Goal: Task Accomplishment & Management: Use online tool/utility

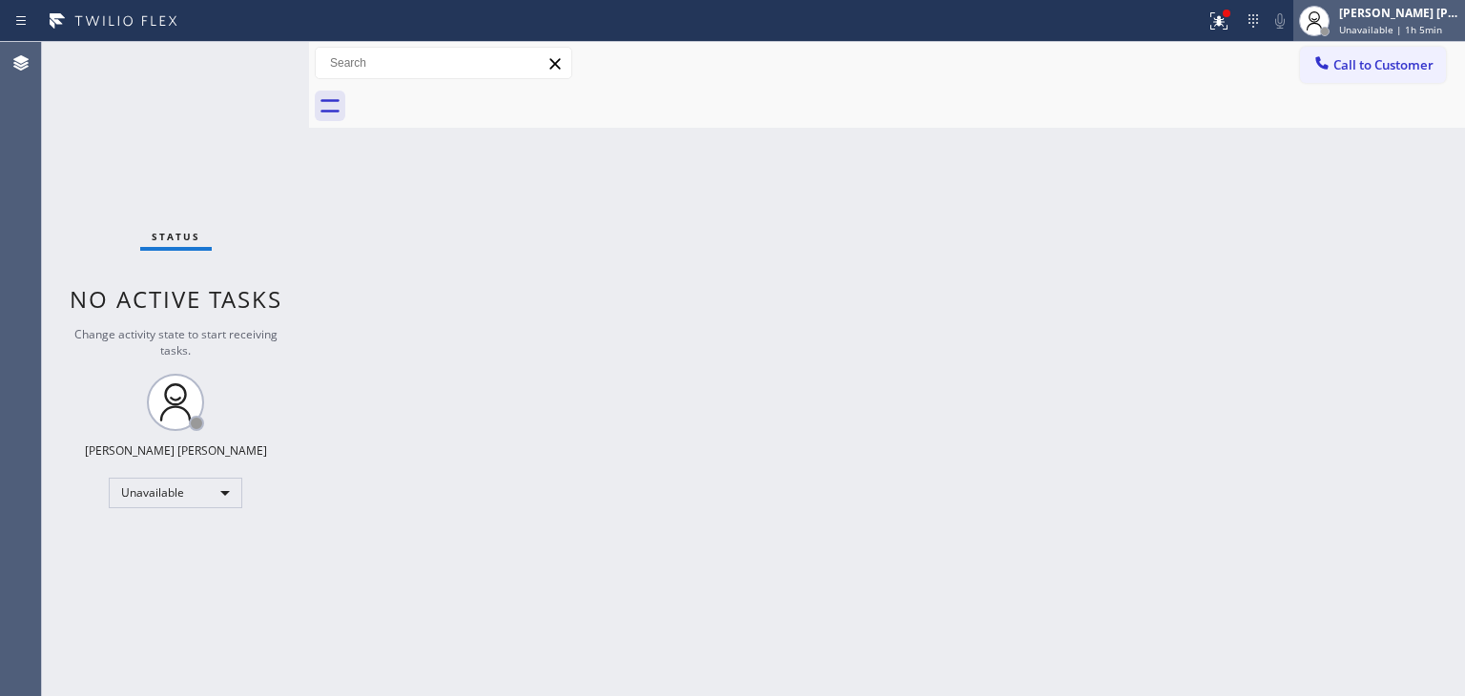
click at [1418, 9] on div "[PERSON_NAME] [PERSON_NAME]" at bounding box center [1399, 13] width 120 height 16
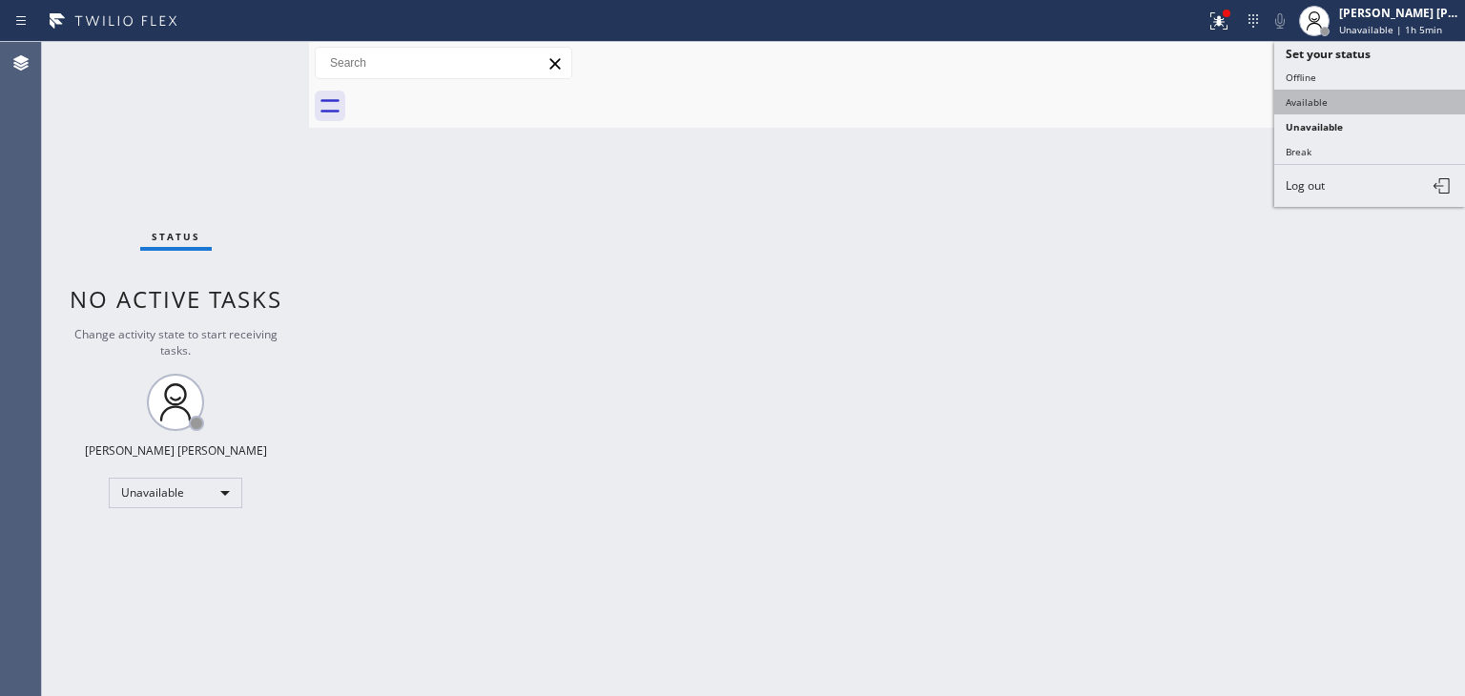
click at [1337, 104] on button "Available" at bounding box center [1369, 102] width 191 height 25
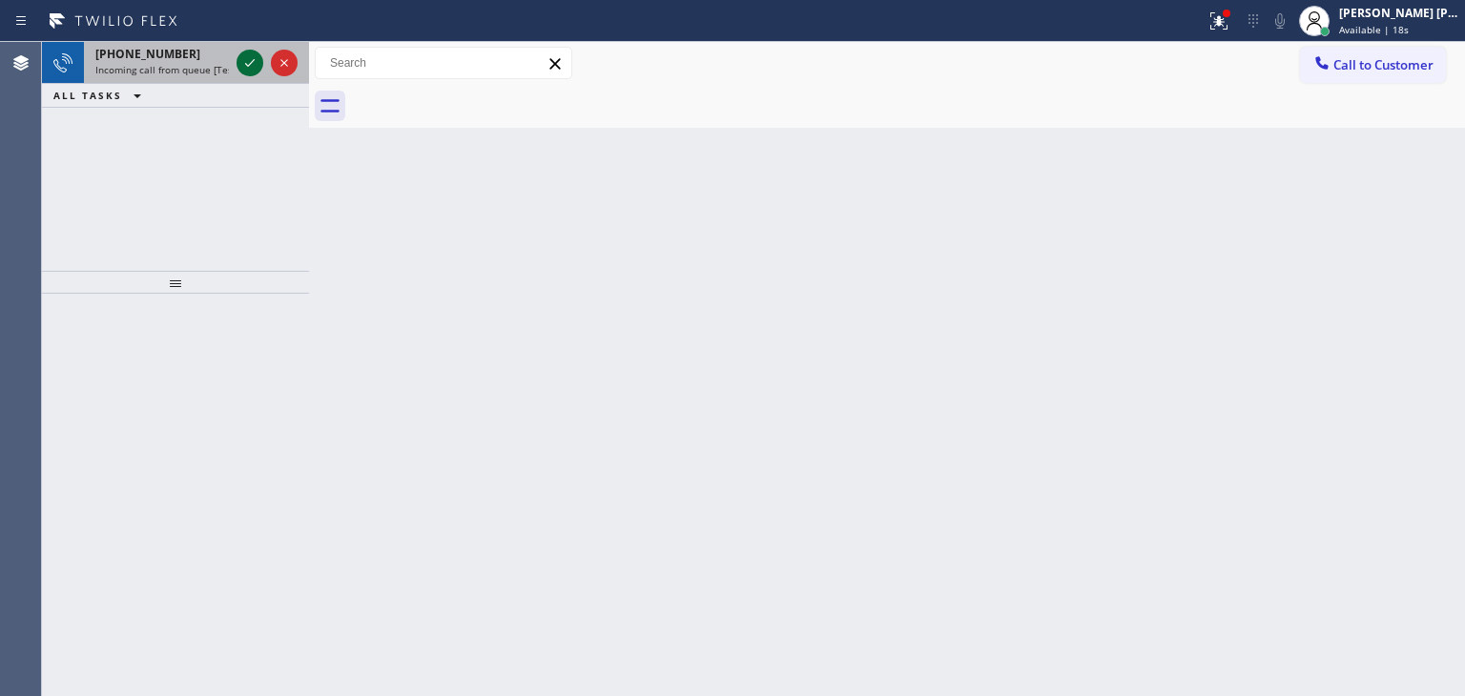
click at [240, 63] on icon at bounding box center [249, 62] width 23 height 23
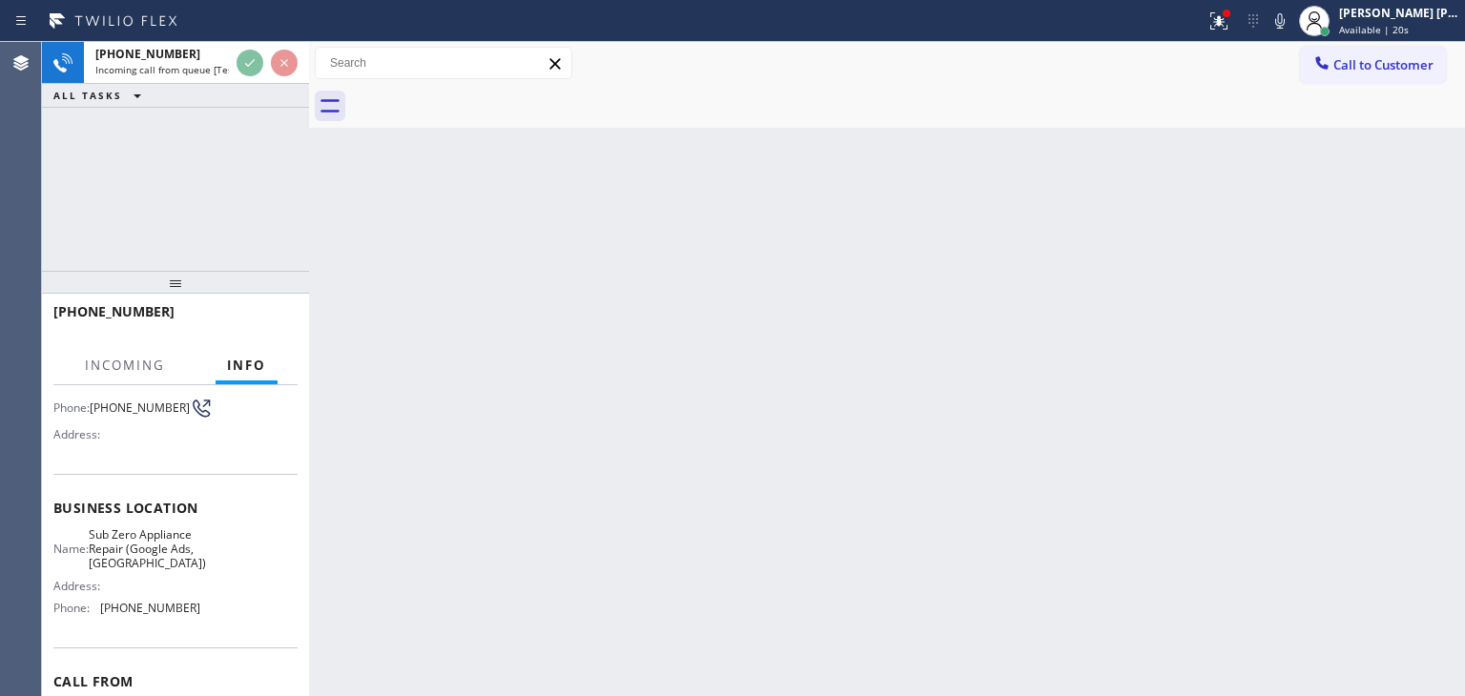
scroll to position [191, 0]
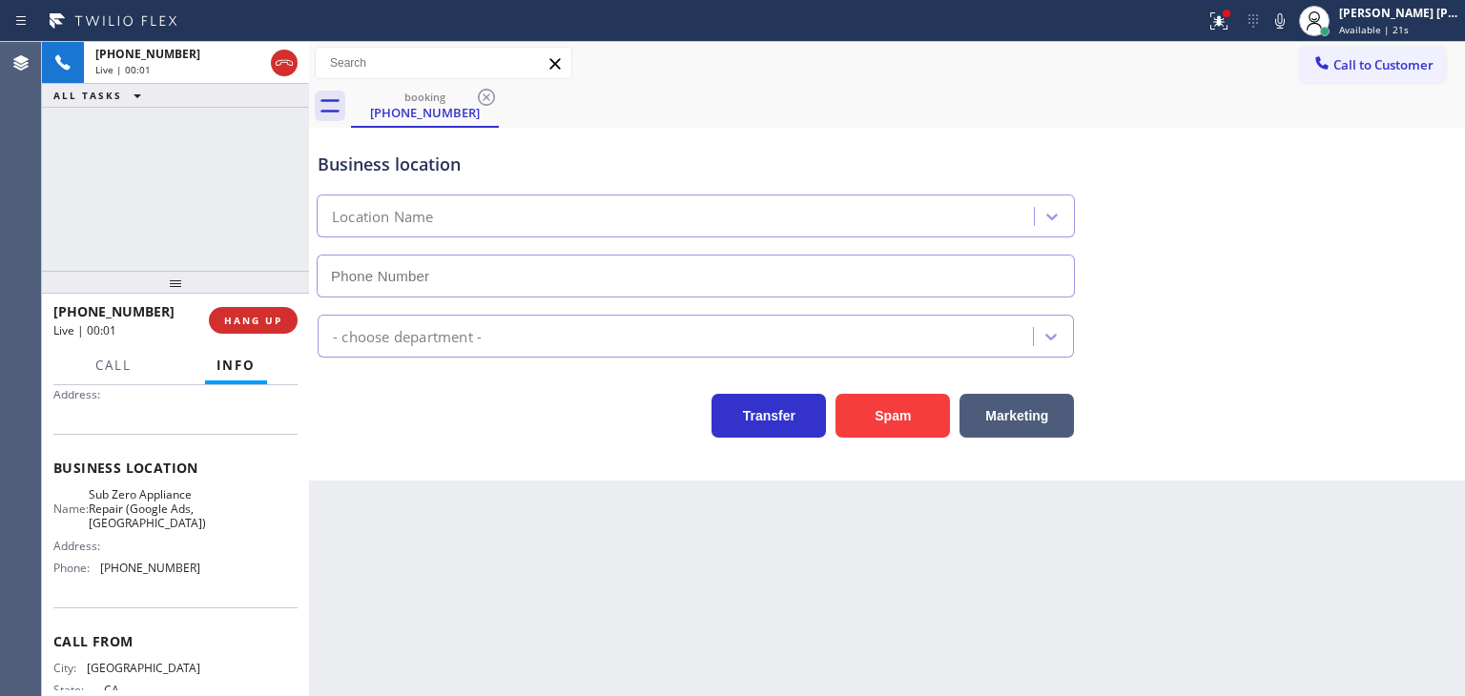
type input "[PHONE_NUMBER]"
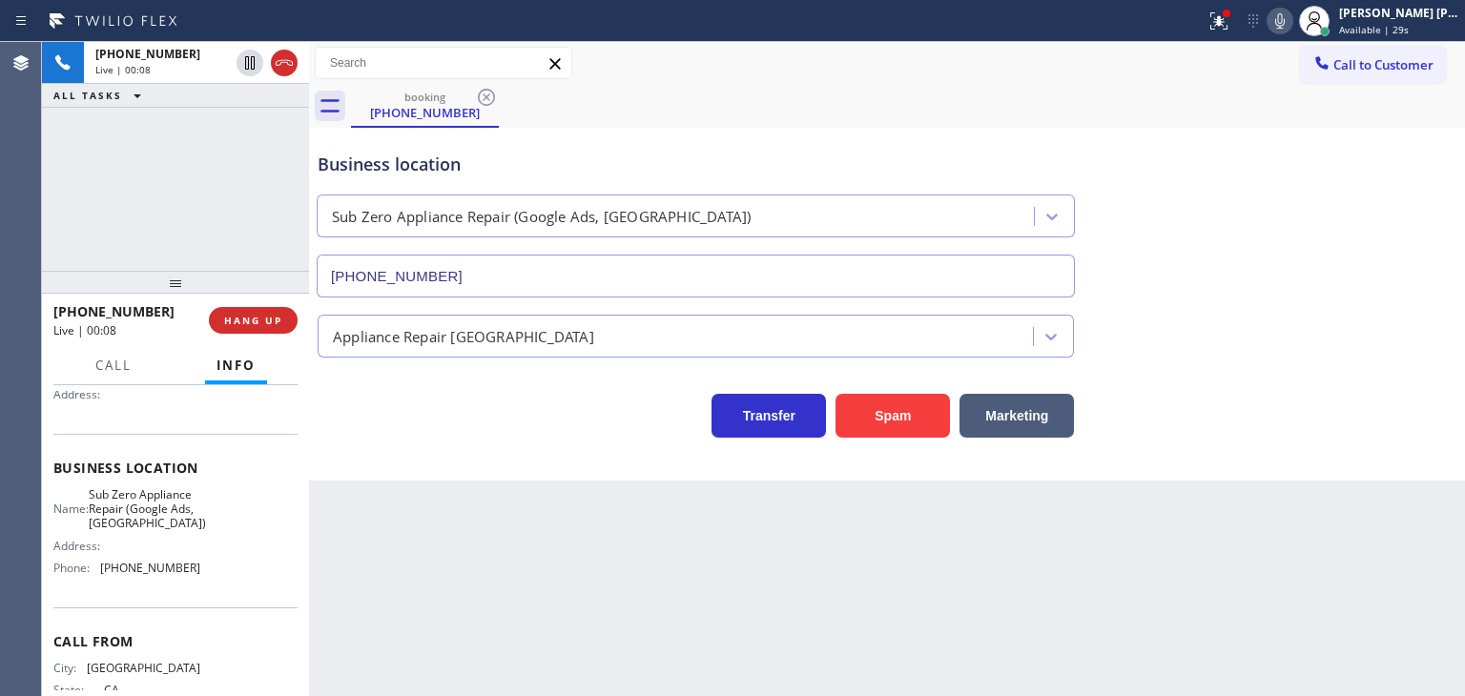
click at [1291, 27] on icon at bounding box center [1279, 21] width 23 height 23
click at [1428, 9] on div "[PERSON_NAME] [PERSON_NAME]" at bounding box center [1399, 13] width 120 height 16
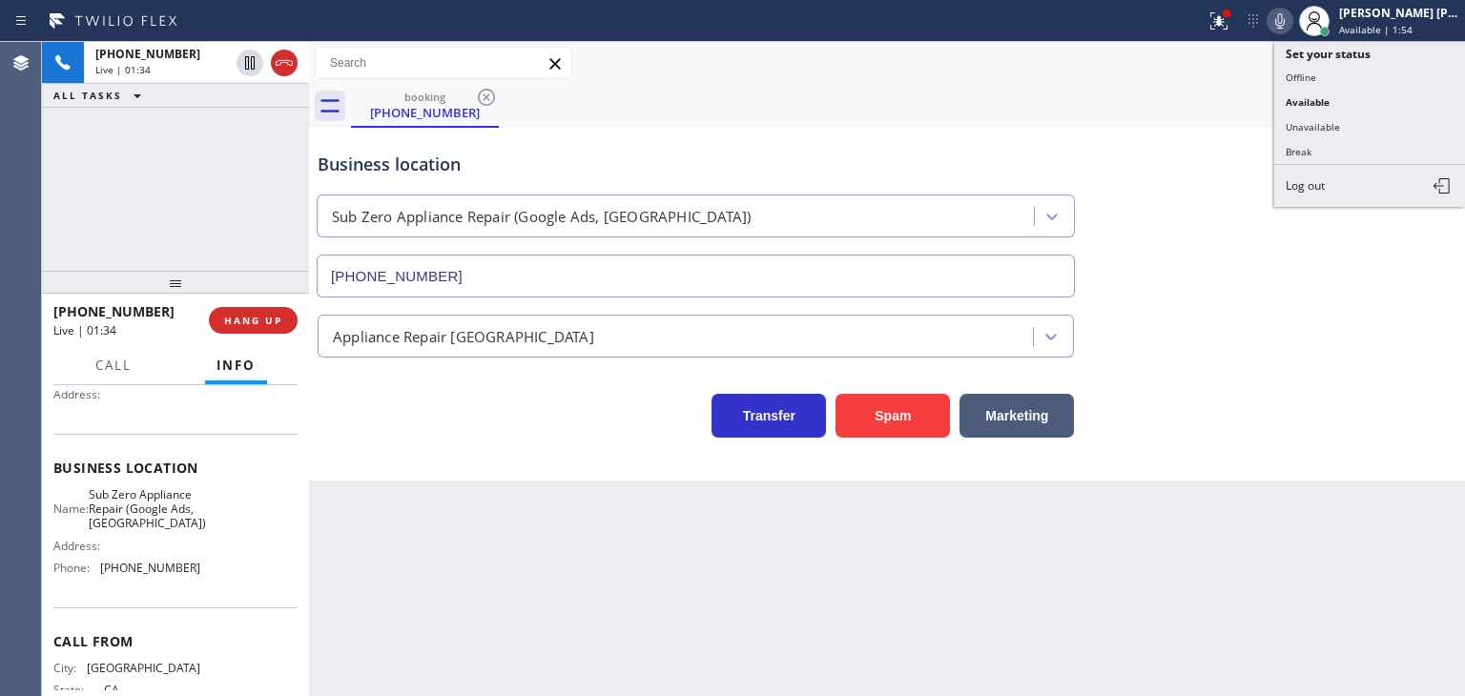
drag, startPoint x: 1358, startPoint y: 119, endPoint x: 1206, endPoint y: 55, distance: 164.5
click at [1355, 120] on button "Unavailable" at bounding box center [1369, 126] width 191 height 25
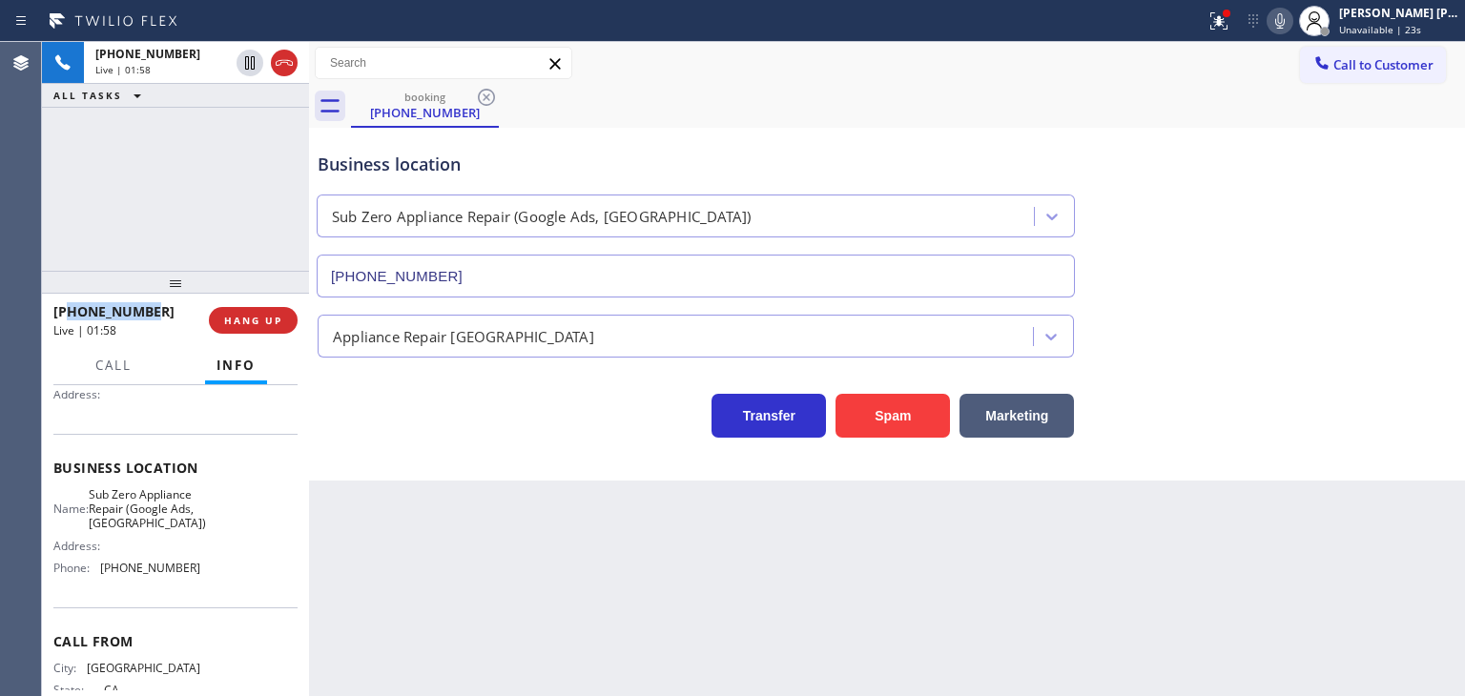
drag, startPoint x: 161, startPoint y: 309, endPoint x: 68, endPoint y: 308, distance: 93.5
click at [68, 308] on div "[PHONE_NUMBER]" at bounding box center [124, 311] width 142 height 18
copy span "4158601577"
click at [1367, 112] on div "booking [PHONE_NUMBER]" at bounding box center [908, 106] width 1114 height 43
drag, startPoint x: 191, startPoint y: 568, endPoint x: 99, endPoint y: 571, distance: 91.6
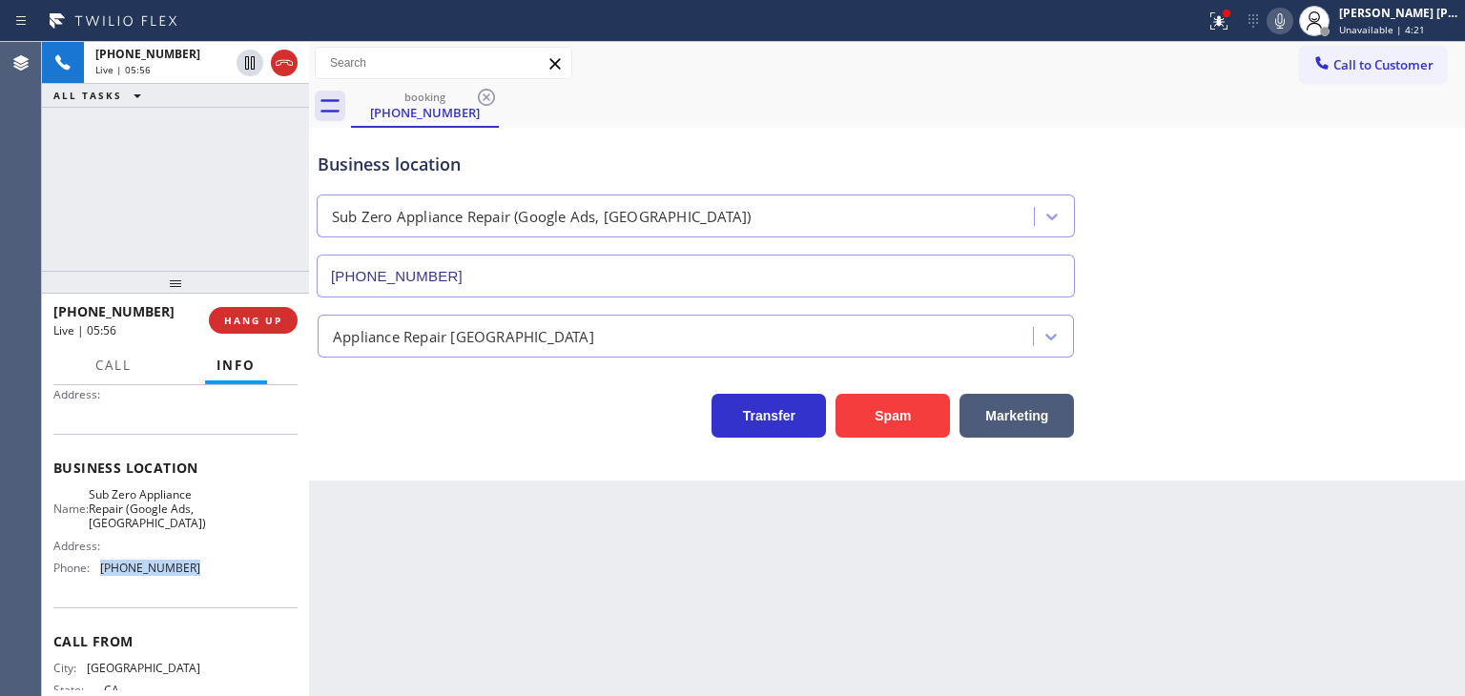
click at [99, 571] on div "Name: Sub Zero Appliance Repair (Google Ads, [GEOGRAPHIC_DATA]) Address: Phone:…" at bounding box center [175, 535] width 244 height 96
copy div "[PHONE_NUMBER]"
click at [1284, 18] on icon at bounding box center [1280, 20] width 10 height 15
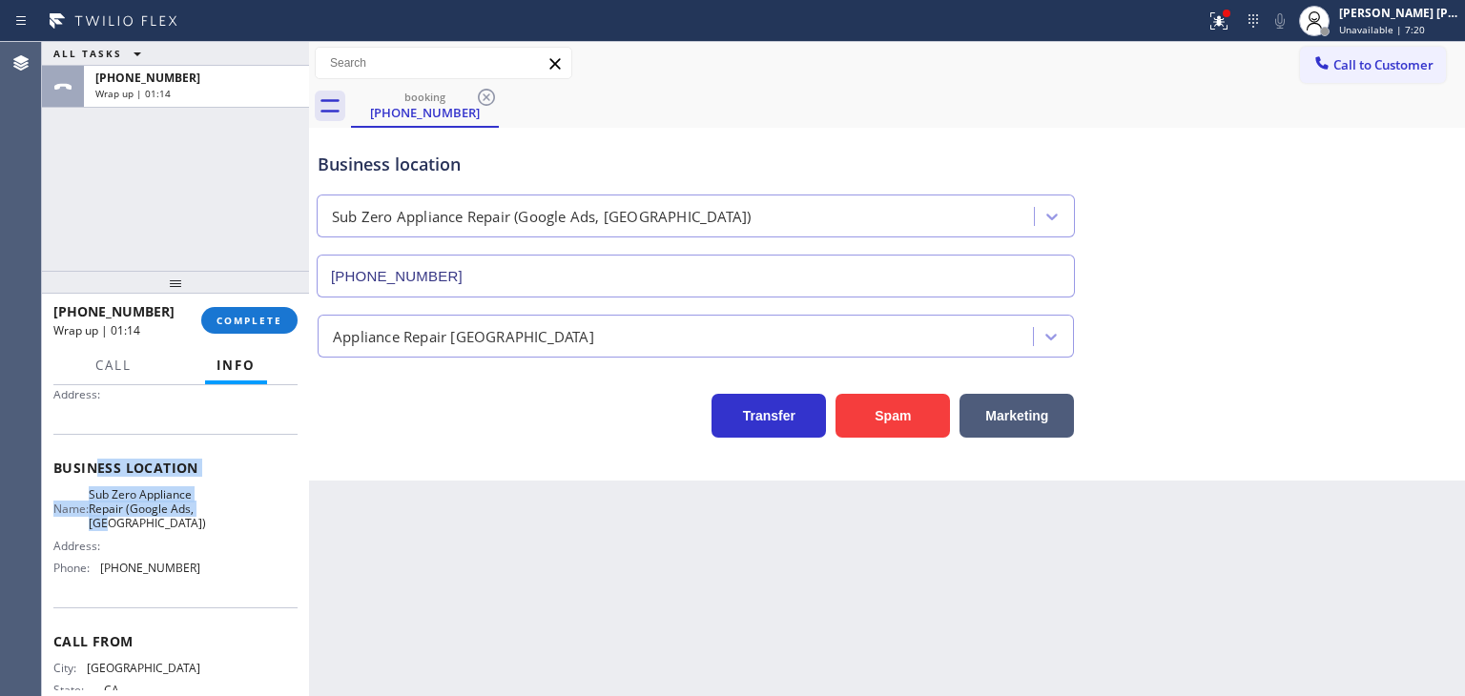
drag, startPoint x: 191, startPoint y: 522, endPoint x: 93, endPoint y: 480, distance: 105.9
click at [93, 480] on div "Business location Name: Sub Zero Appliance Repair (Google Ads, [GEOGRAPHIC_DATA…" at bounding box center [175, 521] width 244 height 174
click at [104, 498] on span "Sub Zero Appliance Repair (Google Ads, [GEOGRAPHIC_DATA])" at bounding box center [147, 509] width 117 height 44
drag, startPoint x: 186, startPoint y: 524, endPoint x: 103, endPoint y: 490, distance: 89.8
click at [103, 490] on span "Sub Zero Appliance Repair (Google Ads, [GEOGRAPHIC_DATA])" at bounding box center [147, 509] width 117 height 44
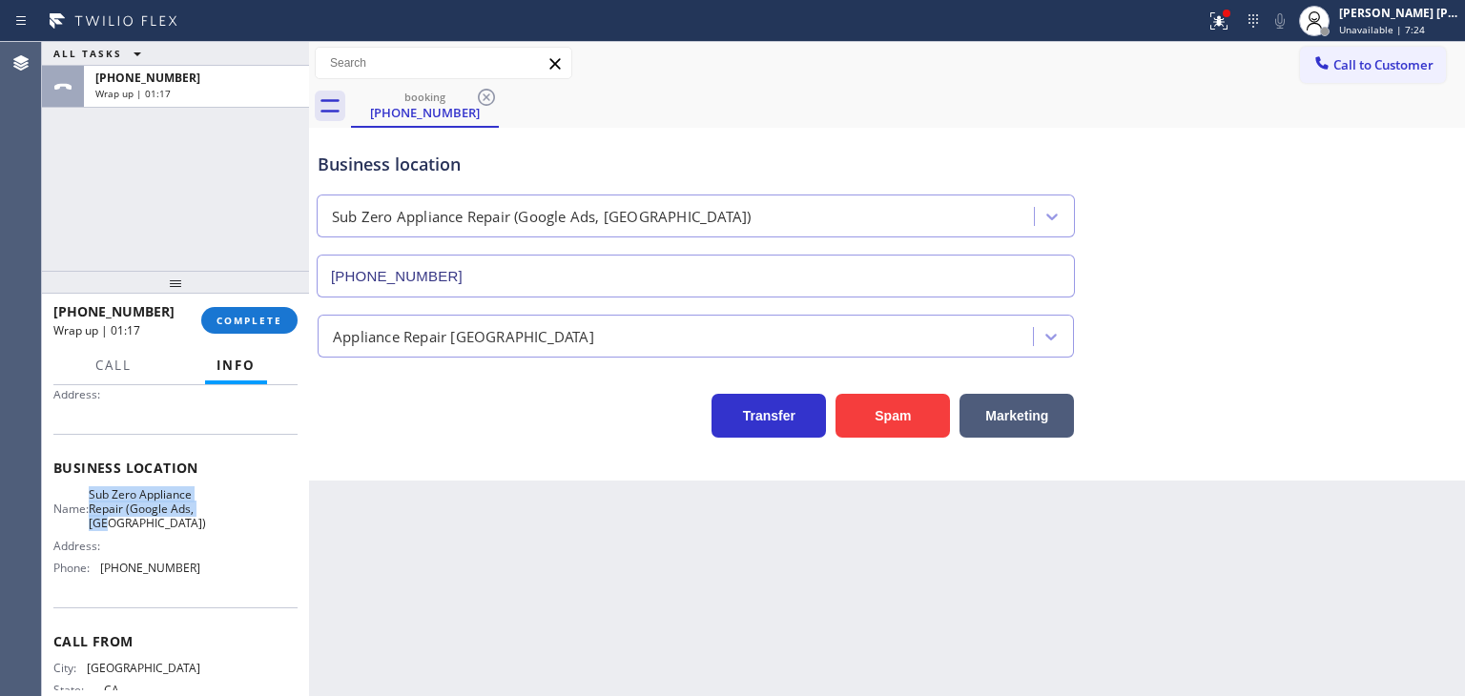
copy span "Sub Zero Appliance Repair (Google Ads, [GEOGRAPHIC_DATA])"
drag, startPoint x: 162, startPoint y: 306, endPoint x: 72, endPoint y: 310, distance: 90.7
click at [72, 310] on div "[PHONE_NUMBER]" at bounding box center [120, 311] width 134 height 18
copy span "4158601577"
click at [266, 314] on span "COMPLETE" at bounding box center [249, 320] width 66 height 13
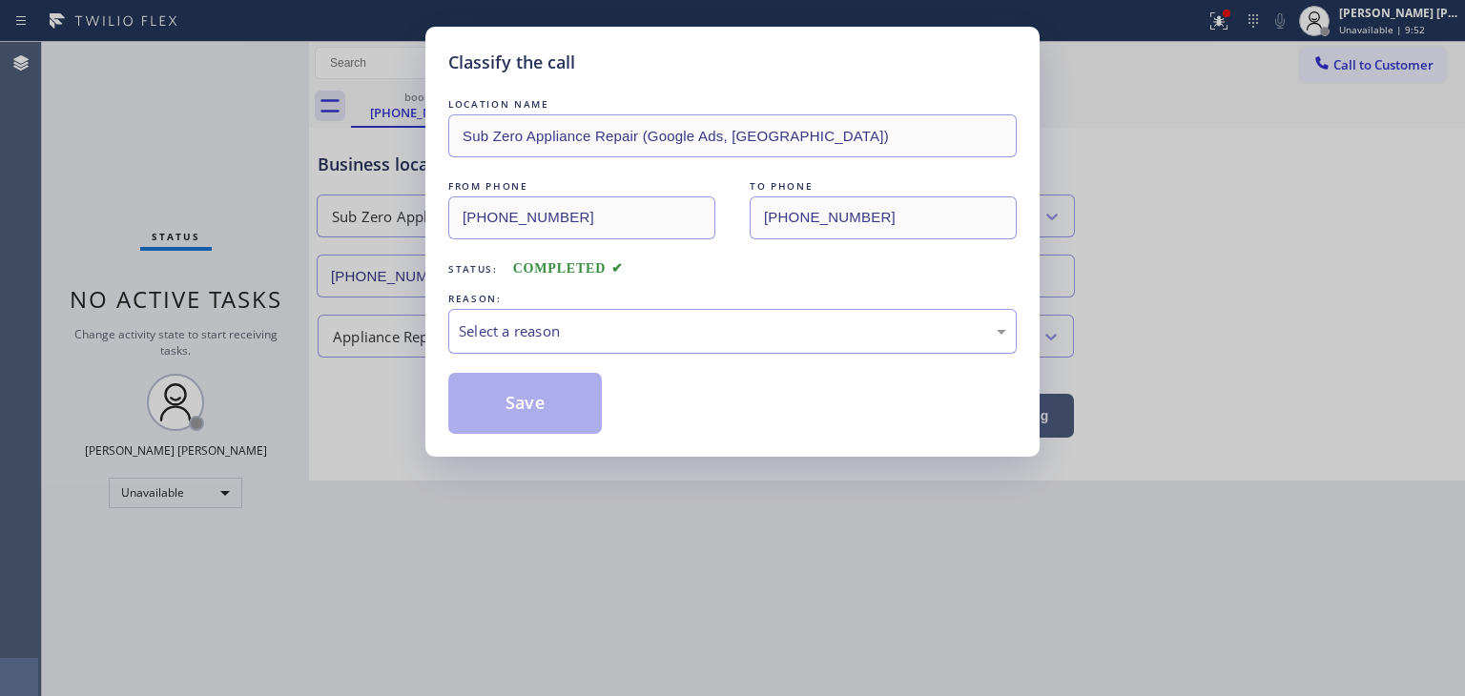
click at [487, 344] on div "Select a reason" at bounding box center [732, 331] width 568 height 45
click at [511, 385] on button "Save" at bounding box center [525, 403] width 154 height 61
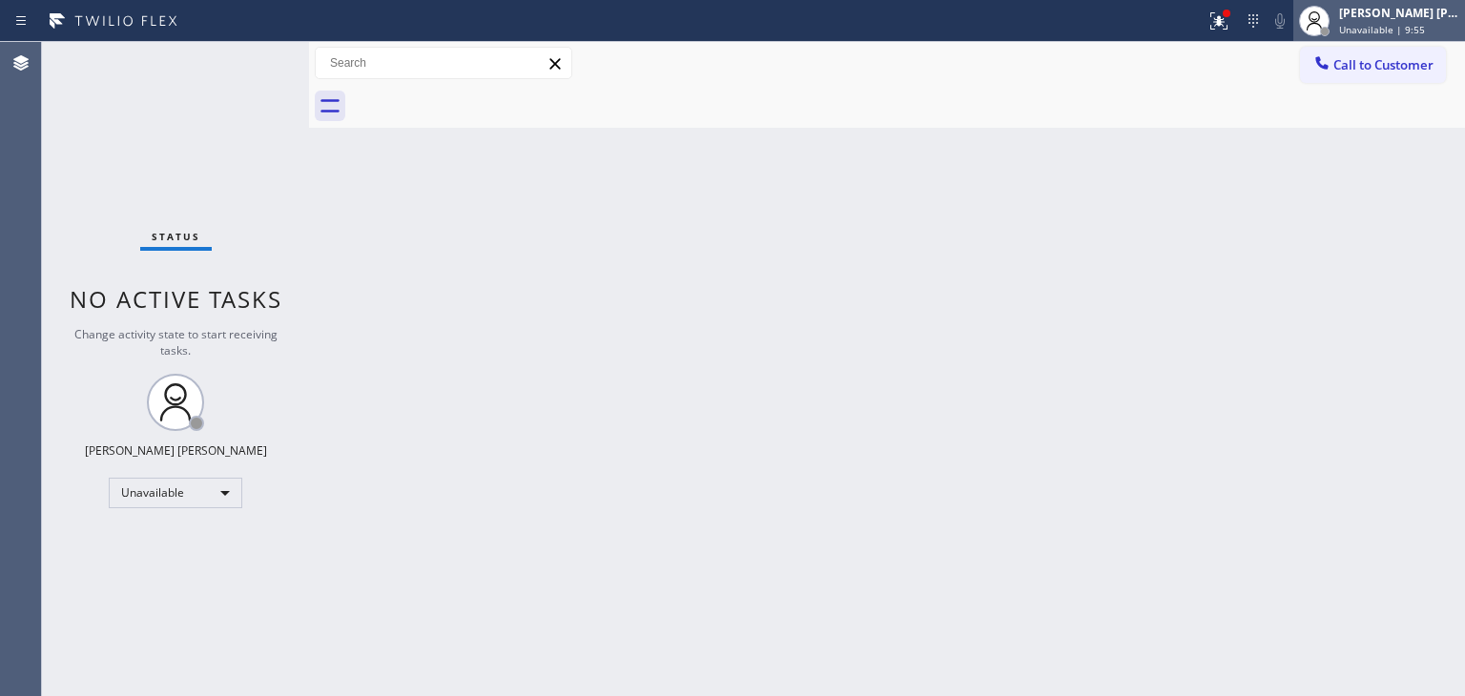
click at [1417, 26] on span "Unavailable | 9:55" at bounding box center [1382, 29] width 86 height 13
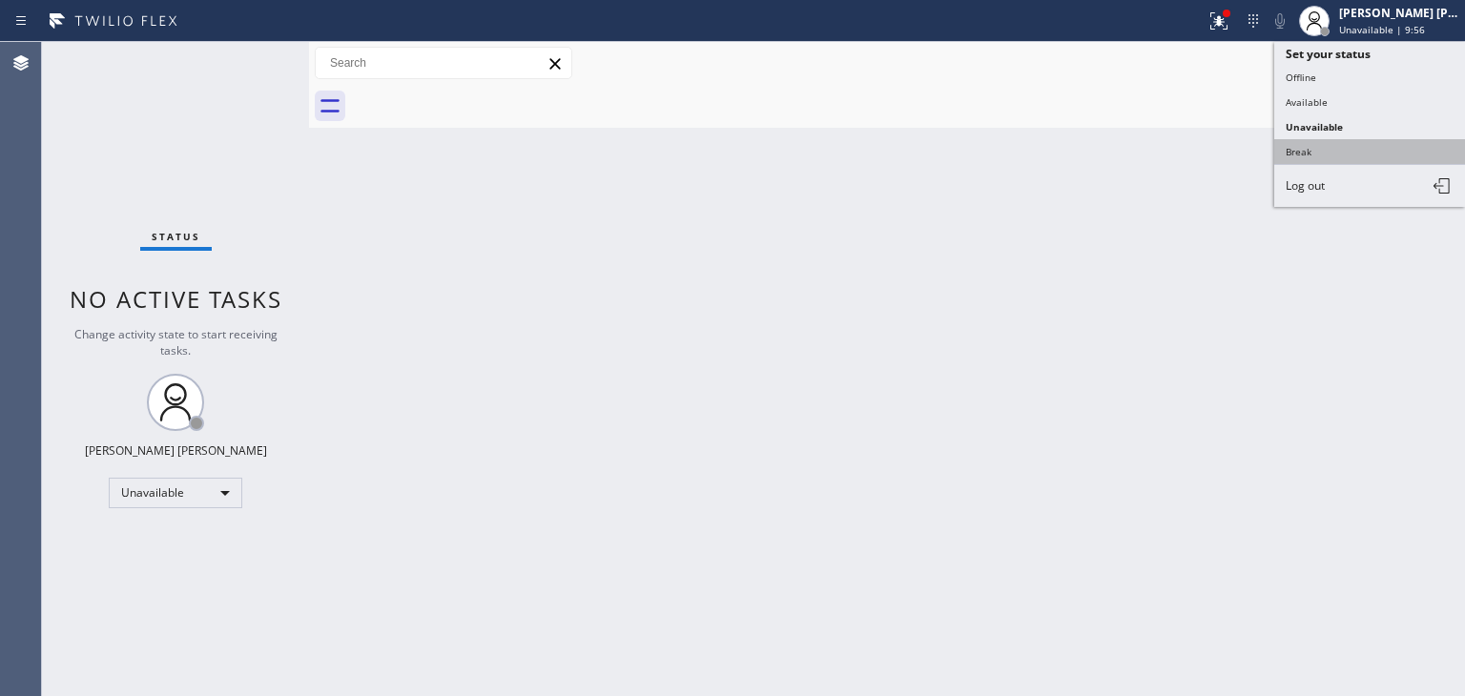
click at [1369, 157] on button "Break" at bounding box center [1369, 151] width 191 height 25
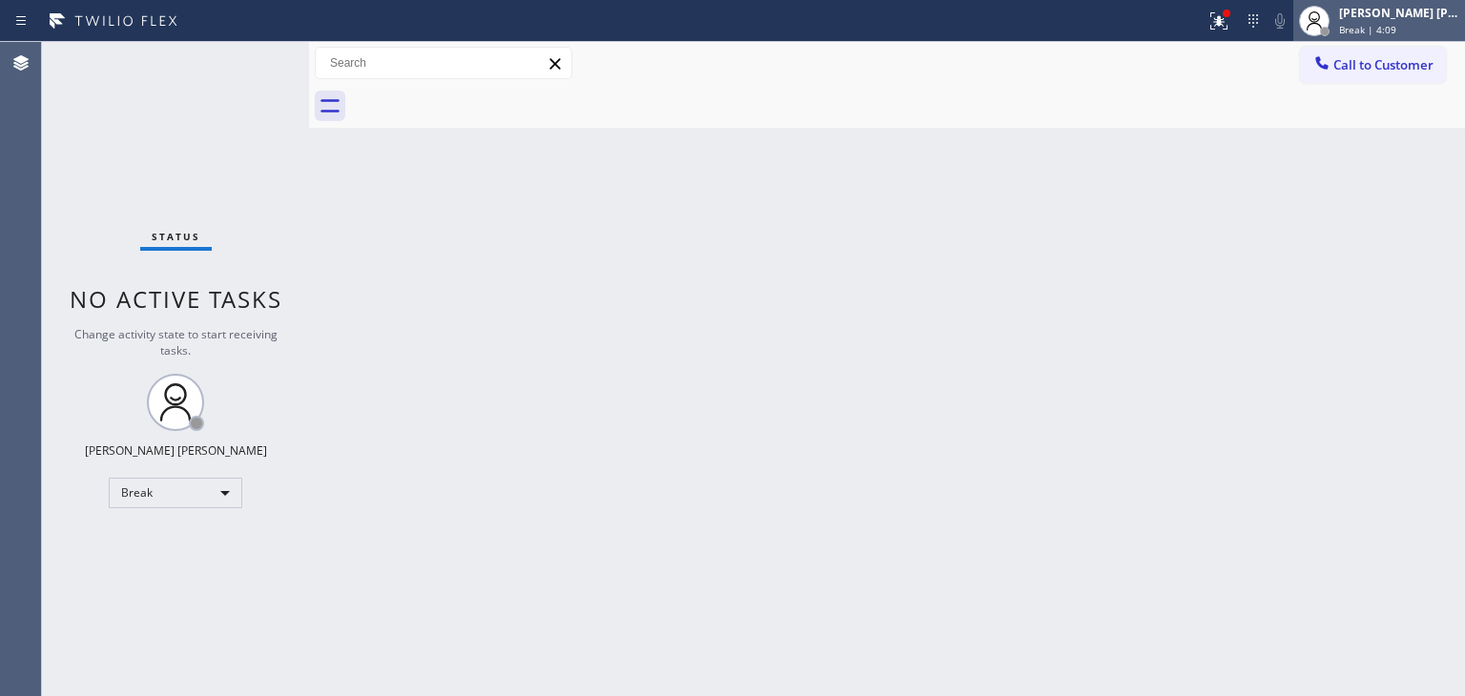
click at [1419, 23] on div "[PERSON_NAME] [PERSON_NAME] Break | 4:09" at bounding box center [1400, 20] width 130 height 33
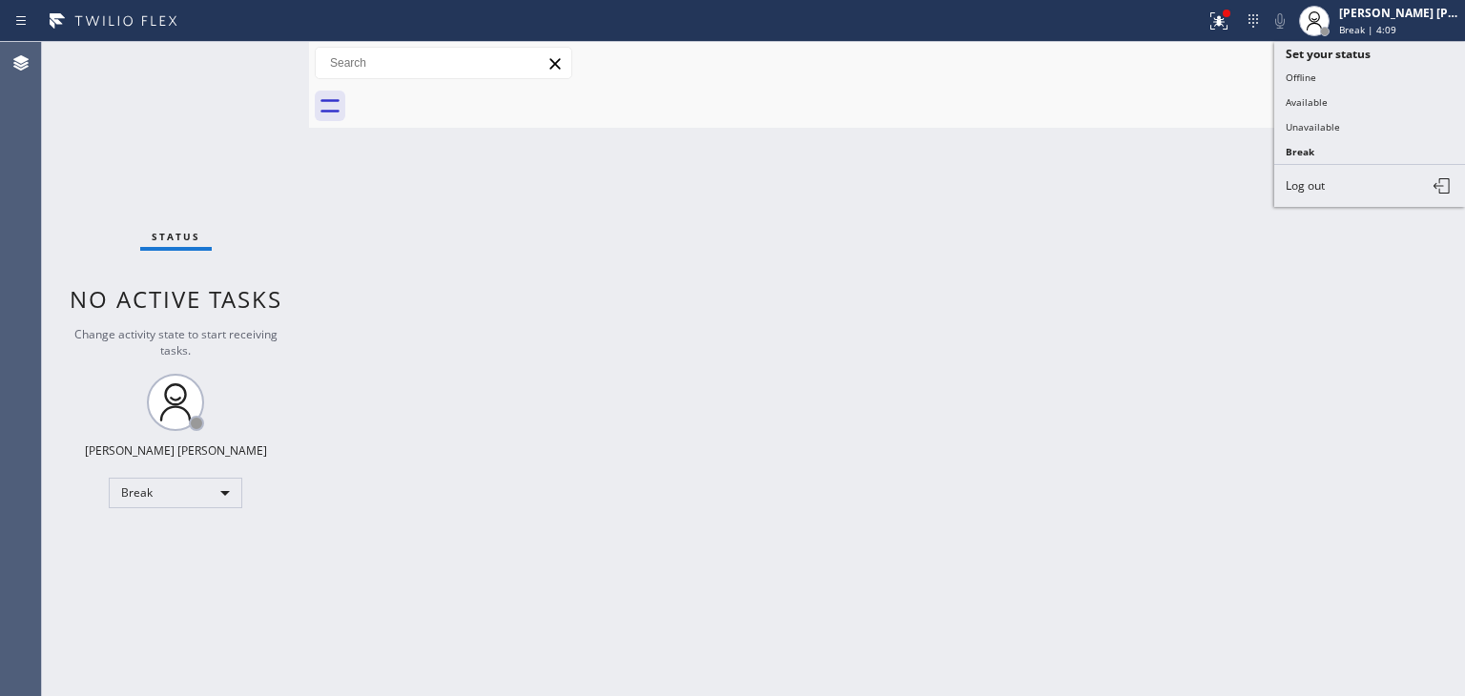
click at [1341, 102] on button "Available" at bounding box center [1369, 102] width 191 height 25
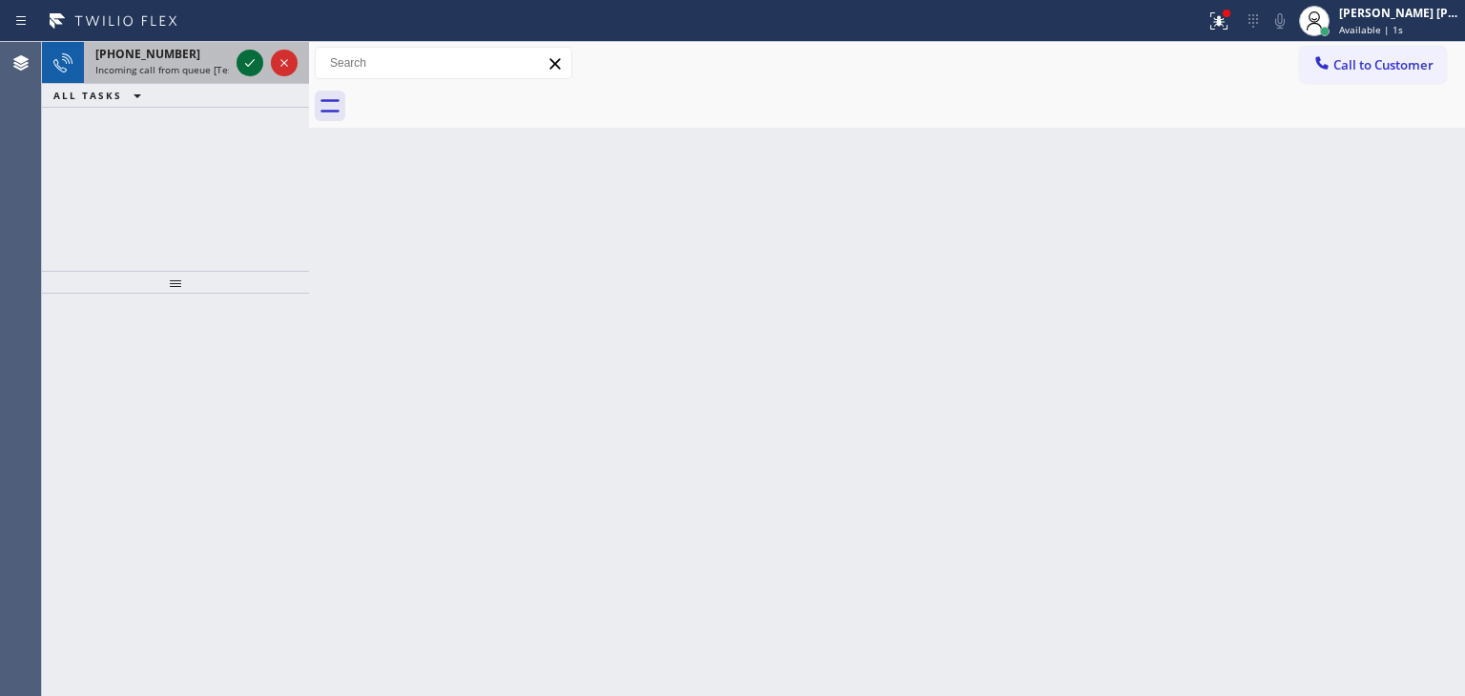
click at [247, 66] on icon at bounding box center [249, 62] width 23 height 23
click at [246, 72] on icon at bounding box center [249, 62] width 23 height 23
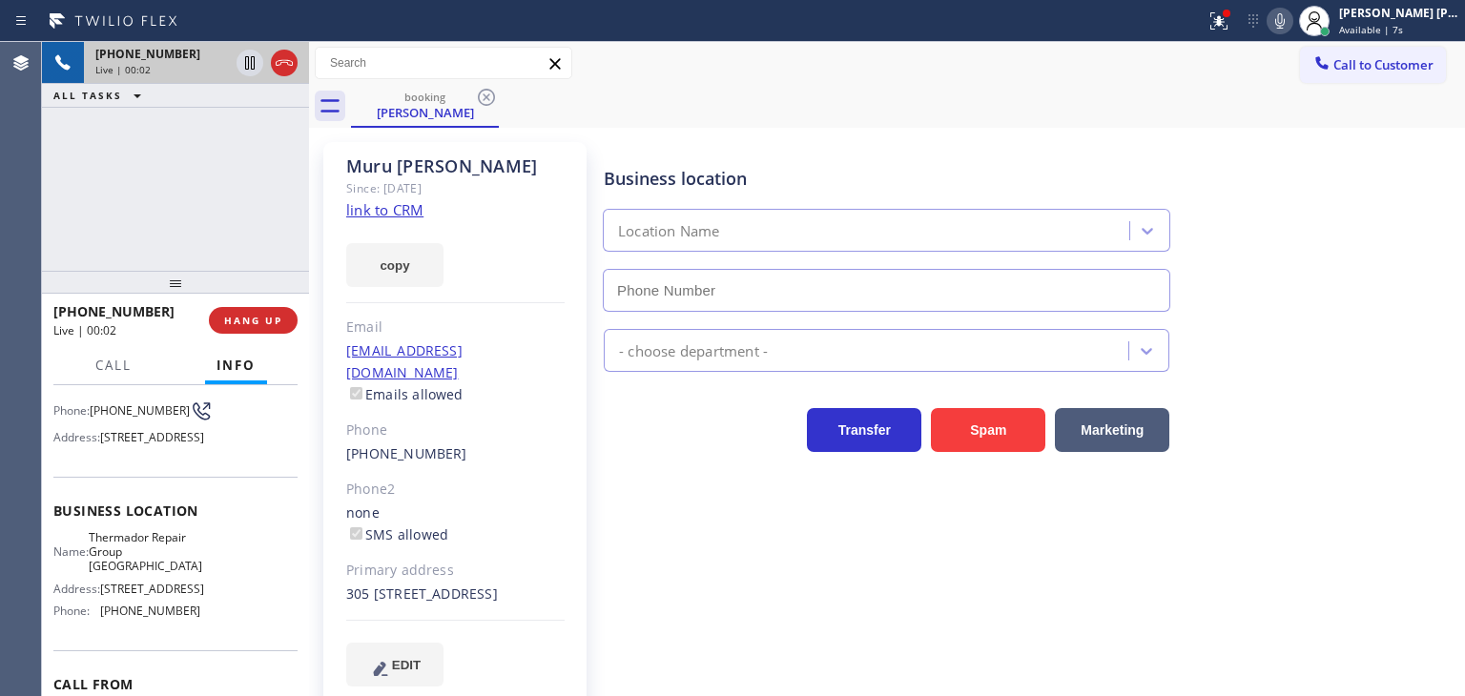
scroll to position [286, 0]
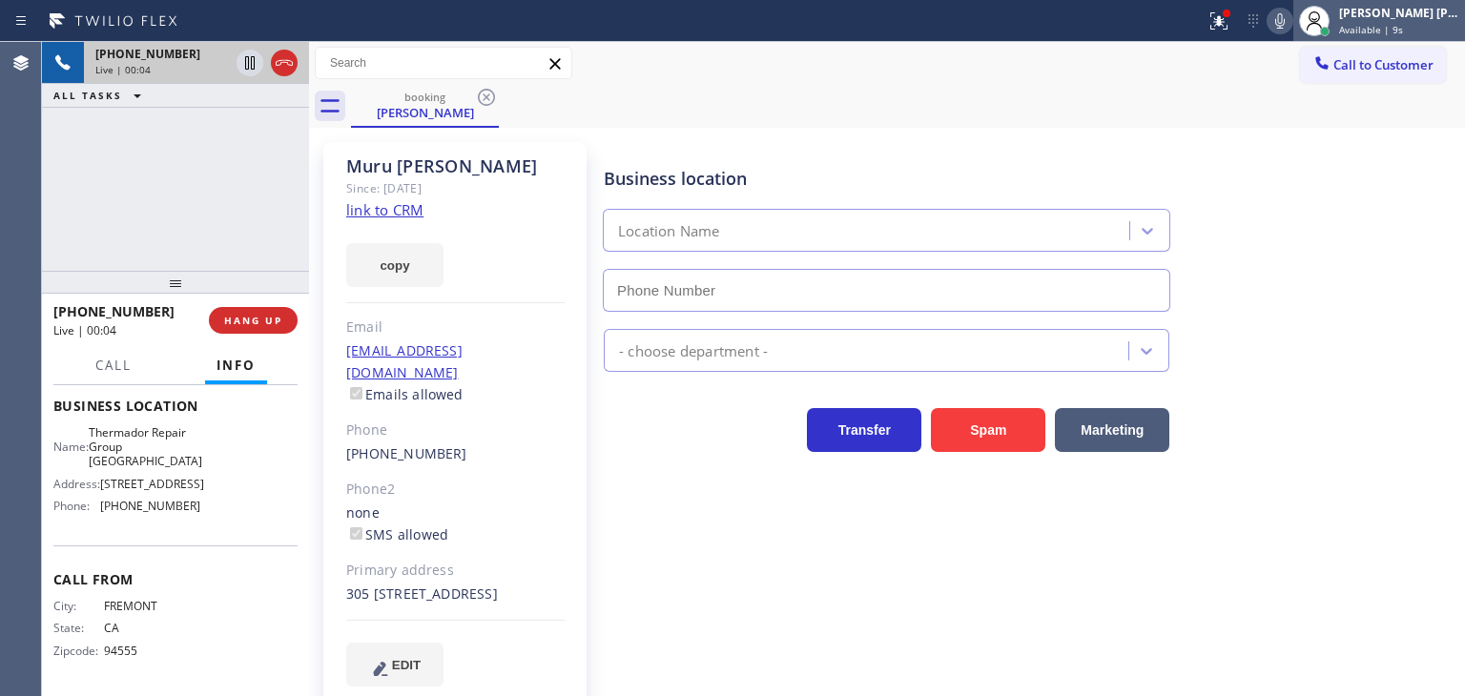
click at [1402, 28] on span "Available | 9s" at bounding box center [1371, 29] width 64 height 13
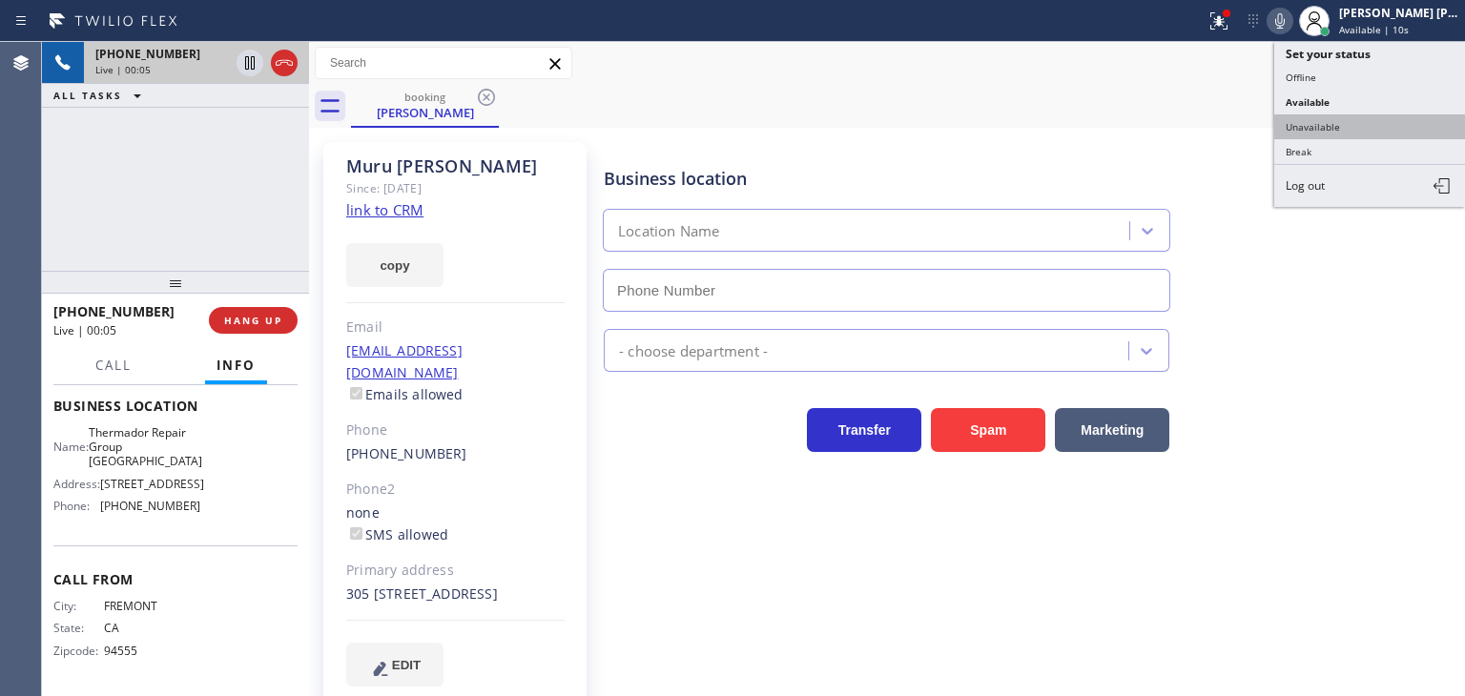
click at [1346, 131] on button "Unavailable" at bounding box center [1369, 126] width 191 height 25
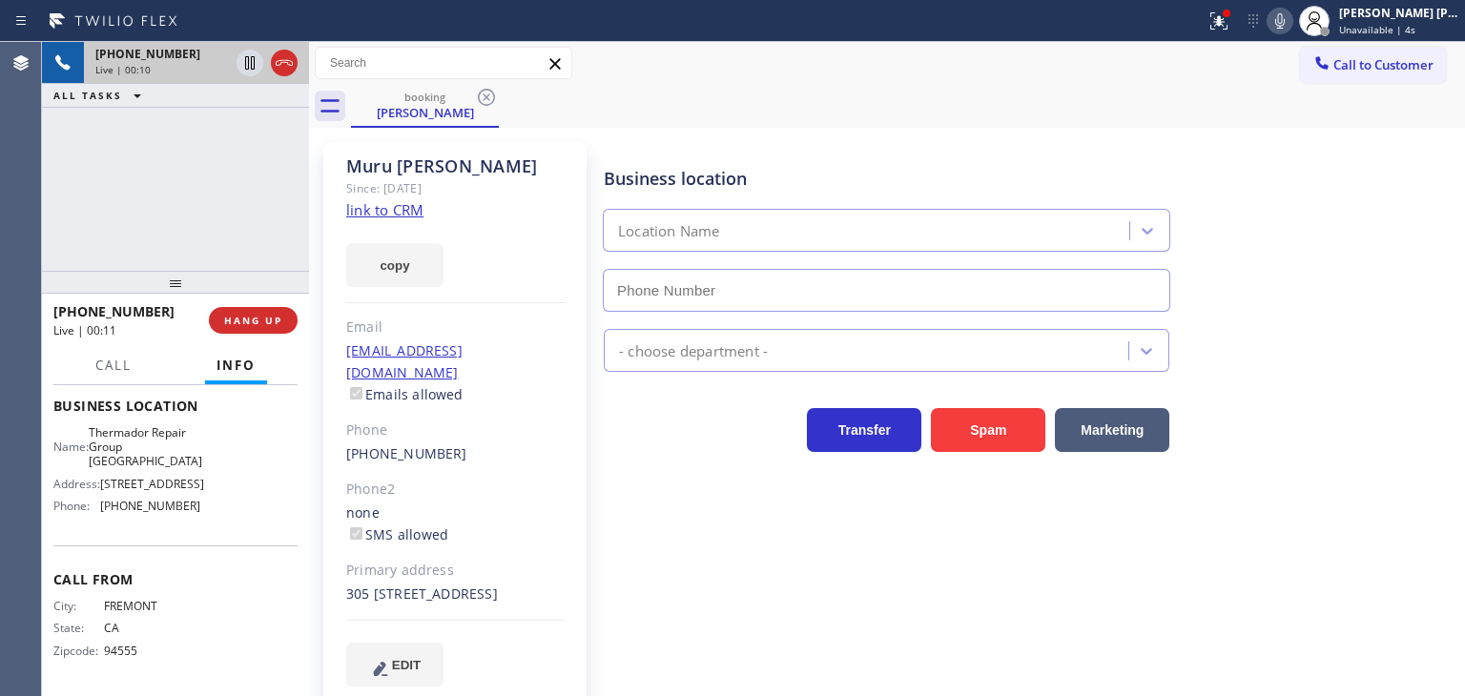
type input "[PHONE_NUMBER]"
click at [393, 210] on link "link to CRM" at bounding box center [384, 209] width 77 height 19
click at [1284, 28] on icon at bounding box center [1280, 20] width 10 height 15
click at [247, 70] on icon at bounding box center [249, 62] width 23 height 23
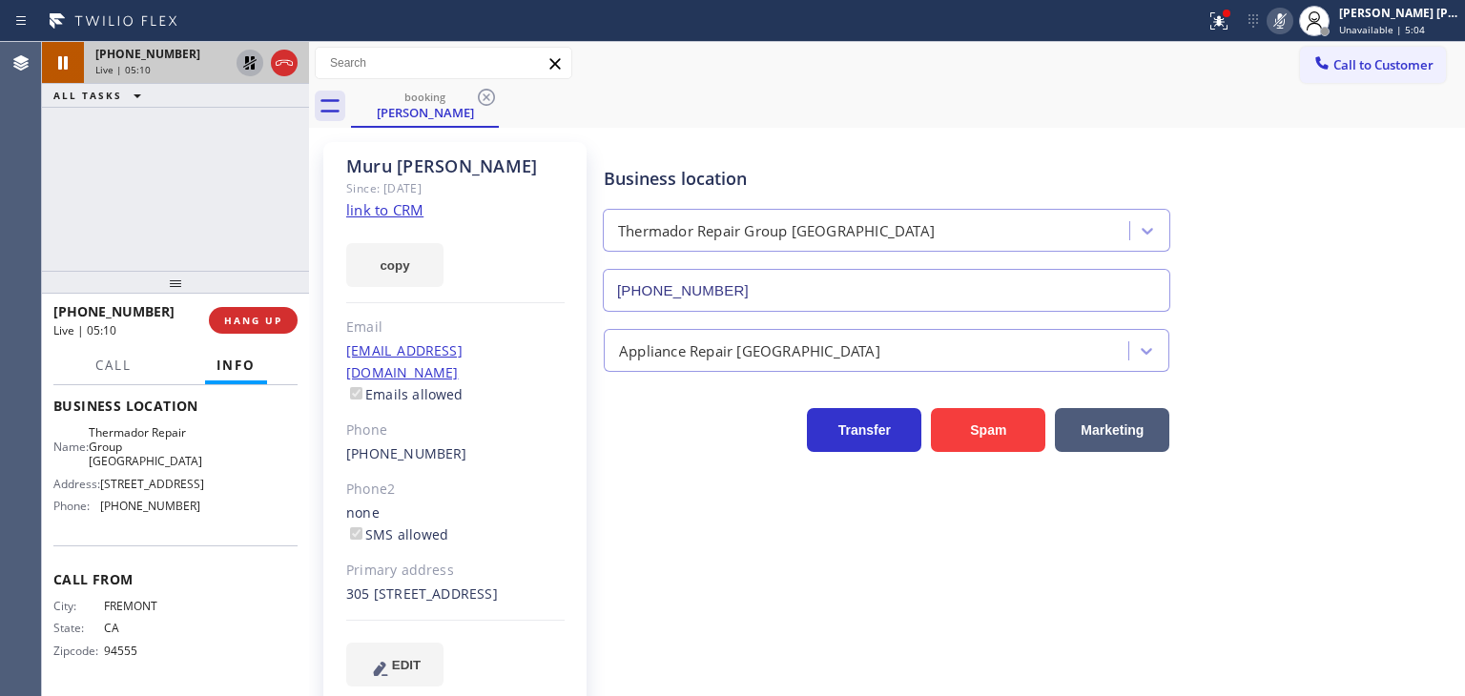
click at [1291, 24] on icon at bounding box center [1279, 21] width 23 height 23
click at [247, 51] on icon at bounding box center [249, 62] width 23 height 23
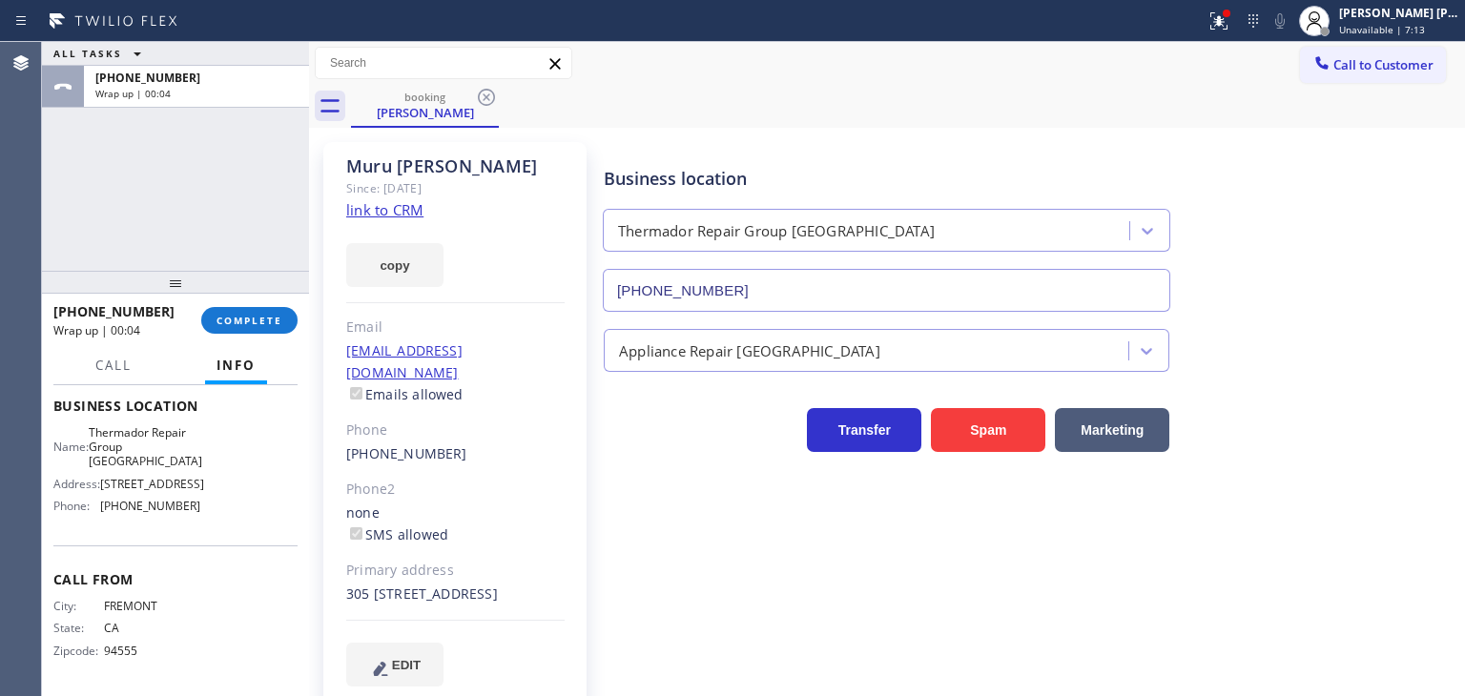
click at [142, 184] on div "ALL TASKS ALL TASKS ACTIVE TASKS TASKS IN WRAP UP [PHONE_NUMBER] Wrap up | 00:04" at bounding box center [175, 156] width 267 height 229
click at [262, 325] on span "COMPLETE" at bounding box center [249, 320] width 66 height 13
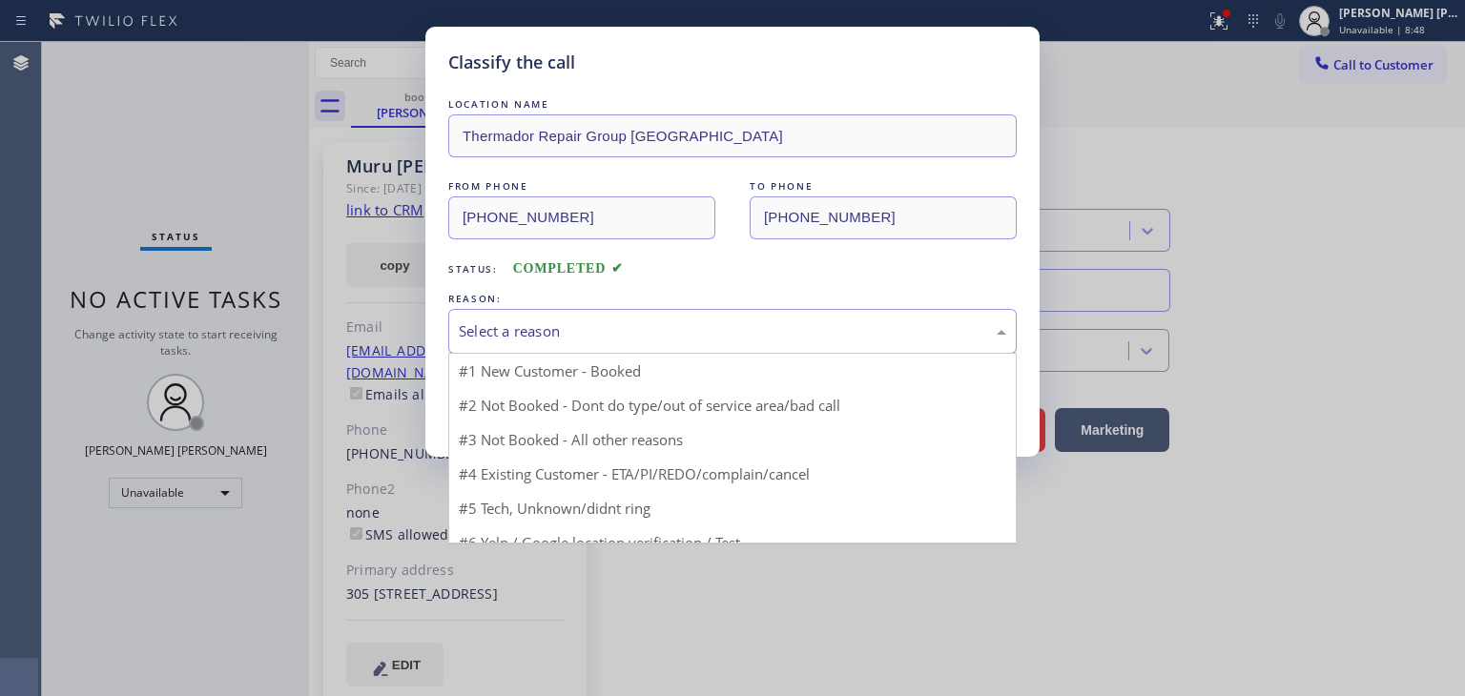
click at [514, 329] on div "Select a reason" at bounding box center [732, 331] width 547 height 22
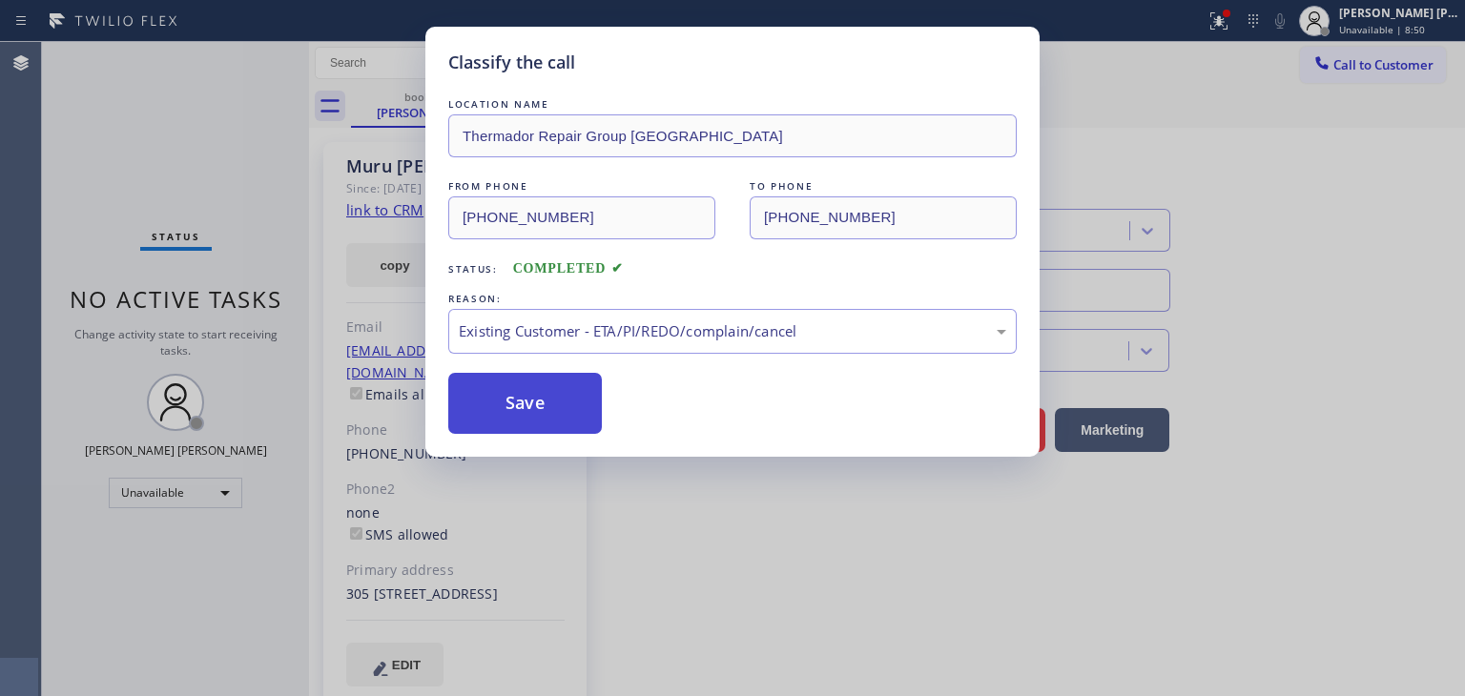
click at [515, 409] on button "Save" at bounding box center [525, 403] width 154 height 61
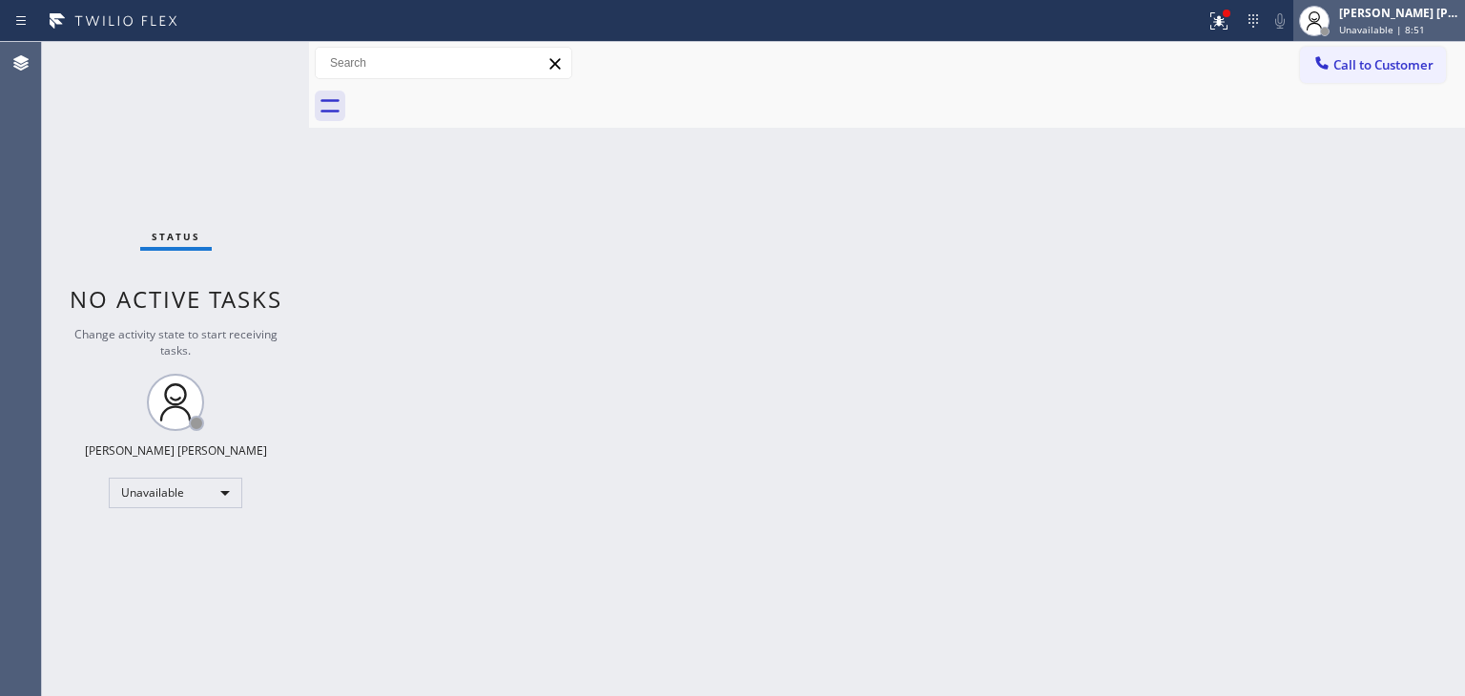
click at [1411, 17] on div "[PERSON_NAME] [PERSON_NAME]" at bounding box center [1399, 13] width 120 height 16
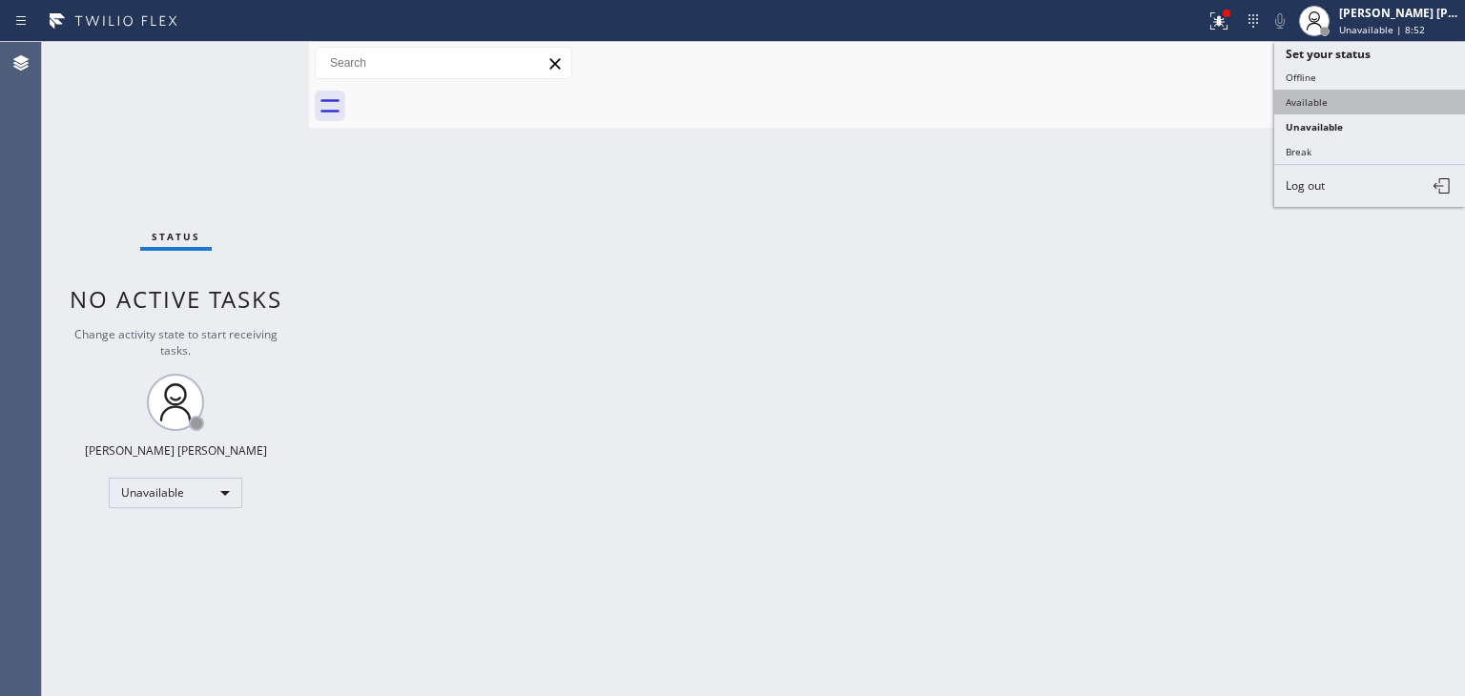
click at [1320, 98] on button "Available" at bounding box center [1369, 102] width 191 height 25
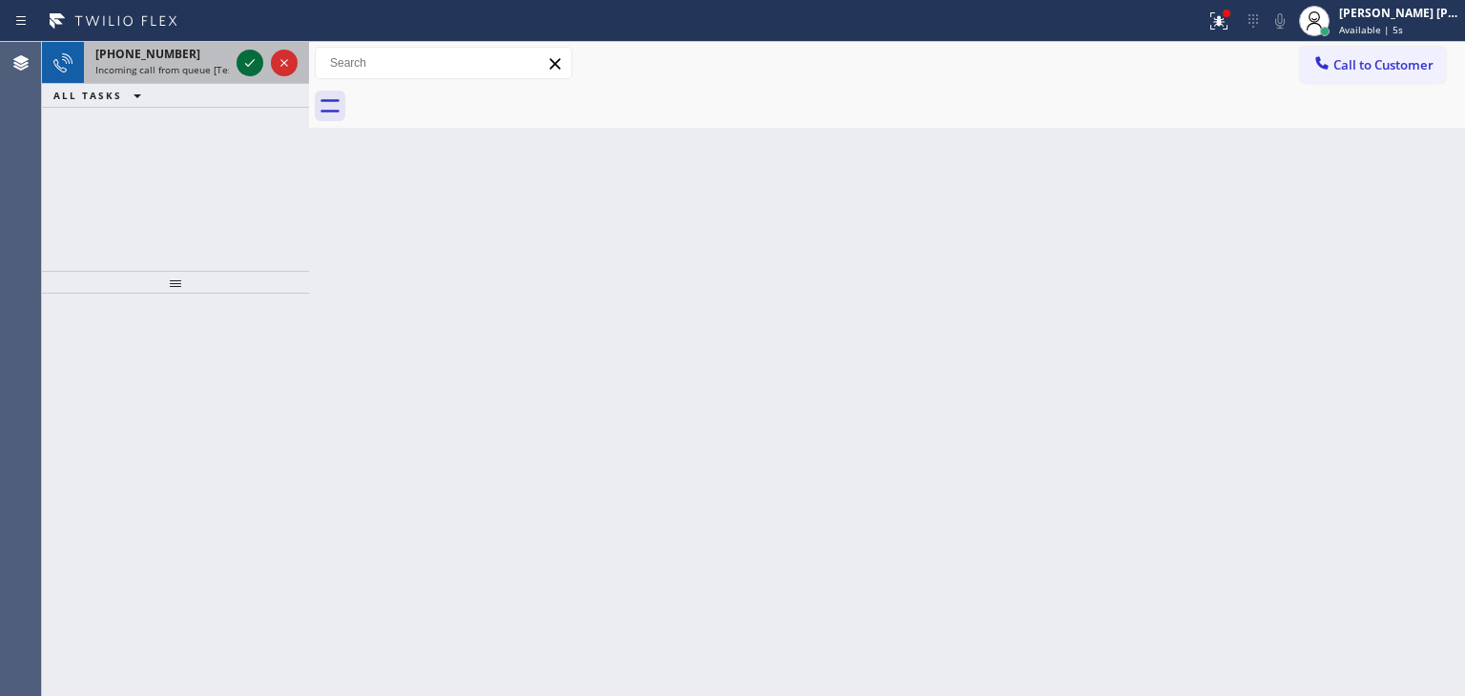
click at [247, 66] on icon at bounding box center [250, 63] width 10 height 8
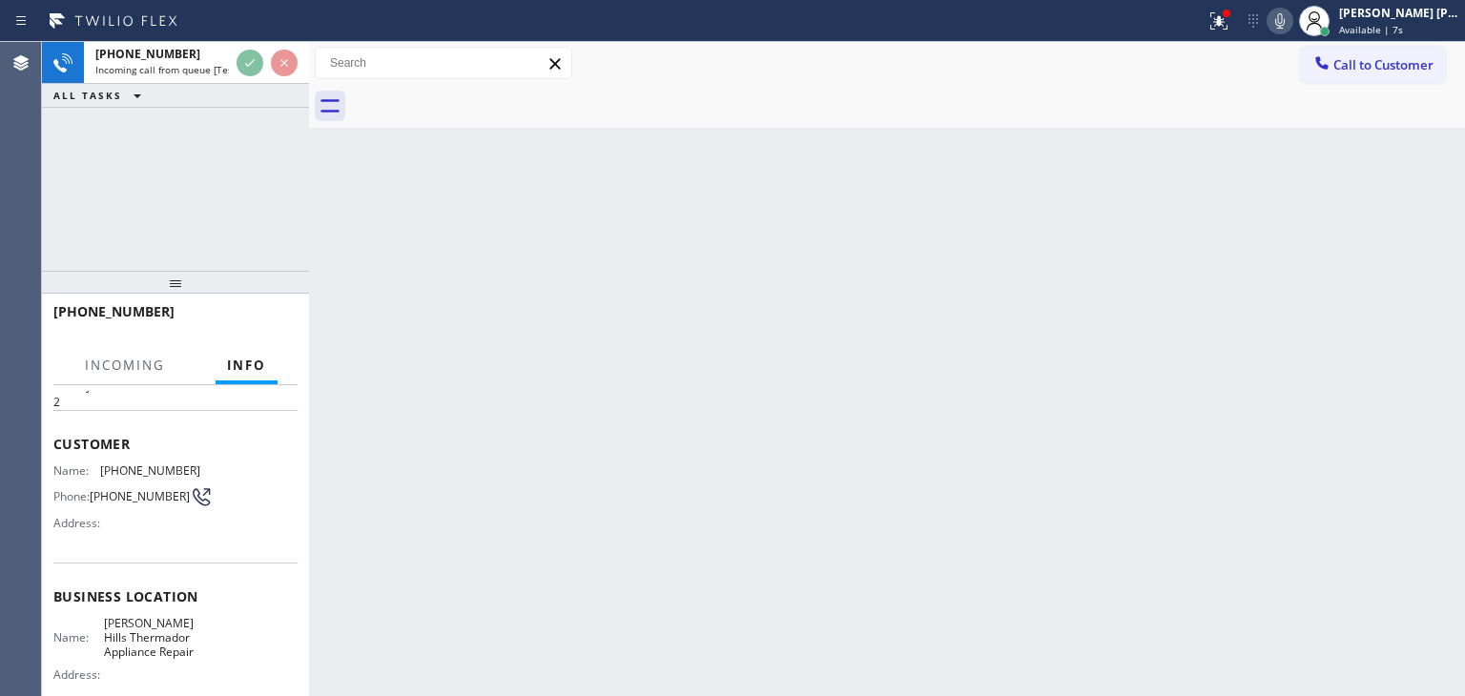
scroll to position [95, 0]
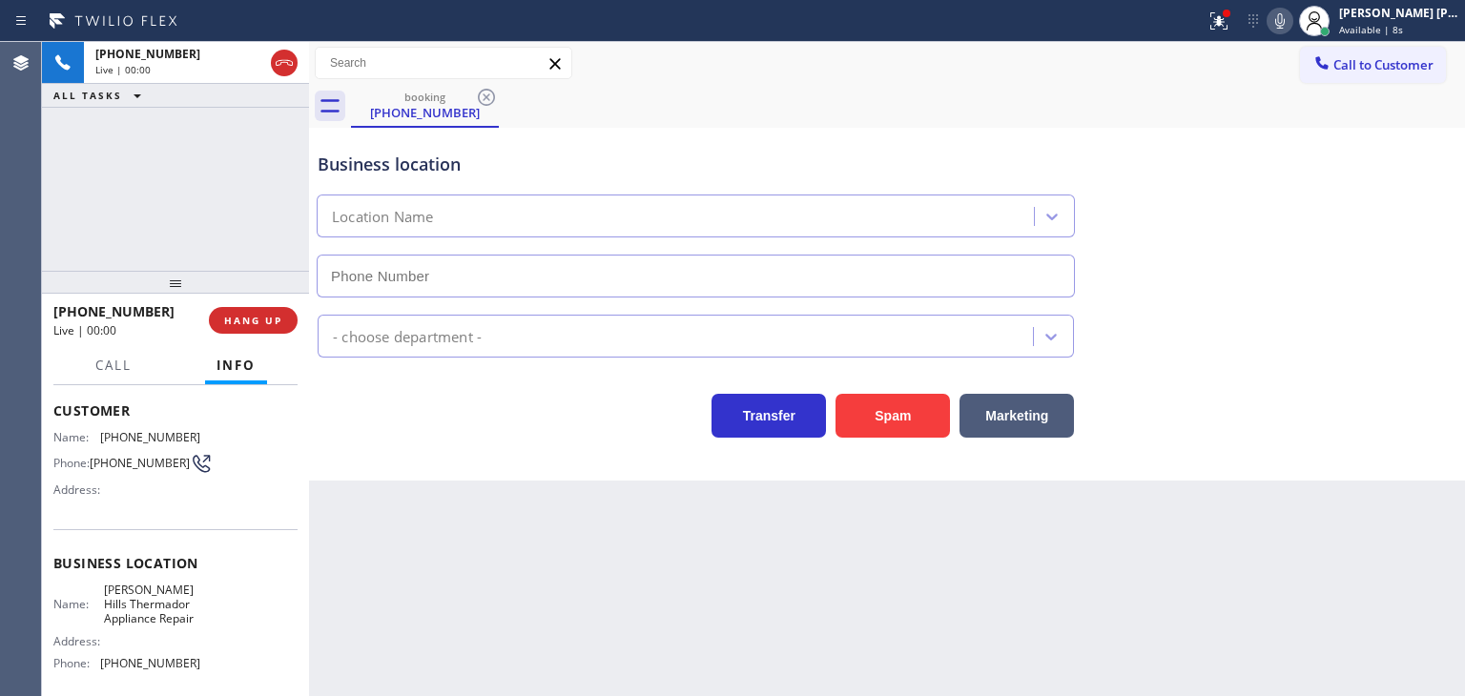
type input "[PHONE_NUMBER]"
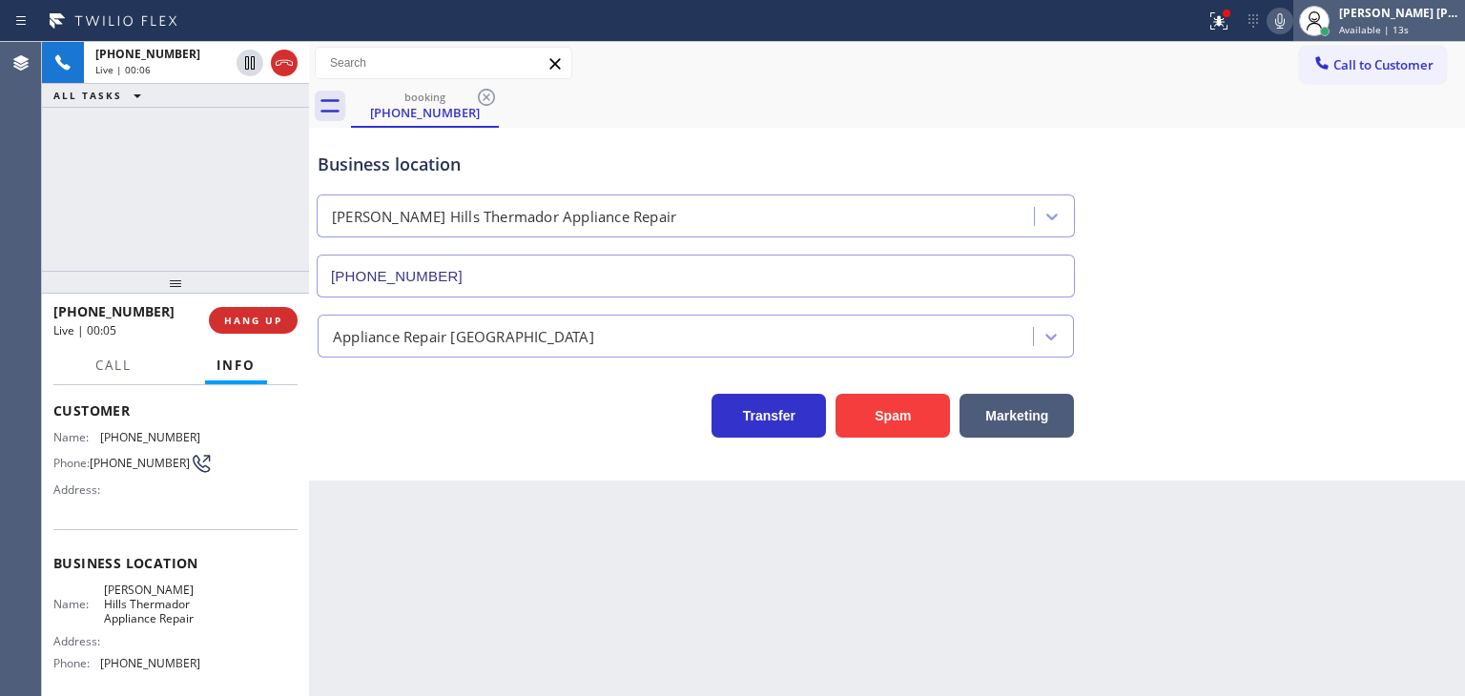
click at [1387, 17] on div "[PERSON_NAME] [PERSON_NAME]" at bounding box center [1399, 13] width 120 height 16
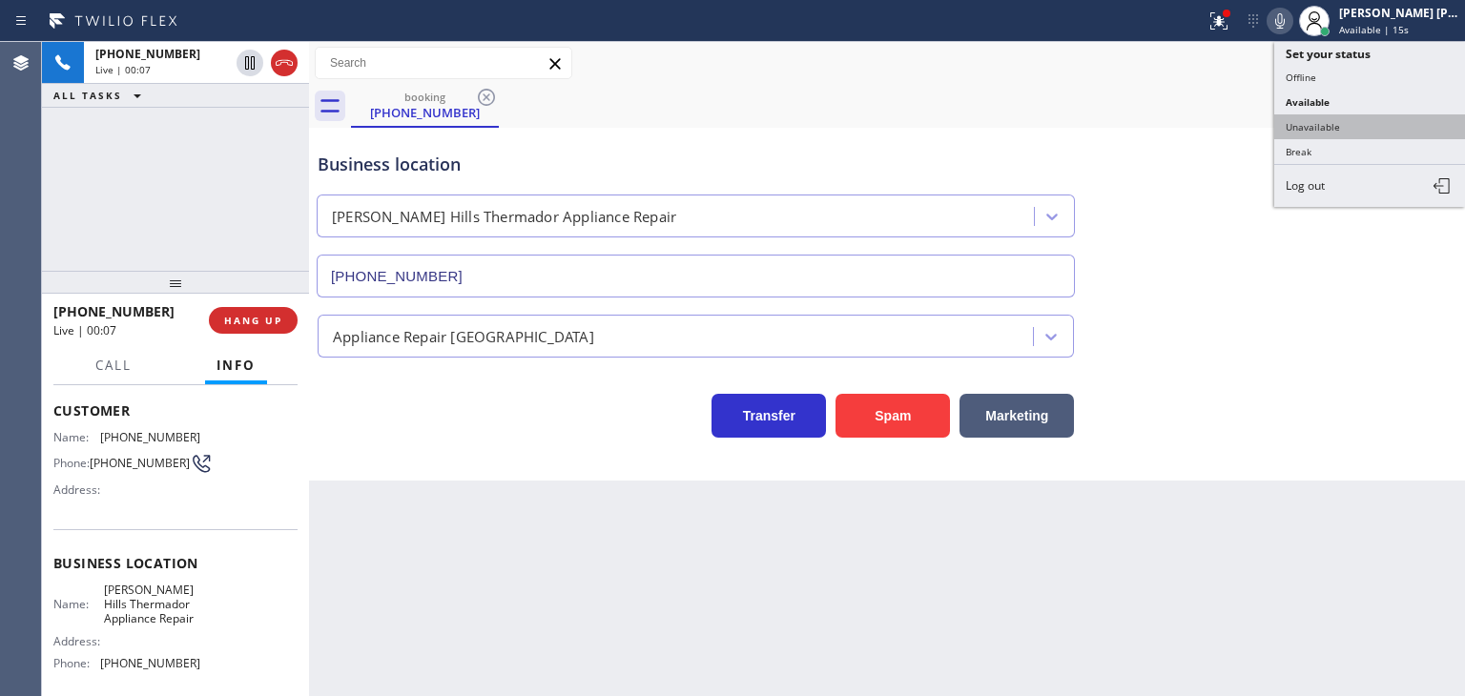
click at [1358, 122] on button "Unavailable" at bounding box center [1369, 126] width 191 height 25
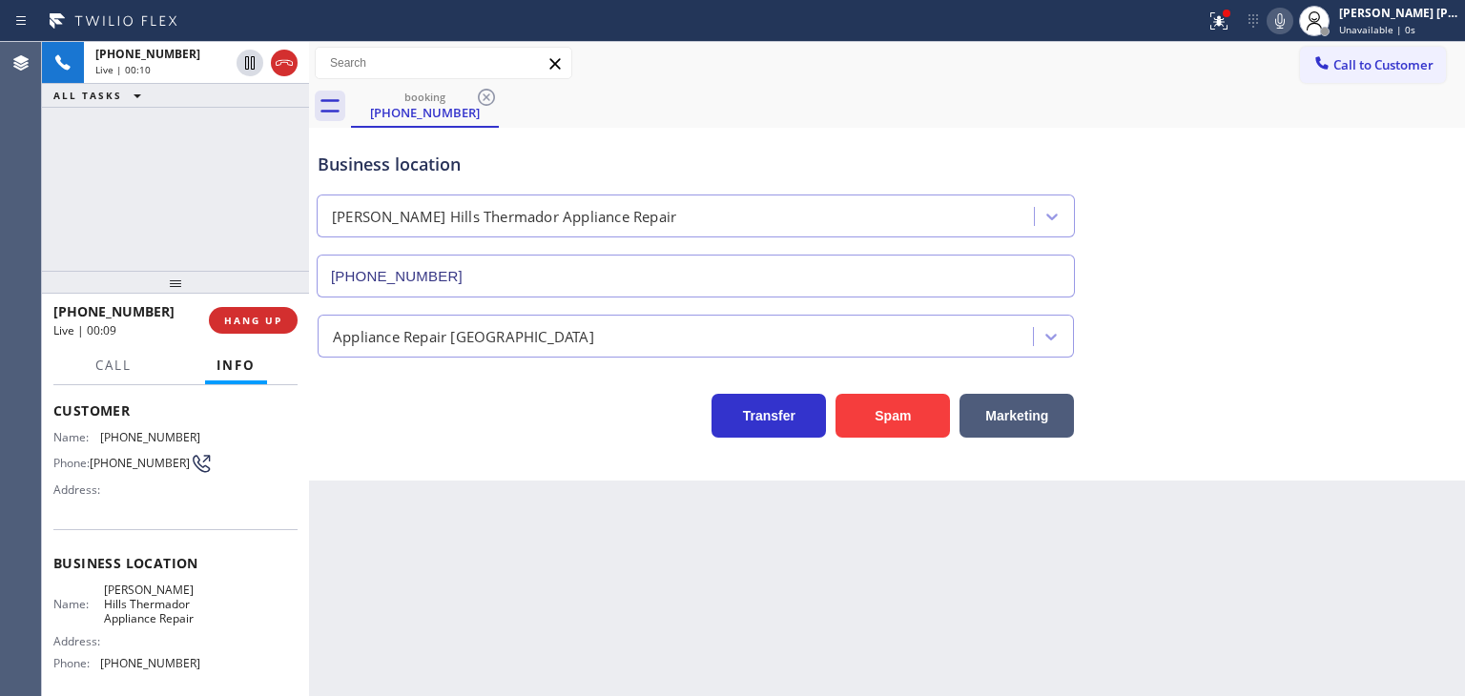
click at [1284, 23] on icon at bounding box center [1280, 20] width 10 height 15
click at [1284, 22] on icon at bounding box center [1280, 20] width 10 height 15
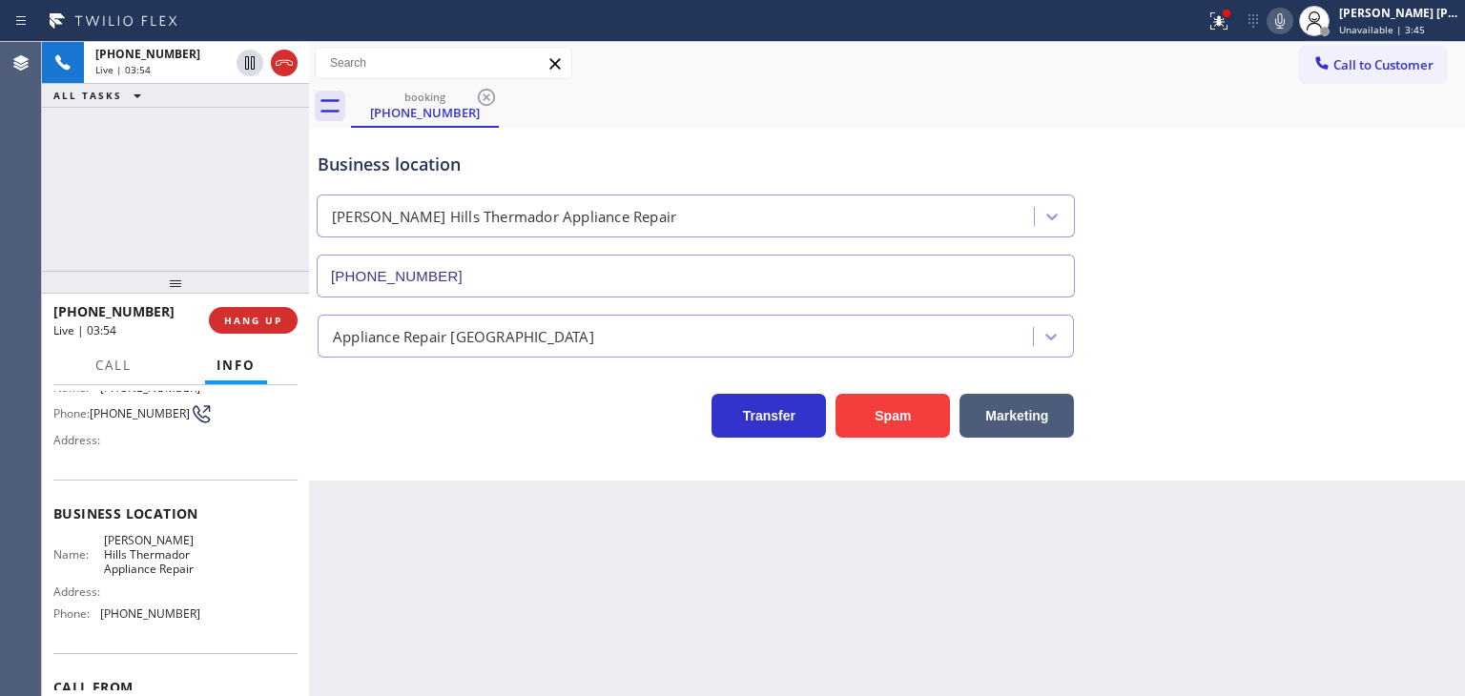
scroll to position [191, 0]
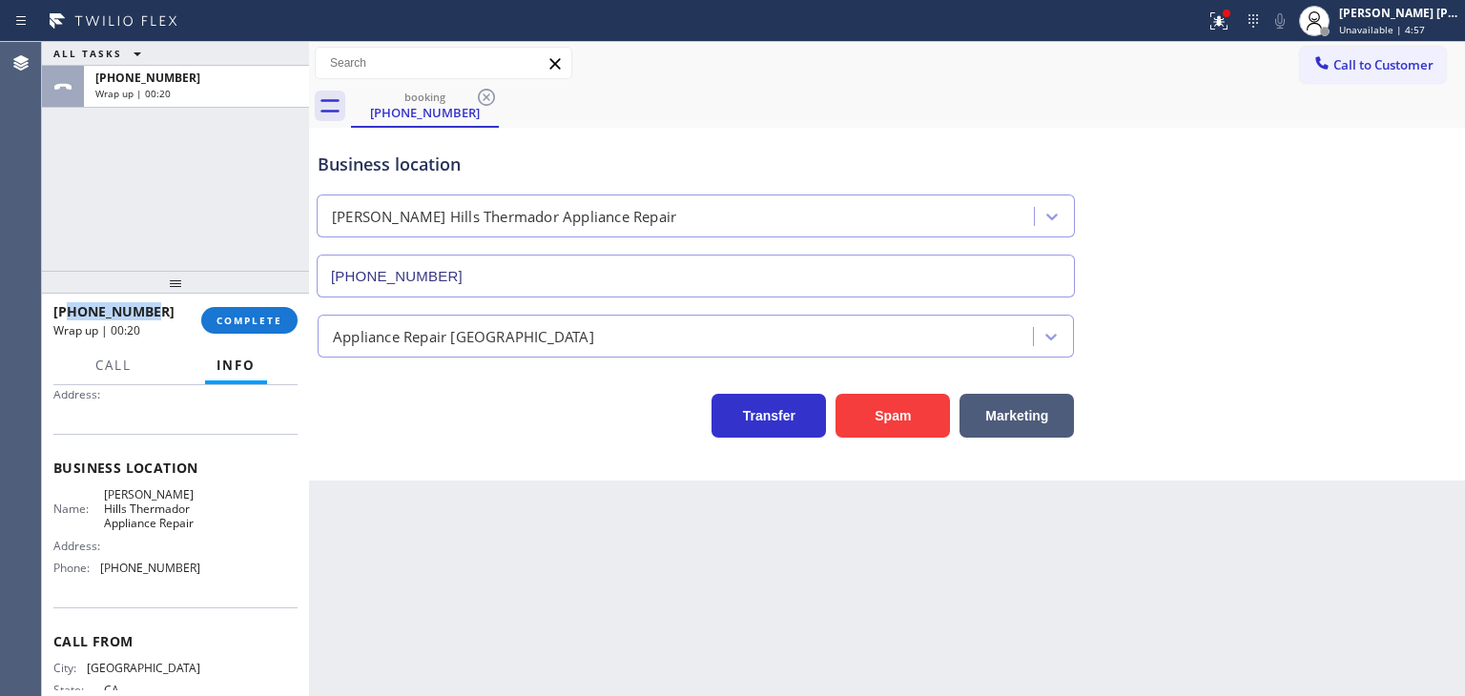
drag, startPoint x: 153, startPoint y: 306, endPoint x: 70, endPoint y: 299, distance: 83.2
click at [70, 299] on div "[PHONE_NUMBER] Wrap up | 00:20" at bounding box center [127, 321] width 148 height 50
copy span "5628818871"
drag, startPoint x: 206, startPoint y: 569, endPoint x: 93, endPoint y: 570, distance: 112.5
click at [93, 570] on div "Name: [PERSON_NAME] Thermador Appliance Repair Address: Phone: [PHONE_NUMBER]" at bounding box center [175, 535] width 244 height 96
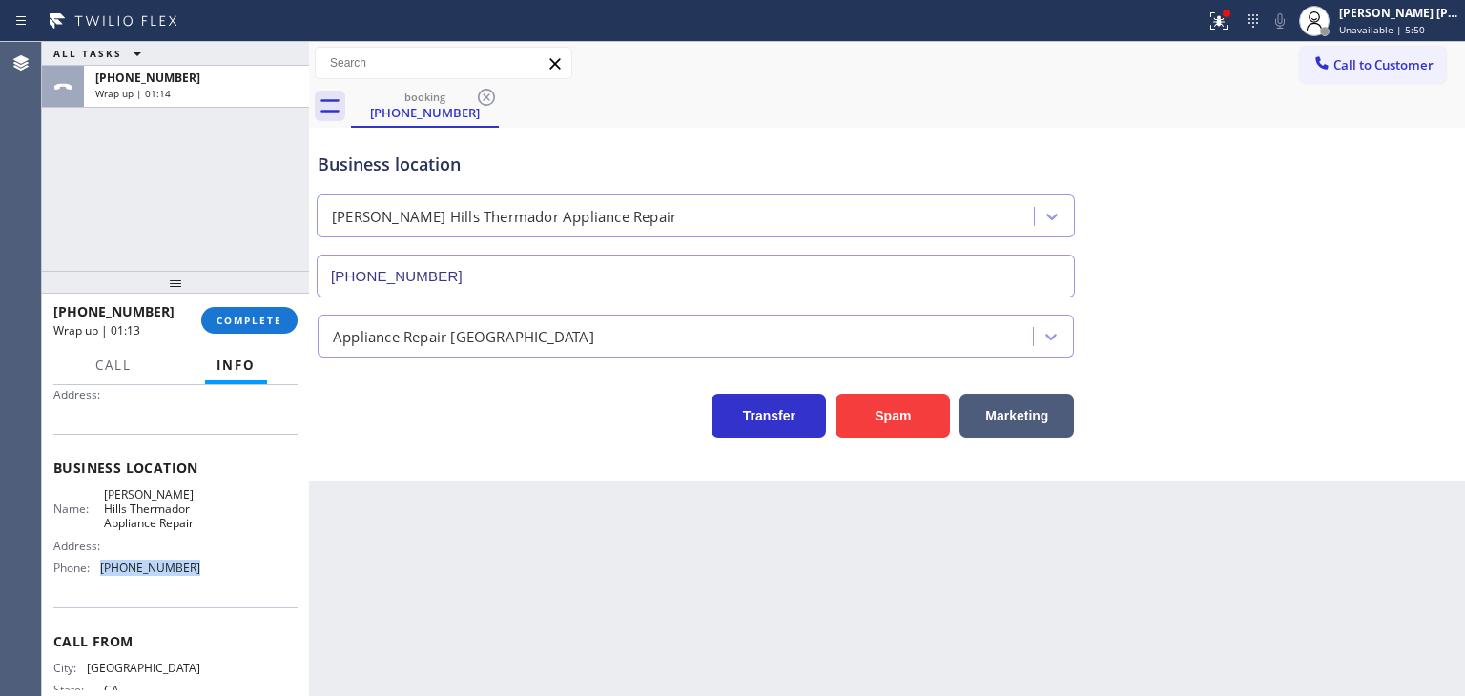
copy div "[PHONE_NUMBER]"
click at [254, 312] on button "COMPLETE" at bounding box center [249, 320] width 96 height 27
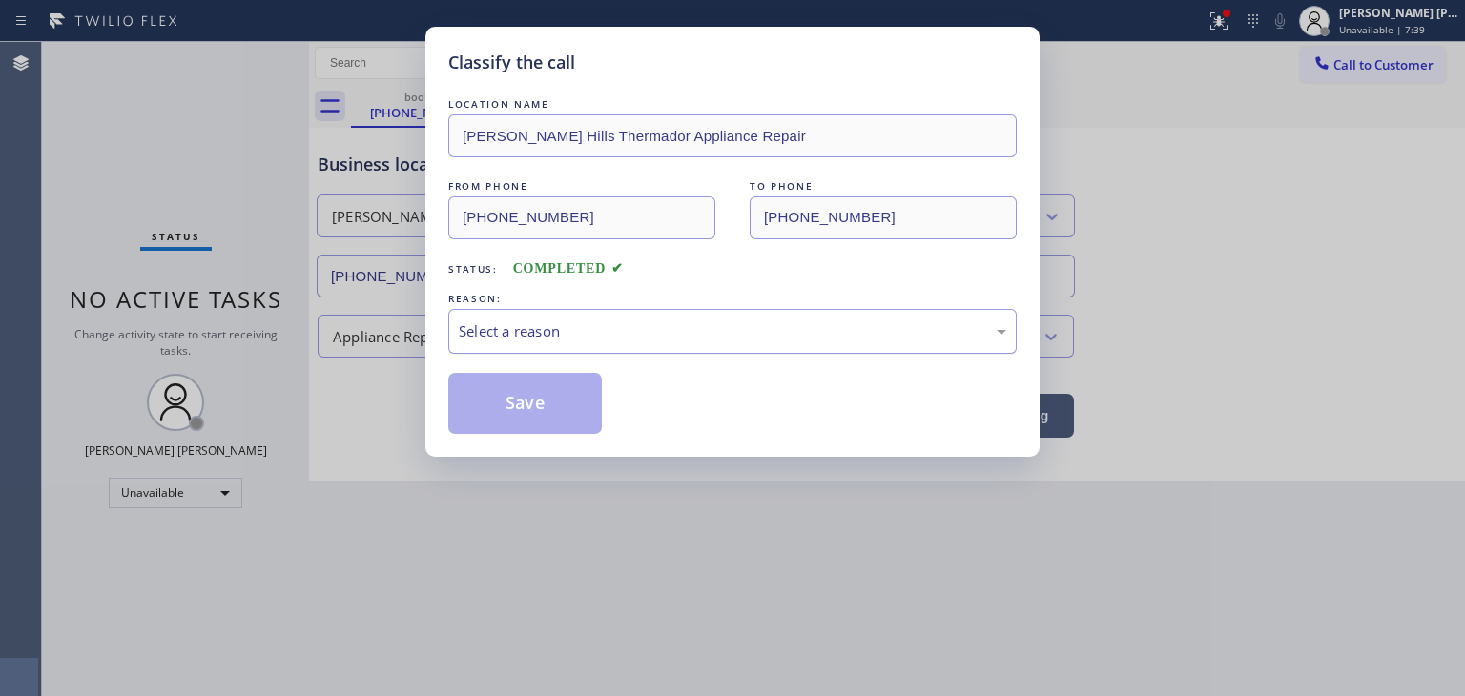
click at [519, 345] on div "Select a reason" at bounding box center [732, 331] width 568 height 45
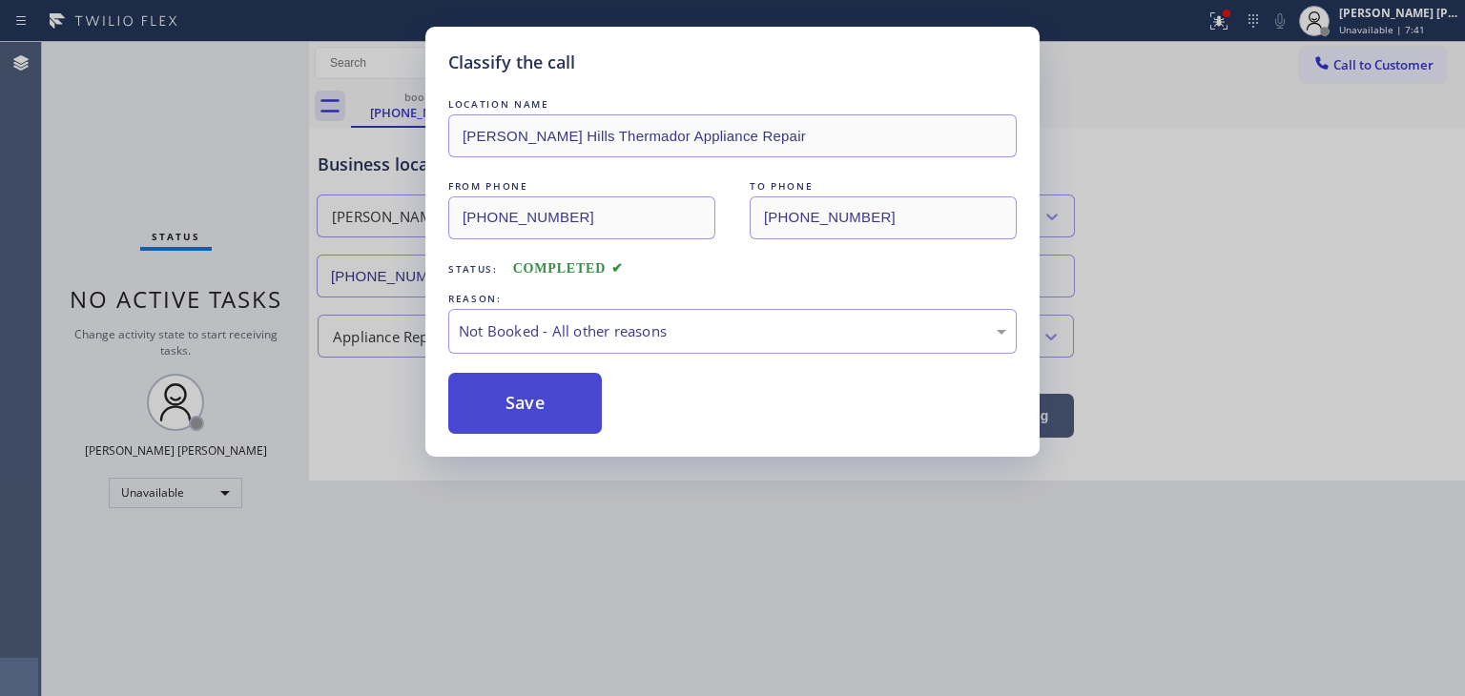
click at [547, 411] on button "Save" at bounding box center [525, 403] width 154 height 61
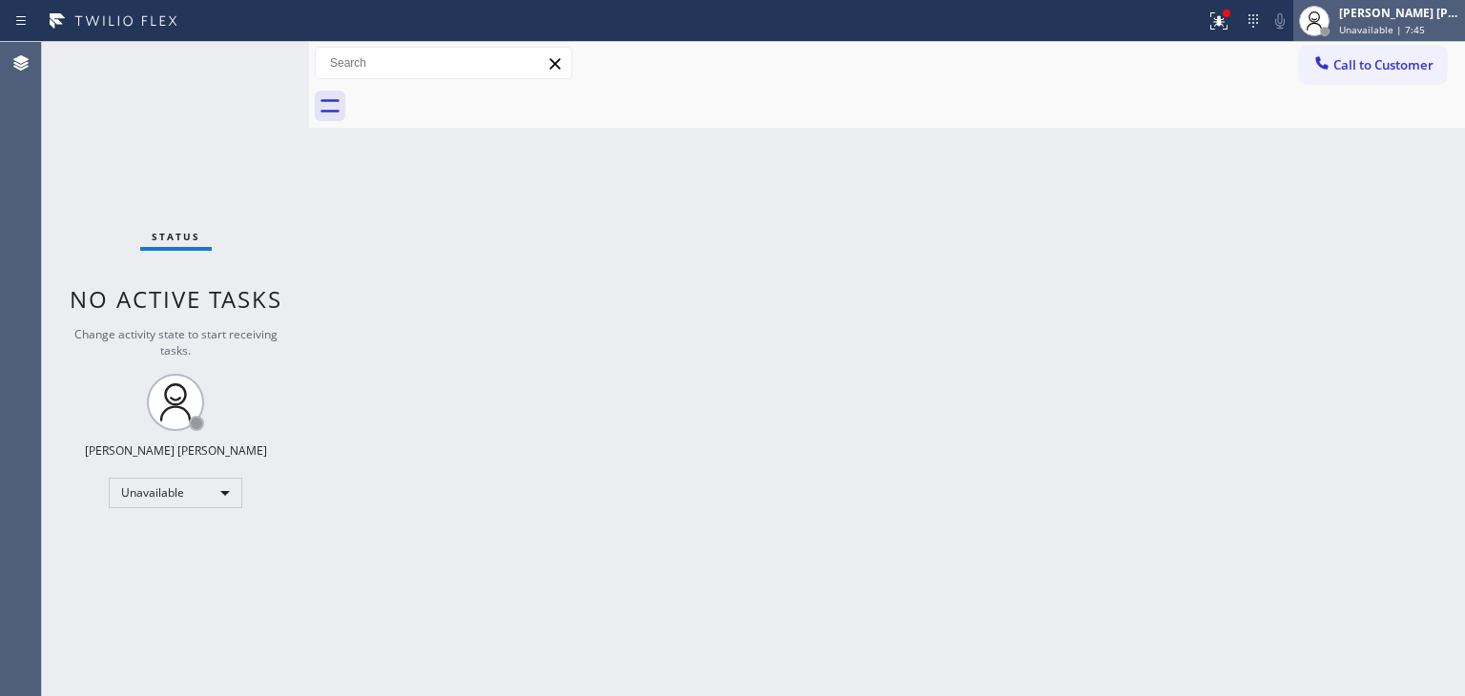
drag, startPoint x: 1403, startPoint y: 10, endPoint x: 1380, endPoint y: 18, distance: 24.4
click at [1402, 10] on div "[PERSON_NAME] [PERSON_NAME]" at bounding box center [1399, 13] width 120 height 16
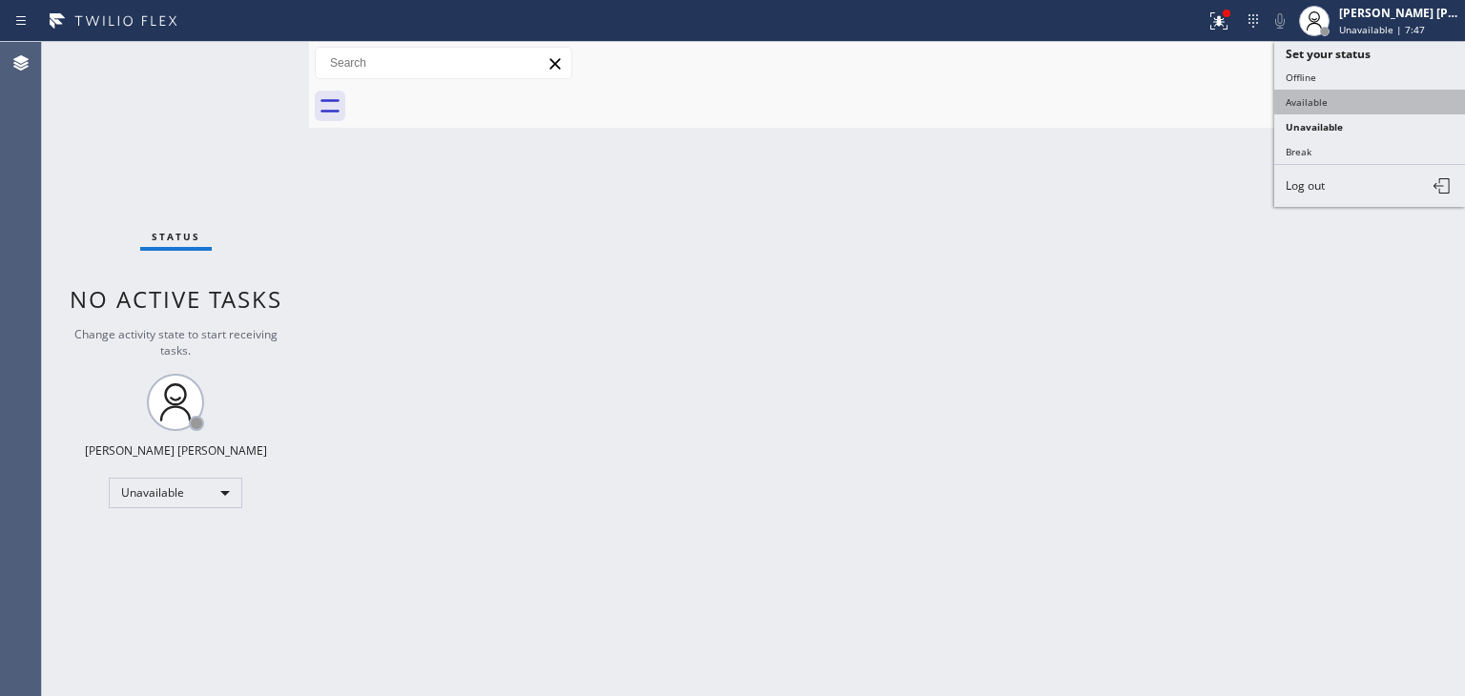
click at [1326, 107] on button "Available" at bounding box center [1369, 102] width 191 height 25
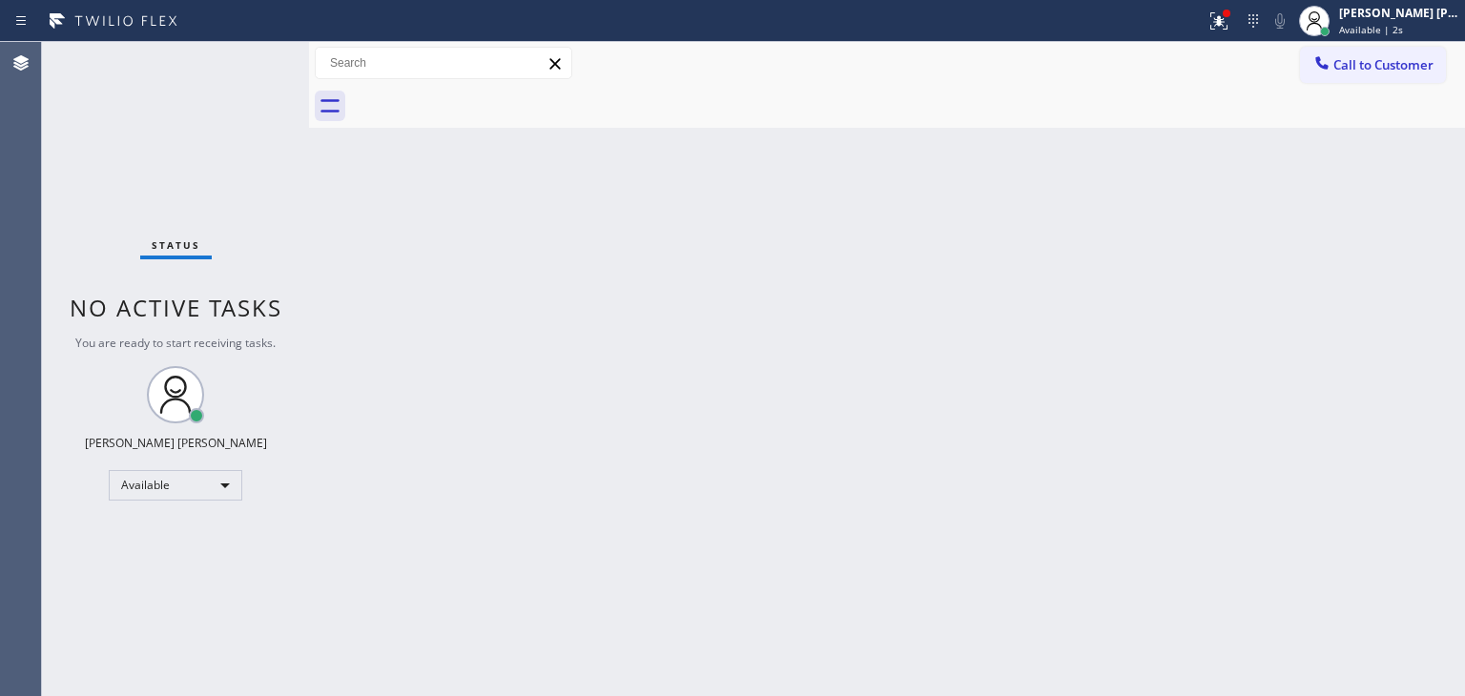
click at [247, 51] on div "Status No active tasks You are ready to start receiving tasks. [PERSON_NAME] [P…" at bounding box center [175, 369] width 267 height 654
click at [248, 51] on div "Status No active tasks You are ready to start receiving tasks. [PERSON_NAME] [P…" at bounding box center [175, 369] width 267 height 654
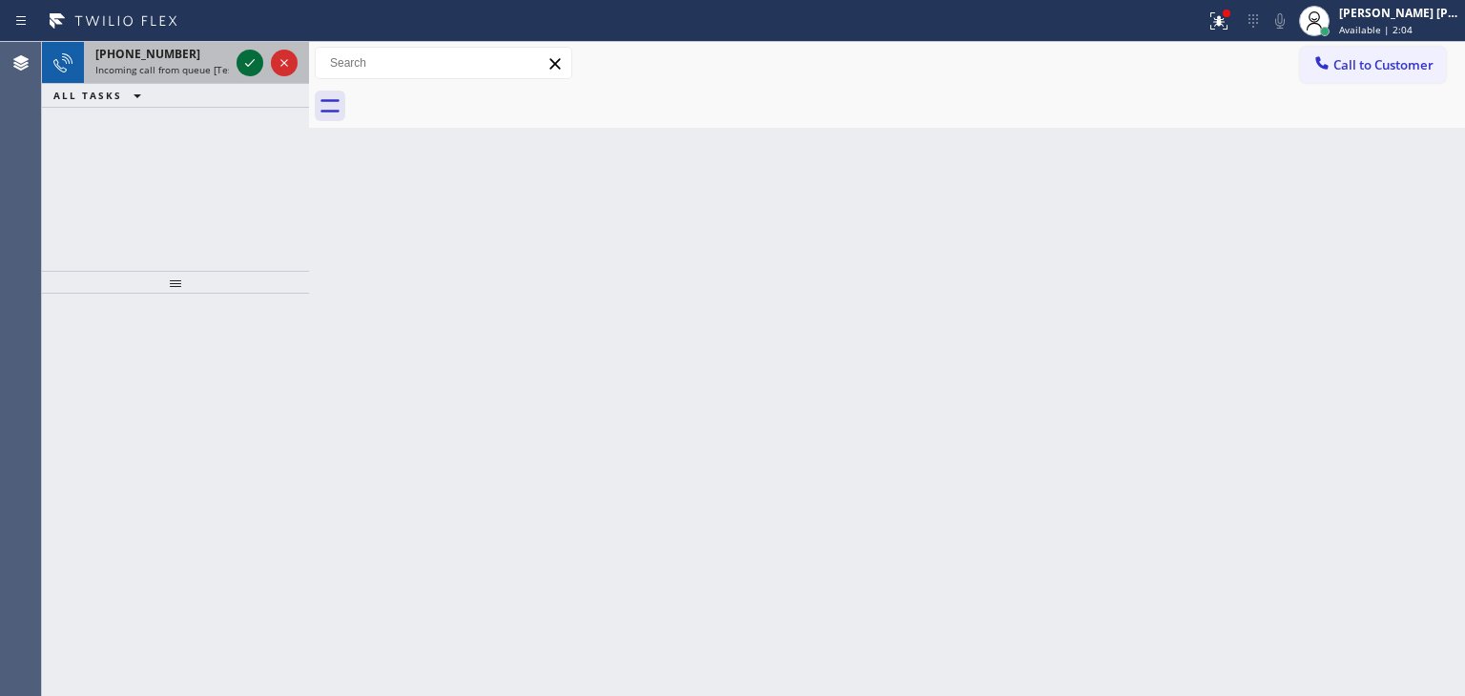
click at [248, 51] on icon at bounding box center [249, 62] width 23 height 23
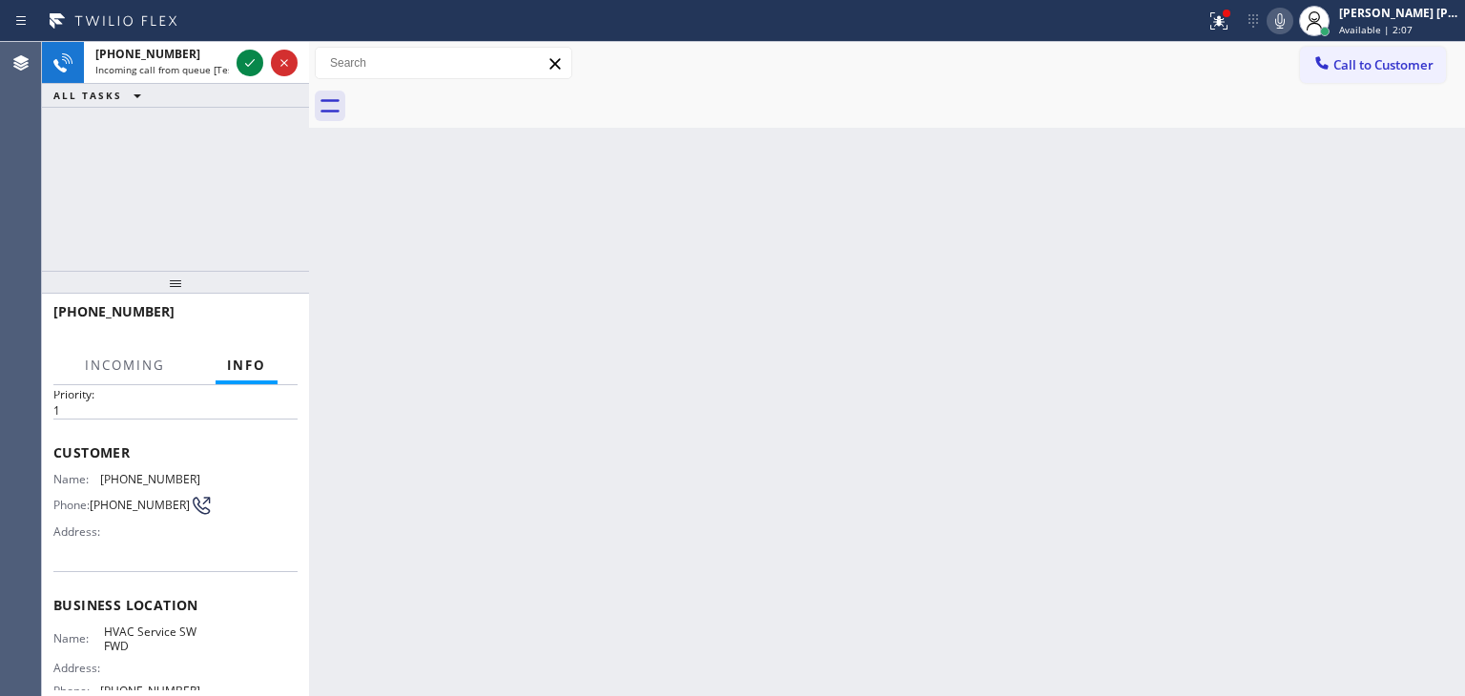
scroll to position [95, 0]
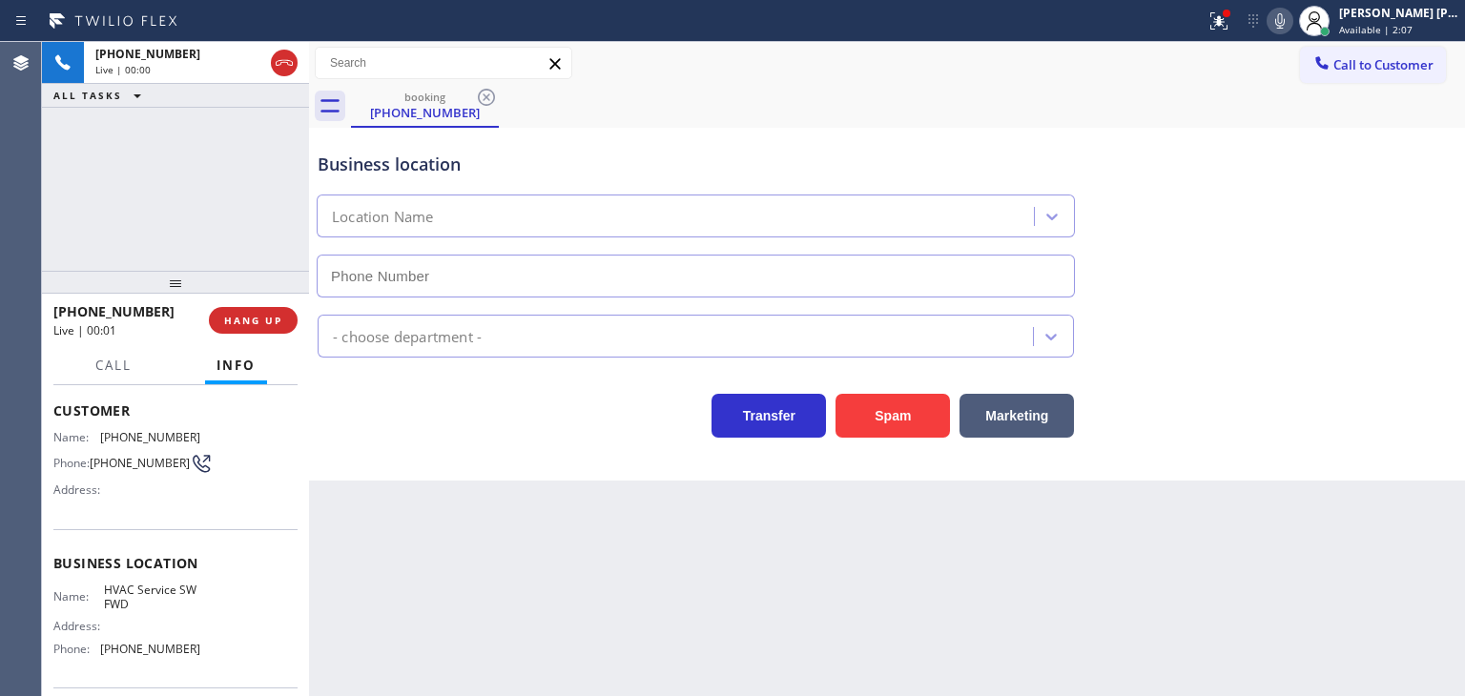
type input "[PHONE_NUMBER]"
click at [1414, 18] on div "[PERSON_NAME] [PERSON_NAME]" at bounding box center [1399, 13] width 120 height 16
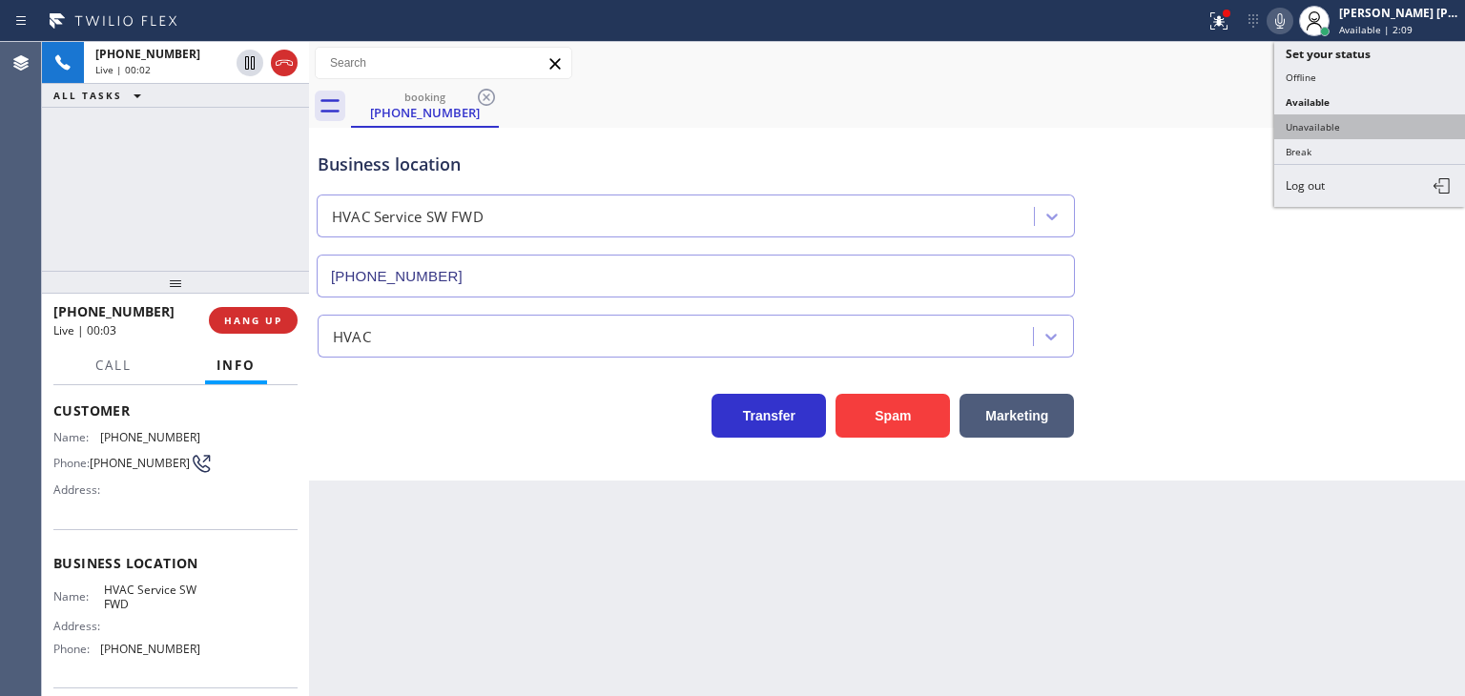
drag, startPoint x: 1373, startPoint y: 121, endPoint x: 1363, endPoint y: 114, distance: 12.4
click at [1373, 122] on button "Unavailable" at bounding box center [1369, 126] width 191 height 25
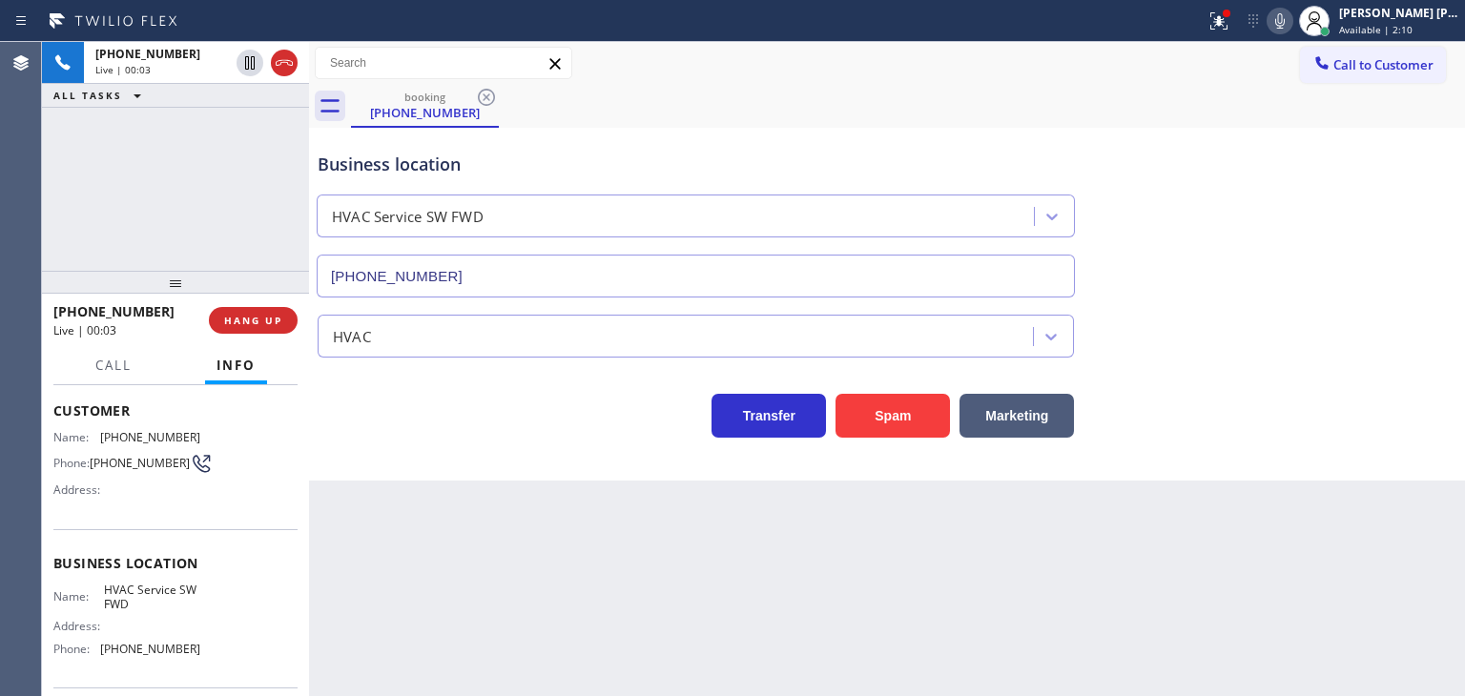
click at [1291, 26] on icon at bounding box center [1279, 21] width 23 height 23
click at [1010, 623] on div "Back to Dashboard Change Sender ID Customers Technicians Select a contact Outbo…" at bounding box center [887, 369] width 1156 height 654
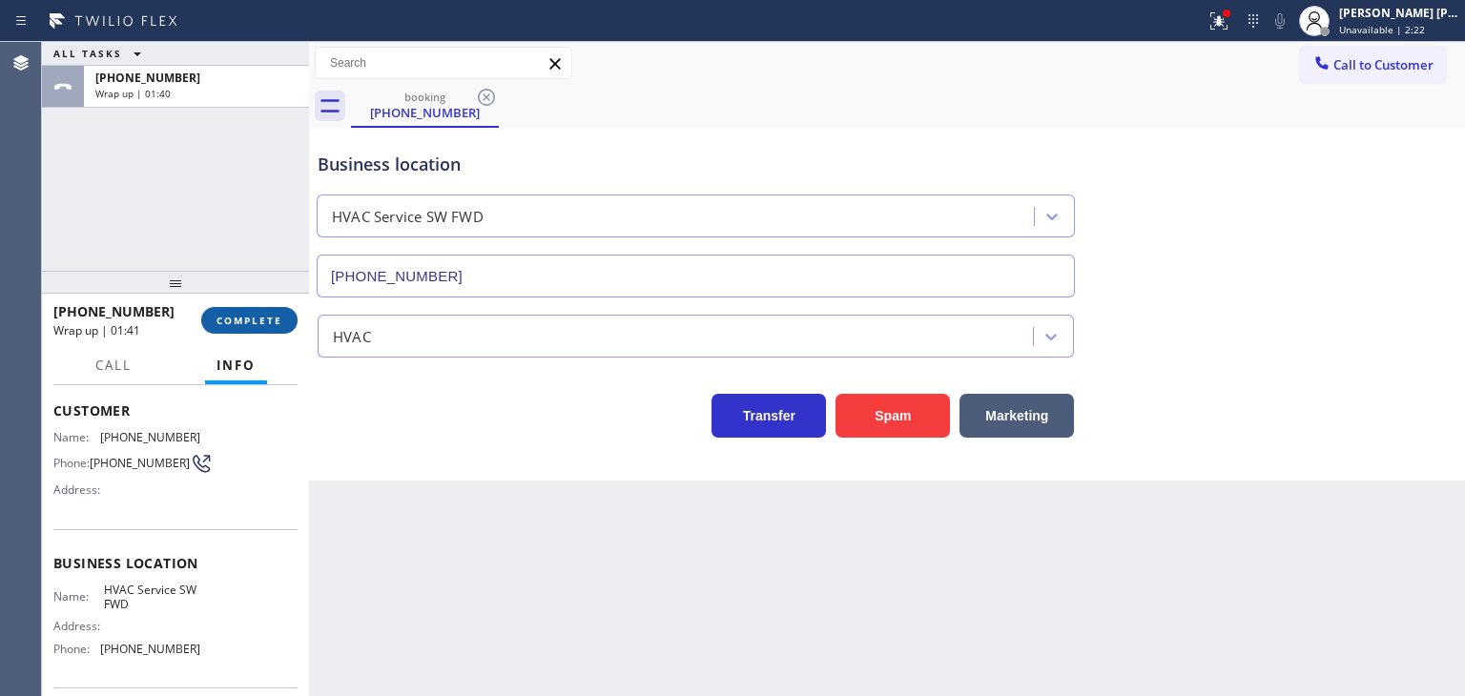
click at [223, 320] on span "COMPLETE" at bounding box center [249, 320] width 66 height 13
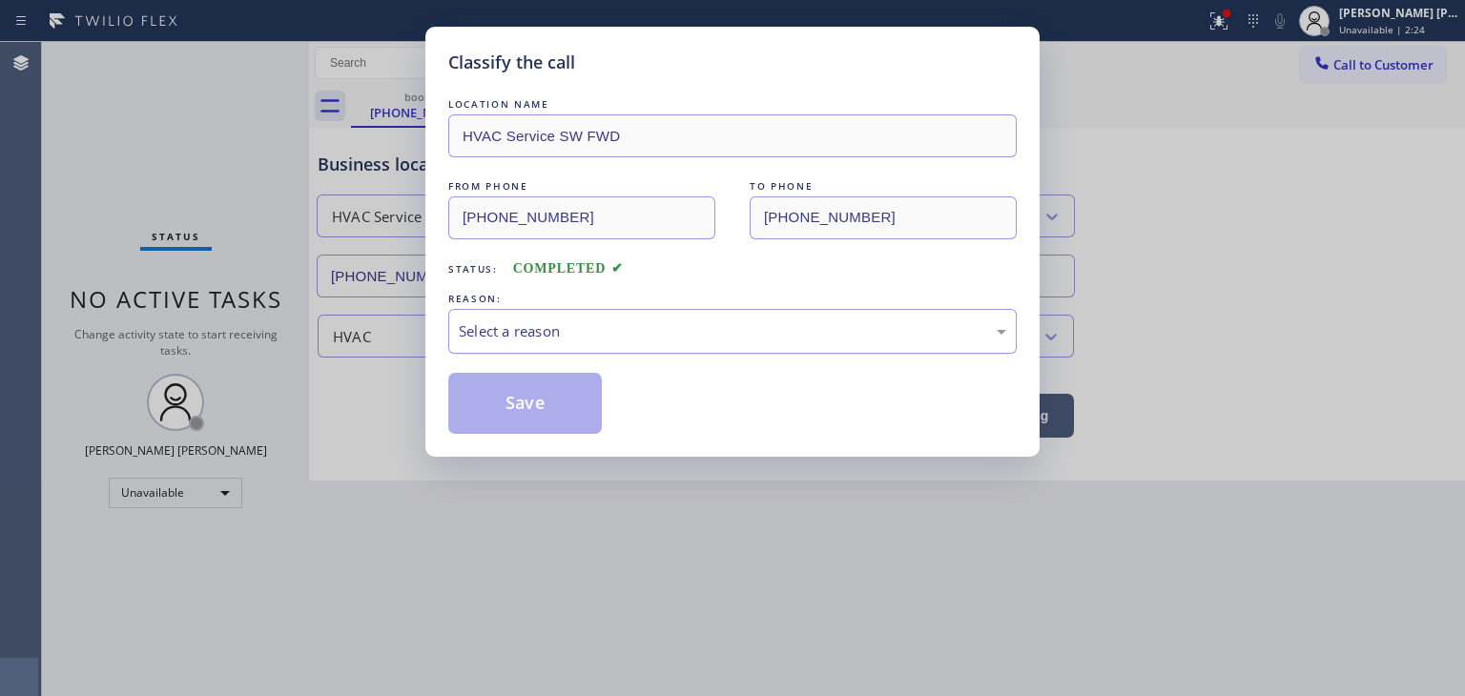
click at [507, 338] on div "Select a reason" at bounding box center [732, 331] width 547 height 22
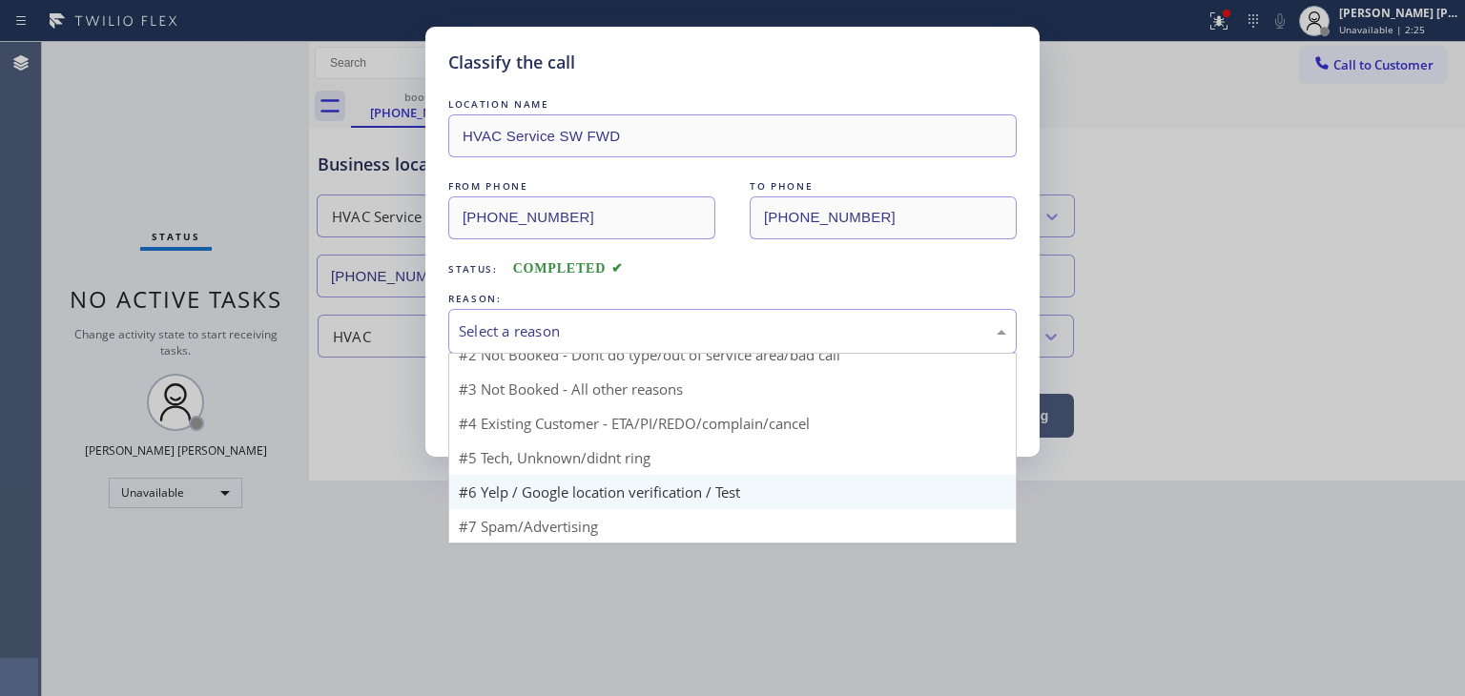
scroll to position [16, 0]
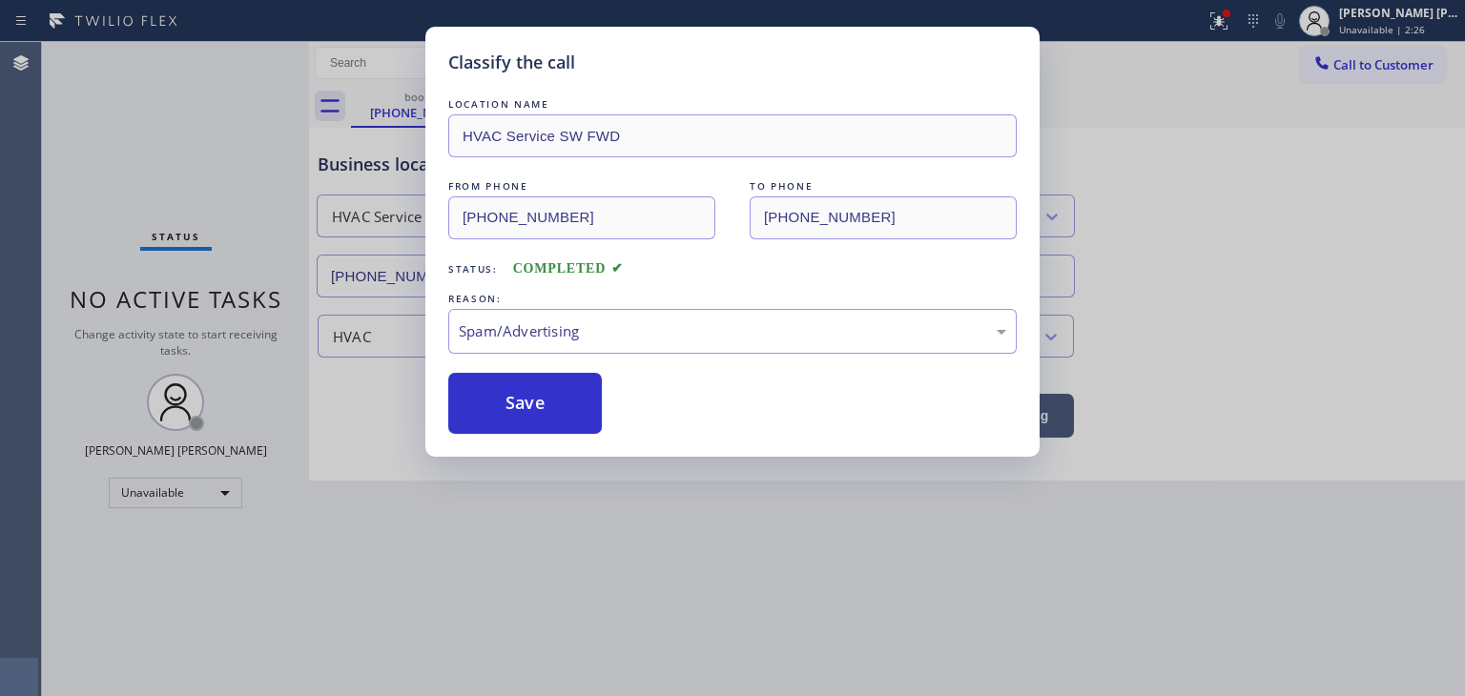
drag, startPoint x: 521, startPoint y: 408, endPoint x: 1191, endPoint y: 63, distance: 754.0
click at [521, 408] on button "Save" at bounding box center [525, 403] width 154 height 61
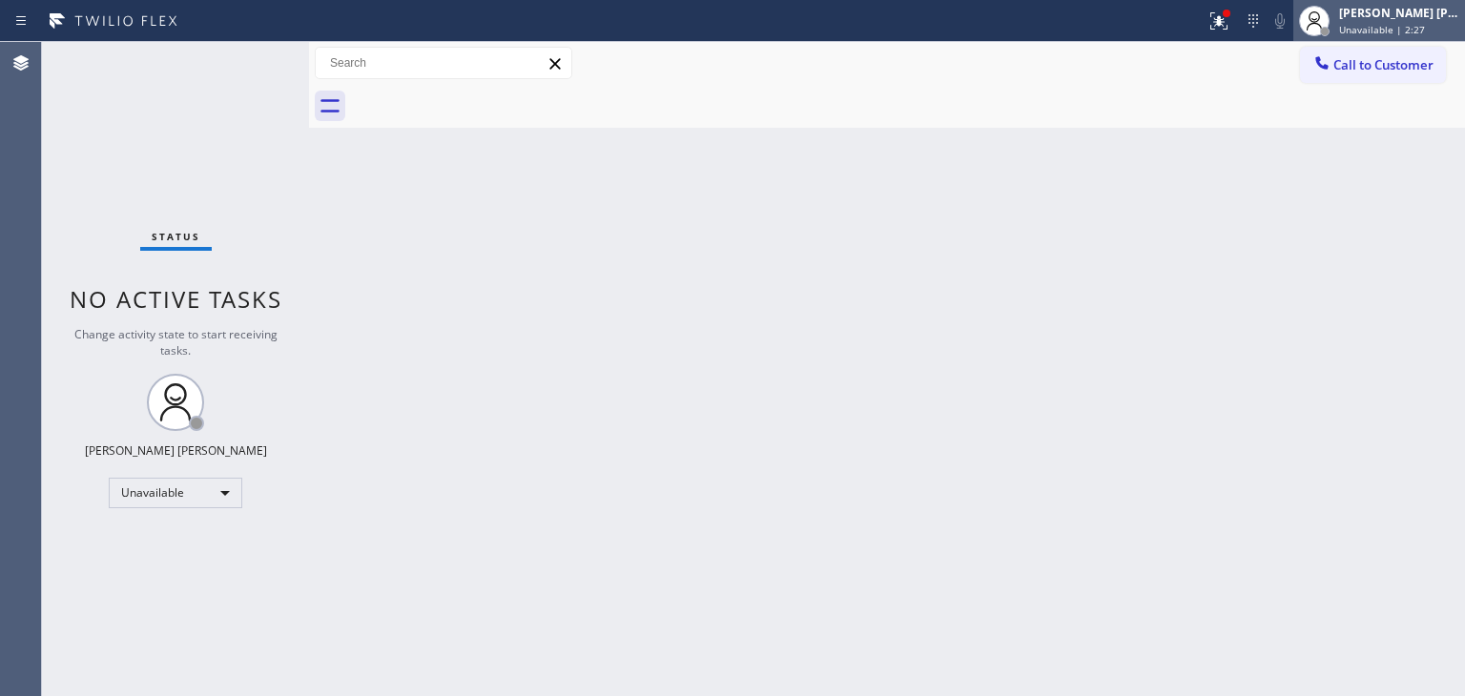
click at [1393, 31] on span "Unavailable | 2:27" at bounding box center [1382, 29] width 86 height 13
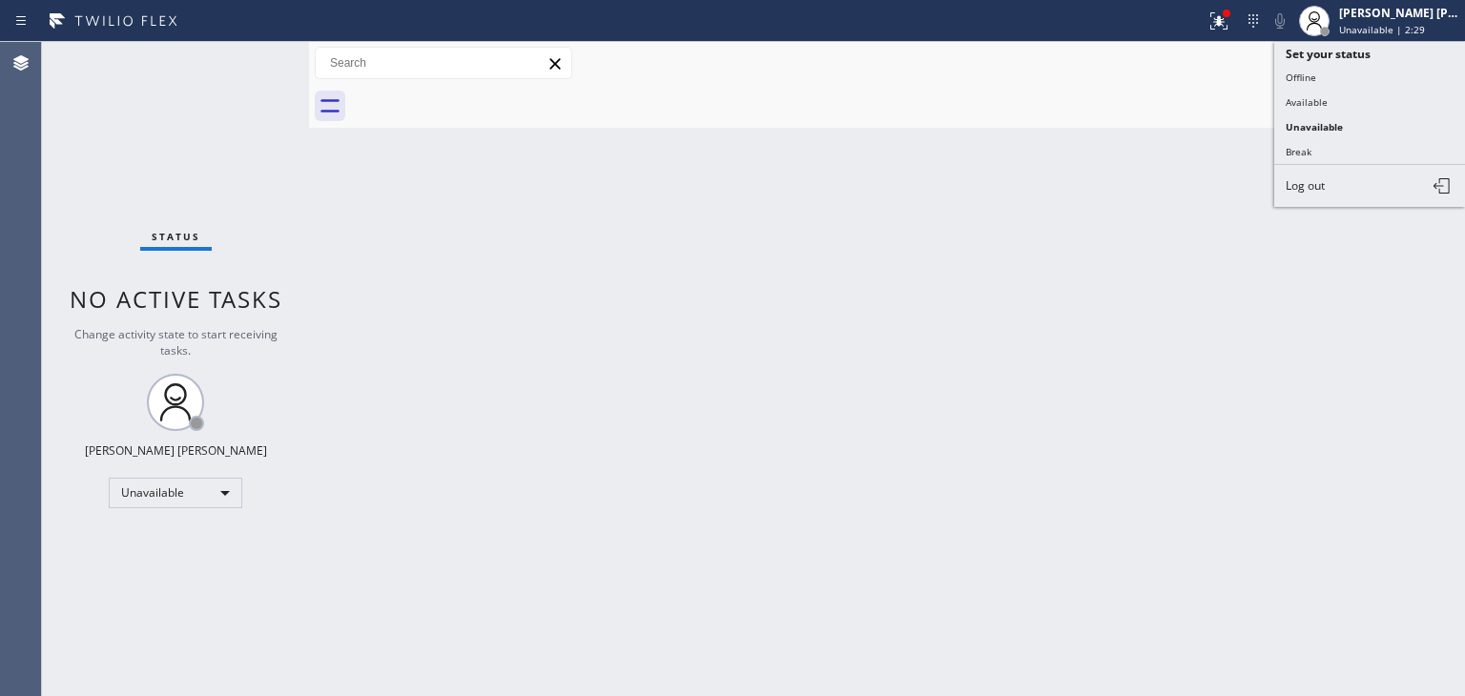
click at [1324, 85] on ul "Set your status Offline Available Unavailable Break Log out" at bounding box center [1369, 124] width 191 height 165
click at [1347, 104] on button "Available" at bounding box center [1369, 102] width 191 height 25
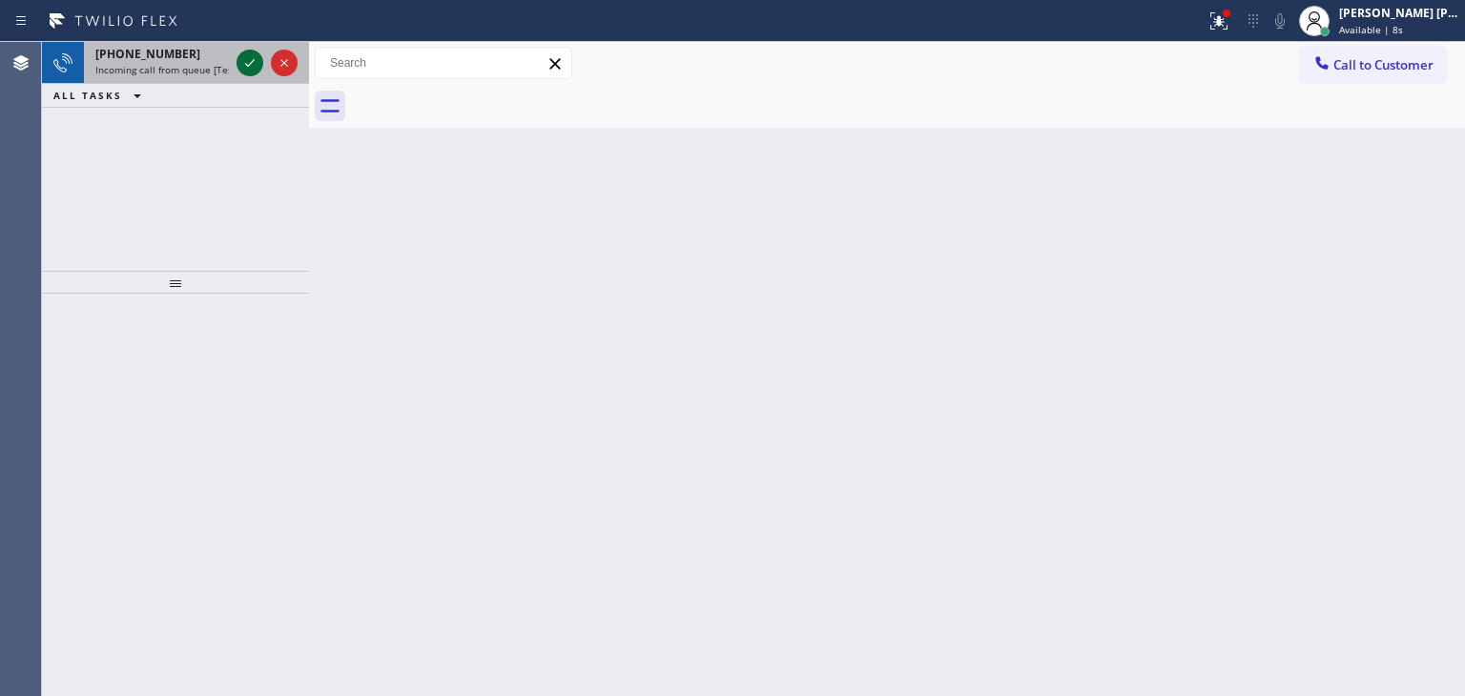
click at [244, 65] on icon at bounding box center [249, 62] width 23 height 23
click at [252, 55] on icon at bounding box center [249, 62] width 23 height 23
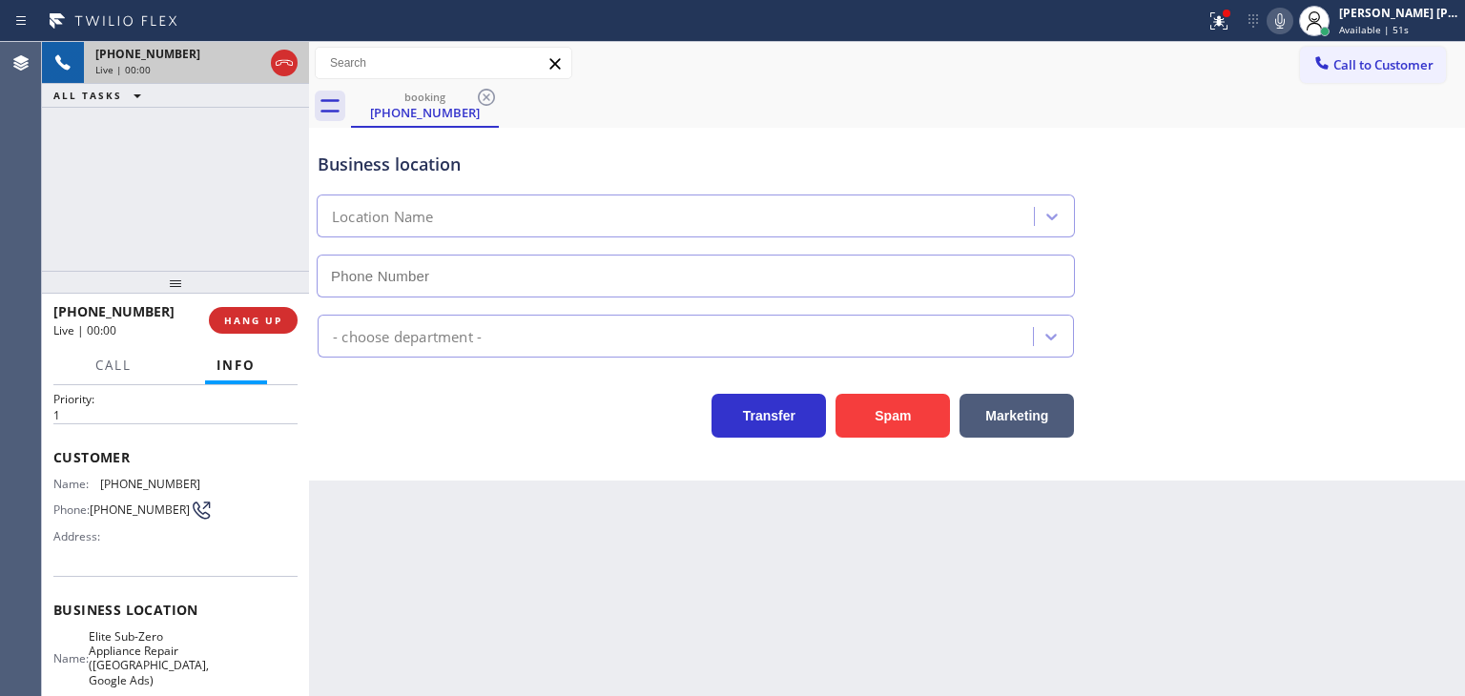
scroll to position [95, 0]
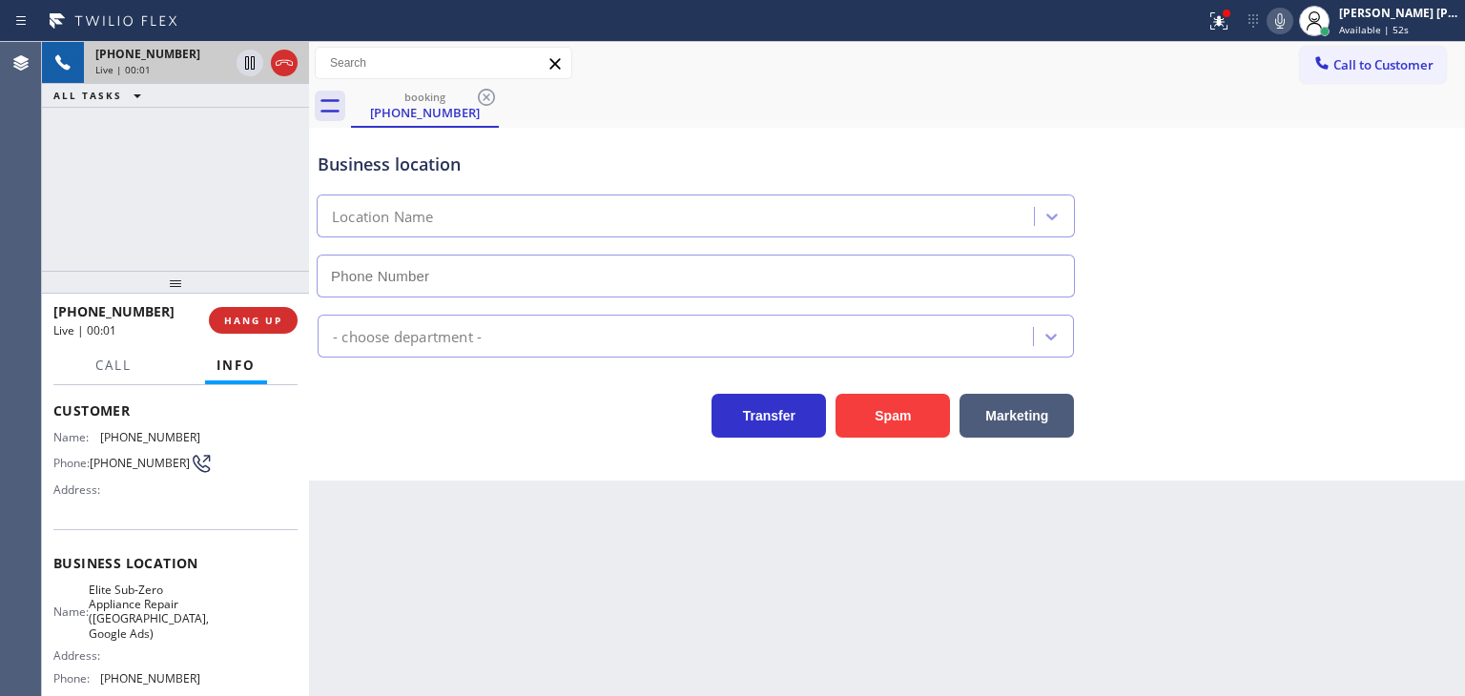
type input "[PHONE_NUMBER]"
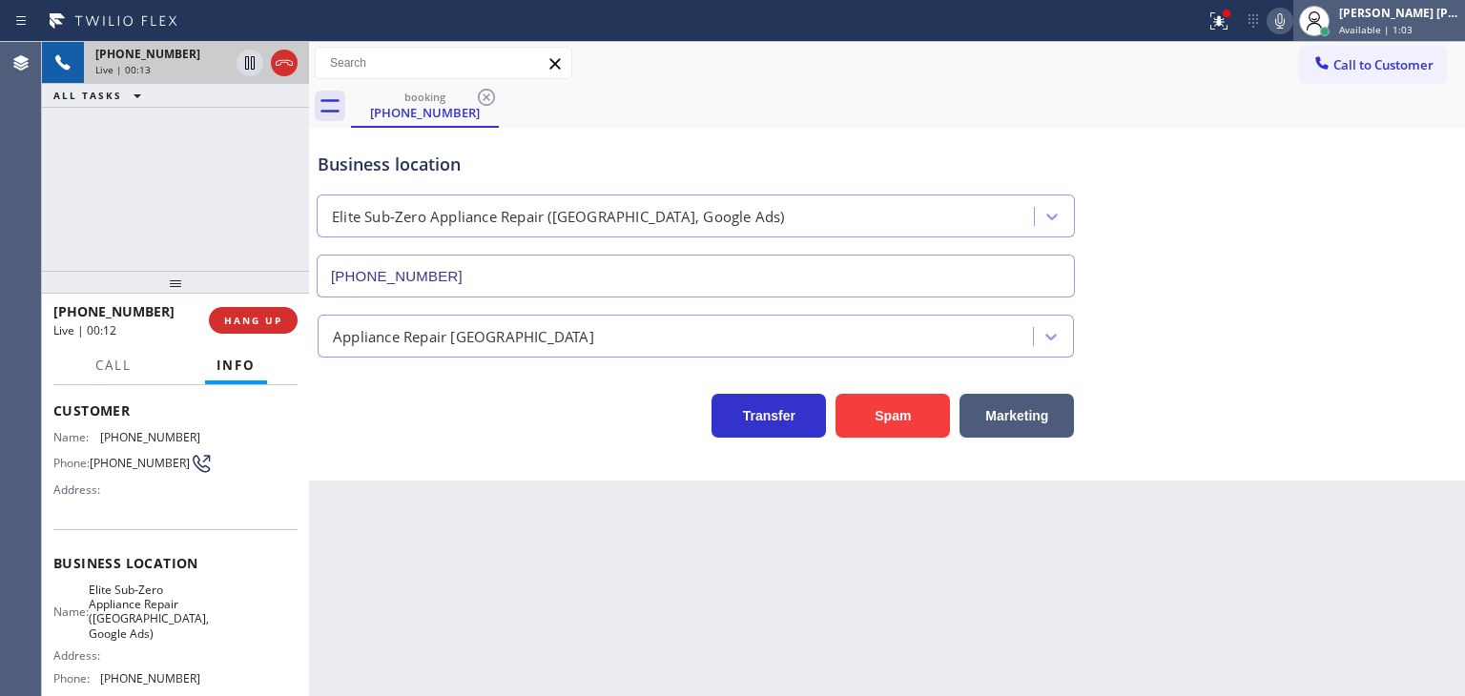
click at [1387, 35] on div "[PERSON_NAME] [PERSON_NAME] Available | 1:03" at bounding box center [1400, 20] width 130 height 33
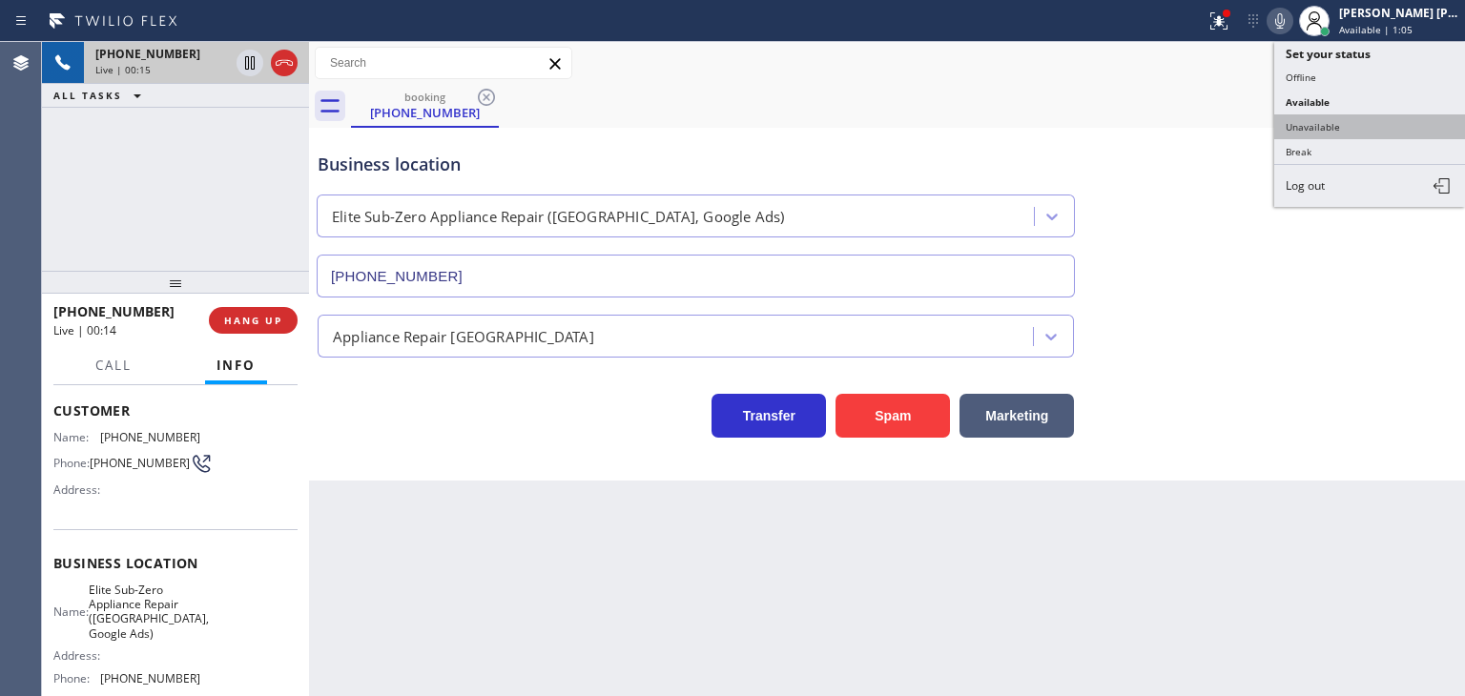
click at [1332, 130] on button "Unavailable" at bounding box center [1369, 126] width 191 height 25
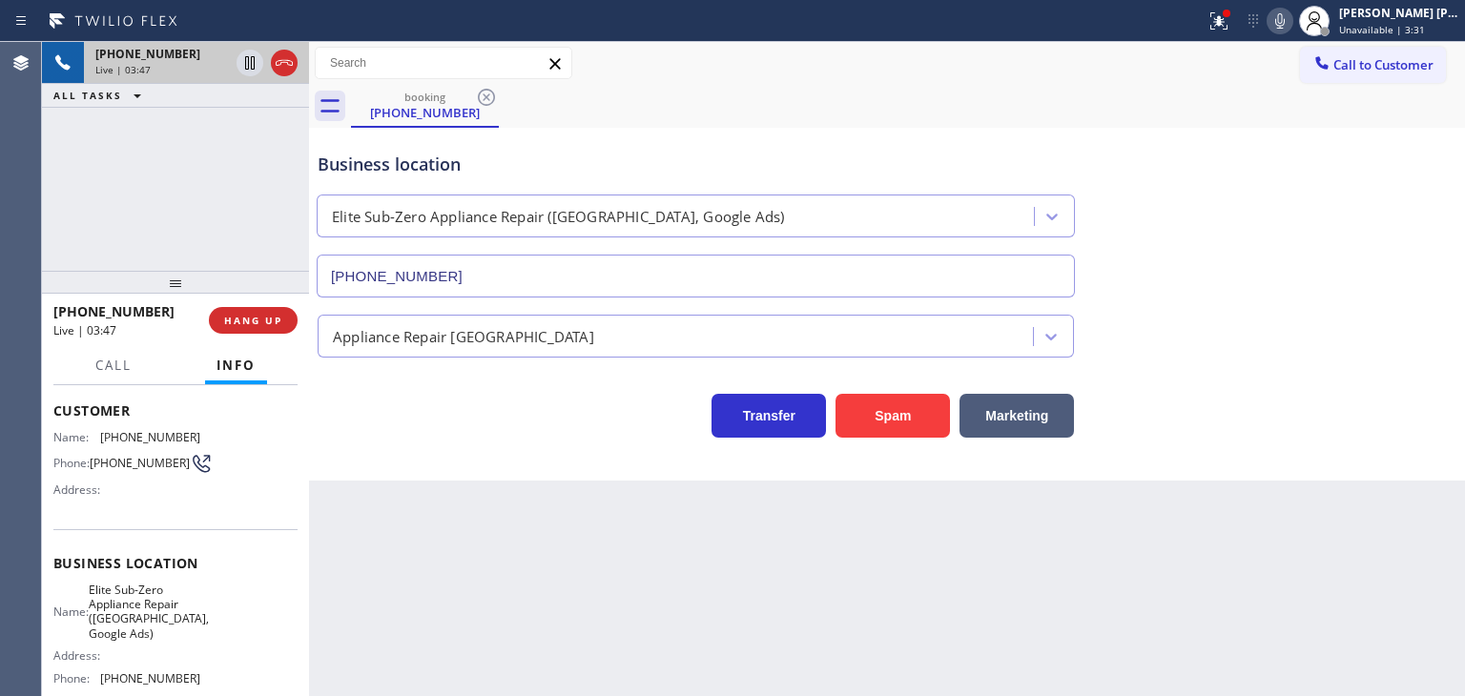
click at [1291, 18] on icon at bounding box center [1279, 21] width 23 height 23
click at [1286, 16] on rect at bounding box center [1279, 18] width 13 height 13
click at [1425, 24] on span "Unavailable | 3:34" at bounding box center [1382, 29] width 86 height 13
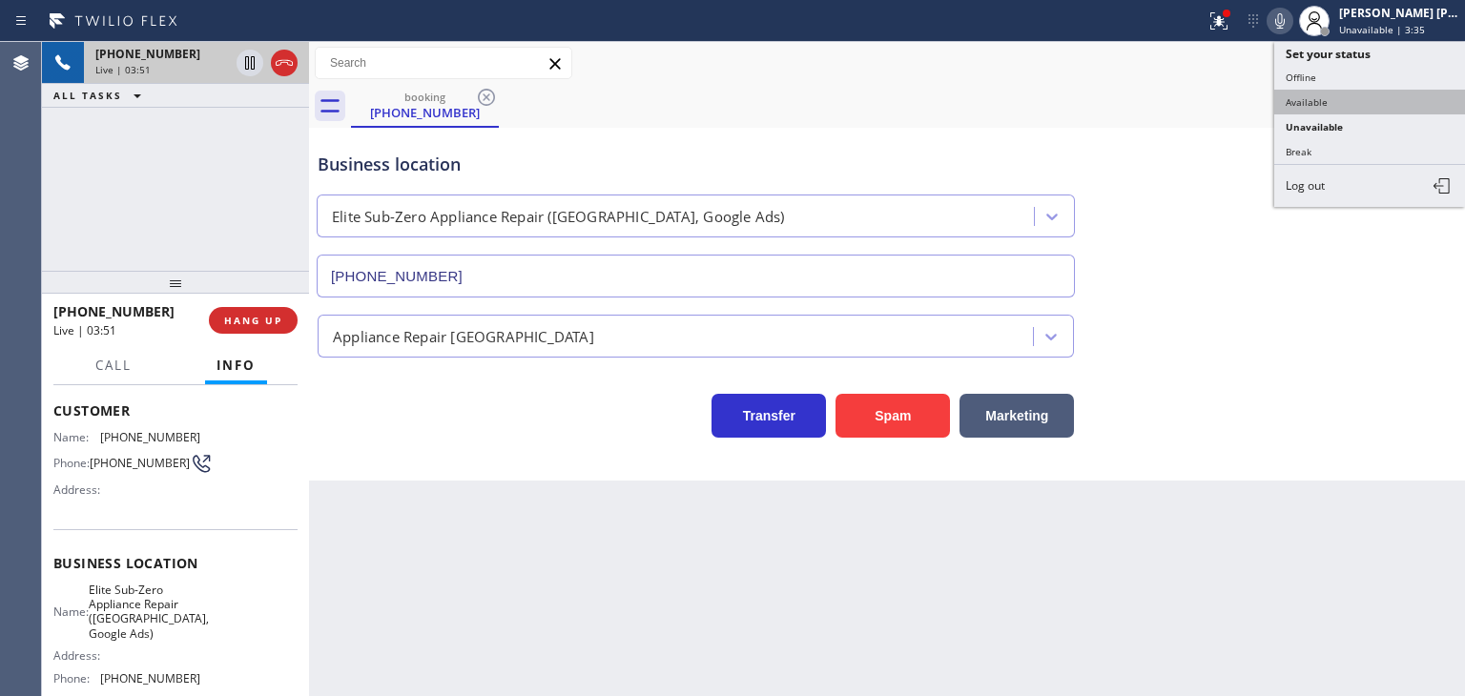
click at [1395, 90] on button "Available" at bounding box center [1369, 102] width 191 height 25
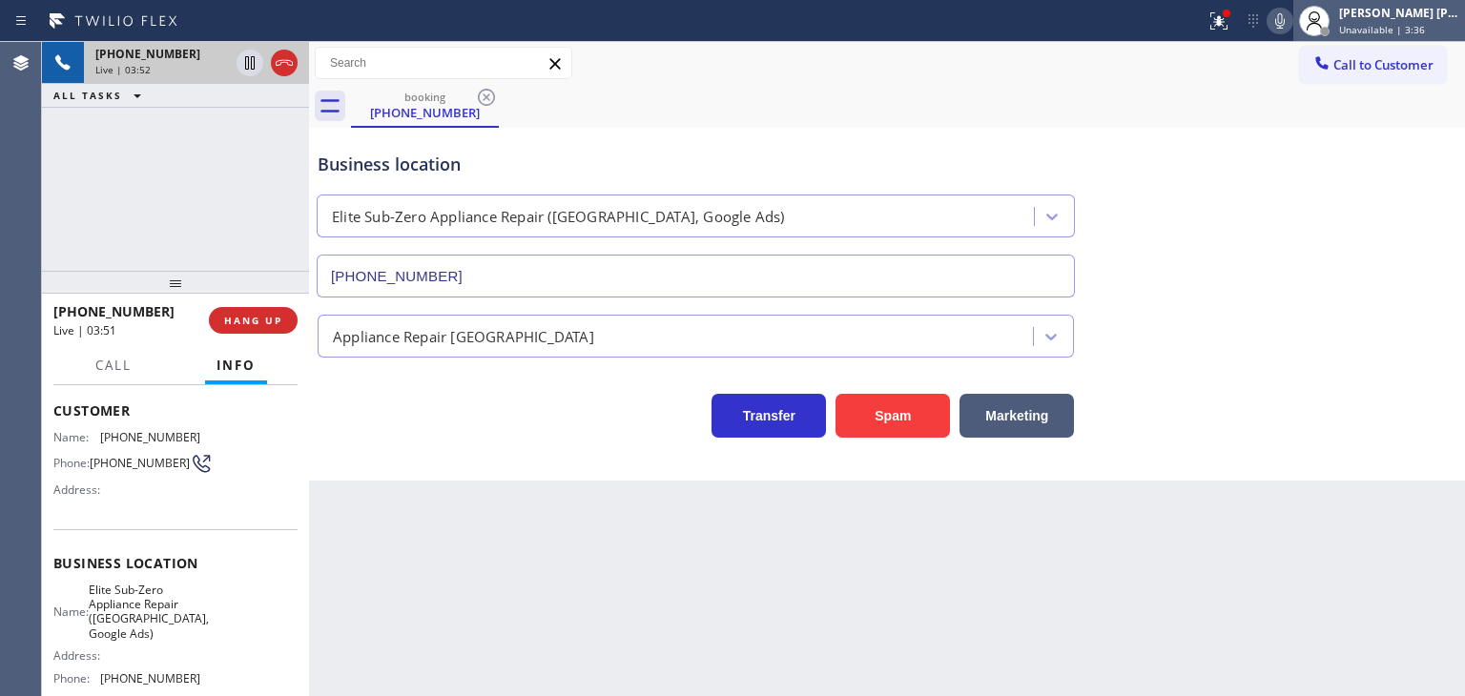
click at [1408, 19] on div "[PERSON_NAME] [PERSON_NAME]" at bounding box center [1399, 13] width 120 height 16
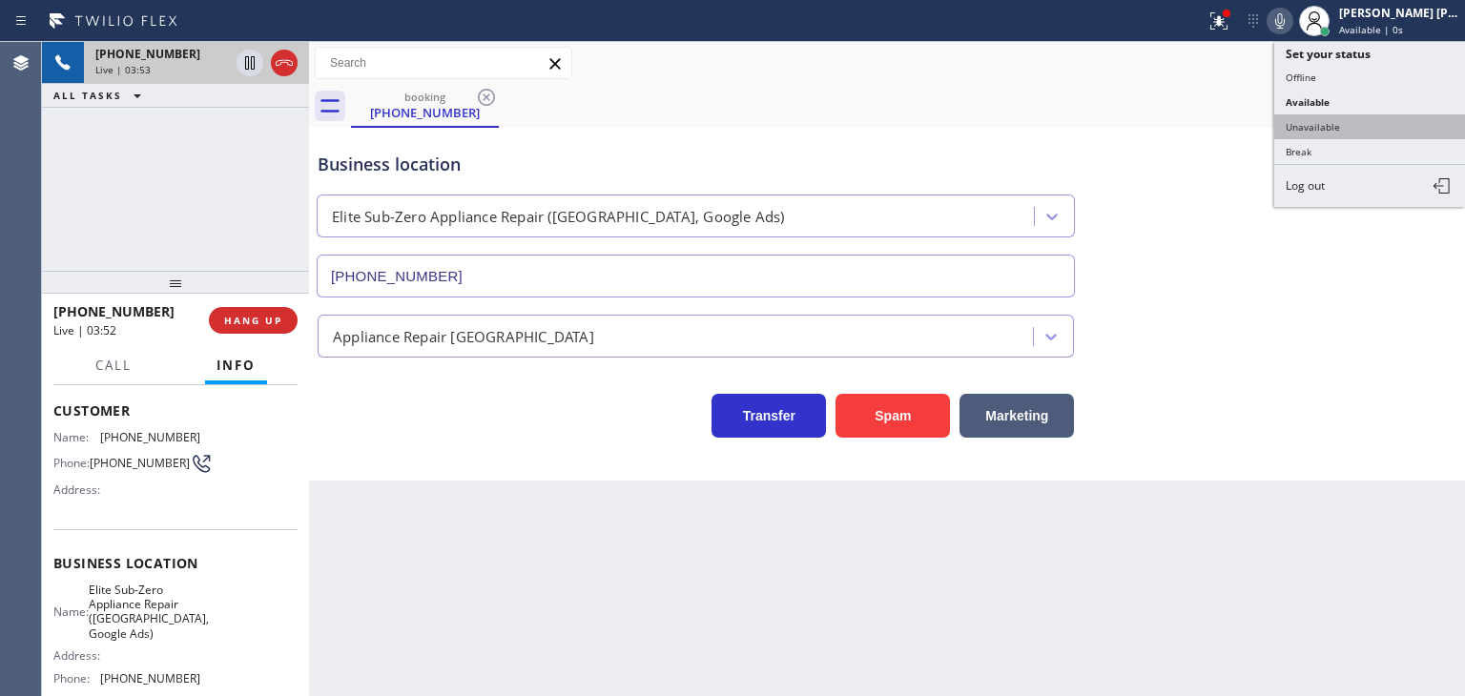
click at [1377, 124] on button "Unavailable" at bounding box center [1369, 126] width 191 height 25
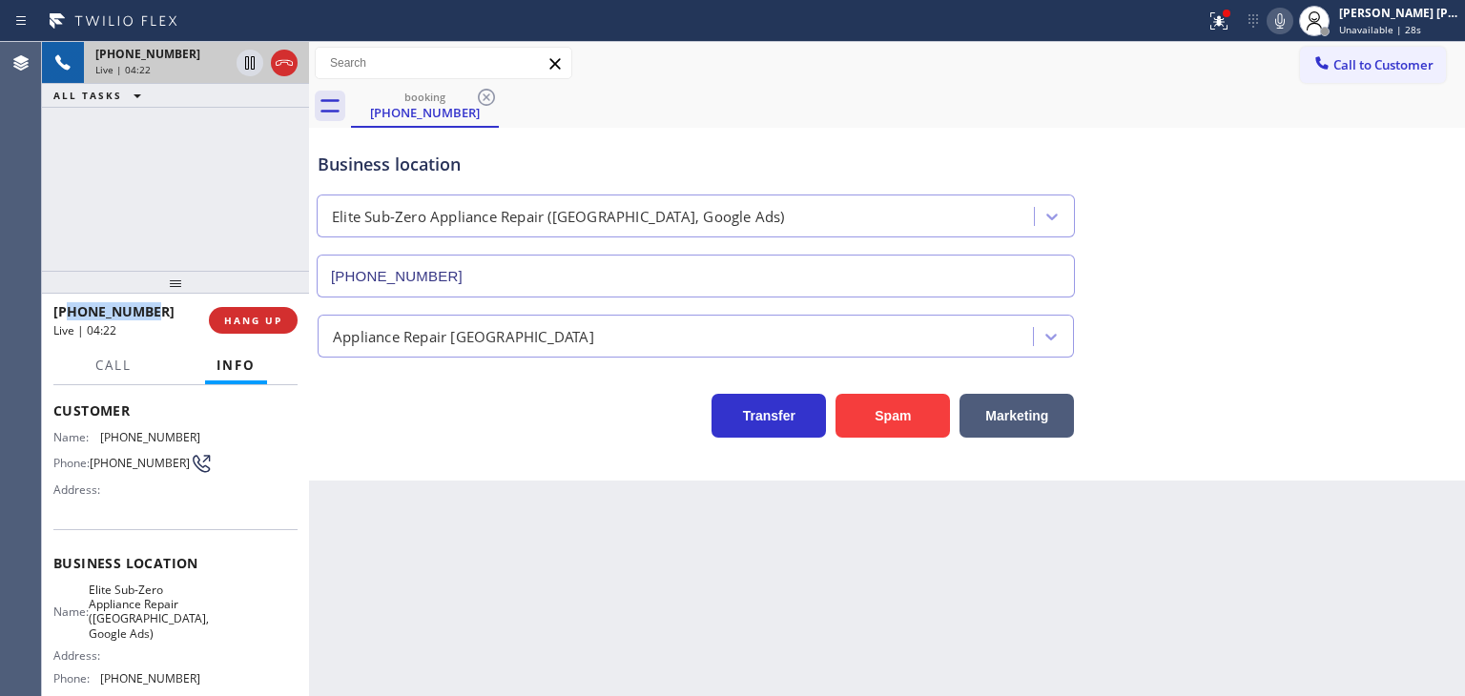
drag, startPoint x: 157, startPoint y: 310, endPoint x: 71, endPoint y: 309, distance: 86.8
click at [71, 309] on div "[PHONE_NUMBER]" at bounding box center [124, 311] width 142 height 18
copy span "4153289416"
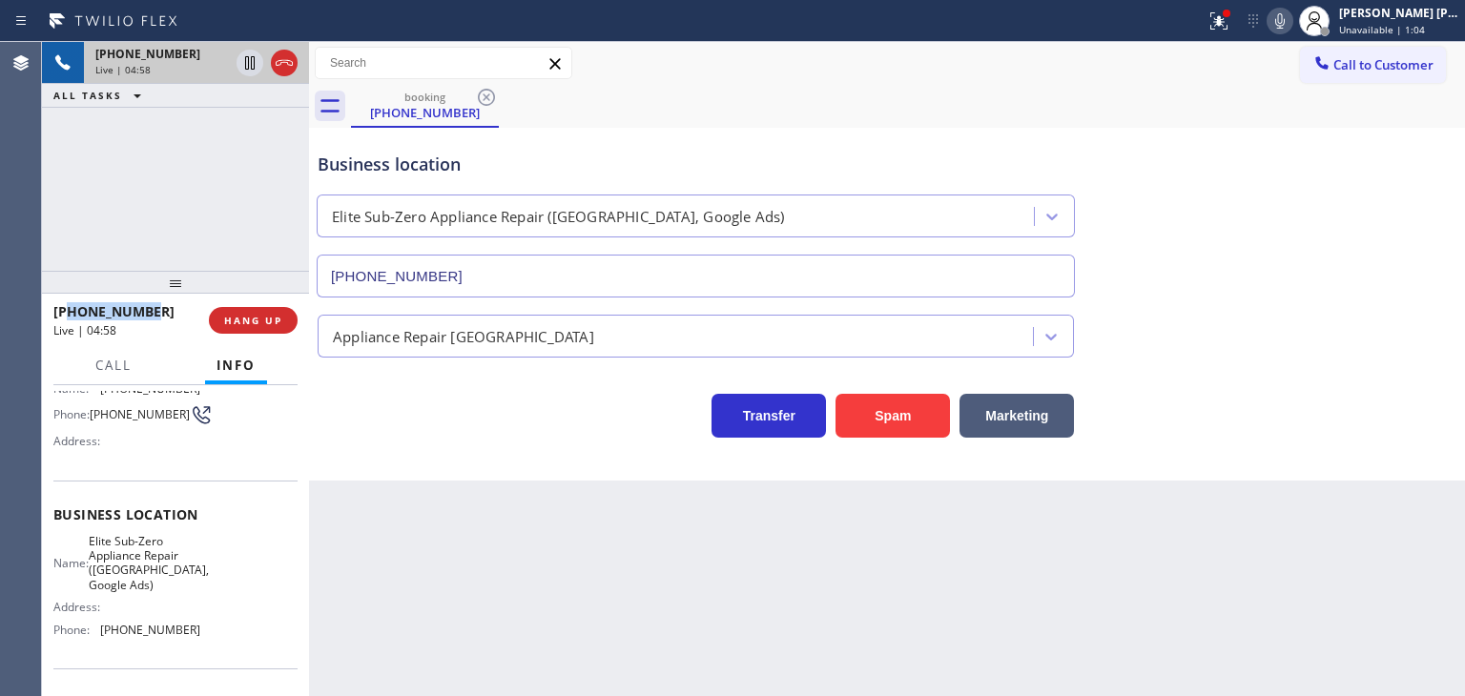
scroll to position [191, 0]
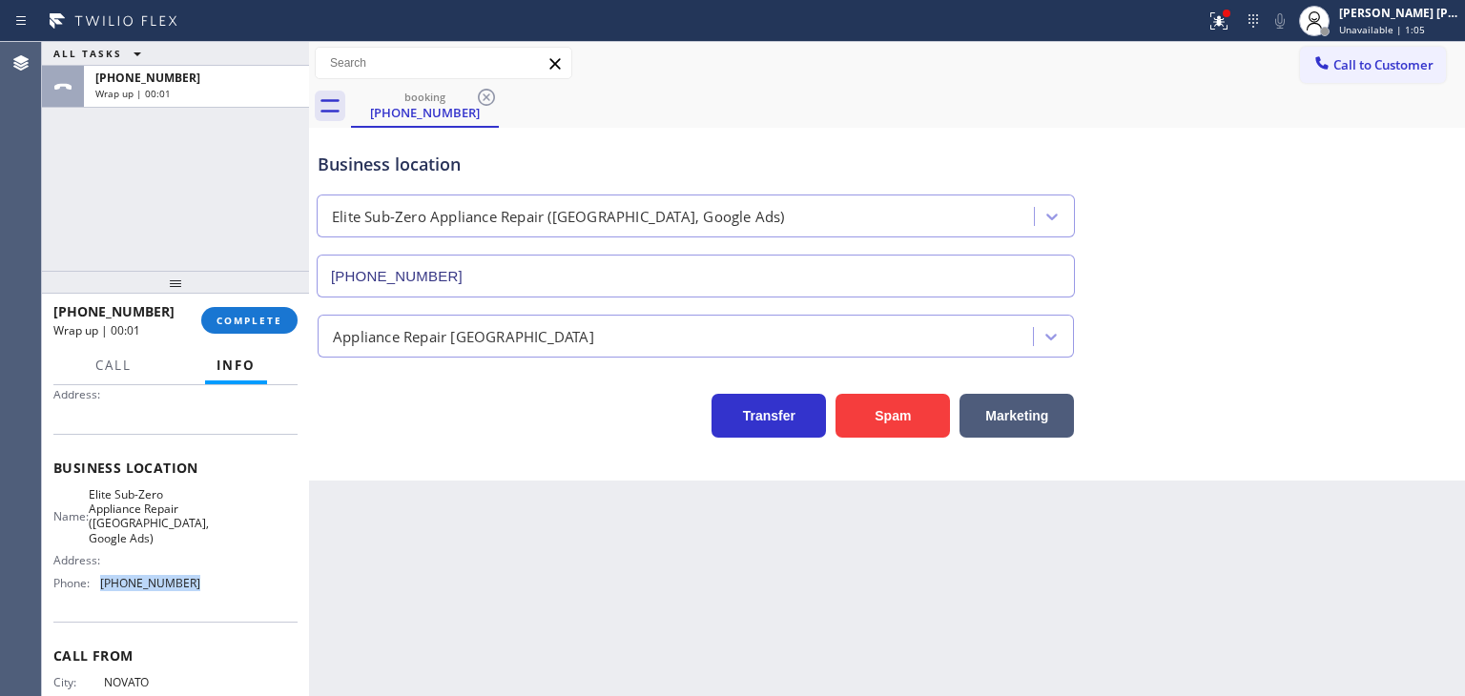
drag, startPoint x: 198, startPoint y: 581, endPoint x: 99, endPoint y: 584, distance: 99.2
click at [99, 584] on div "Name: Elite Sub-Zero Appliance Repair ([GEOGRAPHIC_DATA], Google Ads) Address: …" at bounding box center [175, 543] width 244 height 112
copy div "[PHONE_NUMBER]"
click at [262, 314] on span "COMPLETE" at bounding box center [249, 320] width 66 height 13
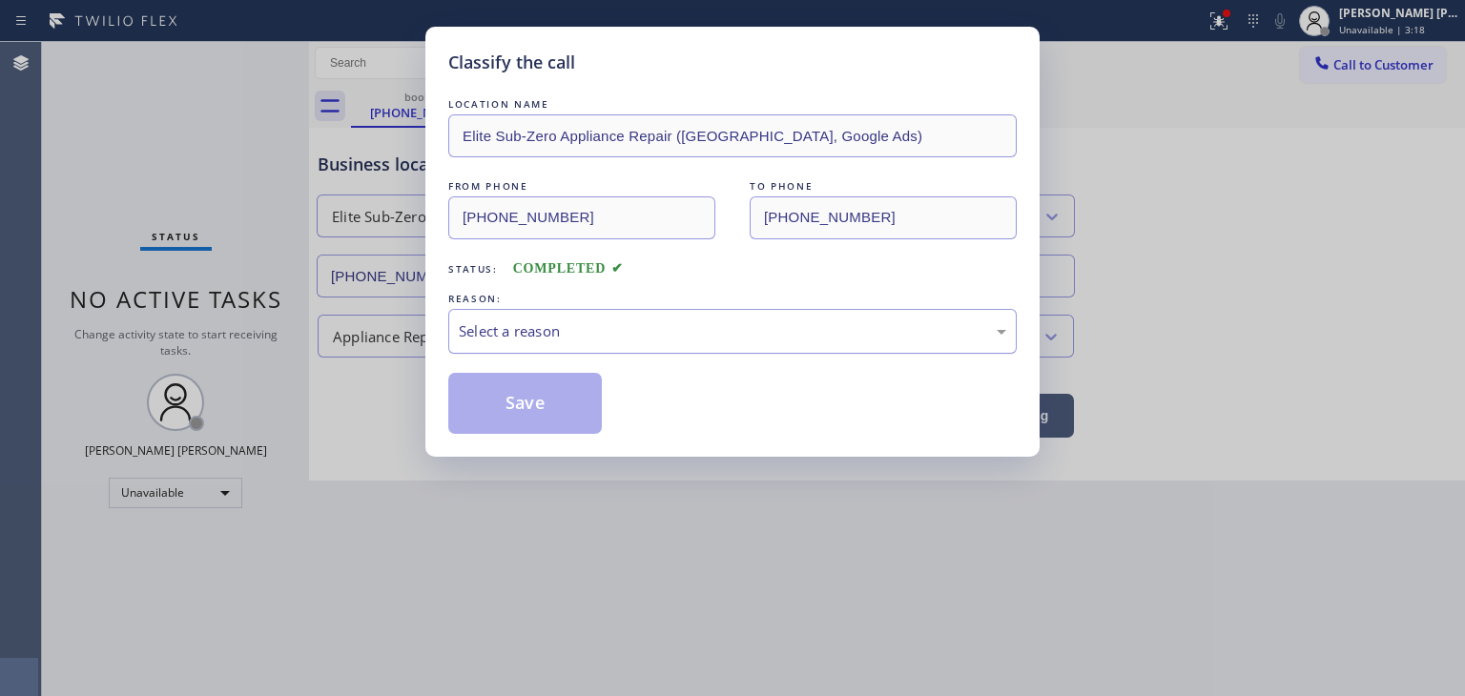
click at [534, 320] on div "Select a reason" at bounding box center [732, 331] width 547 height 22
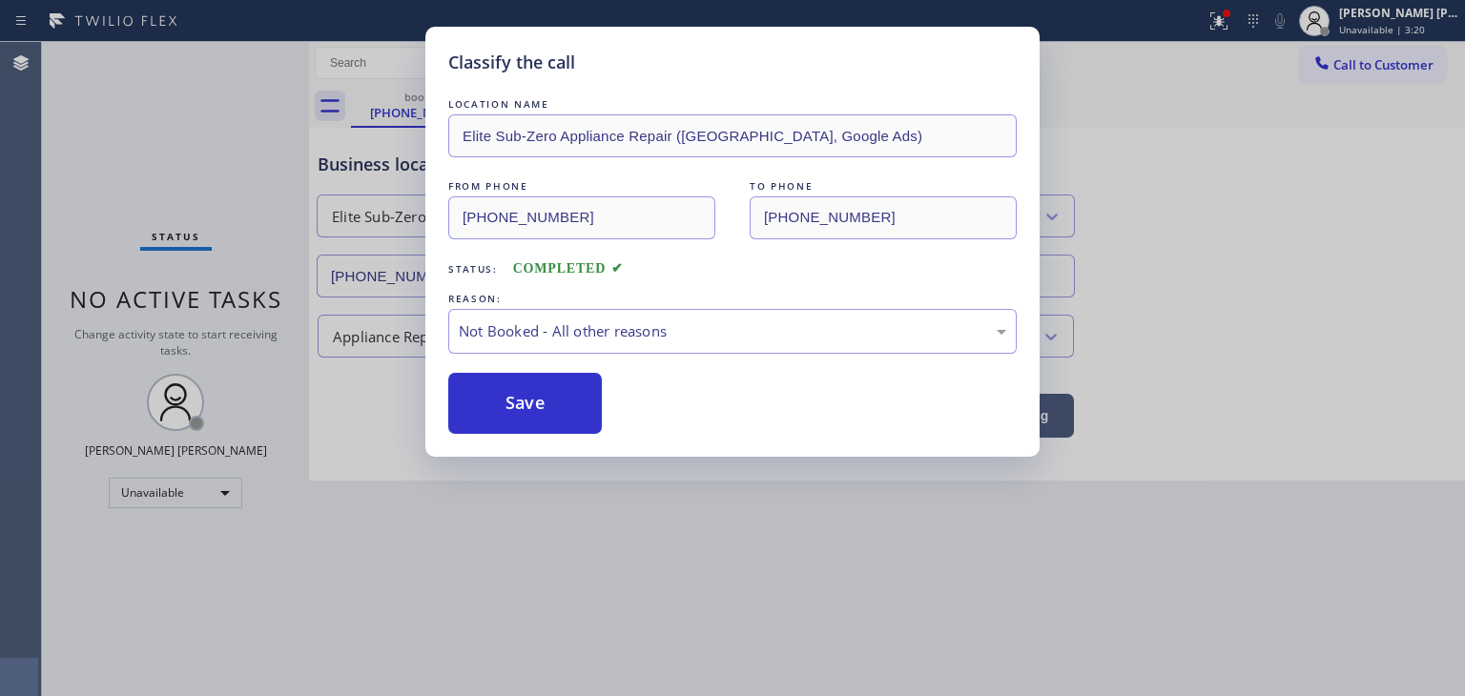
click at [535, 396] on button "Save" at bounding box center [525, 403] width 154 height 61
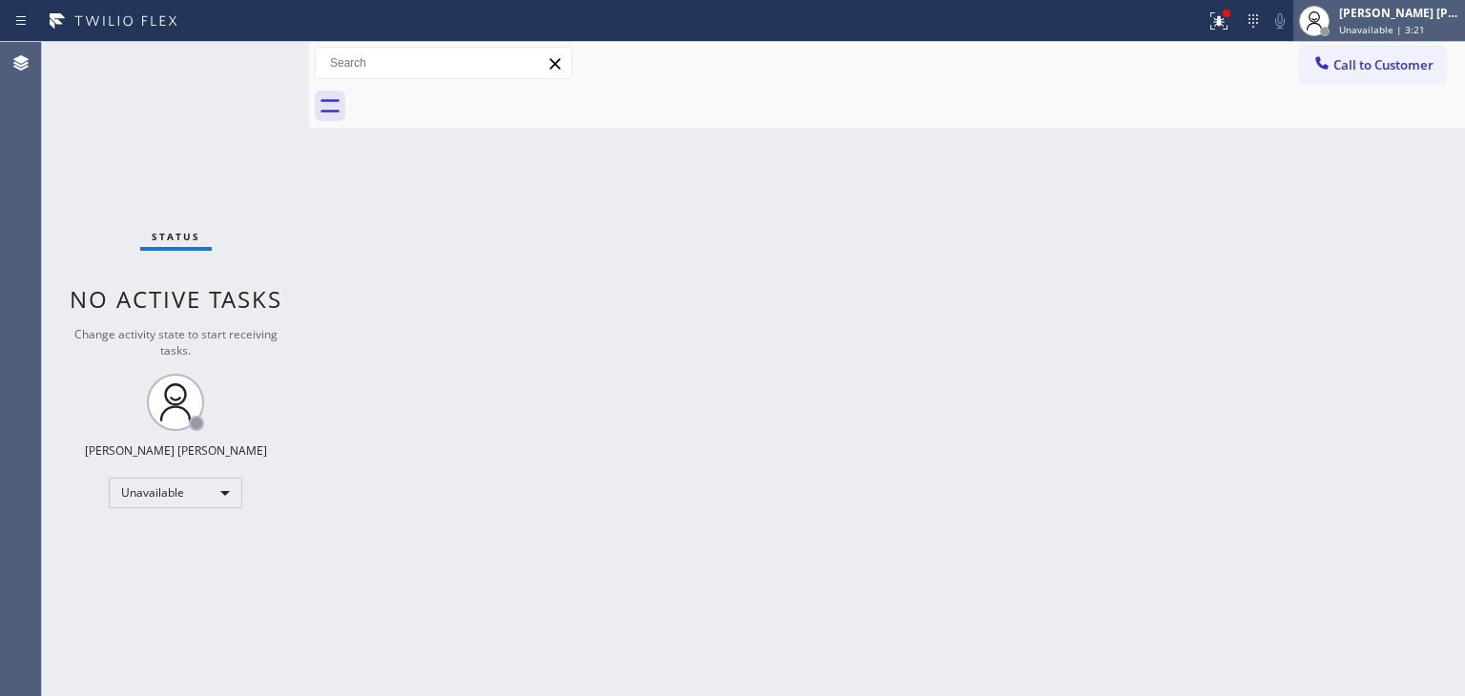
click at [1417, 35] on span "Unavailable | 3:21" at bounding box center [1382, 29] width 86 height 13
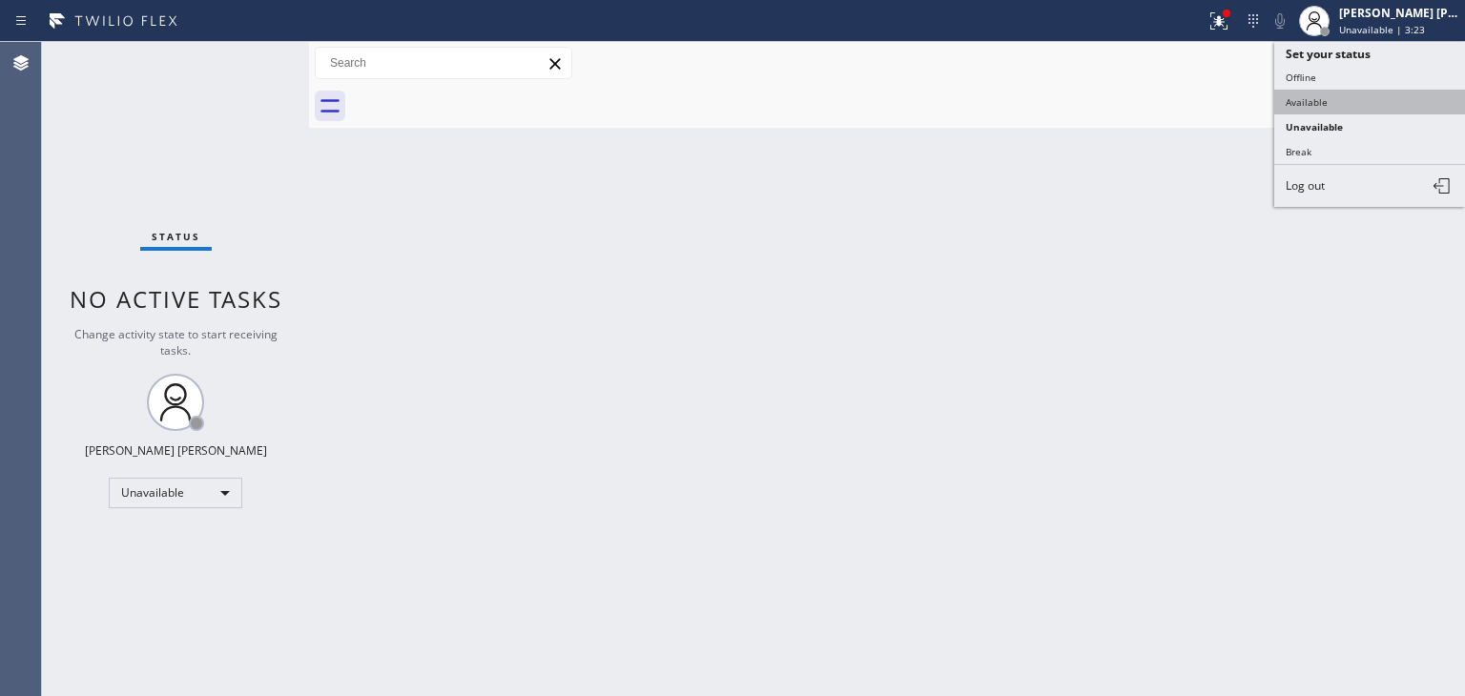
click at [1348, 94] on button "Available" at bounding box center [1369, 102] width 191 height 25
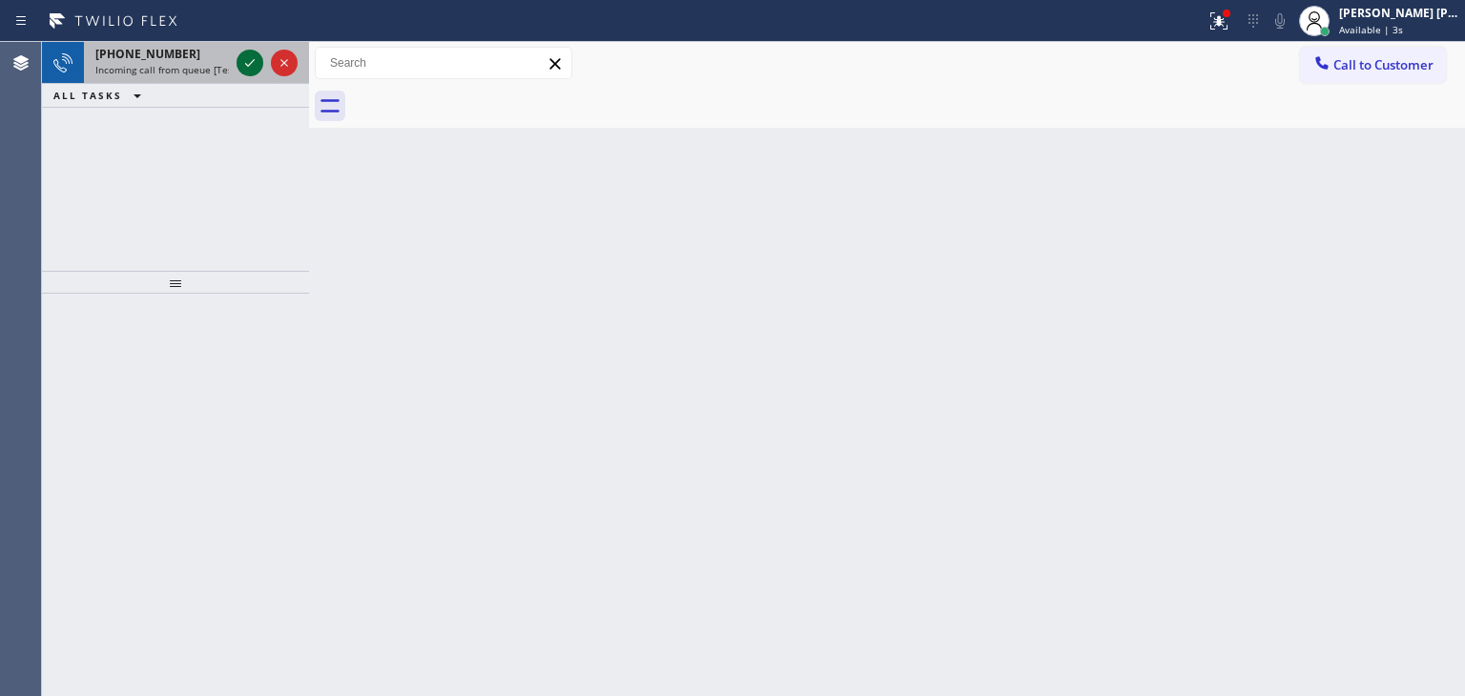
click at [252, 59] on icon at bounding box center [249, 62] width 23 height 23
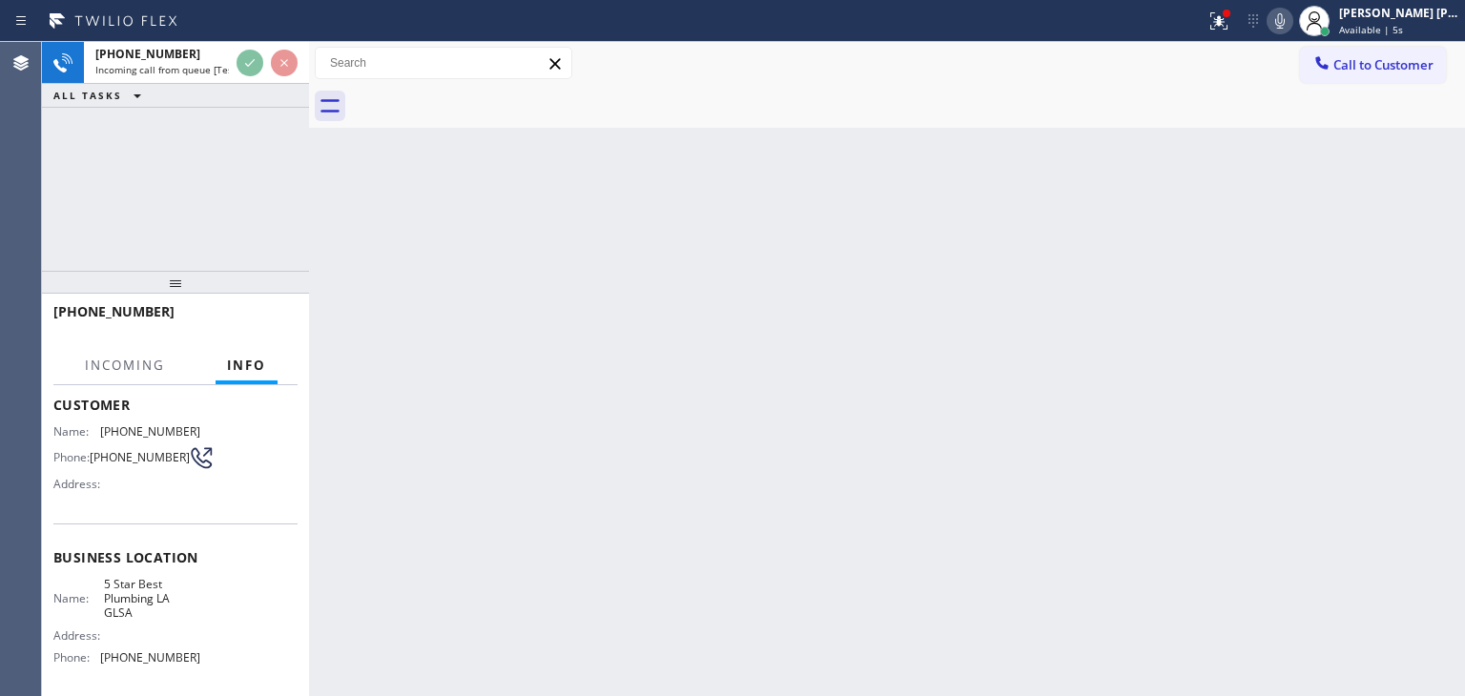
scroll to position [191, 0]
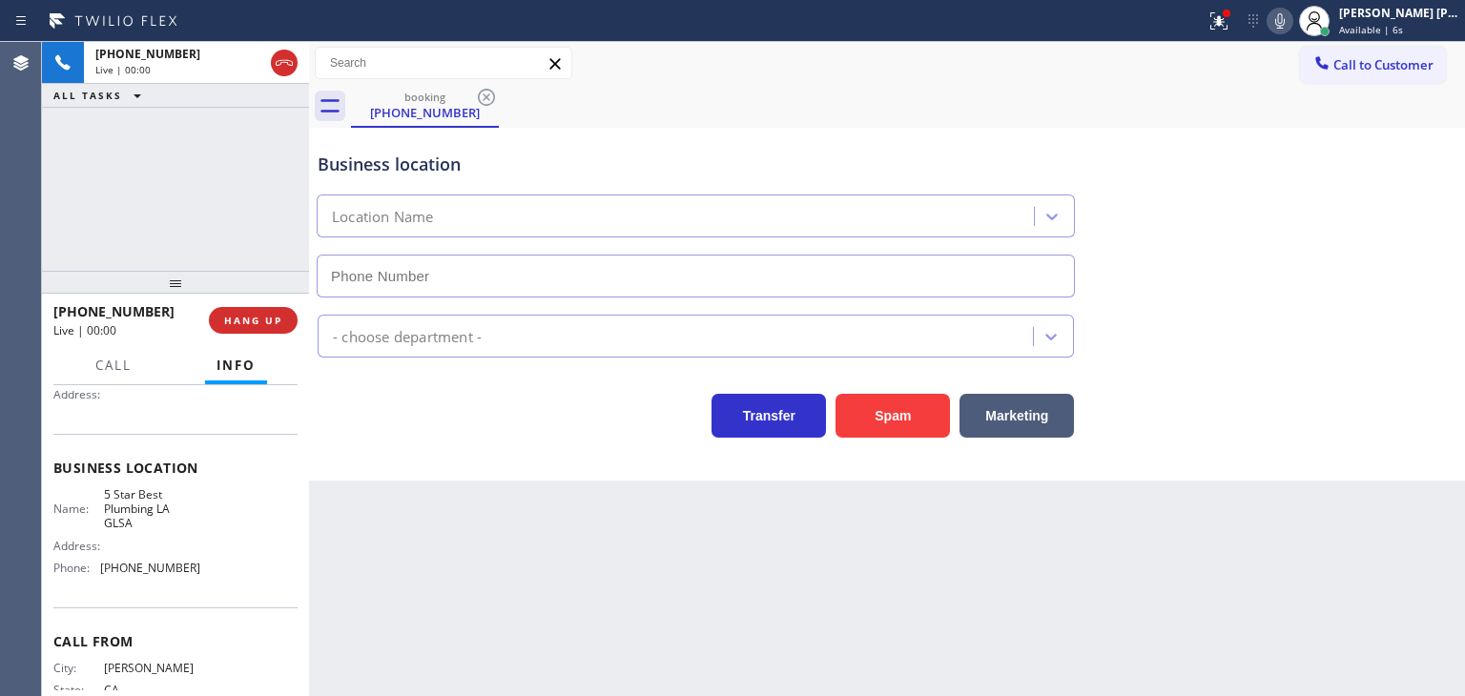
type input "[PHONE_NUMBER]"
click at [290, 323] on button "HANG UP" at bounding box center [253, 320] width 89 height 27
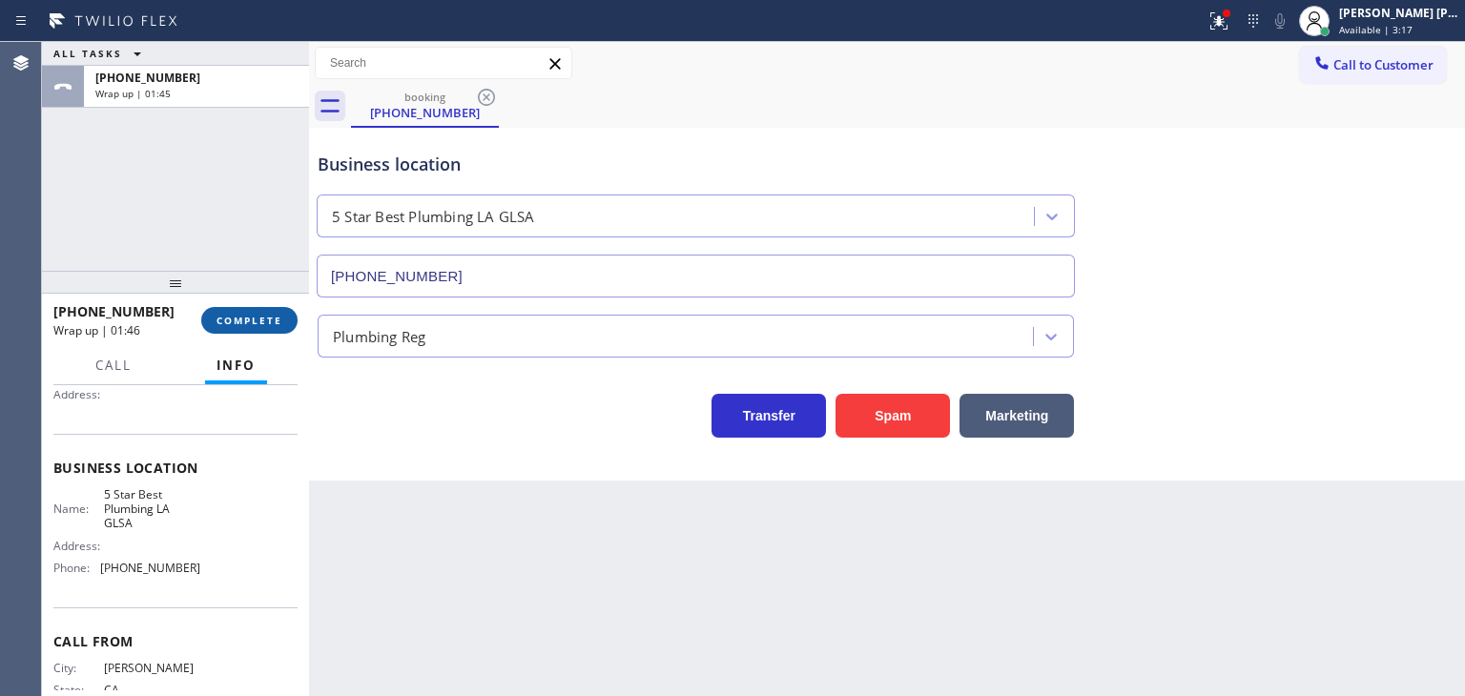
click at [246, 316] on span "COMPLETE" at bounding box center [249, 320] width 66 height 13
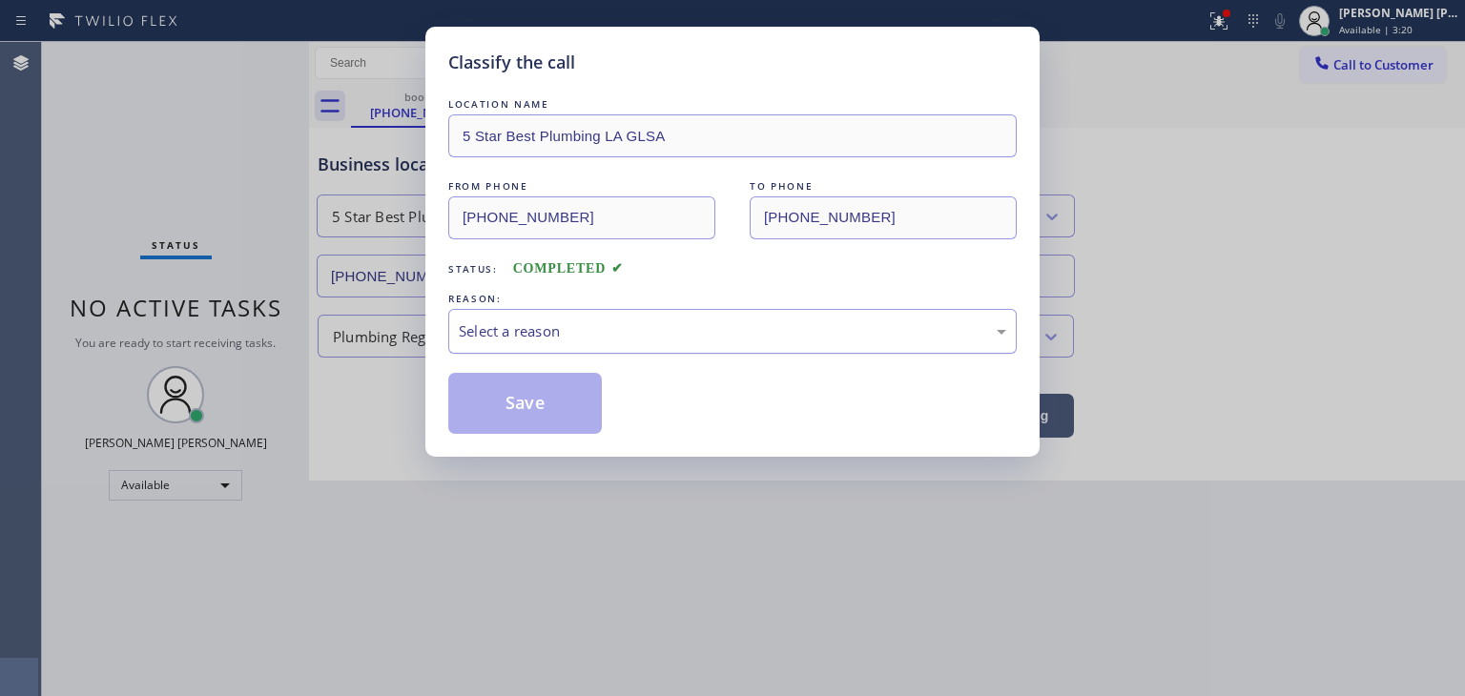
click at [539, 320] on div "Select a reason" at bounding box center [732, 331] width 547 height 22
click at [543, 424] on button "Save" at bounding box center [525, 403] width 154 height 61
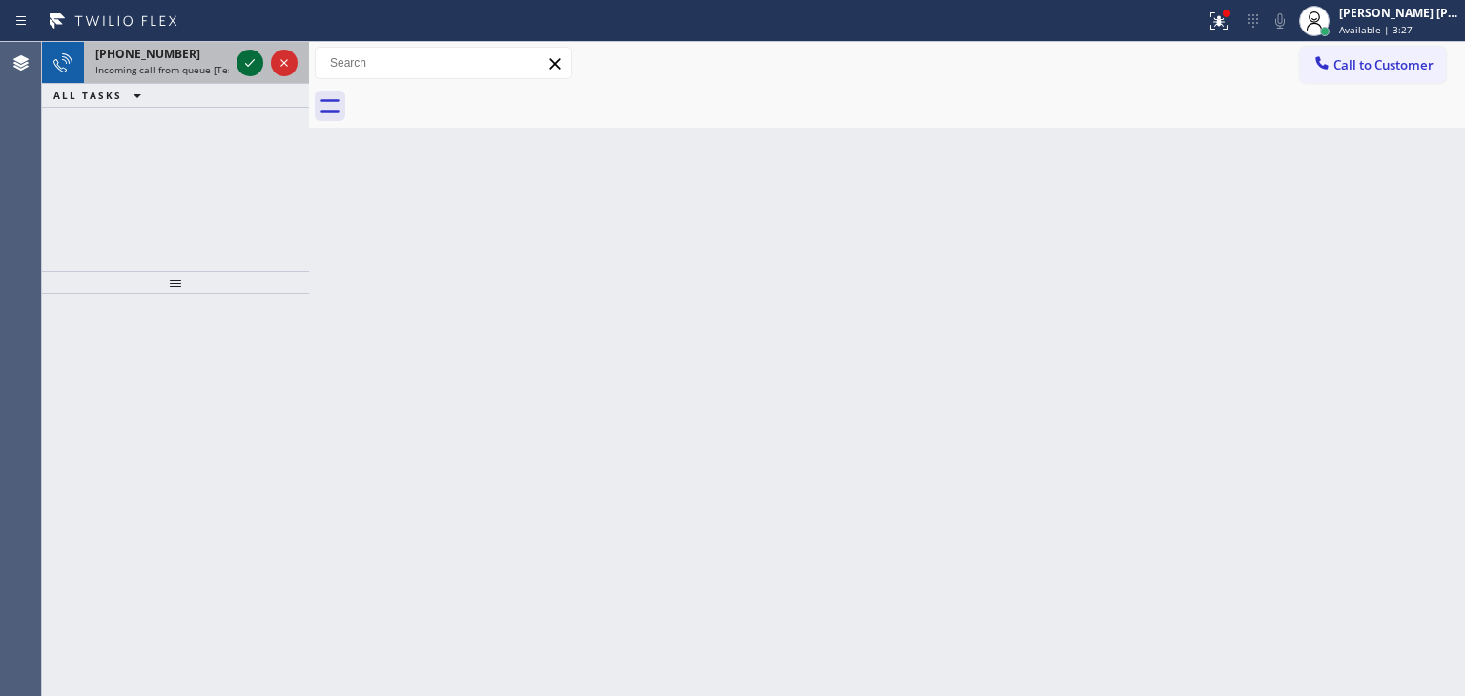
click at [251, 66] on icon at bounding box center [249, 62] width 23 height 23
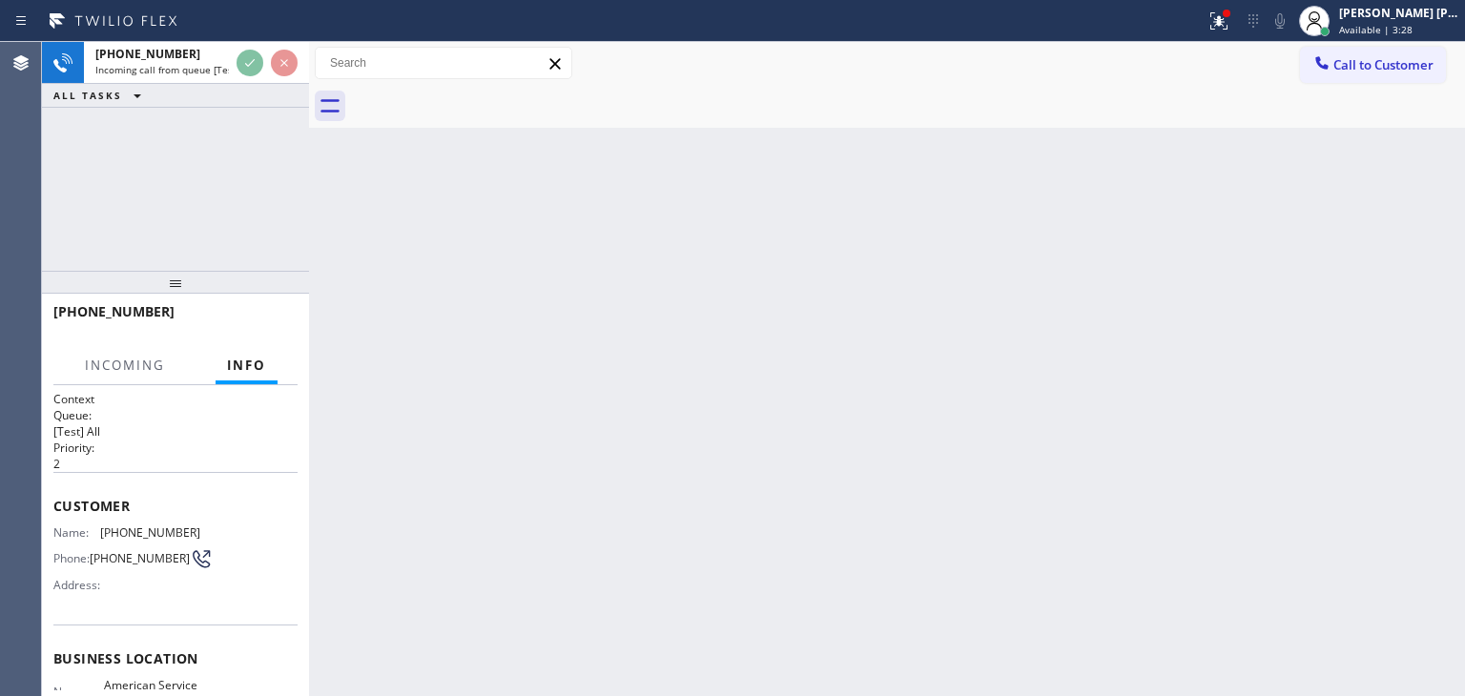
scroll to position [95, 0]
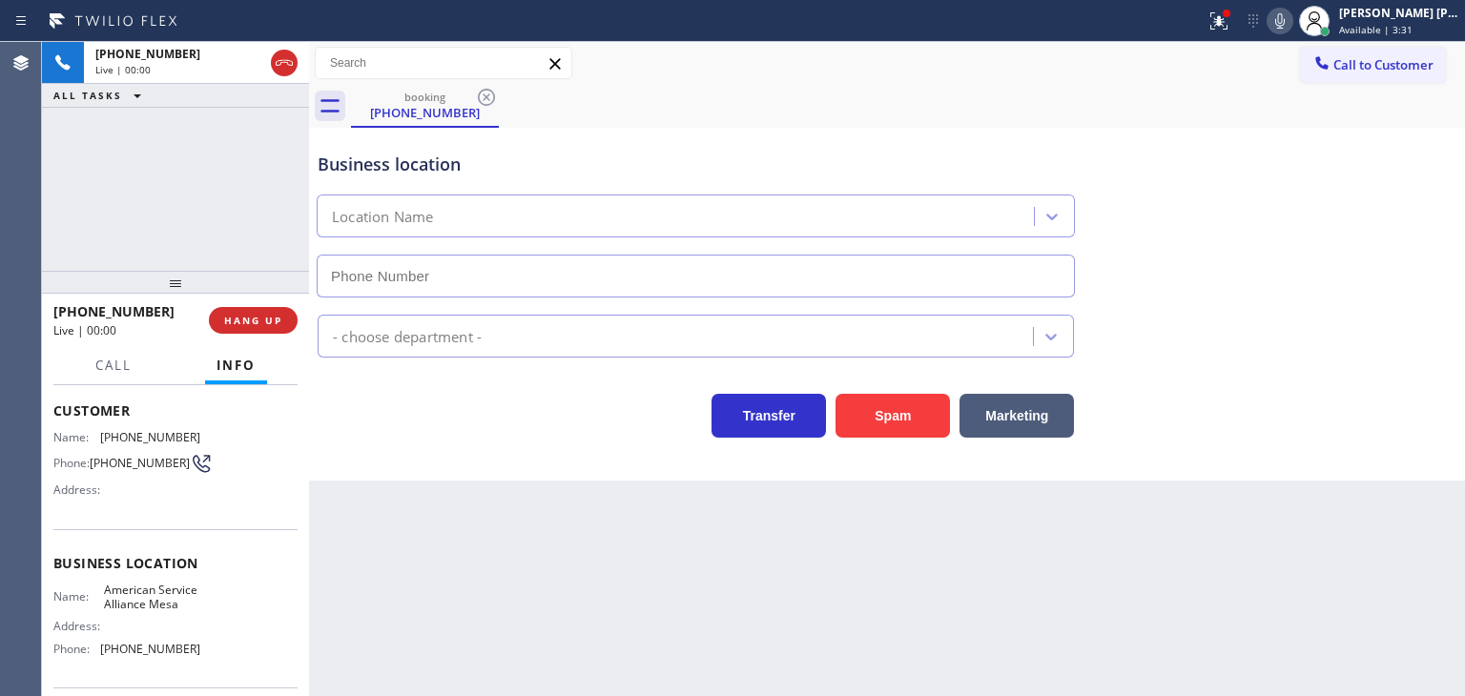
type input "[PHONE_NUMBER]"
click at [1291, 24] on icon at bounding box center [1279, 21] width 23 height 23
drag, startPoint x: 137, startPoint y: 310, endPoint x: 71, endPoint y: 320, distance: 67.6
click at [71, 320] on div "[PHONE_NUMBER]" at bounding box center [124, 311] width 142 height 18
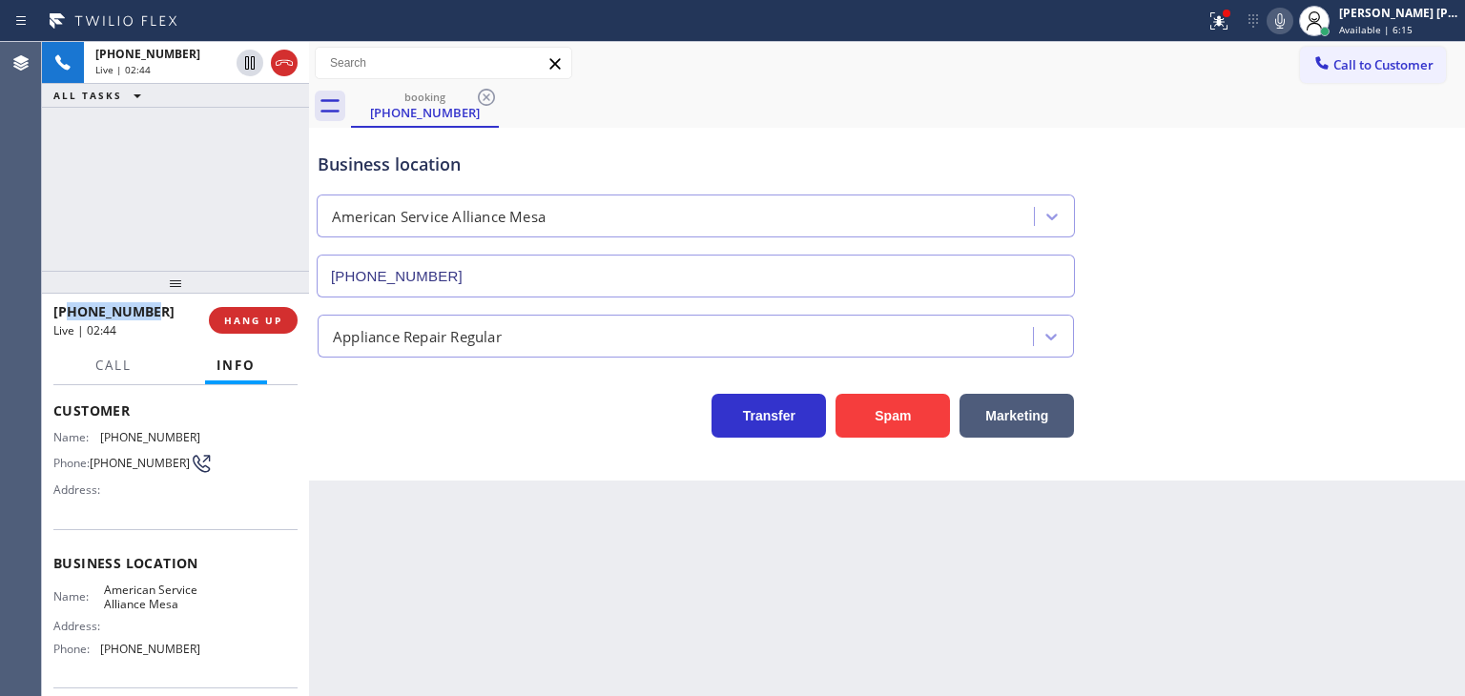
copy span "9283234166"
drag, startPoint x: 197, startPoint y: 671, endPoint x: 93, endPoint y: 668, distance: 104.0
click at [93, 665] on div "Name: American Service Alliance Mesa Address: Phone: [PHONE_NUMBER]" at bounding box center [175, 624] width 244 height 82
copy div "[PHONE_NUMBER]"
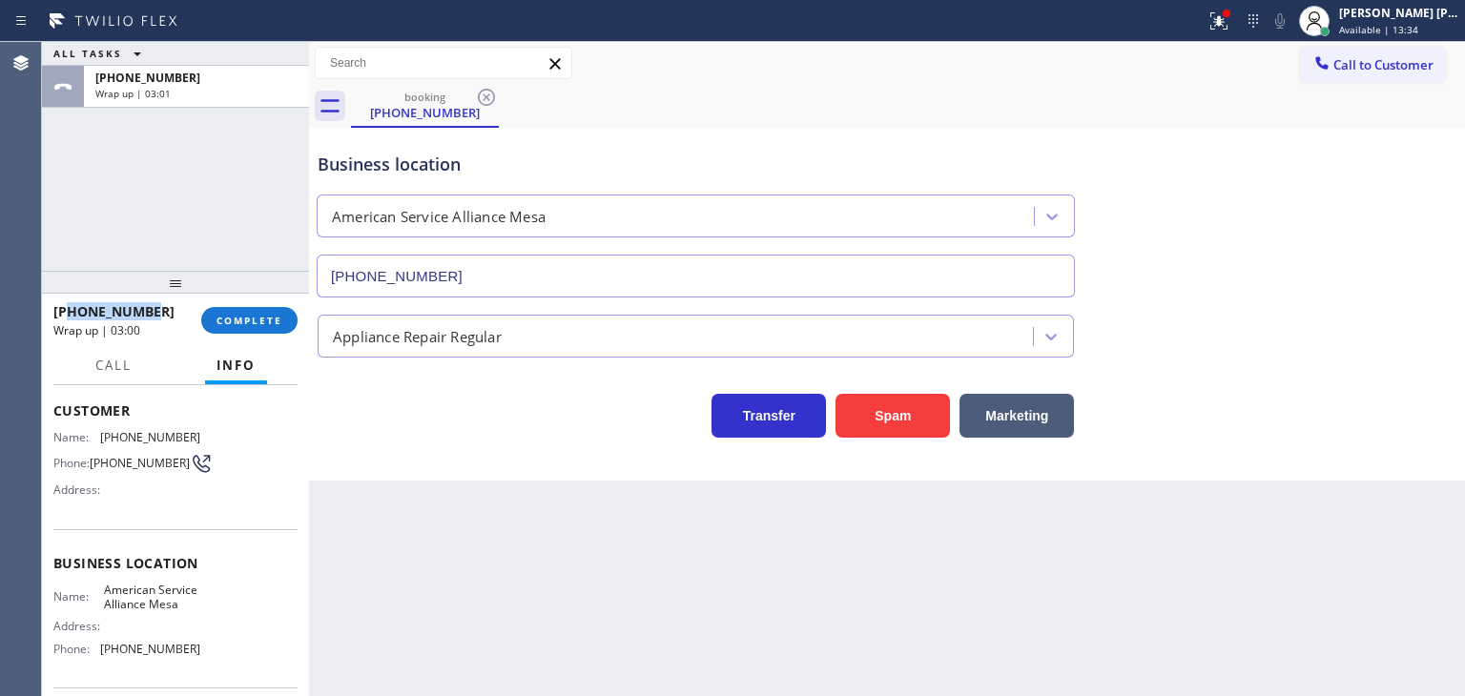
drag, startPoint x: 154, startPoint y: 309, endPoint x: 72, endPoint y: 318, distance: 82.5
click at [72, 318] on div "[PHONE_NUMBER]" at bounding box center [120, 311] width 134 height 18
click at [1418, 26] on span "Available | 14:30" at bounding box center [1378, 29] width 79 height 13
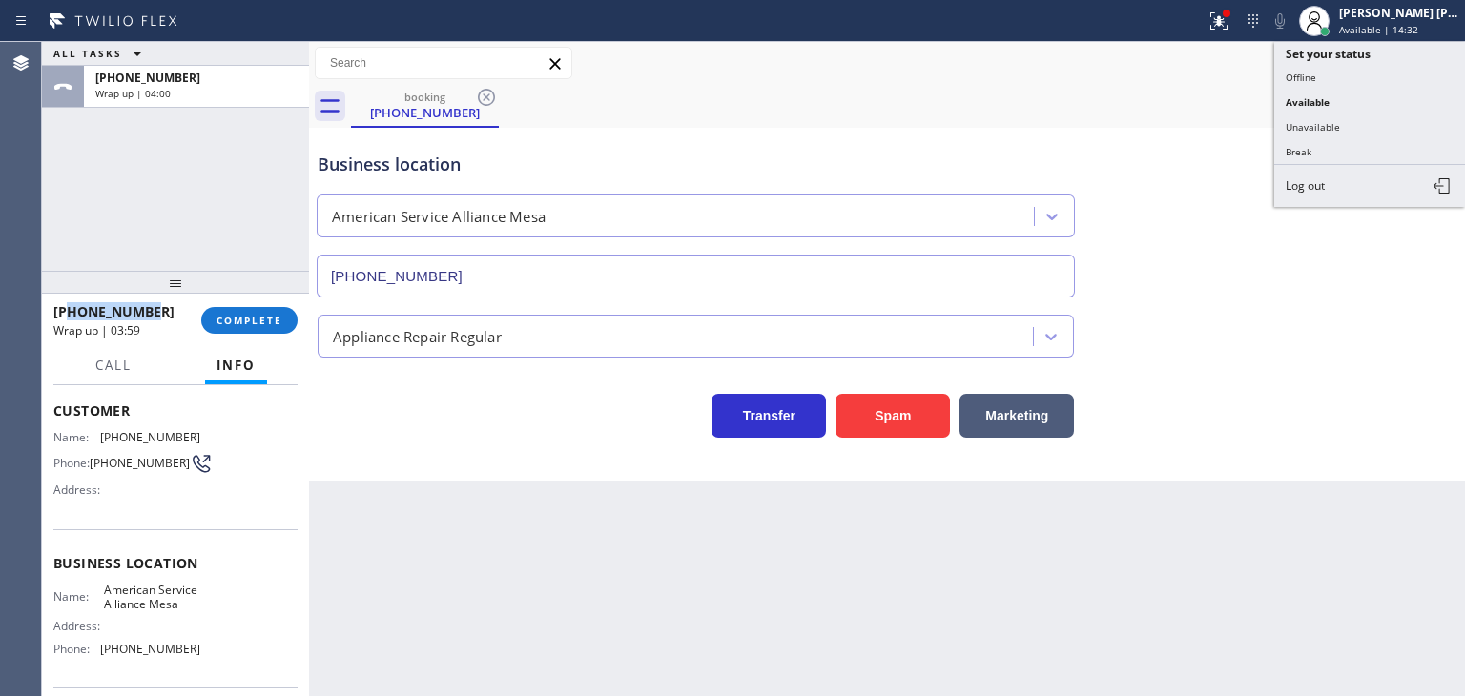
drag, startPoint x: 1332, startPoint y: 146, endPoint x: 706, endPoint y: 233, distance: 632.5
click at [1331, 146] on button "Break" at bounding box center [1369, 151] width 191 height 25
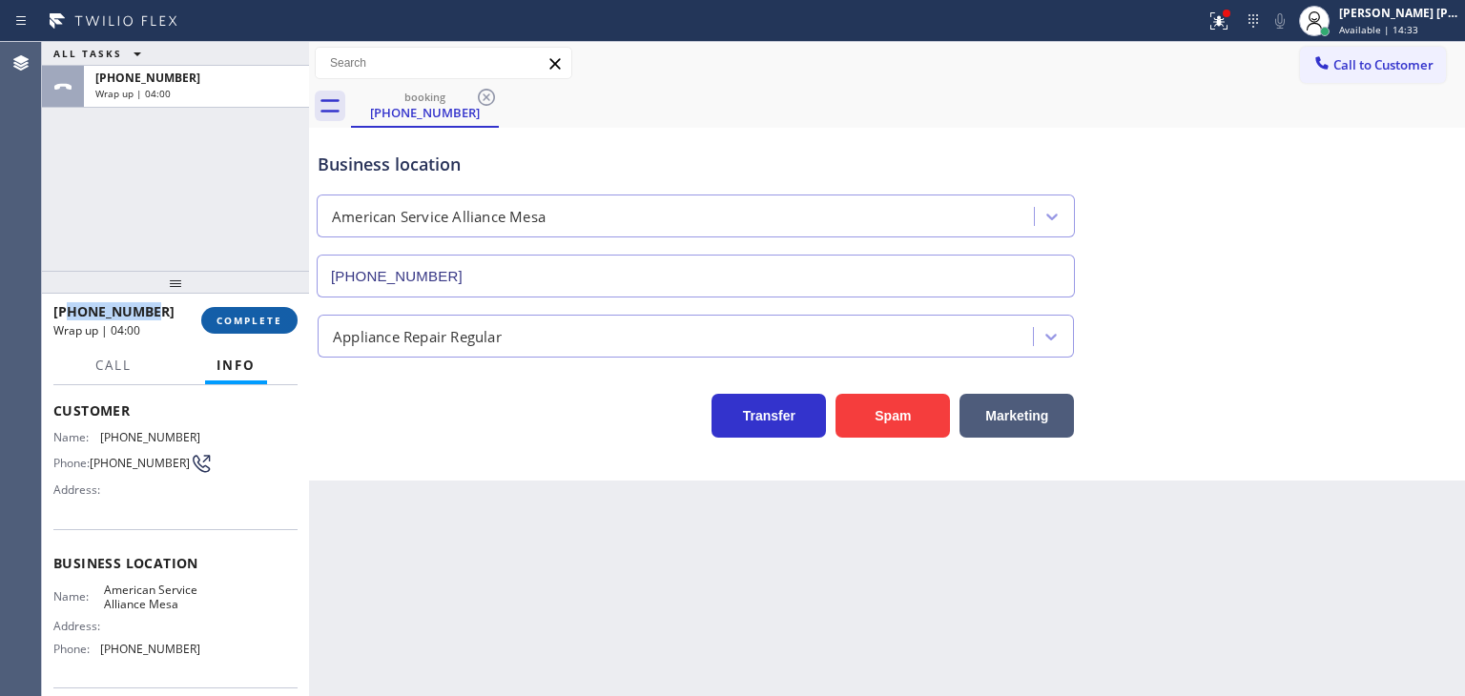
click at [268, 321] on span "COMPLETE" at bounding box center [249, 320] width 66 height 13
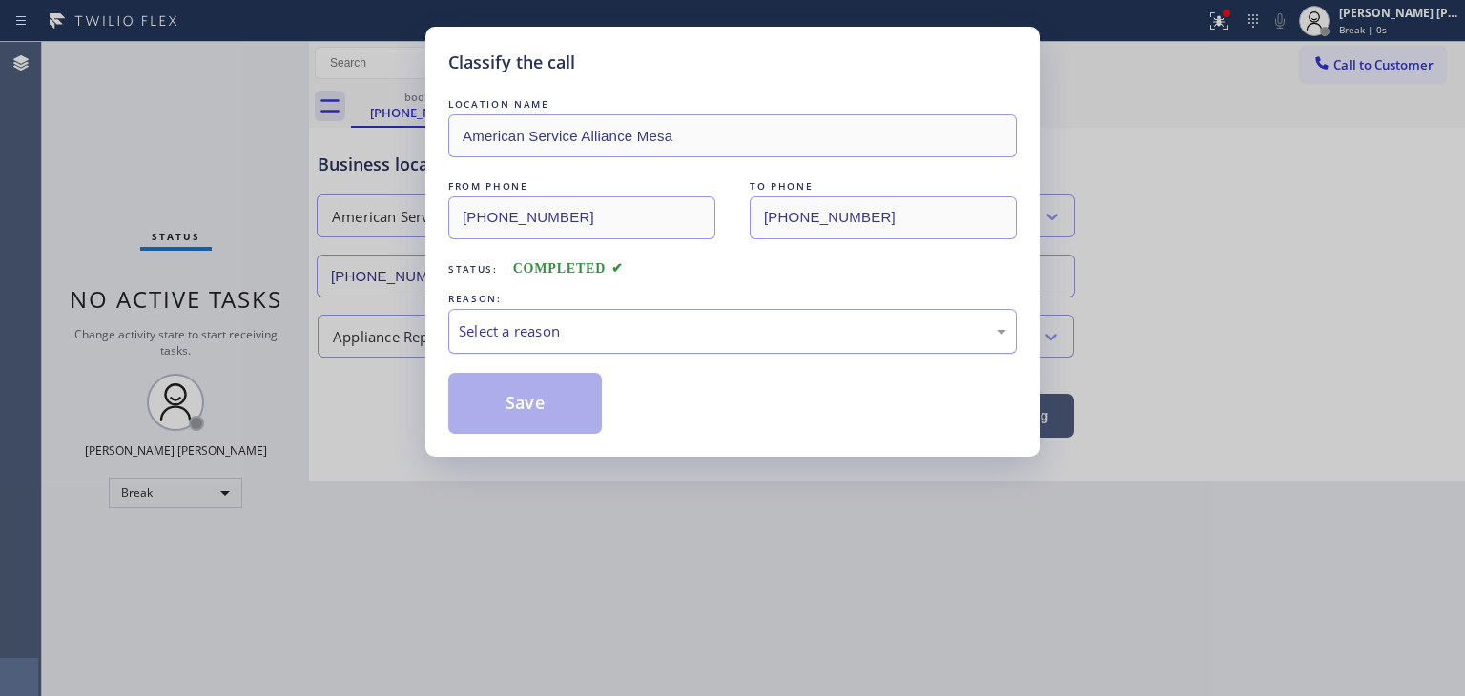
click at [481, 321] on div "Select a reason" at bounding box center [732, 331] width 547 height 22
click at [525, 388] on button "Save" at bounding box center [525, 403] width 154 height 61
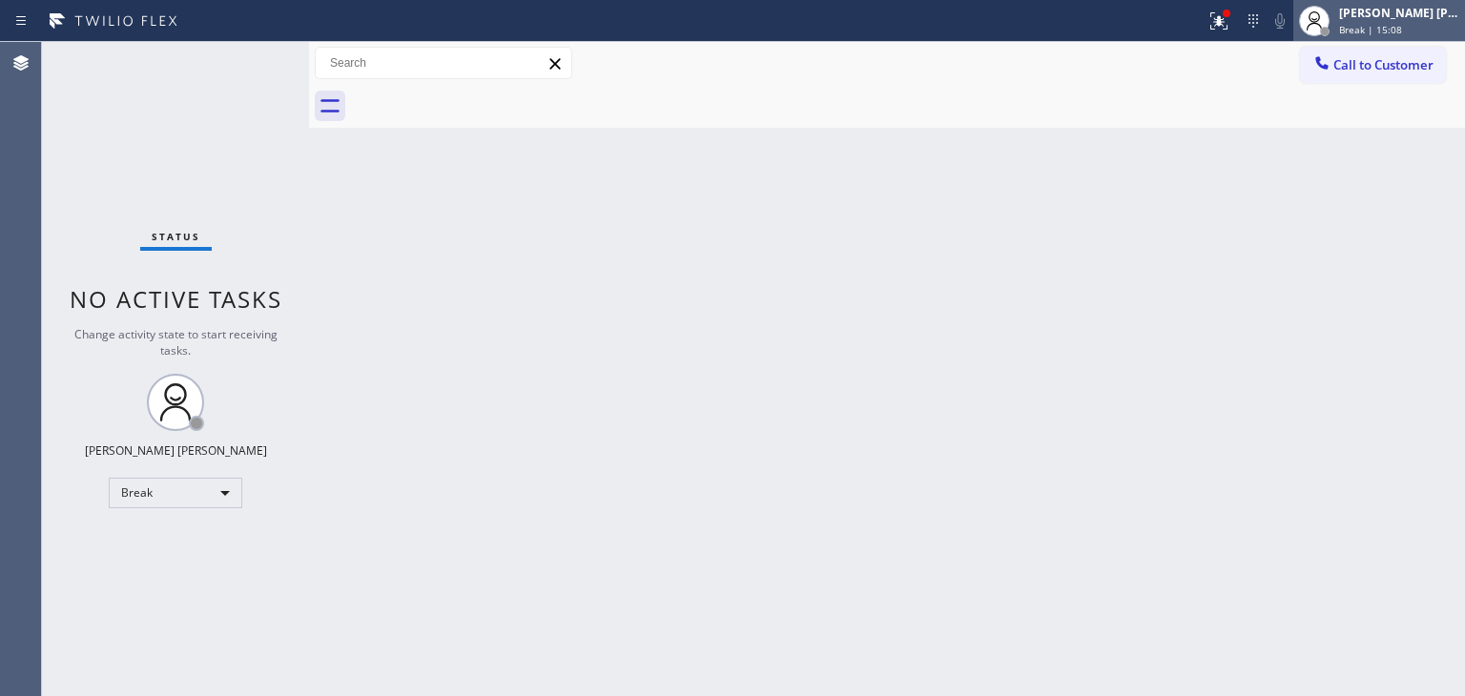
click at [1423, 15] on div "[PERSON_NAME] [PERSON_NAME]" at bounding box center [1399, 13] width 120 height 16
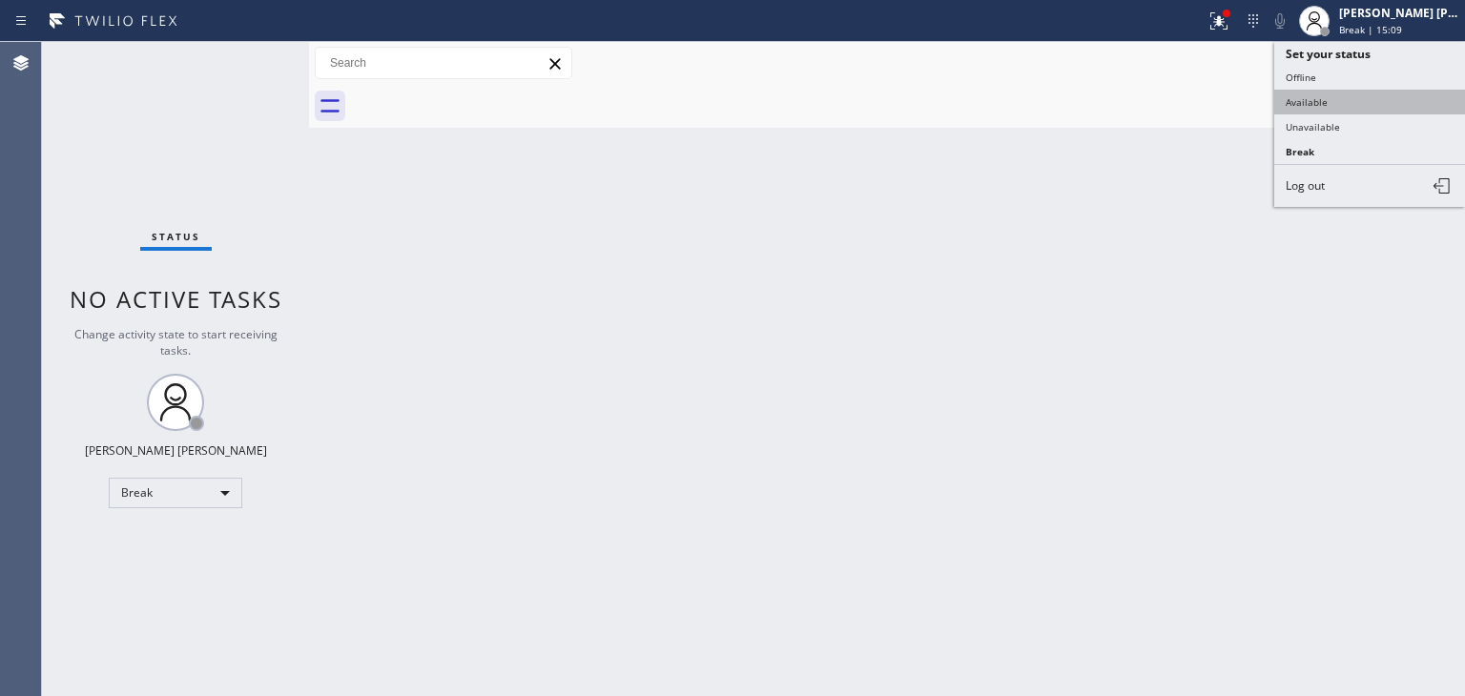
click at [1347, 100] on button "Available" at bounding box center [1369, 102] width 191 height 25
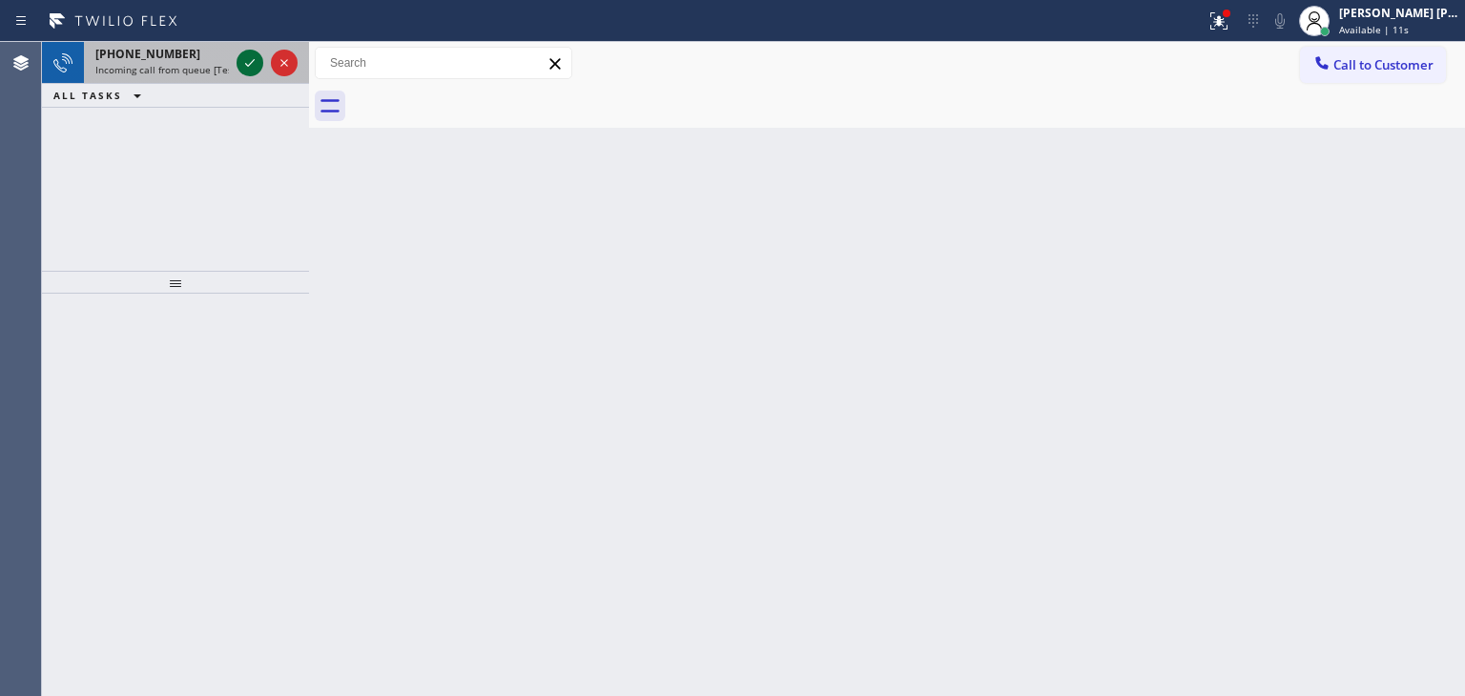
click at [252, 58] on icon at bounding box center [249, 62] width 23 height 23
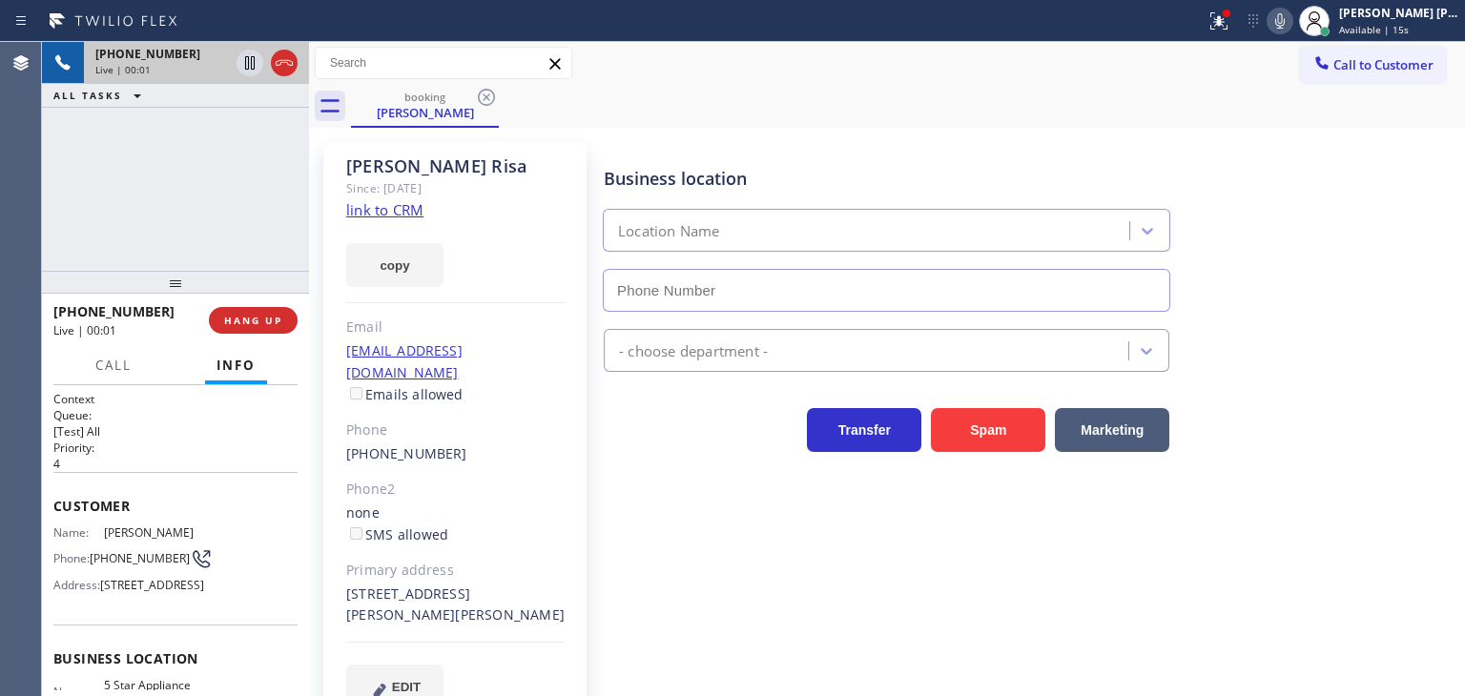
scroll to position [268, 0]
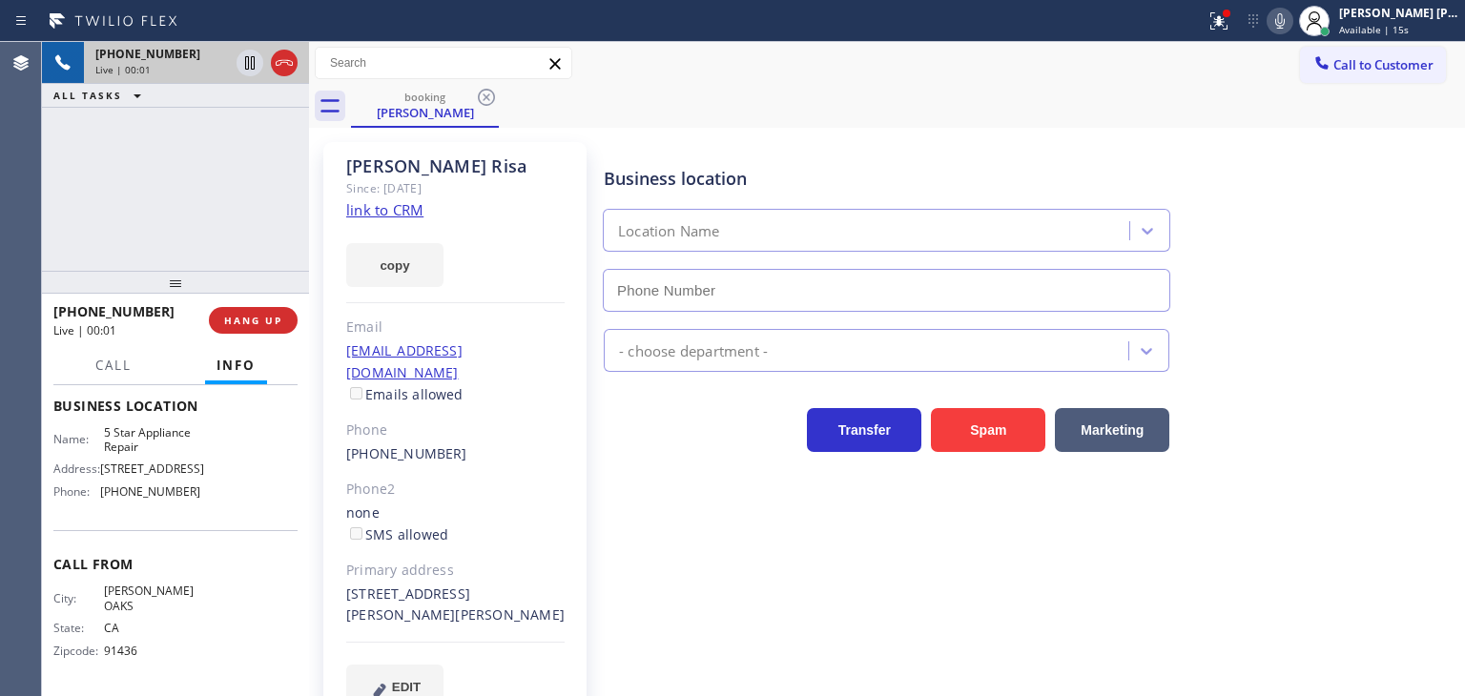
type input "[PHONE_NUMBER]"
click at [183, 253] on div "[PHONE_NUMBER] Live | 00:11 ALL TASKS ALL TASKS ACTIVE TASKS TASKS IN WRAP UP" at bounding box center [175, 156] width 267 height 229
click at [394, 213] on link "link to CRM" at bounding box center [384, 209] width 77 height 19
click at [1393, 20] on div "[PERSON_NAME] [PERSON_NAME] Available | 33s" at bounding box center [1400, 20] width 130 height 33
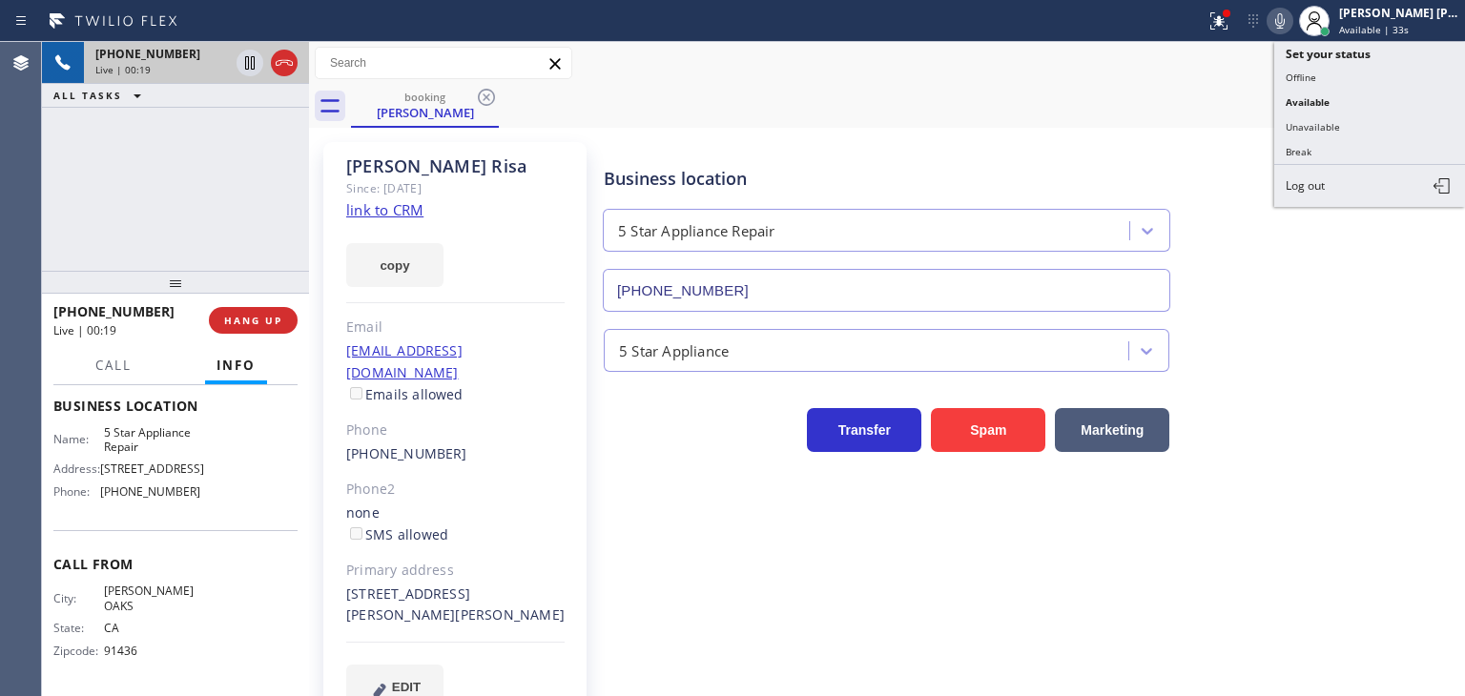
click at [1346, 123] on button "Unavailable" at bounding box center [1369, 126] width 191 height 25
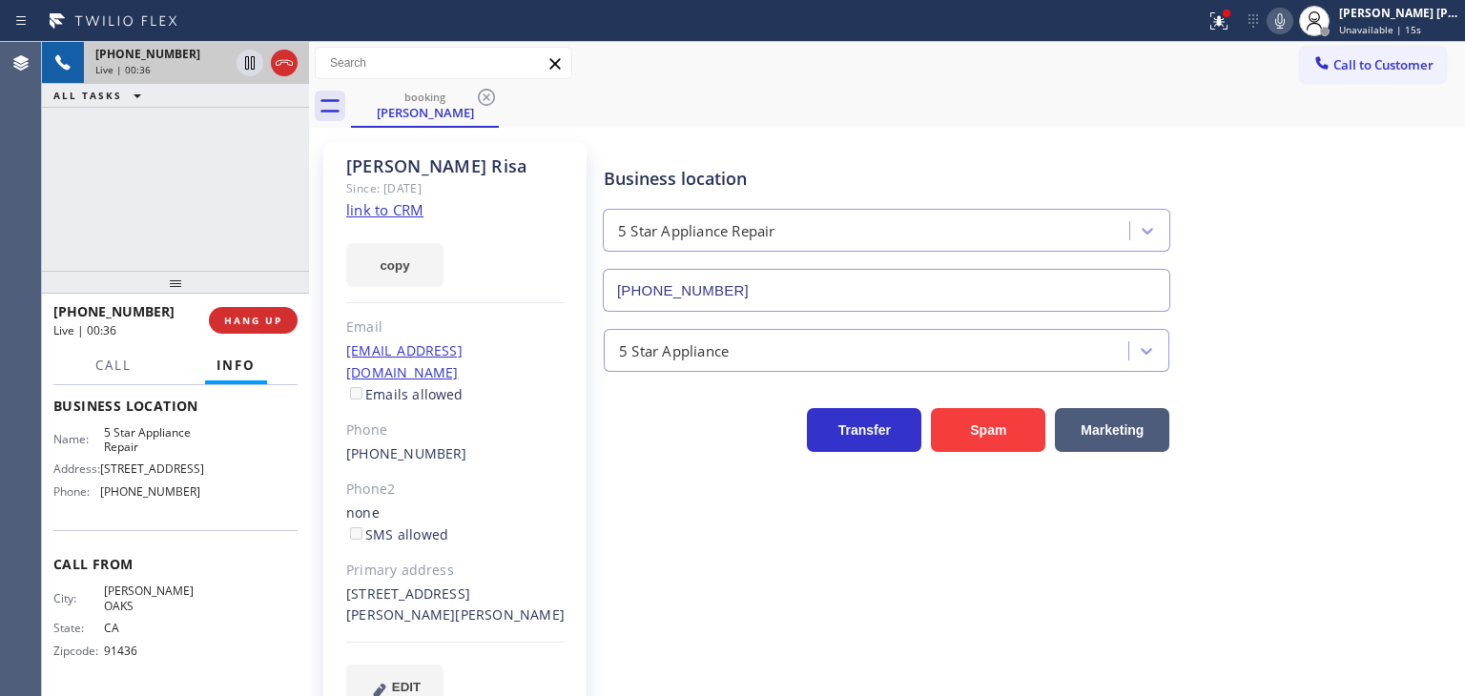
click at [1291, 17] on icon at bounding box center [1279, 21] width 23 height 23
click at [250, 63] on icon at bounding box center [249, 62] width 23 height 23
click at [1291, 30] on icon at bounding box center [1279, 21] width 23 height 23
click at [248, 54] on icon at bounding box center [249, 62] width 23 height 23
click at [1398, 19] on div "[PERSON_NAME] [PERSON_NAME]" at bounding box center [1399, 13] width 120 height 16
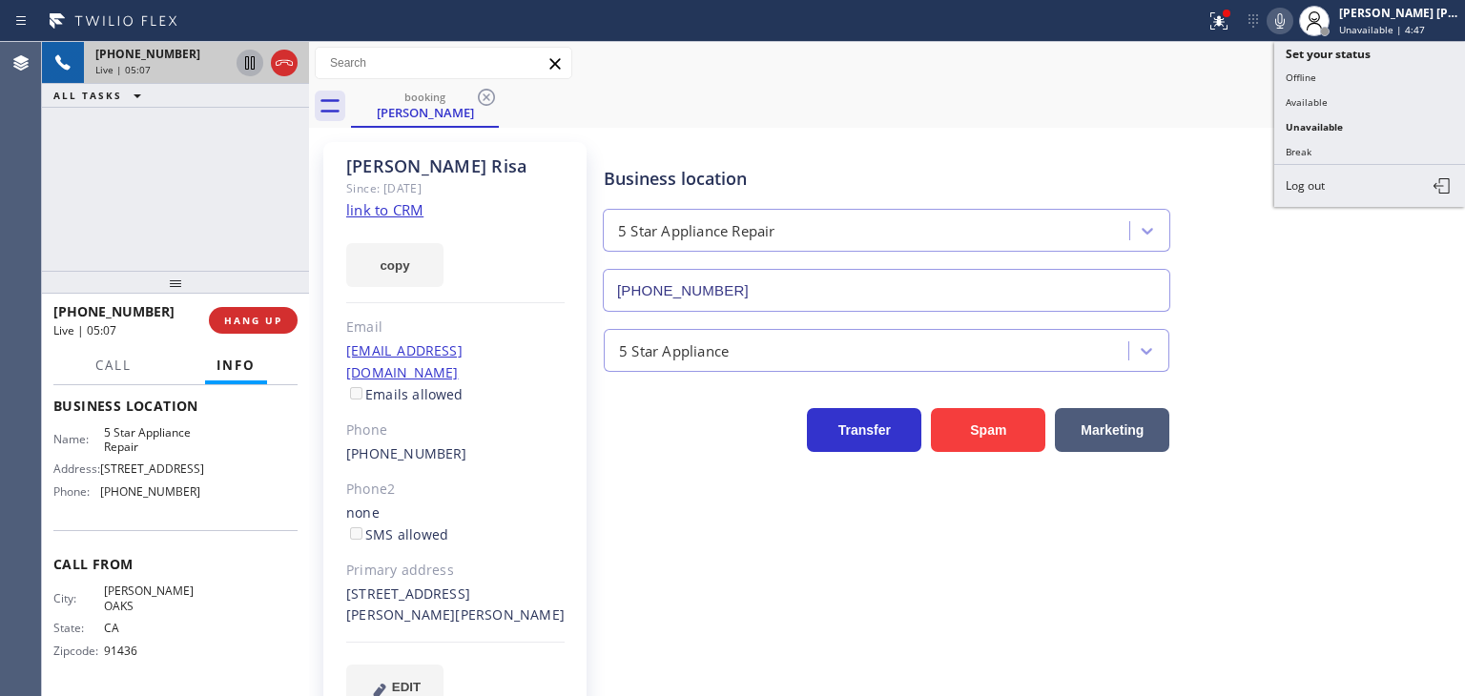
click at [1369, 92] on button "Available" at bounding box center [1369, 102] width 191 height 25
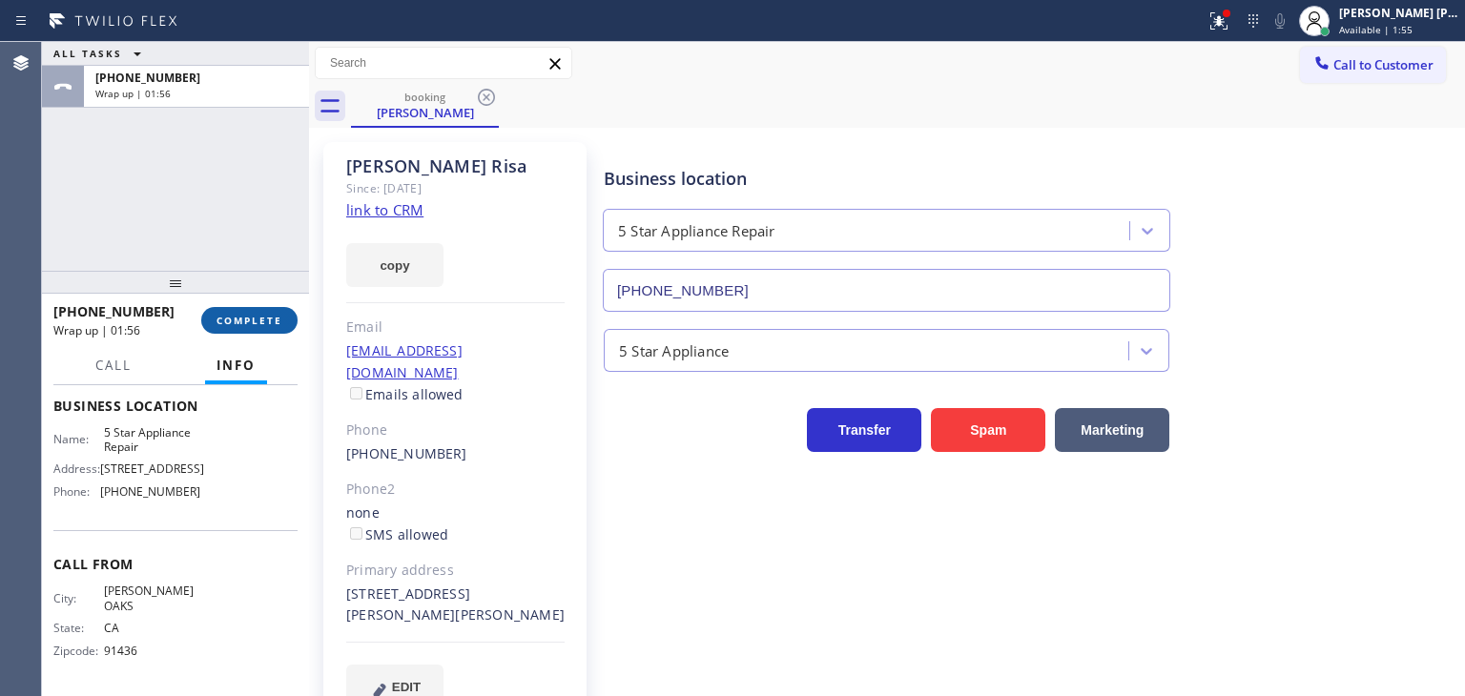
click at [229, 319] on span "COMPLETE" at bounding box center [249, 320] width 66 height 13
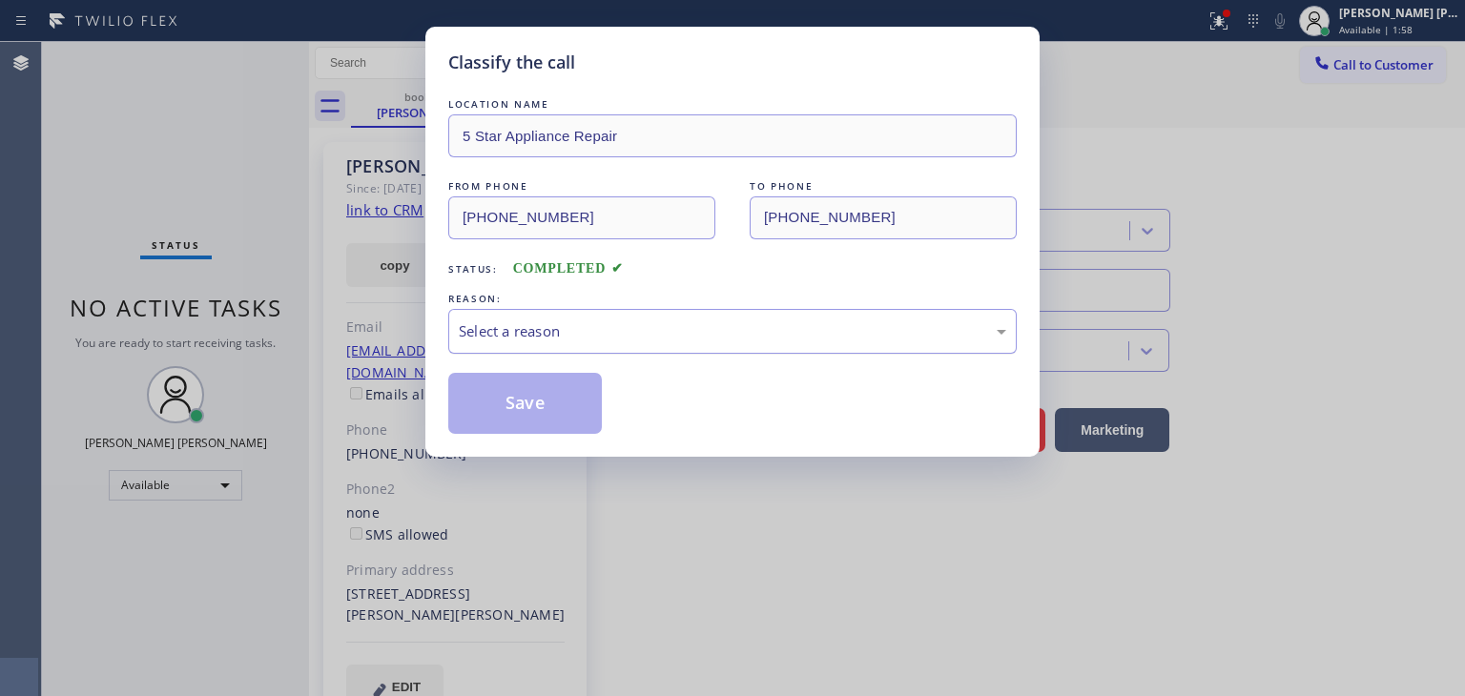
click at [527, 329] on div "Select a reason" at bounding box center [732, 331] width 547 height 22
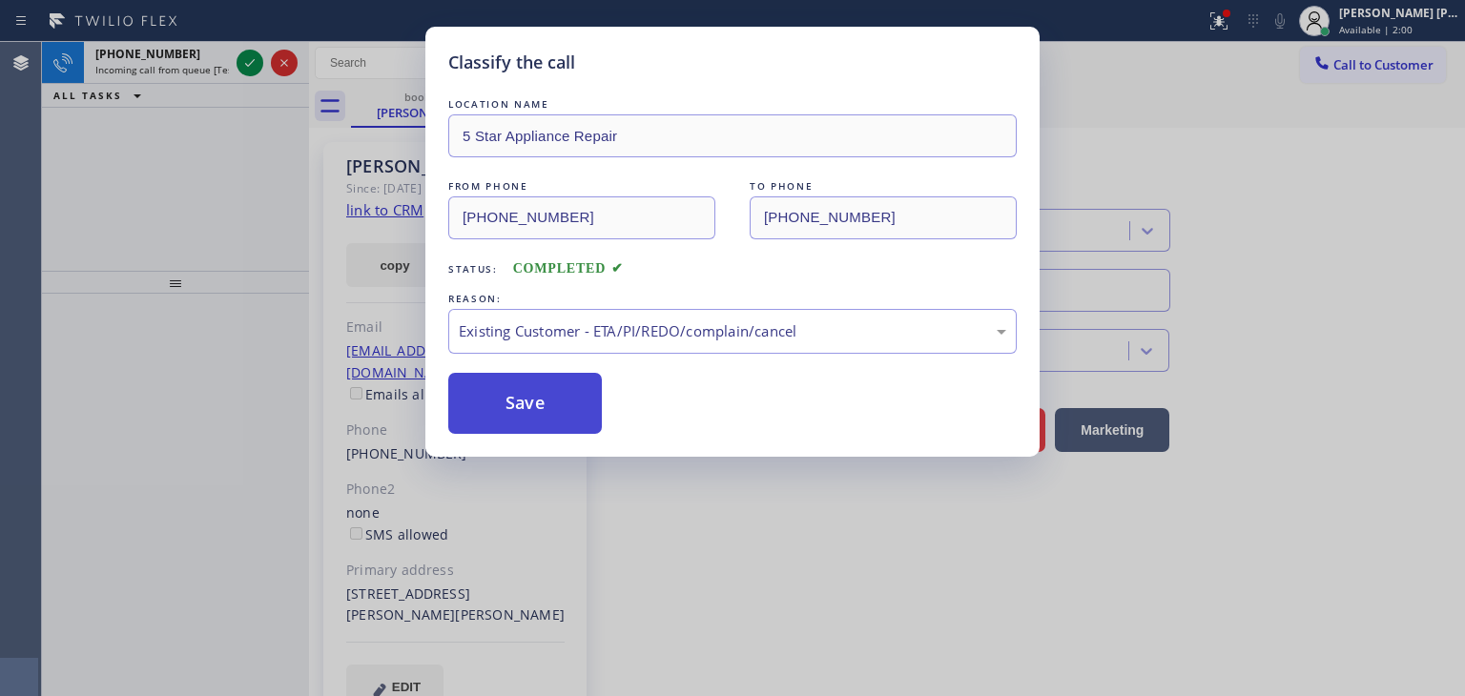
click at [505, 402] on button "Save" at bounding box center [525, 403] width 154 height 61
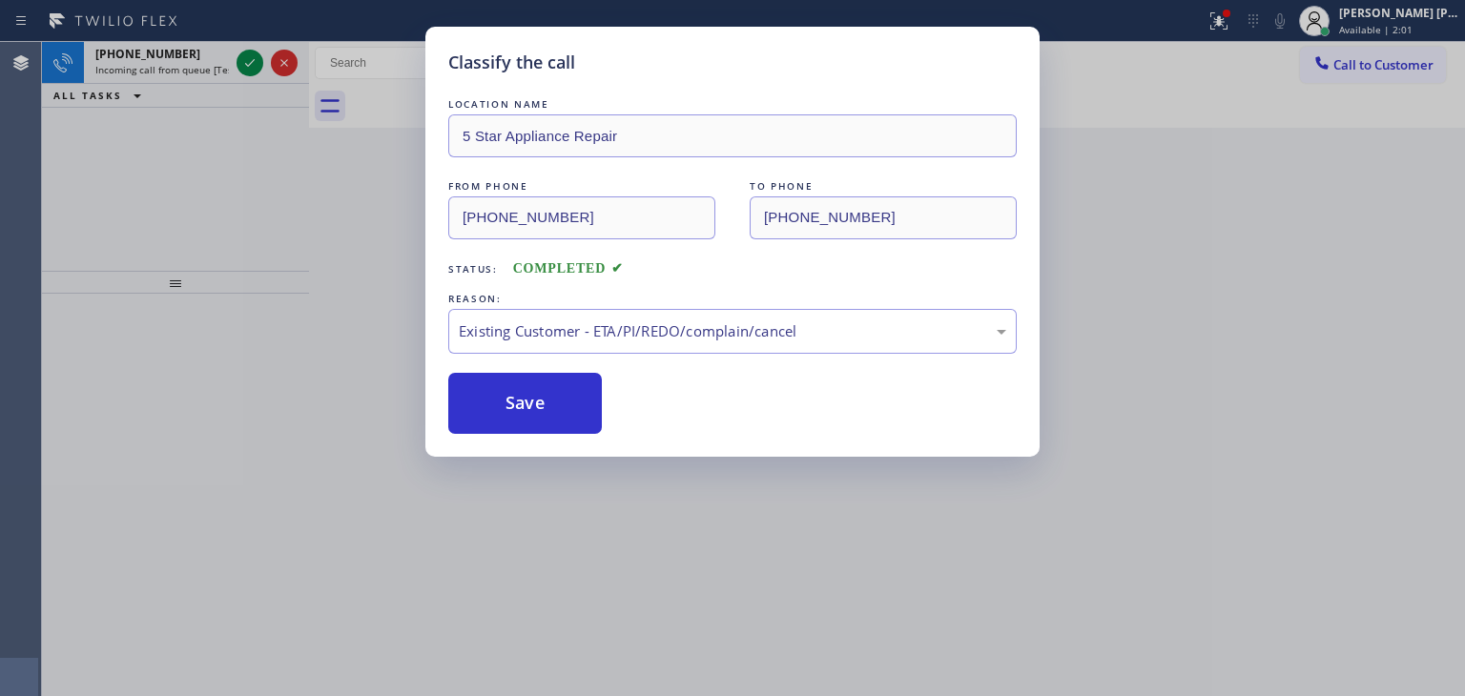
click at [244, 66] on div "Classify the call LOCATION NAME [PERSON_NAME] Electric Co Inc FROM PHONE [PHONE…" at bounding box center [753, 369] width 1423 height 654
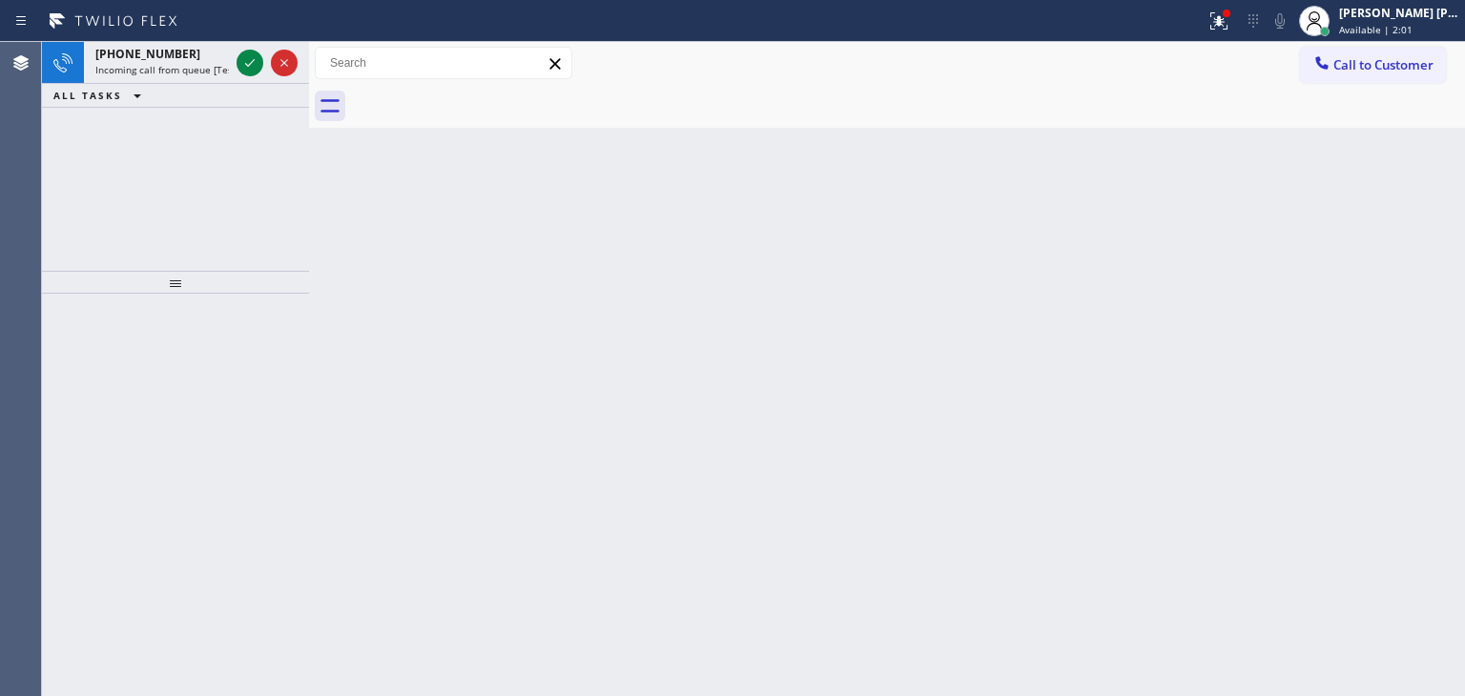
click at [244, 66] on icon at bounding box center [249, 62] width 23 height 23
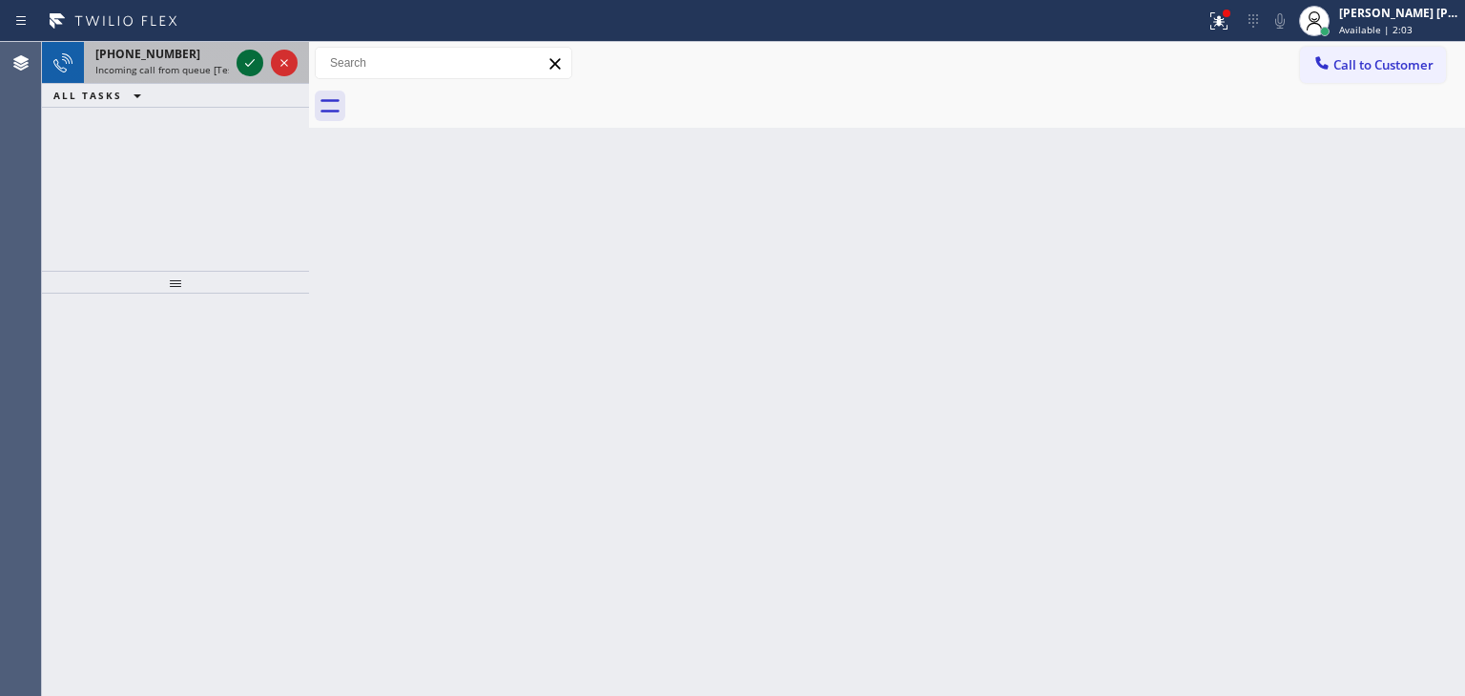
click at [248, 66] on icon at bounding box center [250, 63] width 10 height 8
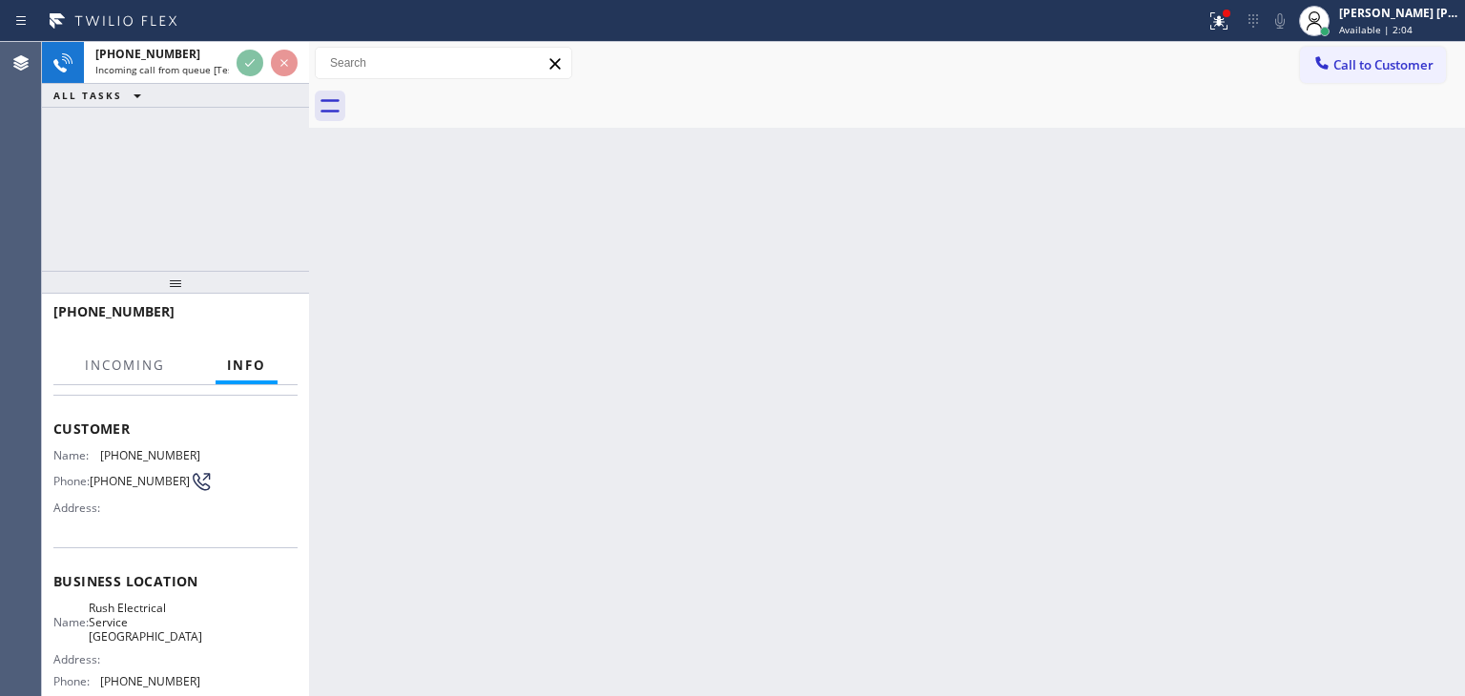
scroll to position [191, 0]
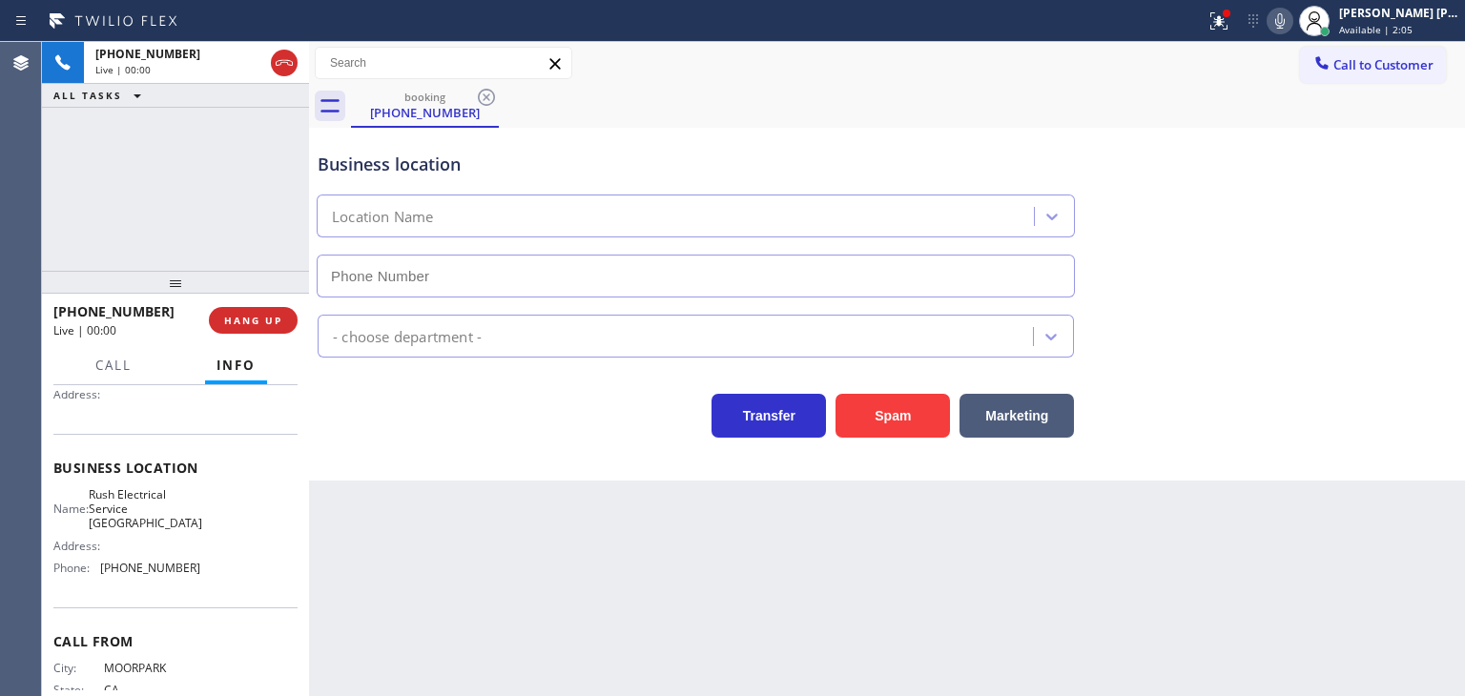
type input "[PHONE_NUMBER]"
click at [1291, 14] on icon at bounding box center [1279, 21] width 23 height 23
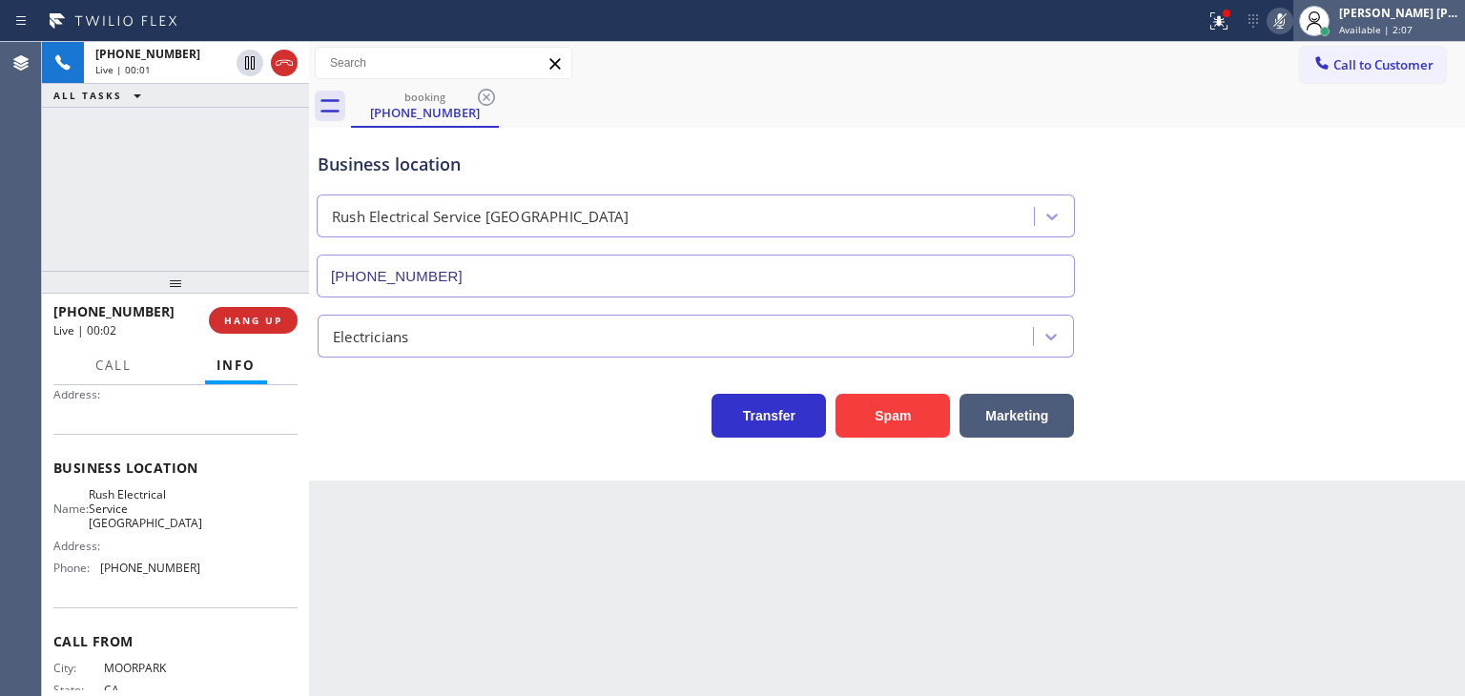
click at [1412, 27] on span "Available | 2:07" at bounding box center [1375, 29] width 73 height 13
click at [1182, 96] on div "booking [PHONE_NUMBER]" at bounding box center [908, 106] width 1114 height 43
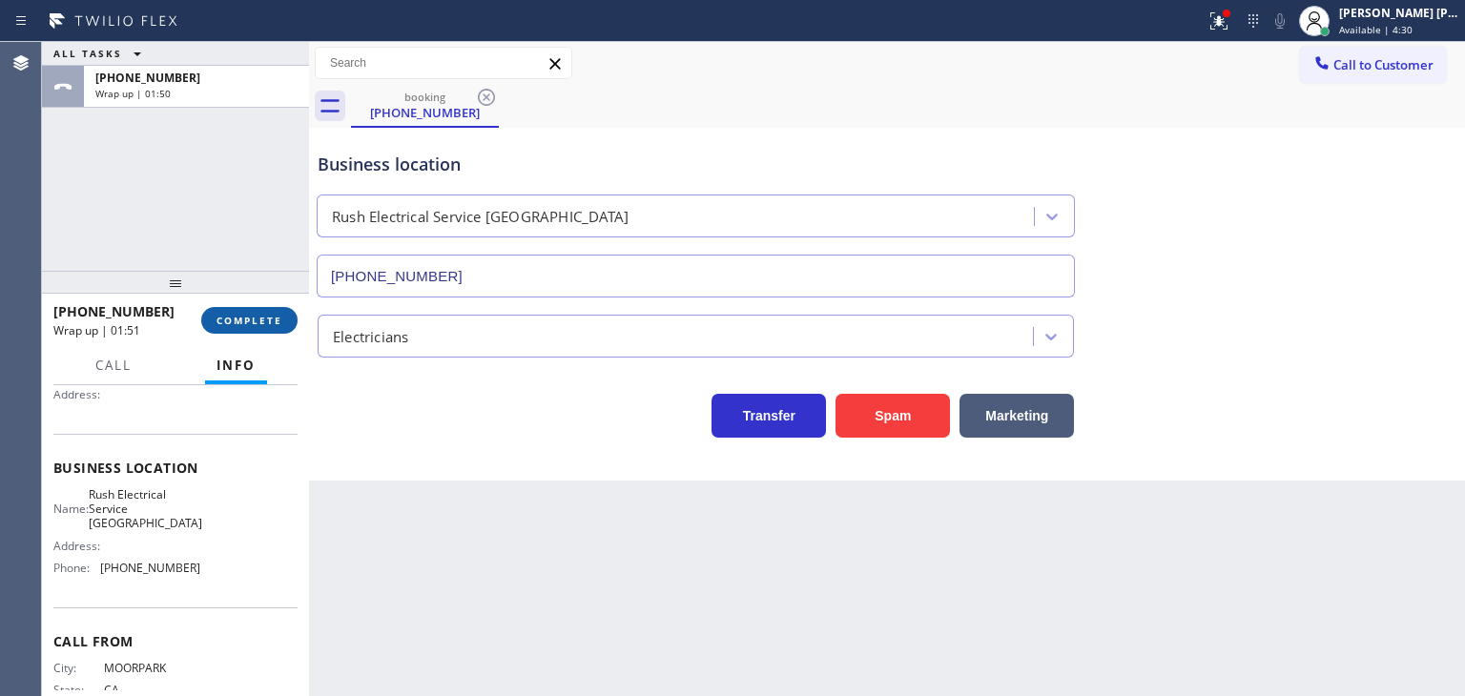
click at [270, 315] on span "COMPLETE" at bounding box center [249, 320] width 66 height 13
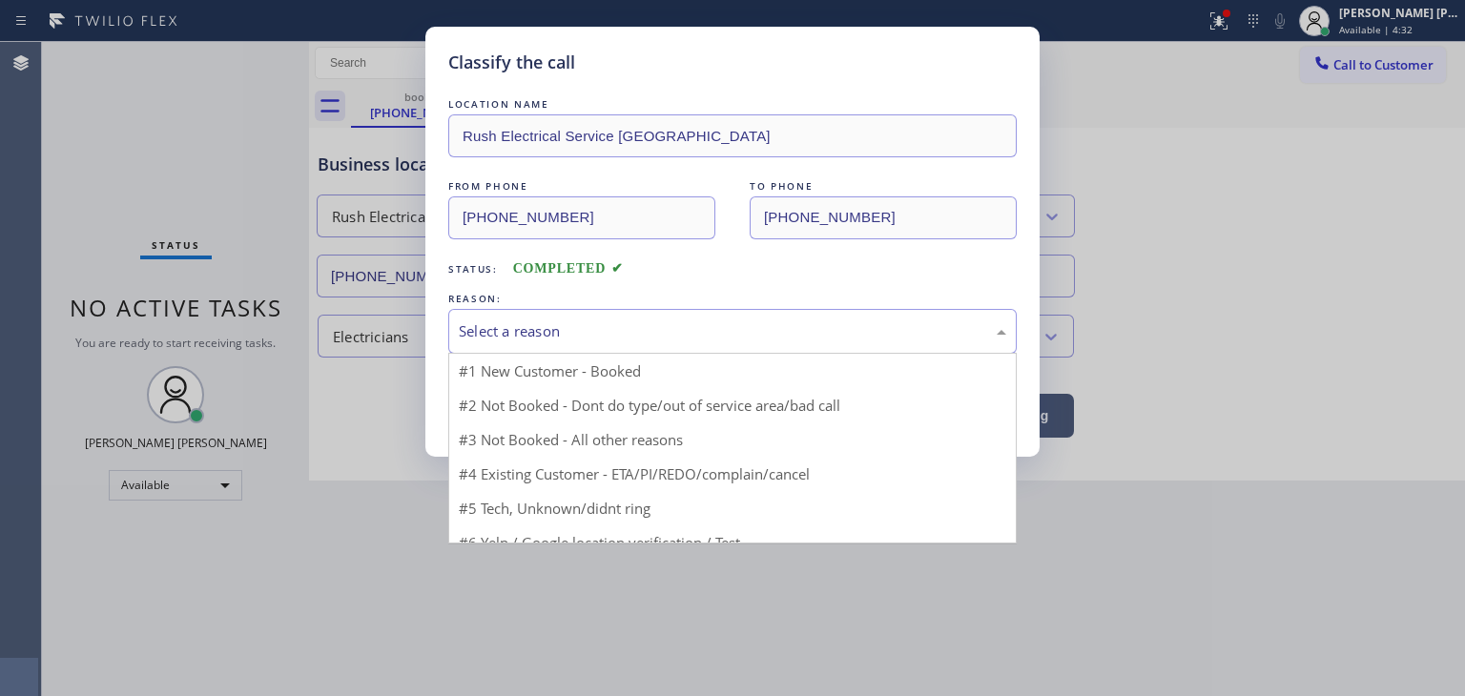
click at [457, 332] on div "Select a reason" at bounding box center [732, 331] width 568 height 45
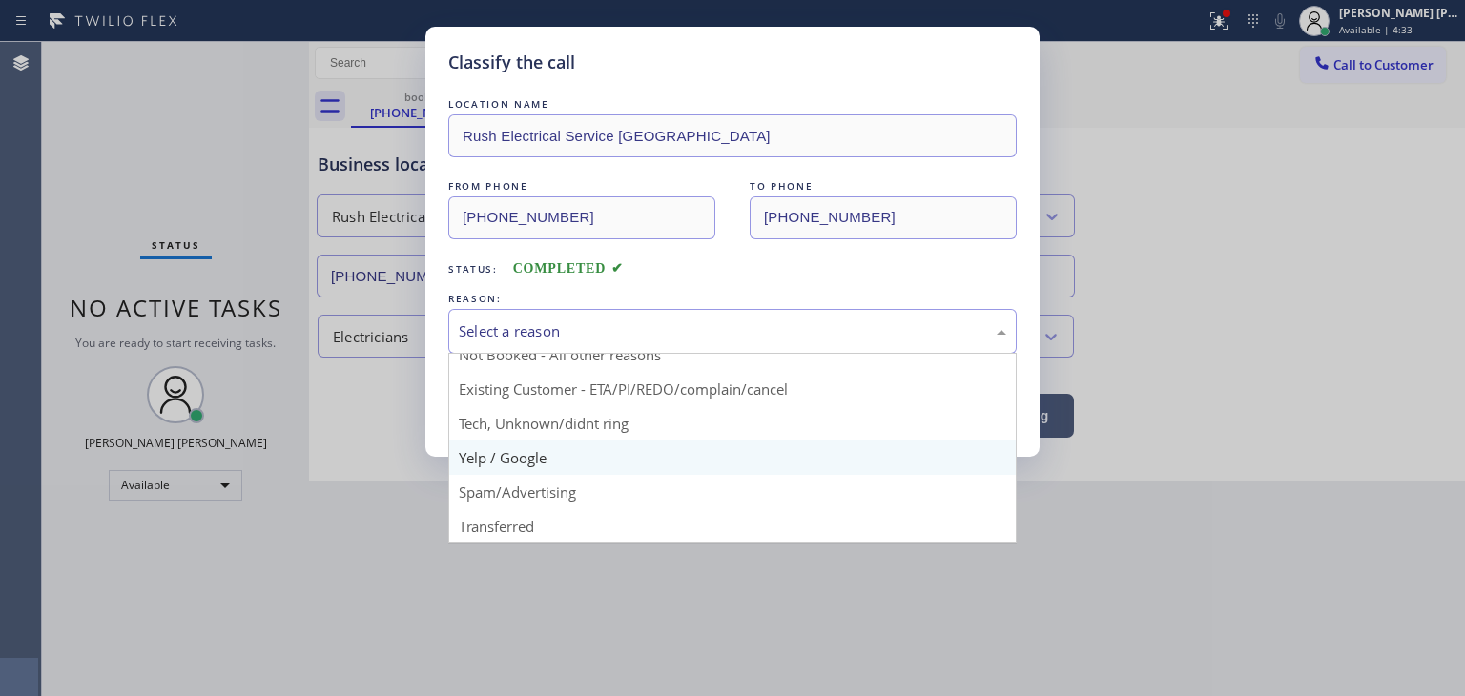
scroll to position [16, 0]
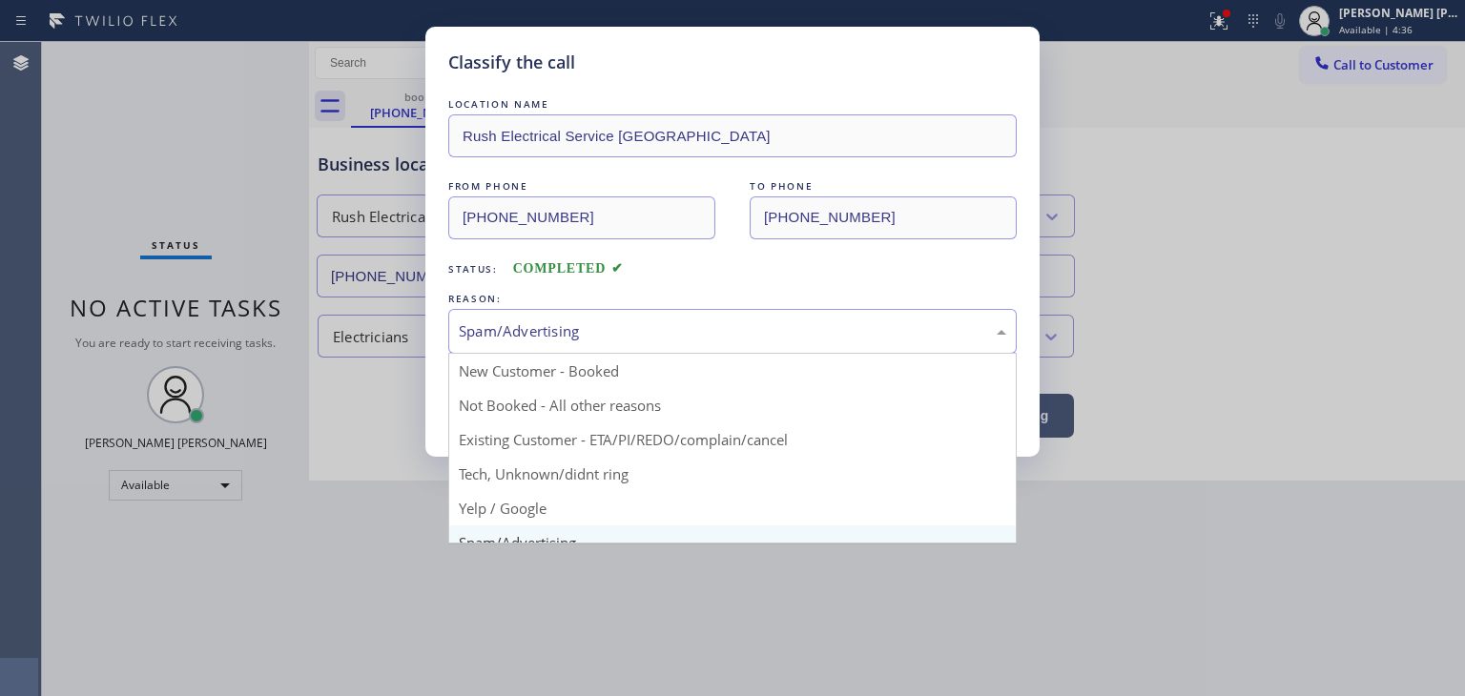
click at [553, 323] on div "Spam/Advertising" at bounding box center [732, 331] width 547 height 22
click at [540, 340] on div "Spam/Advertising" at bounding box center [732, 331] width 547 height 22
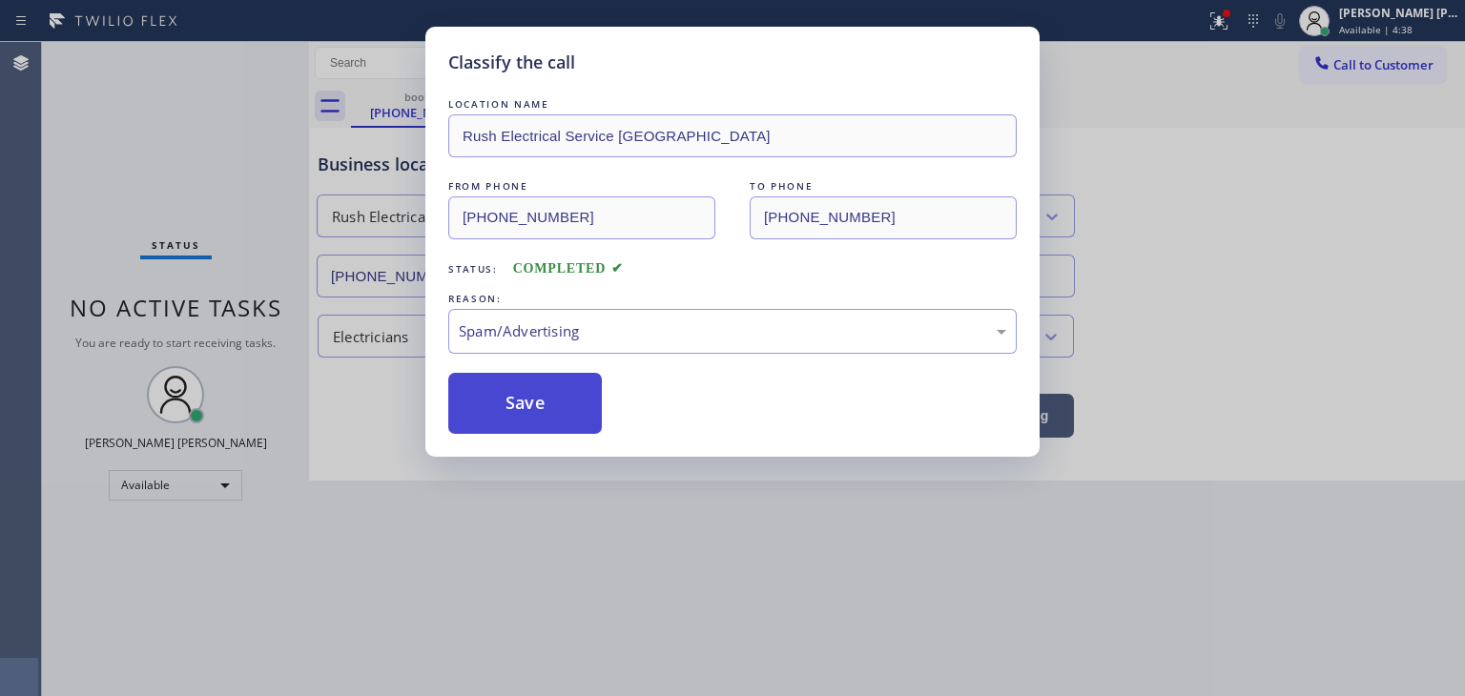
click at [521, 404] on button "Save" at bounding box center [525, 403] width 154 height 61
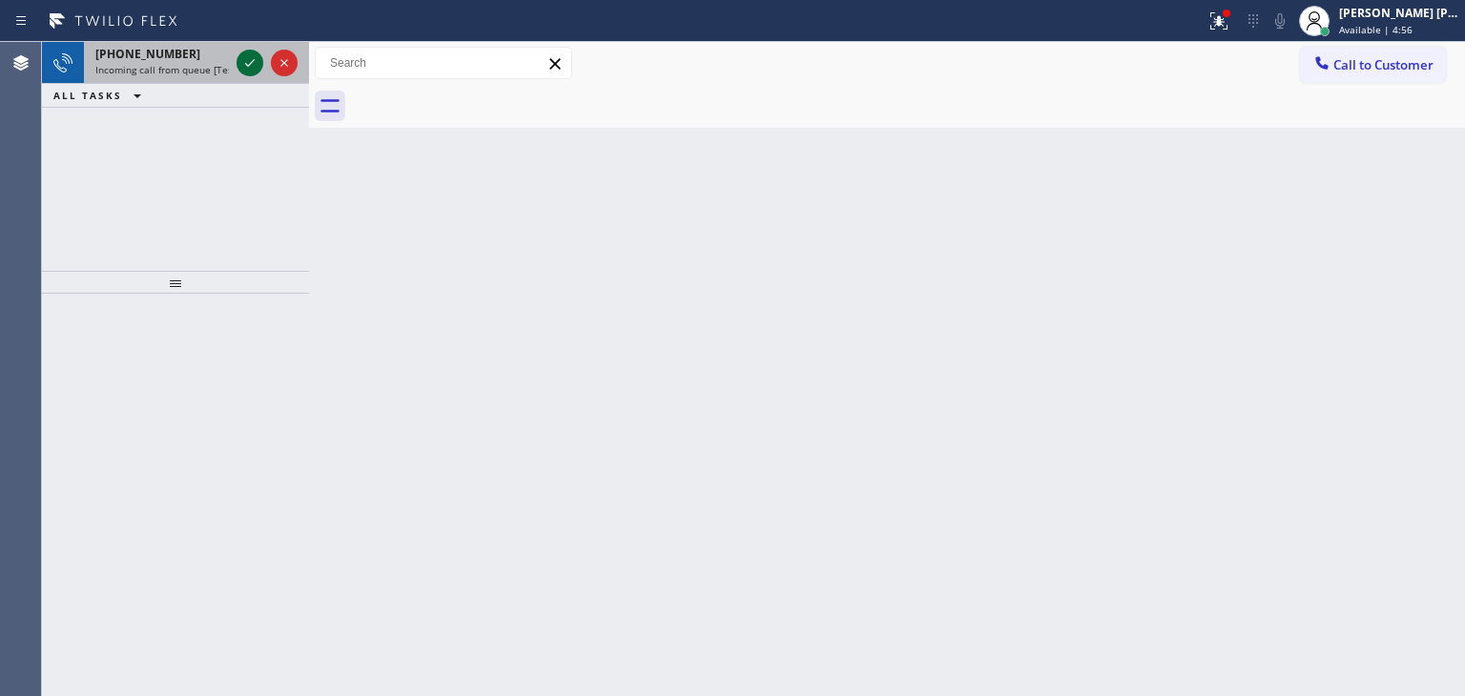
click at [246, 51] on button at bounding box center [249, 63] width 27 height 27
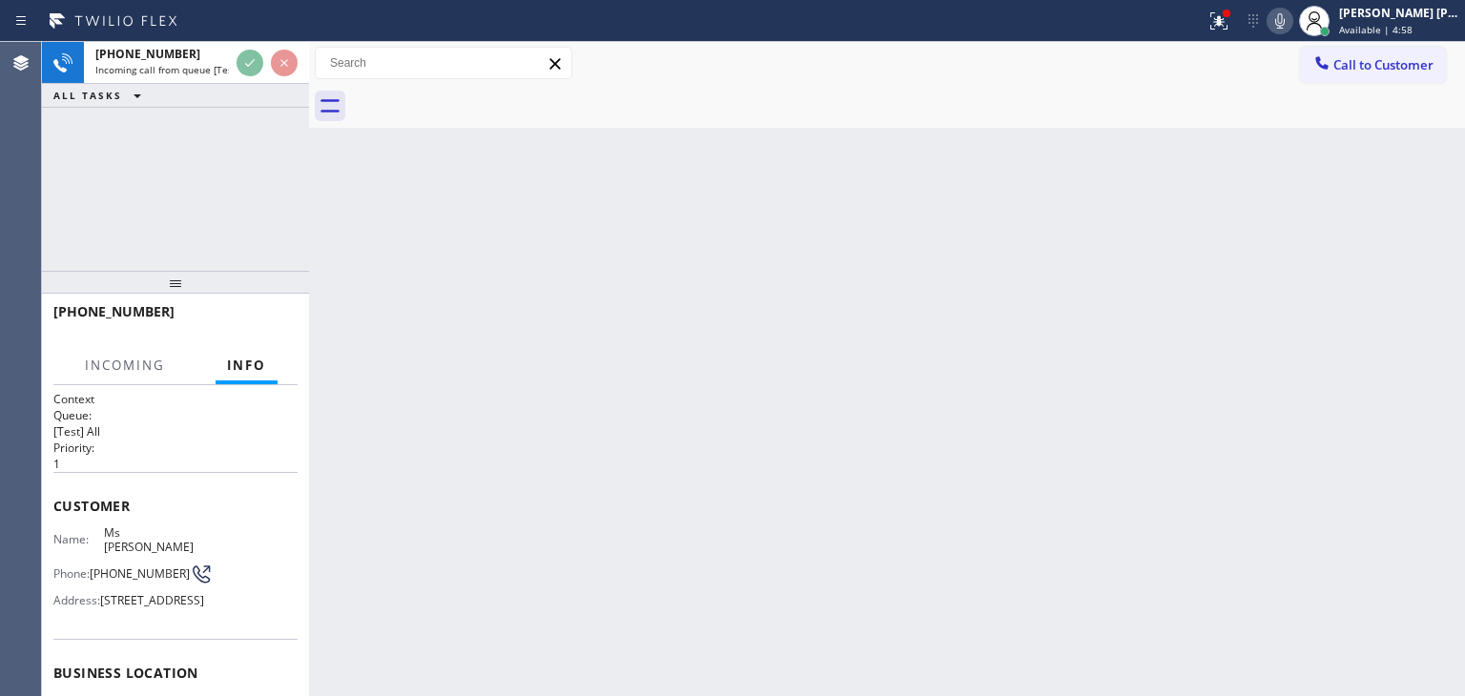
scroll to position [95, 0]
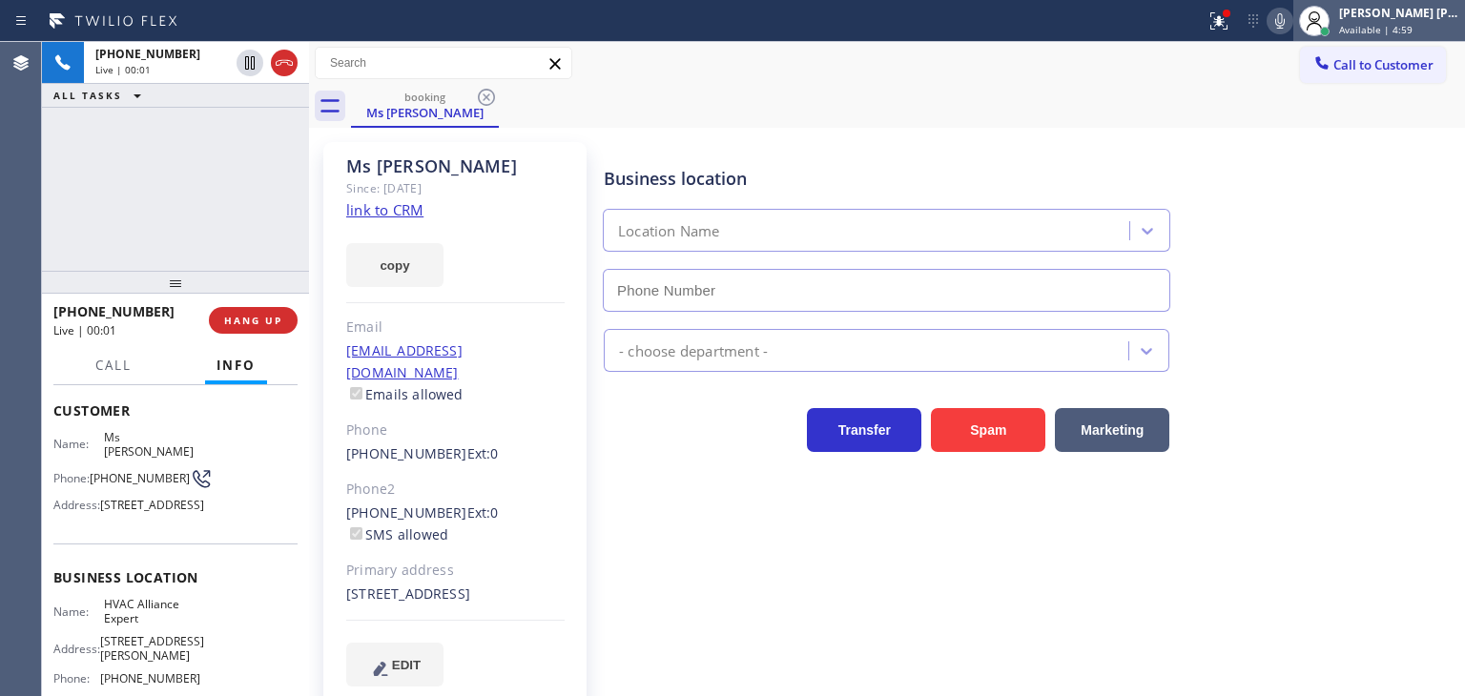
type input "[PHONE_NUMBER]"
click at [1435, 18] on div "[PERSON_NAME] [PERSON_NAME]" at bounding box center [1399, 13] width 120 height 16
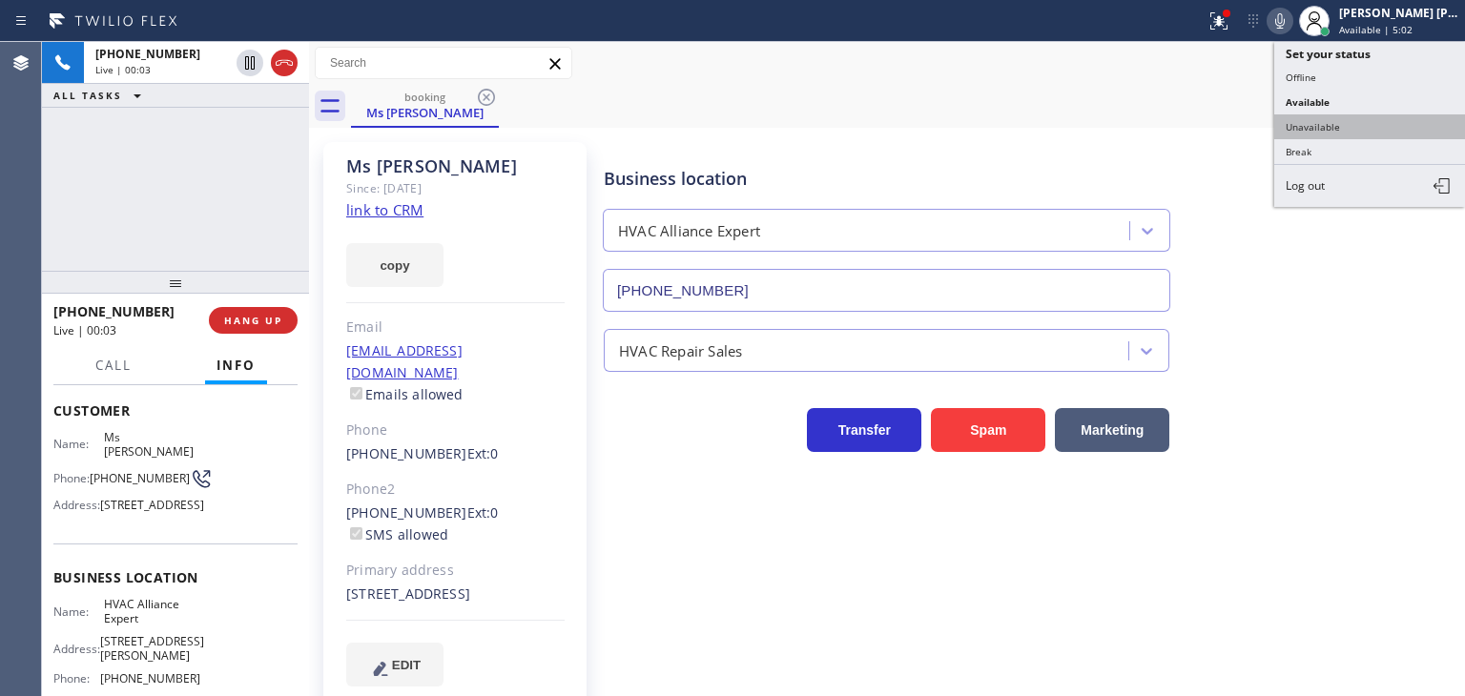
click at [1375, 123] on button "Unavailable" at bounding box center [1369, 126] width 191 height 25
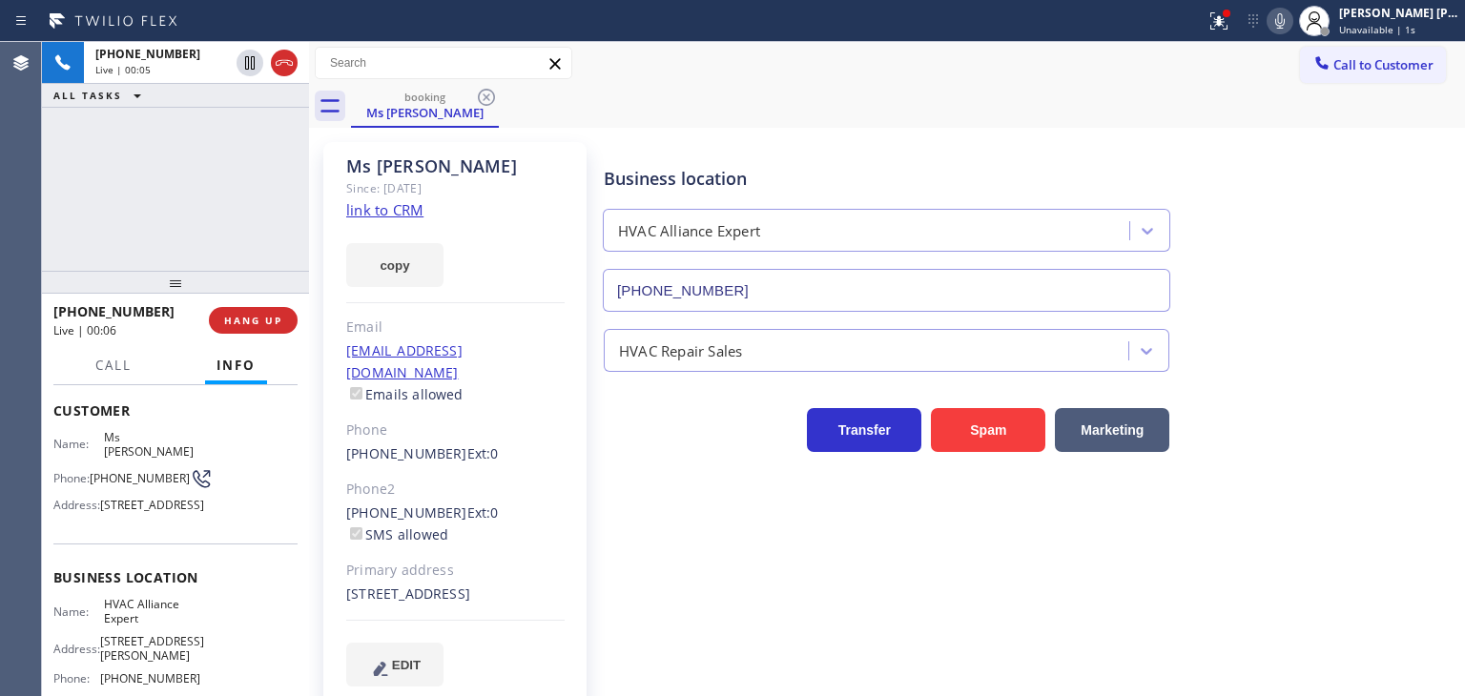
click at [406, 212] on link "link to CRM" at bounding box center [384, 209] width 77 height 19
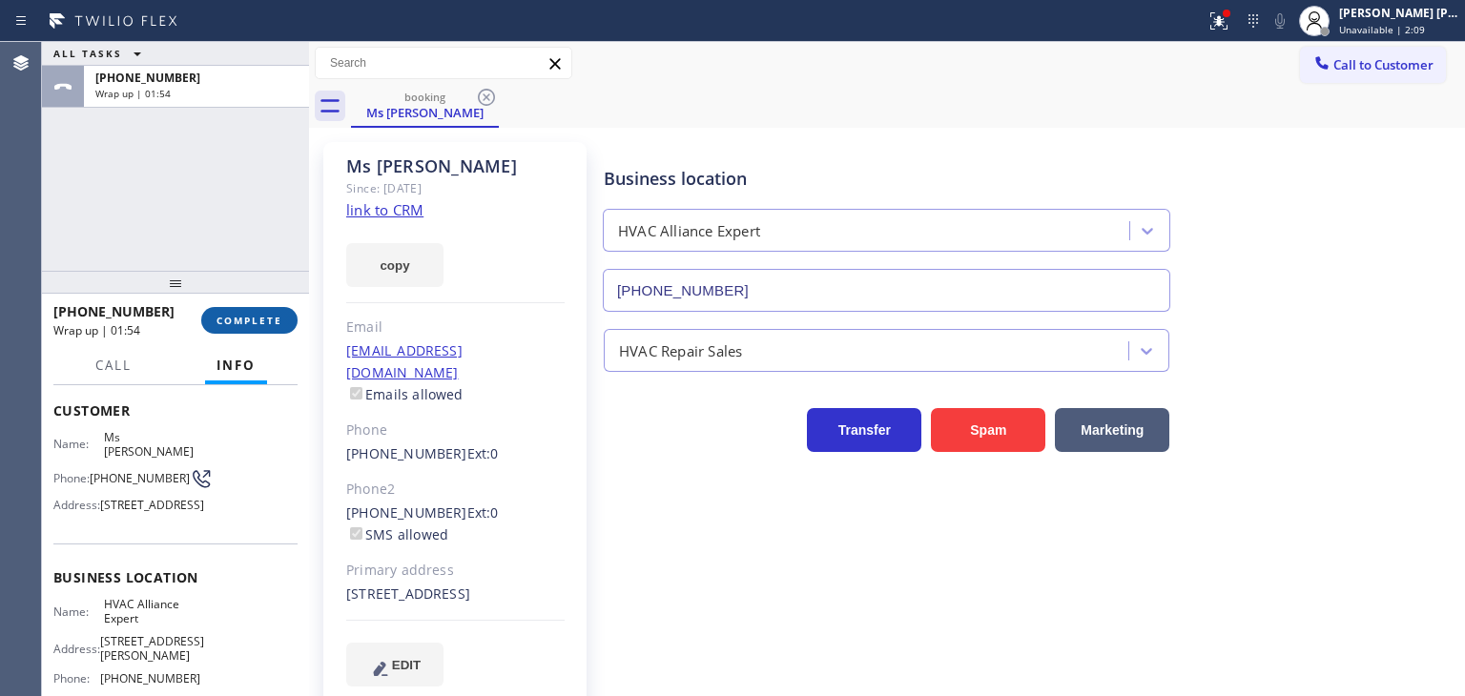
click at [231, 316] on span "COMPLETE" at bounding box center [249, 320] width 66 height 13
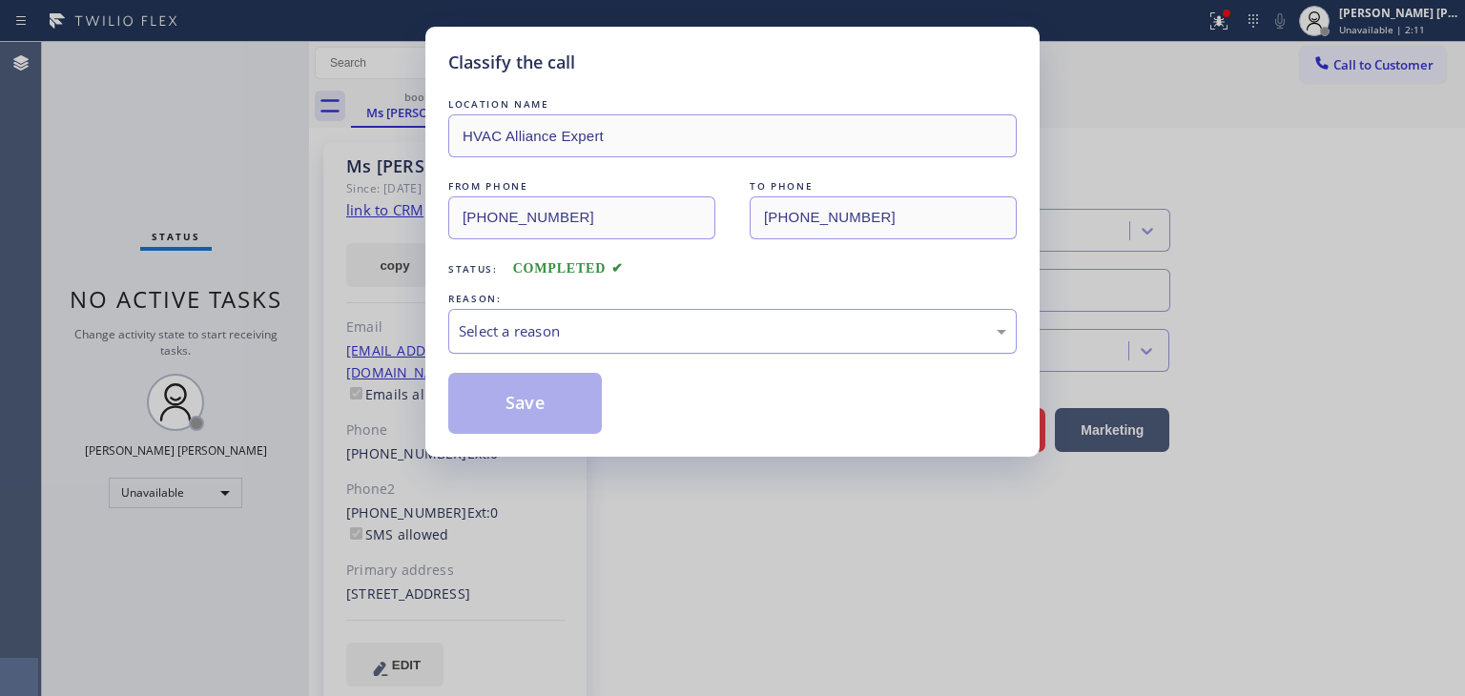
drag, startPoint x: 473, startPoint y: 344, endPoint x: 492, endPoint y: 350, distance: 19.9
click at [480, 346] on div "Select a reason" at bounding box center [732, 331] width 568 height 45
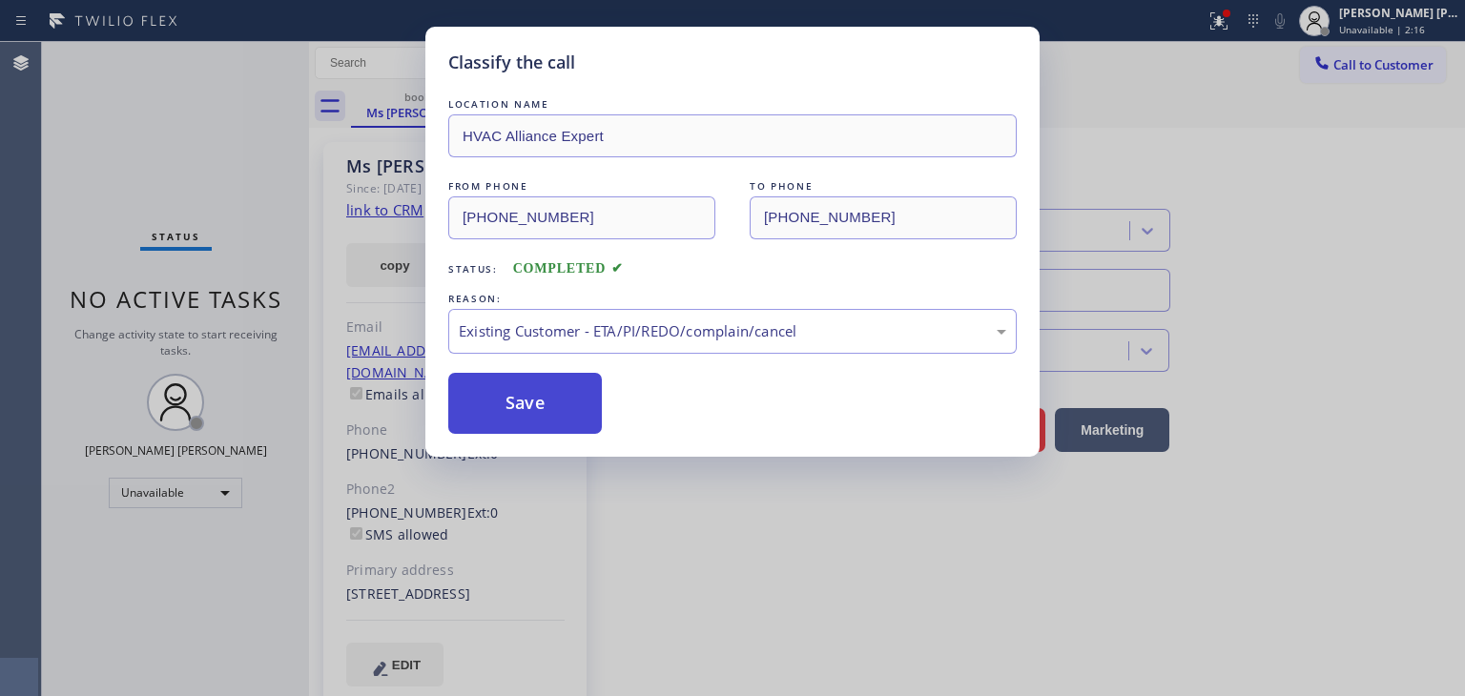
click at [539, 405] on button "Save" at bounding box center [525, 403] width 154 height 61
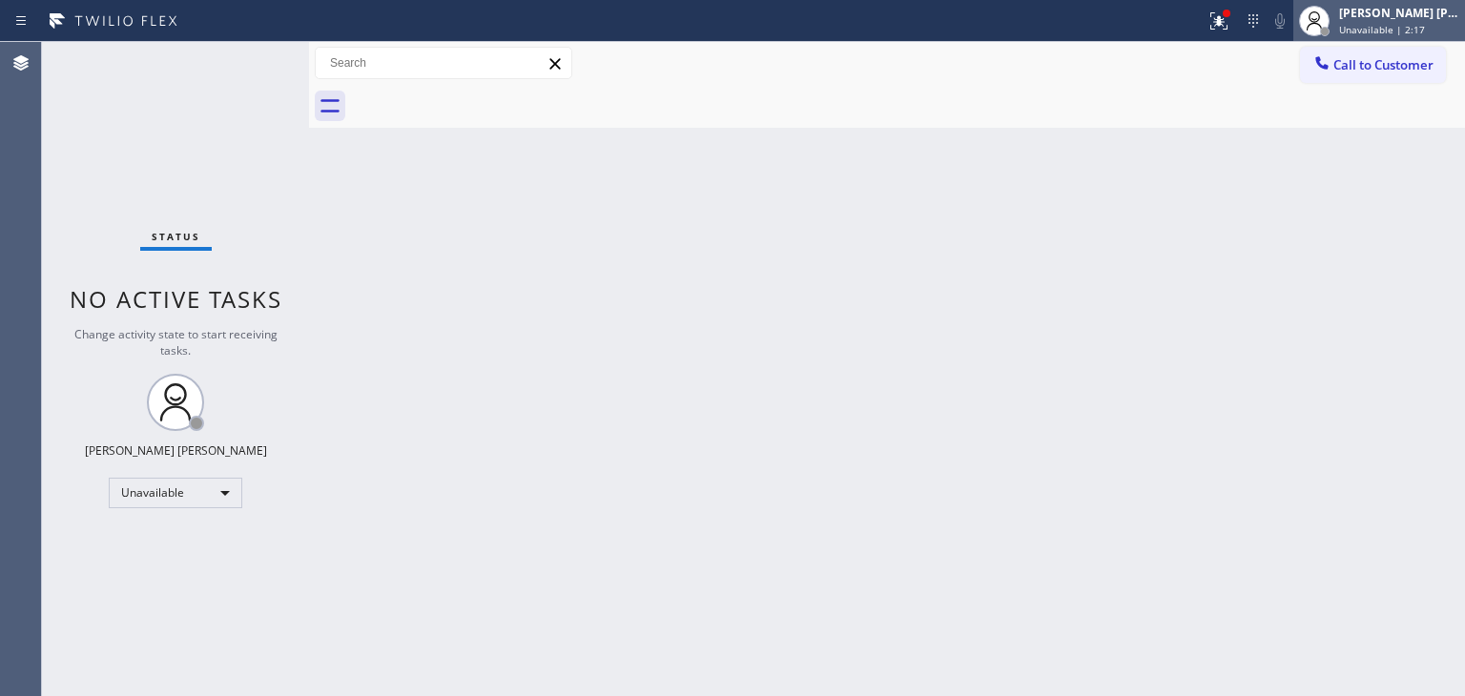
click at [1415, 20] on div "[PERSON_NAME] [PERSON_NAME]" at bounding box center [1399, 13] width 120 height 16
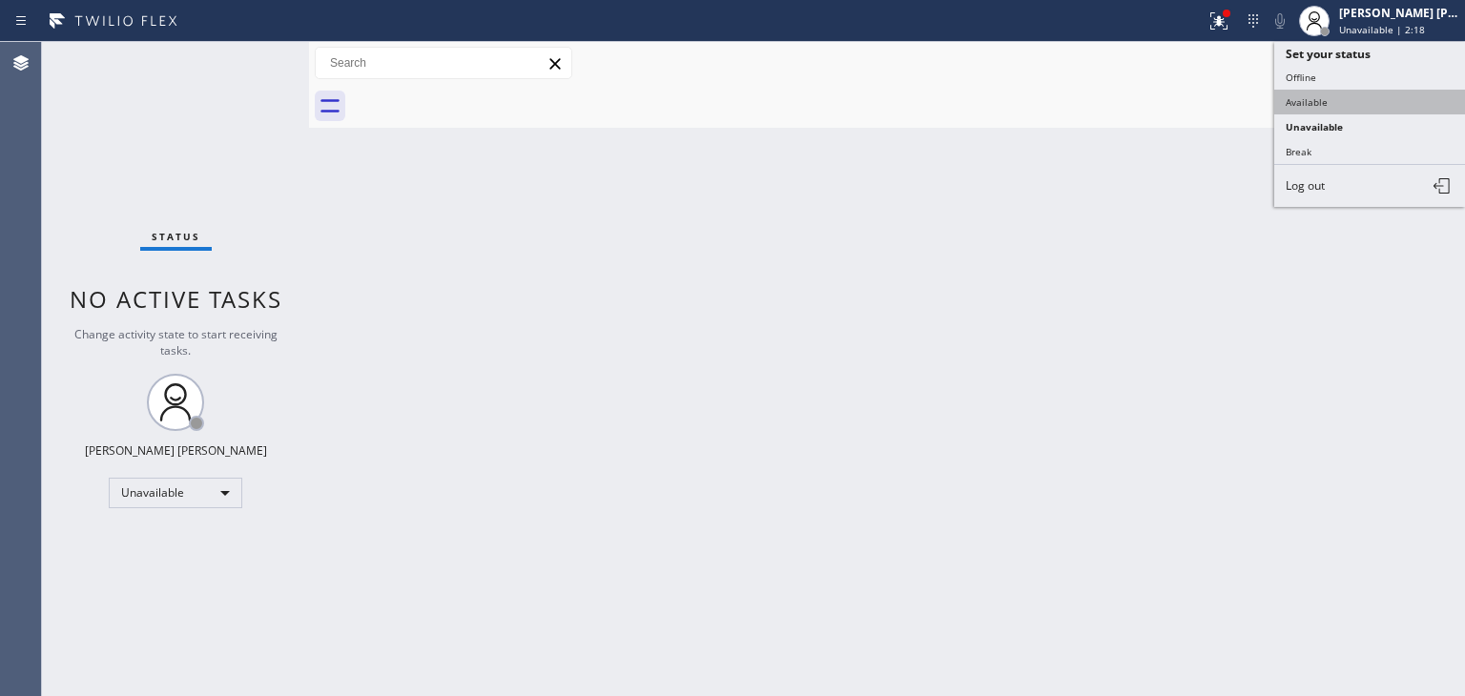
click at [1355, 97] on button "Available" at bounding box center [1369, 102] width 191 height 25
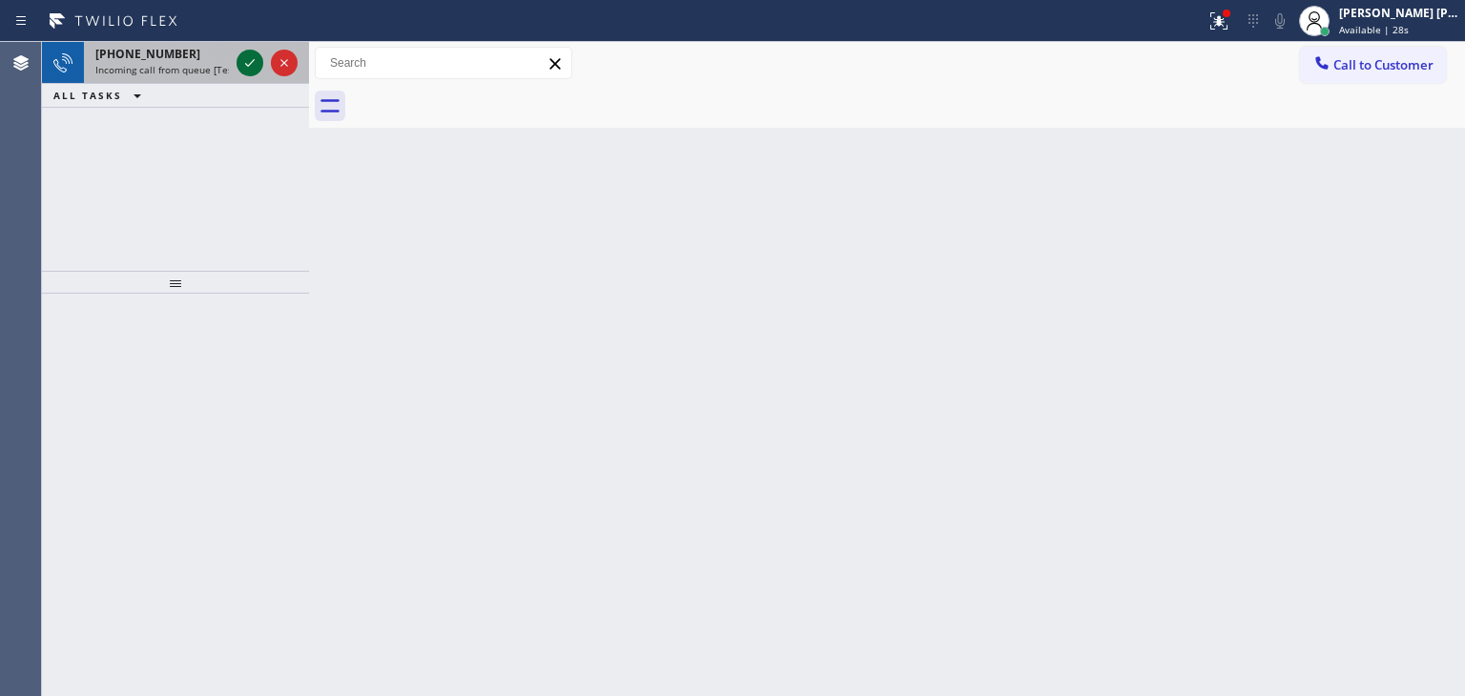
click at [253, 55] on icon at bounding box center [249, 62] width 23 height 23
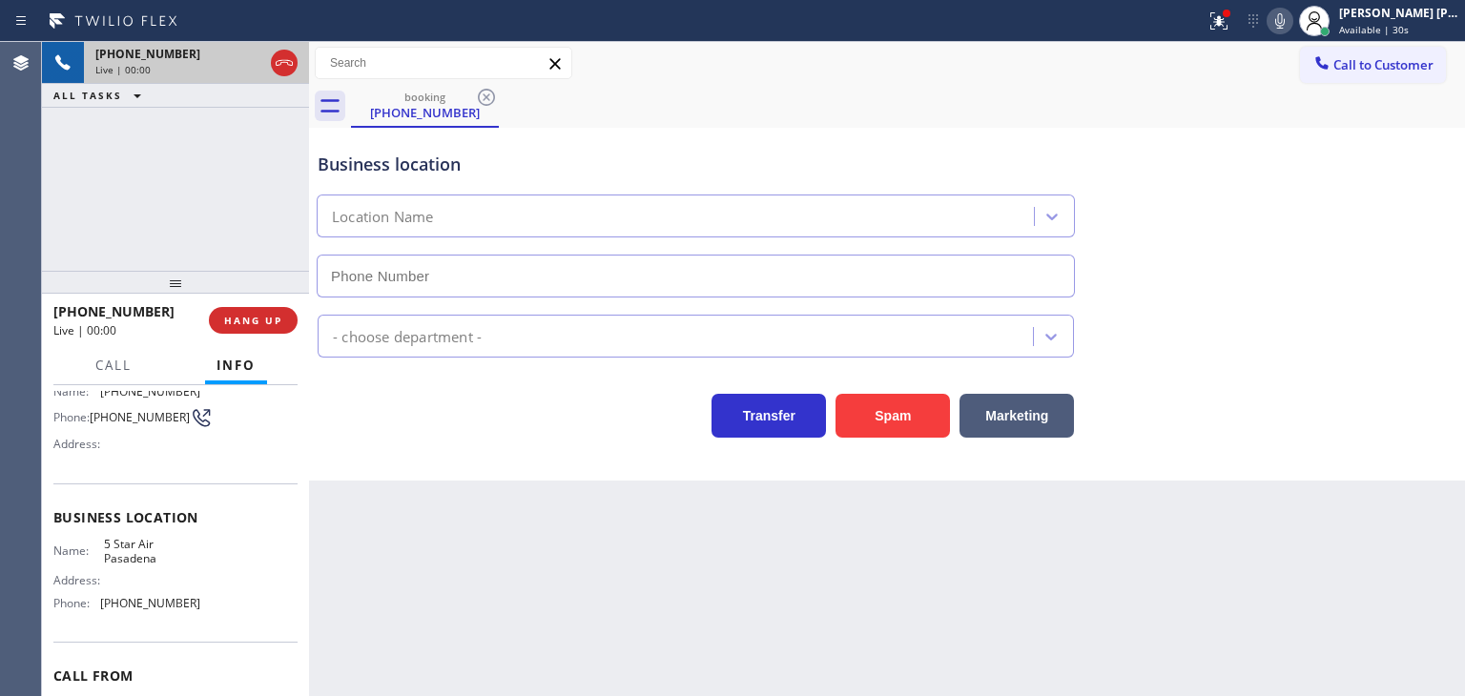
scroll to position [191, 0]
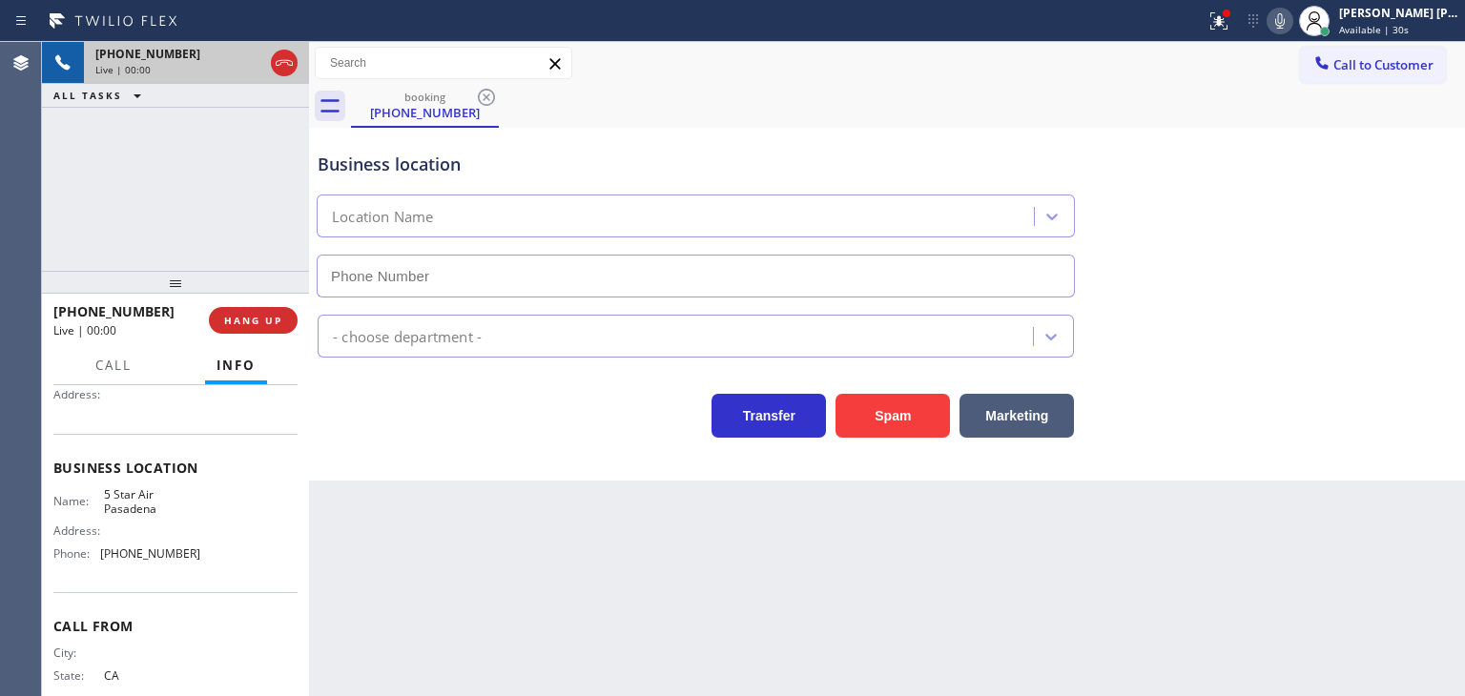
type input "[PHONE_NUMBER]"
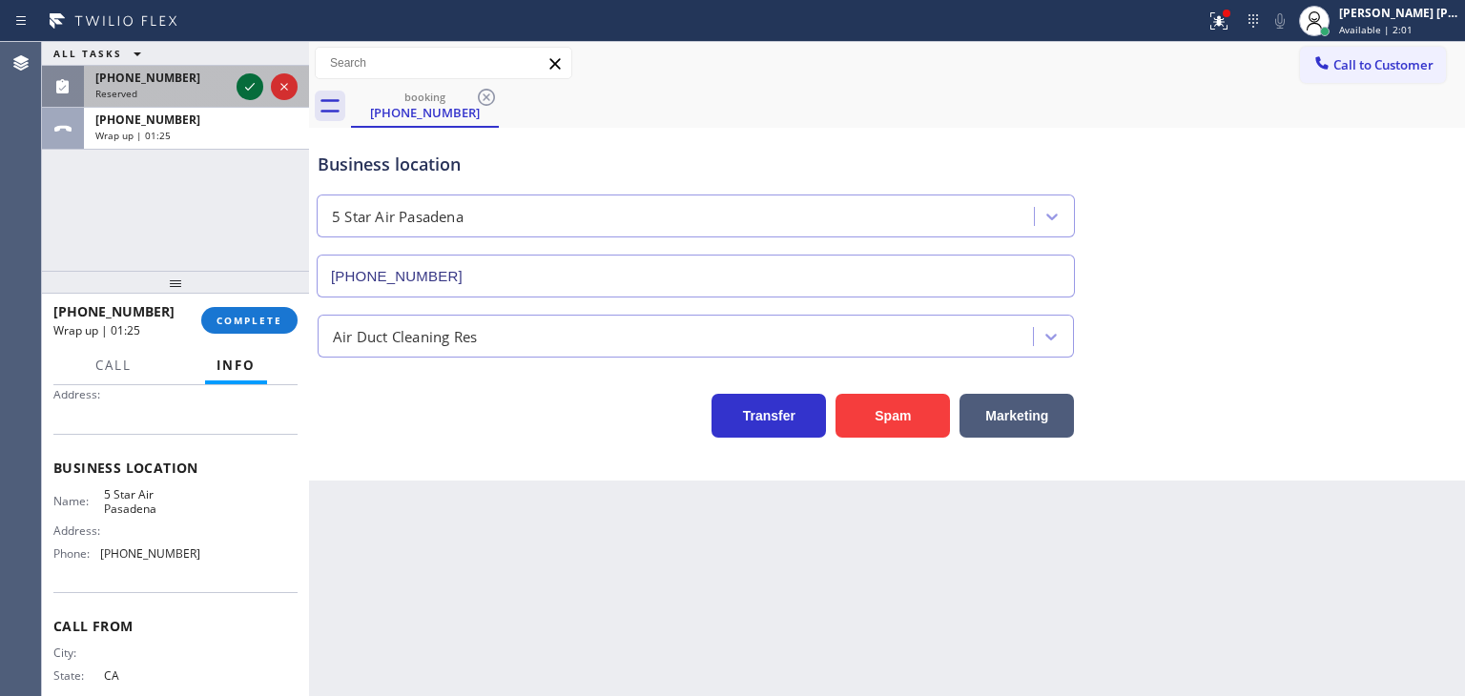
click at [256, 88] on icon at bounding box center [249, 86] width 23 height 23
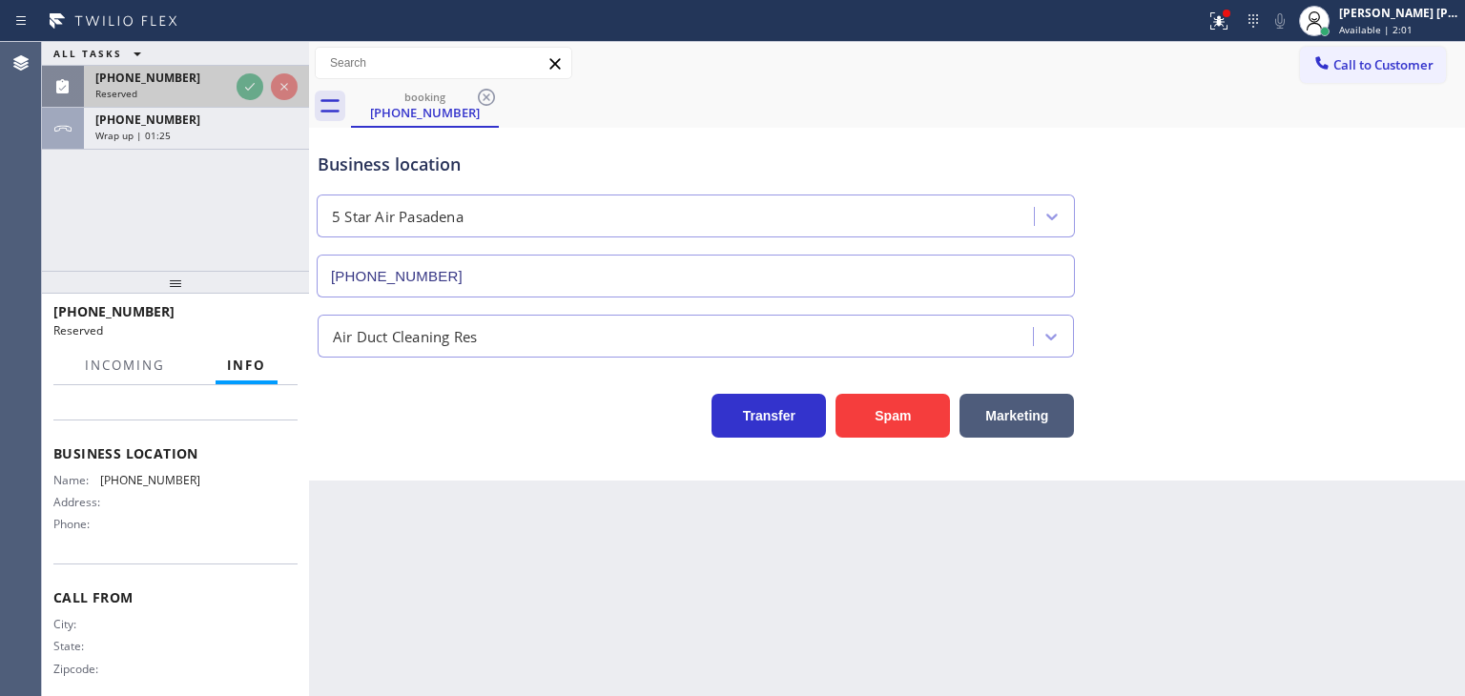
scroll to position [206, 0]
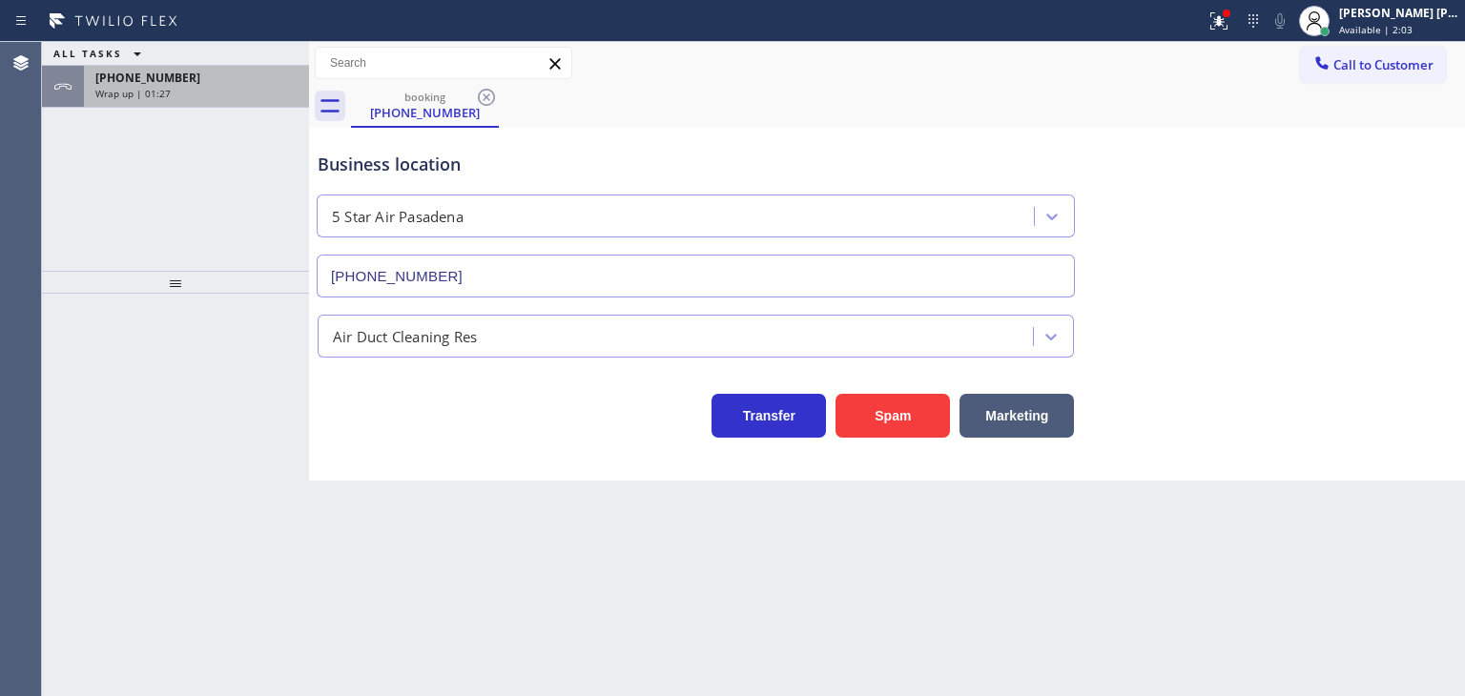
click at [166, 77] on span "[PHONE_NUMBER]" at bounding box center [147, 78] width 105 height 16
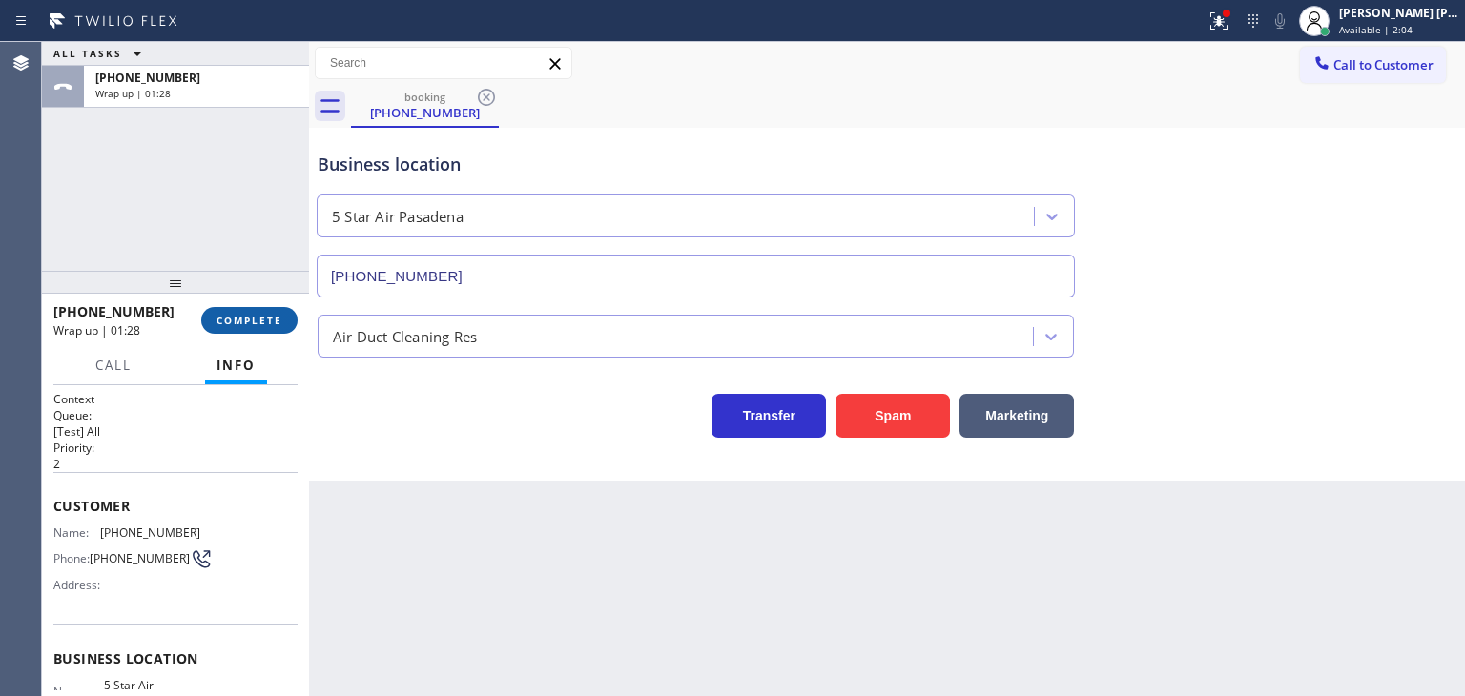
click at [254, 317] on span "COMPLETE" at bounding box center [249, 320] width 66 height 13
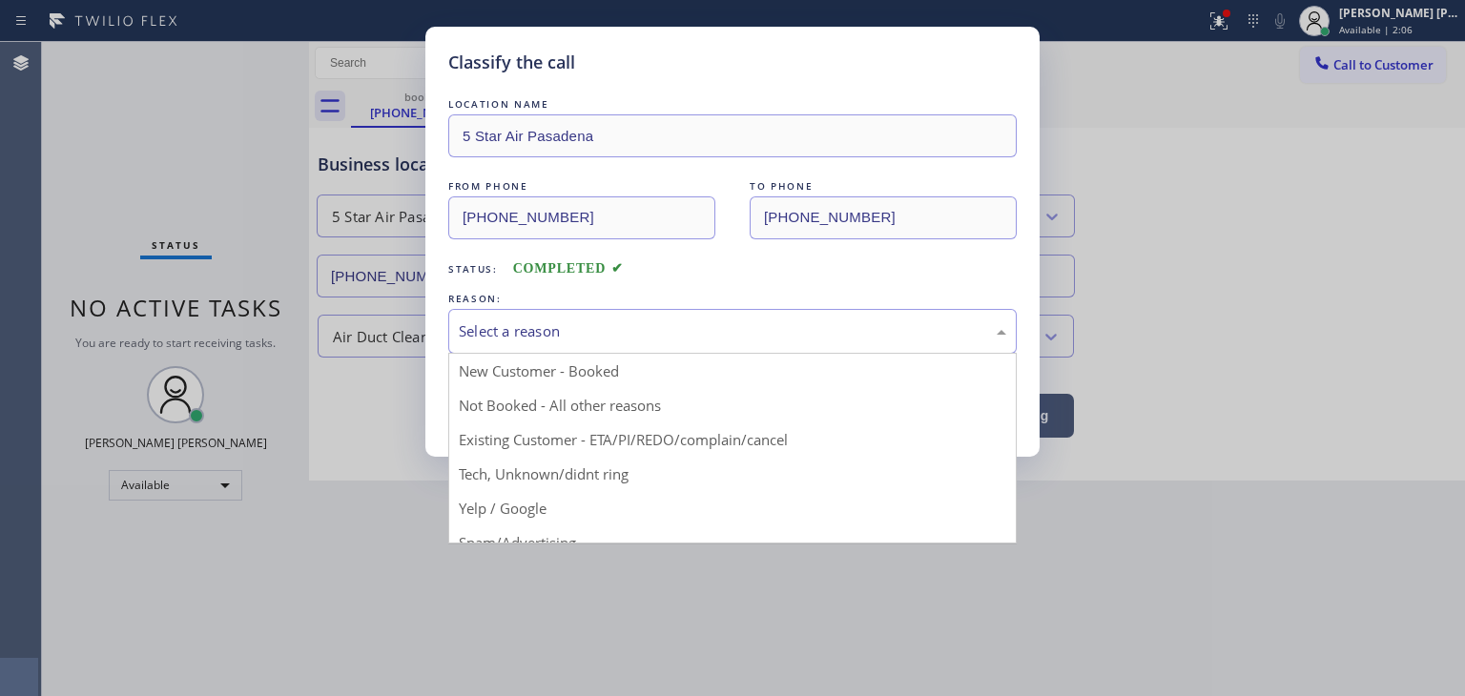
click at [499, 344] on div "Select a reason" at bounding box center [732, 331] width 568 height 45
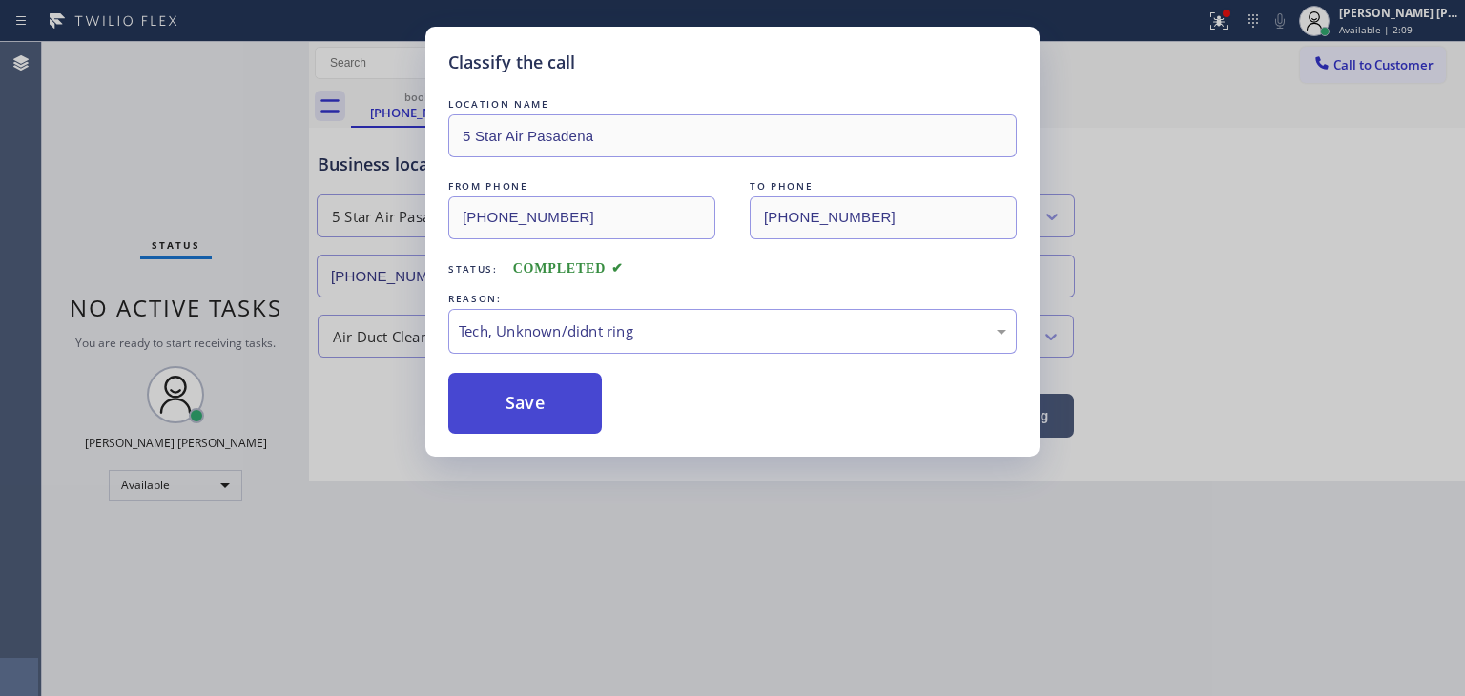
click at [534, 413] on button "Save" at bounding box center [525, 403] width 154 height 61
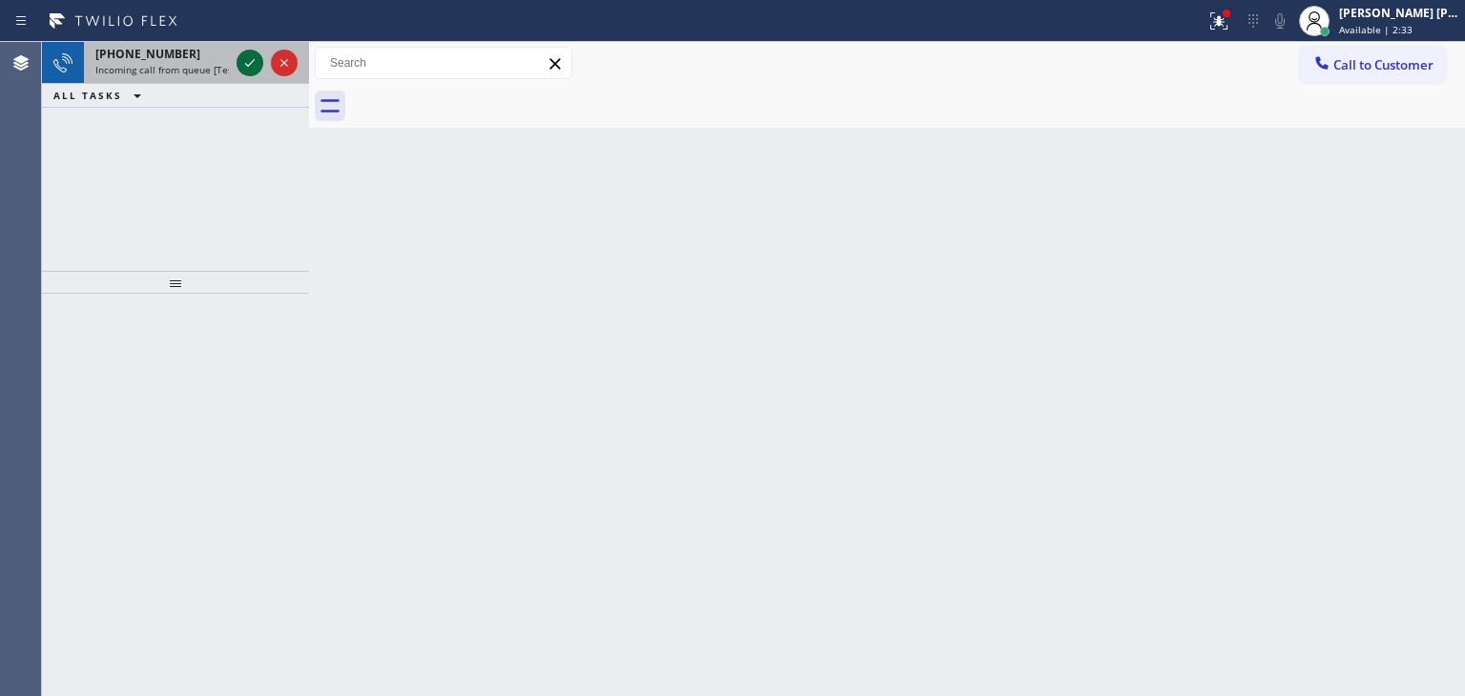
click at [256, 56] on icon at bounding box center [249, 62] width 23 height 23
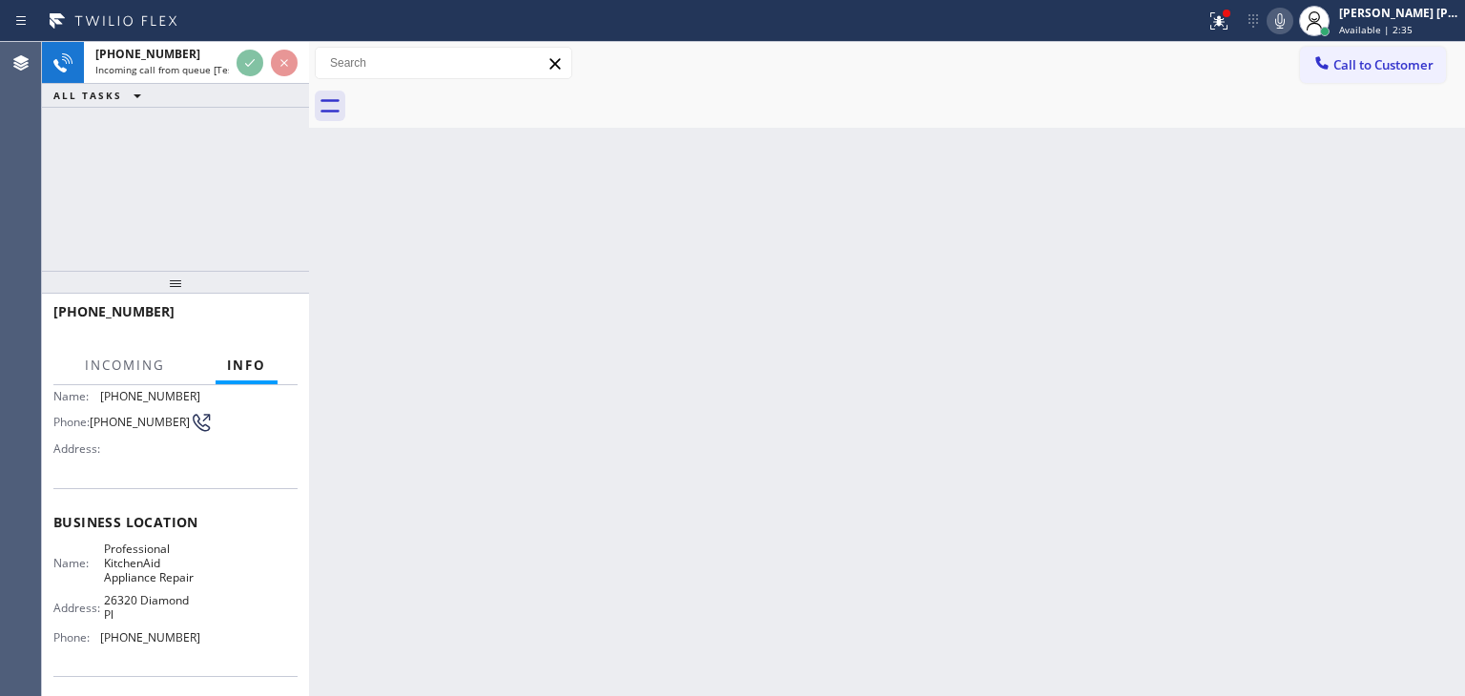
scroll to position [191, 0]
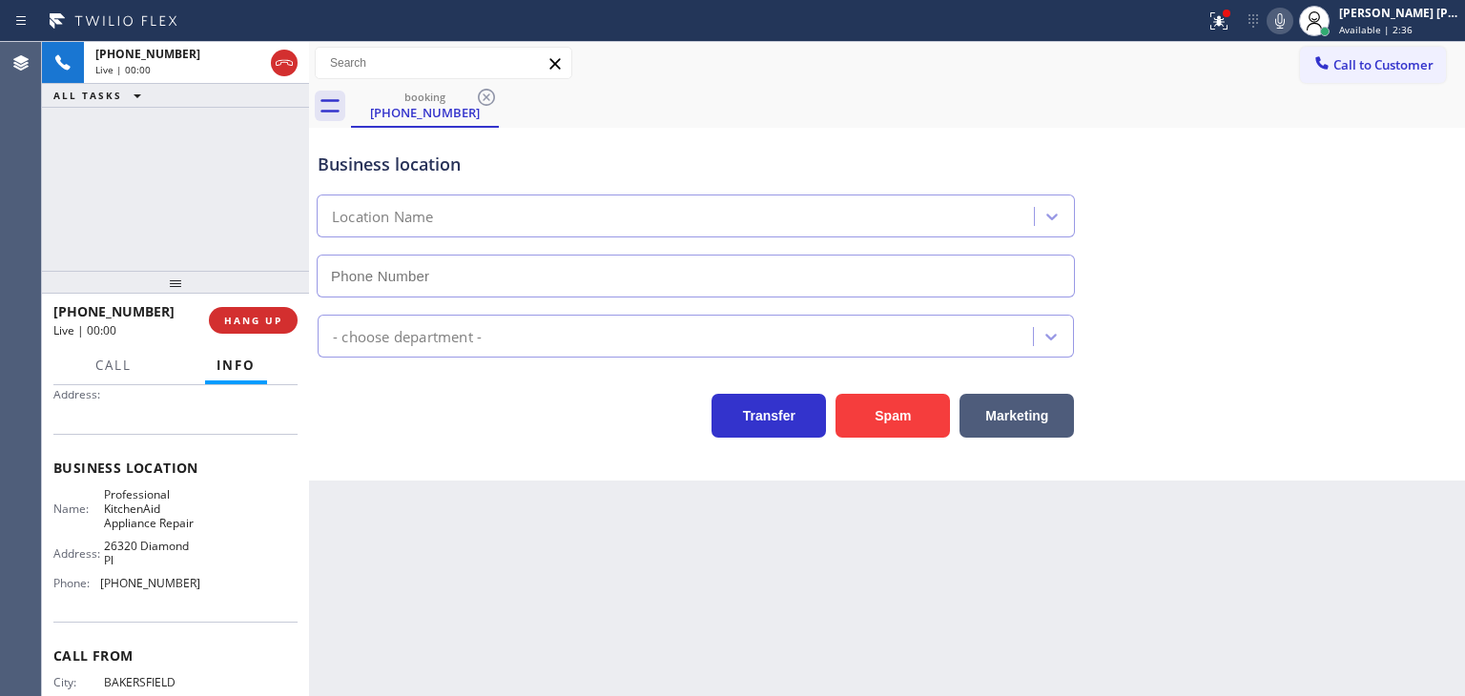
type input "[PHONE_NUMBER]"
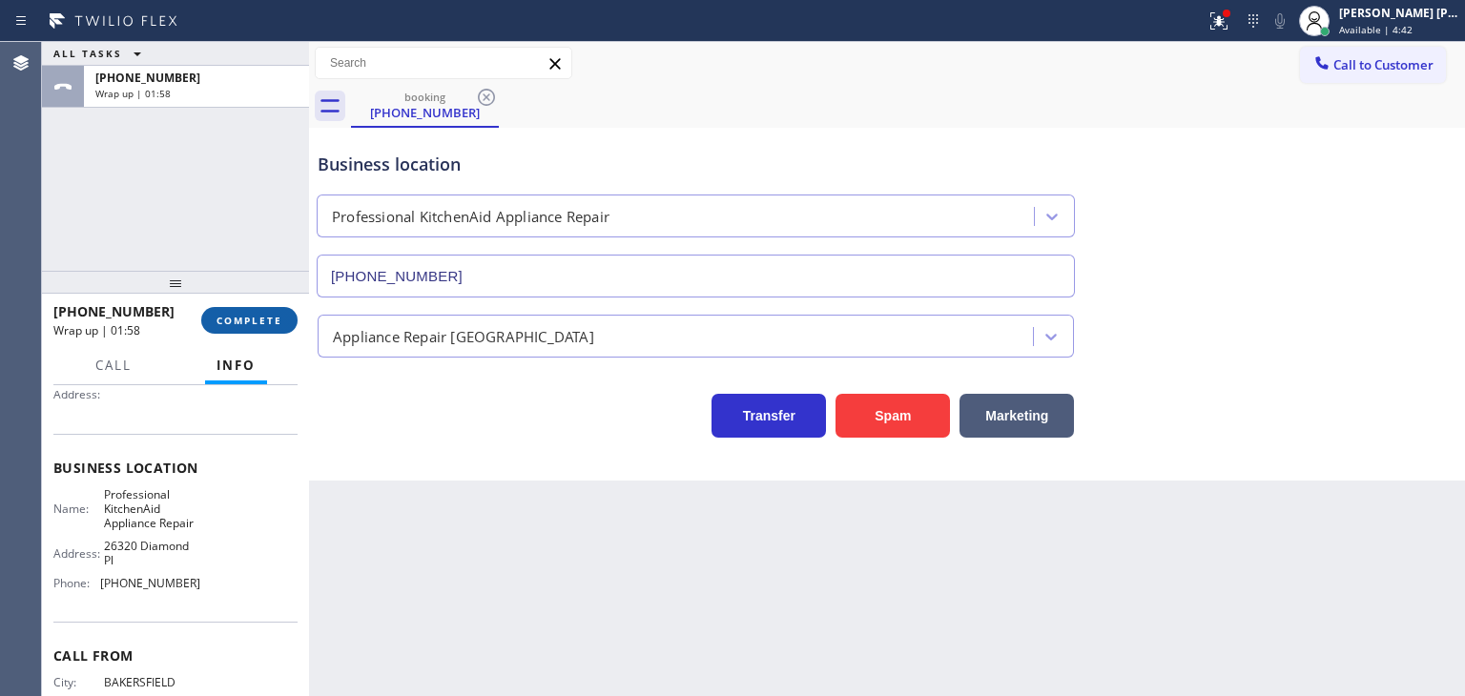
click at [262, 320] on span "COMPLETE" at bounding box center [249, 320] width 66 height 13
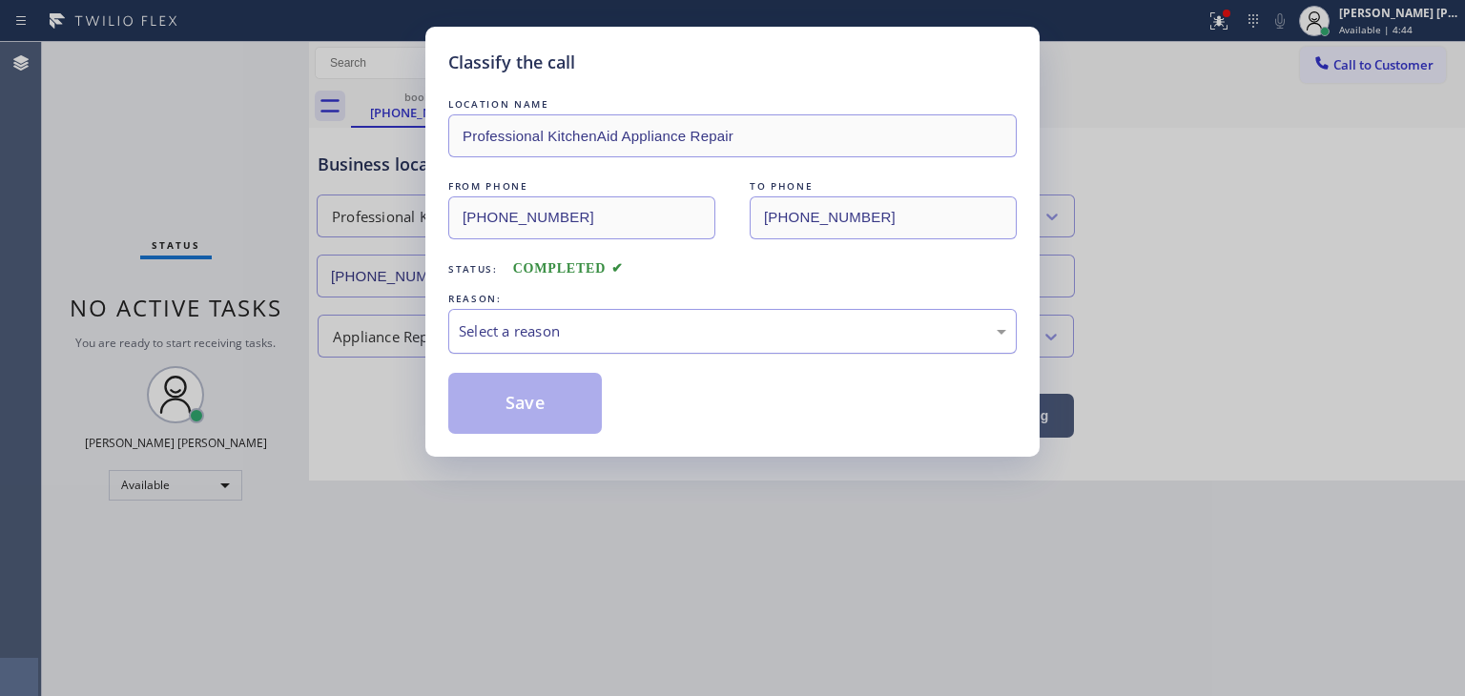
click at [545, 338] on div "Select a reason" at bounding box center [732, 331] width 547 height 22
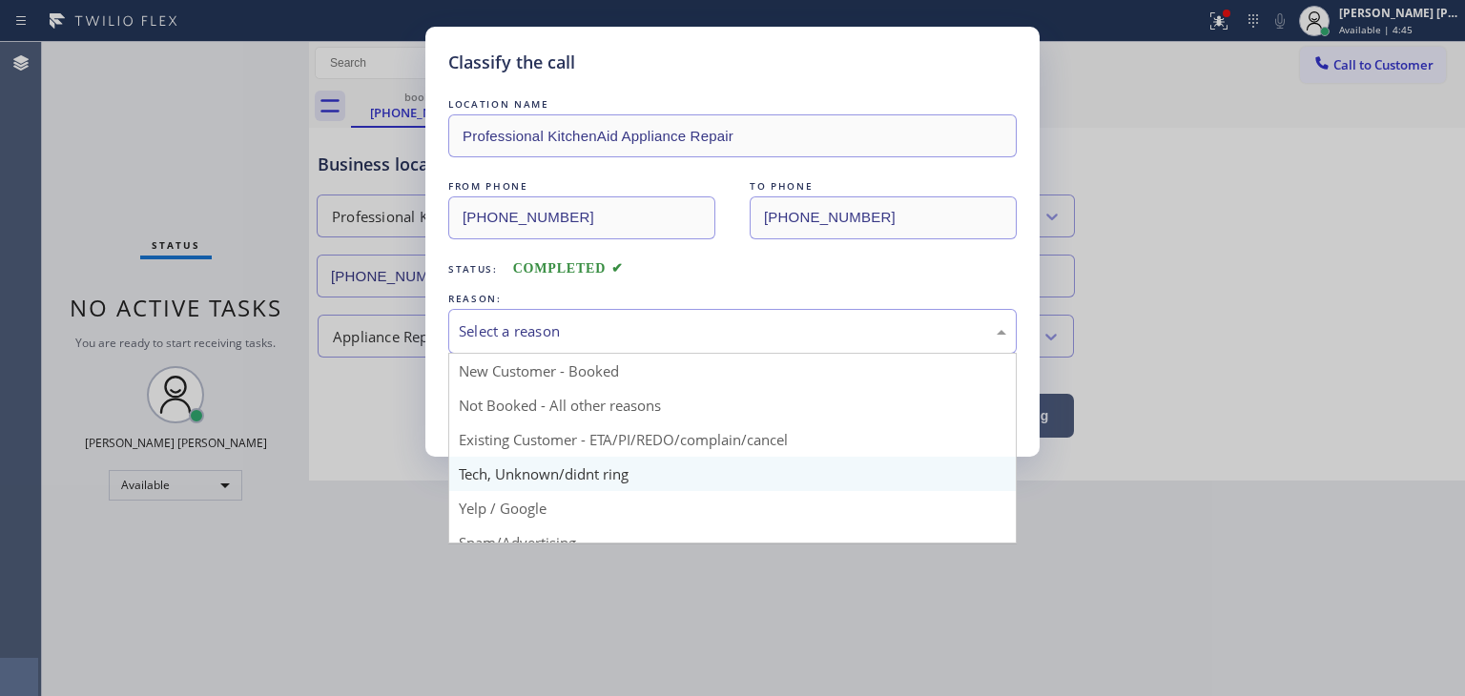
scroll to position [119, 0]
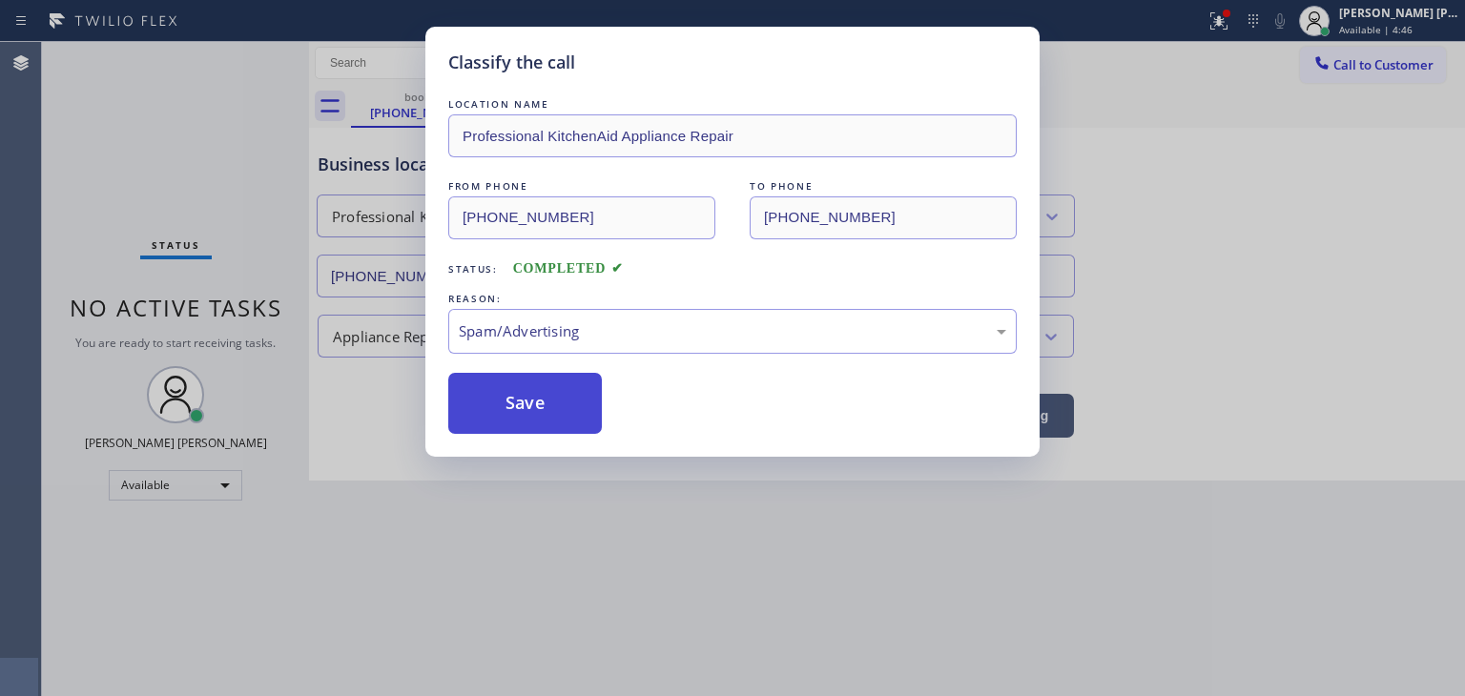
click at [523, 413] on button "Save" at bounding box center [525, 403] width 154 height 61
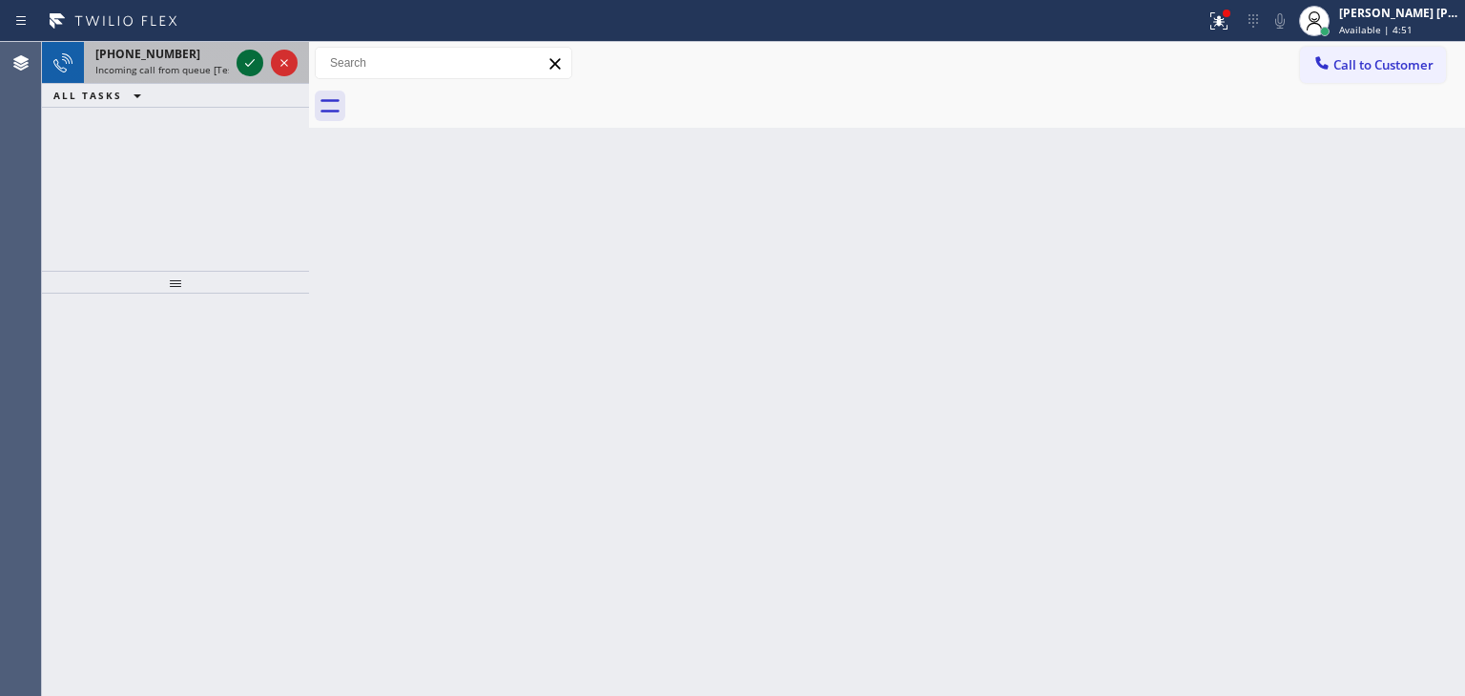
click at [253, 53] on icon at bounding box center [249, 62] width 23 height 23
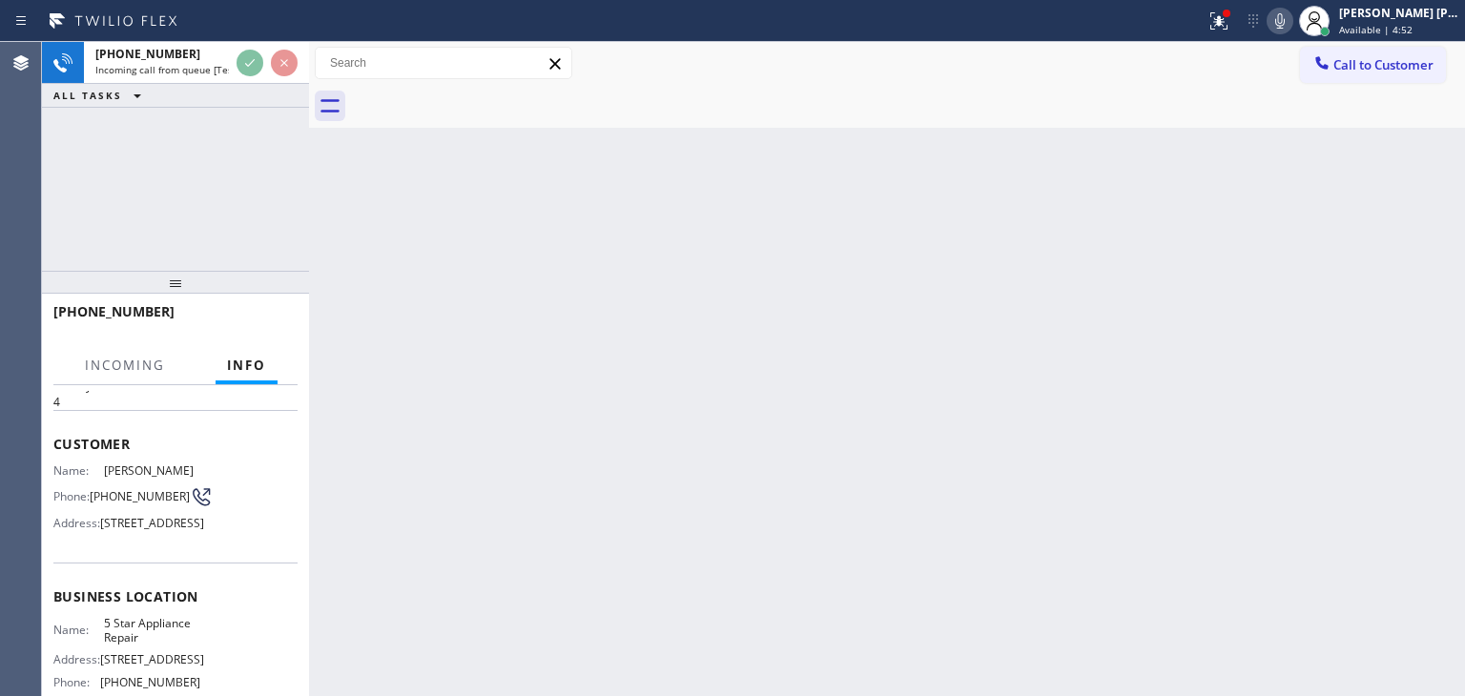
scroll to position [95, 0]
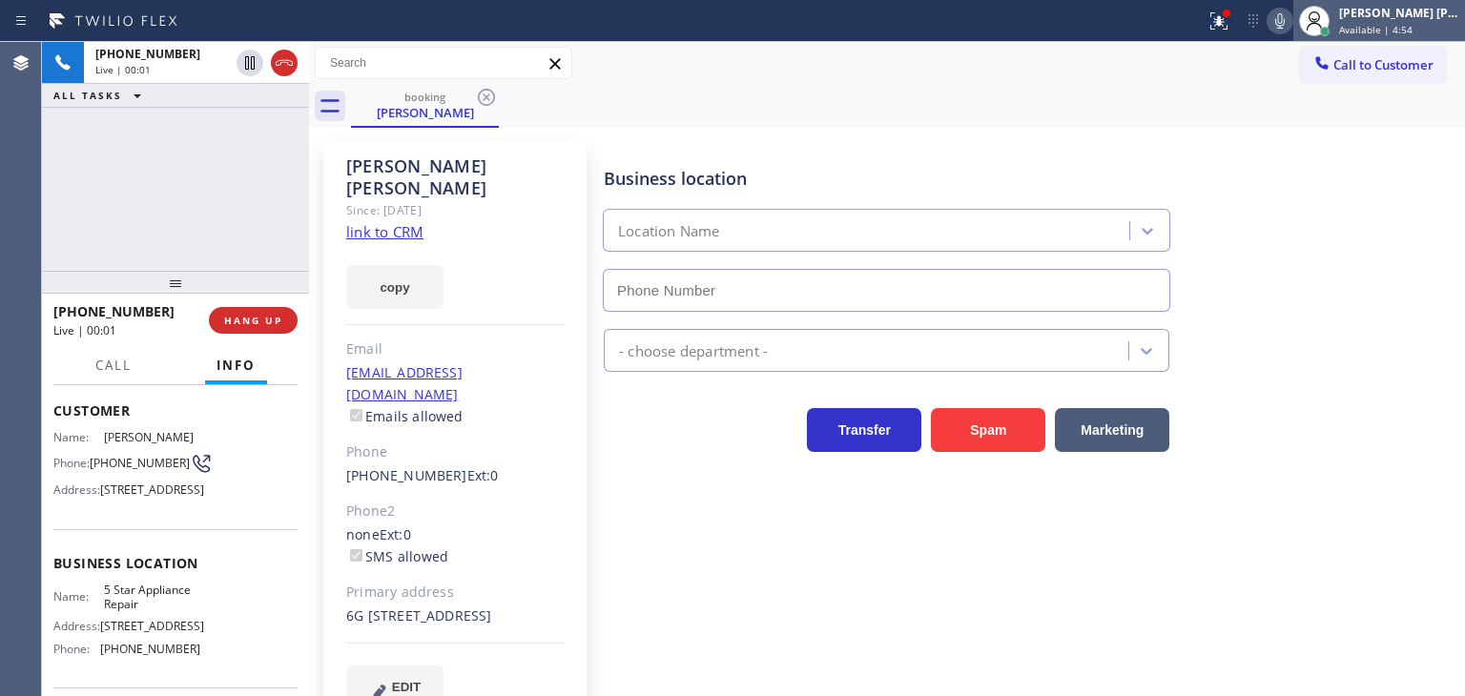
type input "[PHONE_NUMBER]"
click at [1406, 23] on span "Available | 4:54" at bounding box center [1375, 29] width 73 height 13
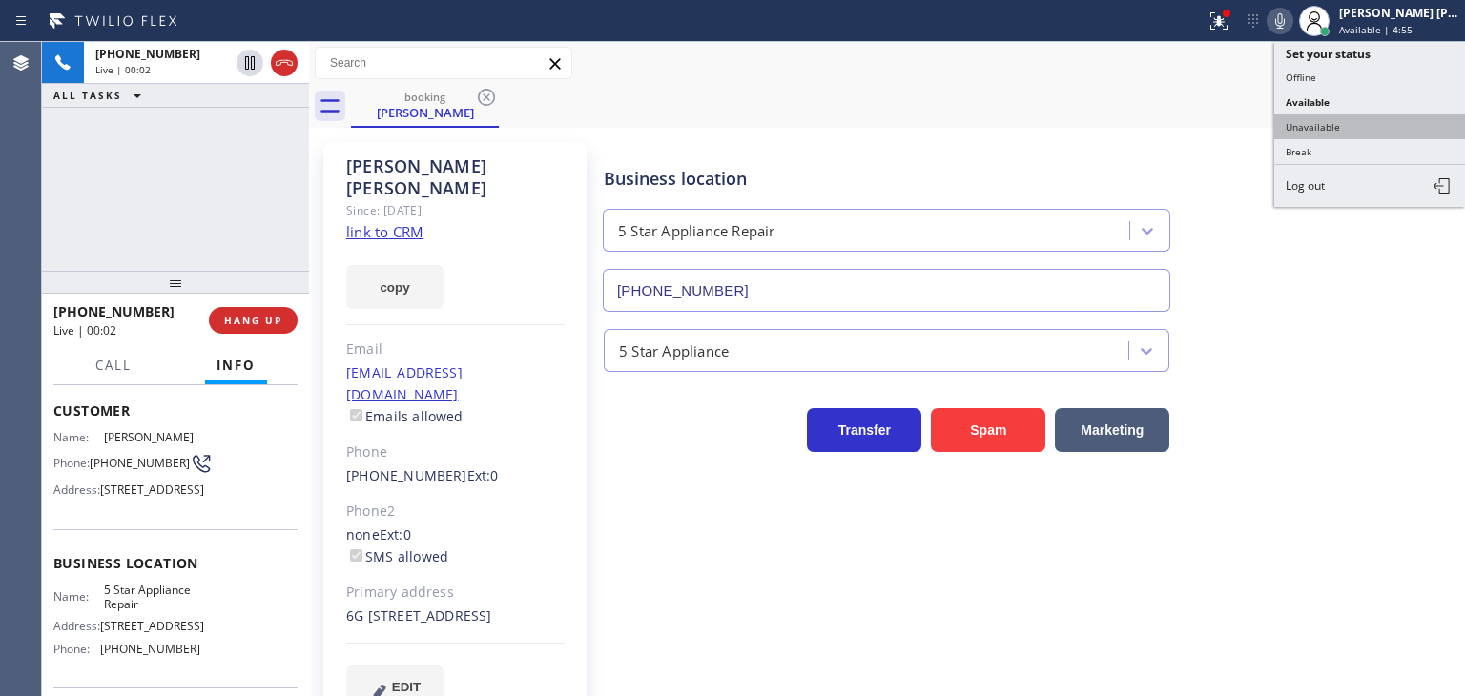
click at [1353, 115] on button "Unavailable" at bounding box center [1369, 126] width 191 height 25
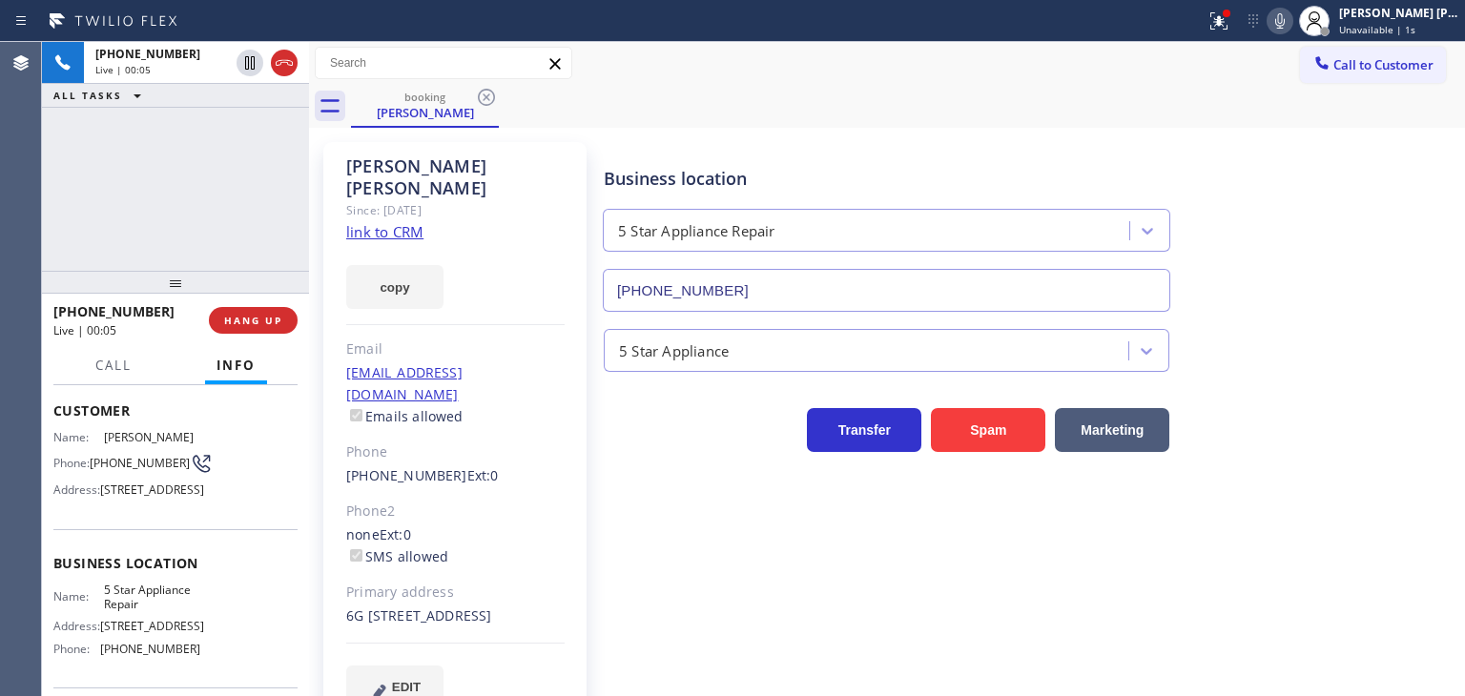
click at [408, 222] on link "link to CRM" at bounding box center [384, 231] width 77 height 19
click at [1291, 24] on icon at bounding box center [1279, 21] width 23 height 23
click at [1291, 11] on icon at bounding box center [1279, 21] width 23 height 23
click at [1291, 20] on icon at bounding box center [1279, 21] width 23 height 23
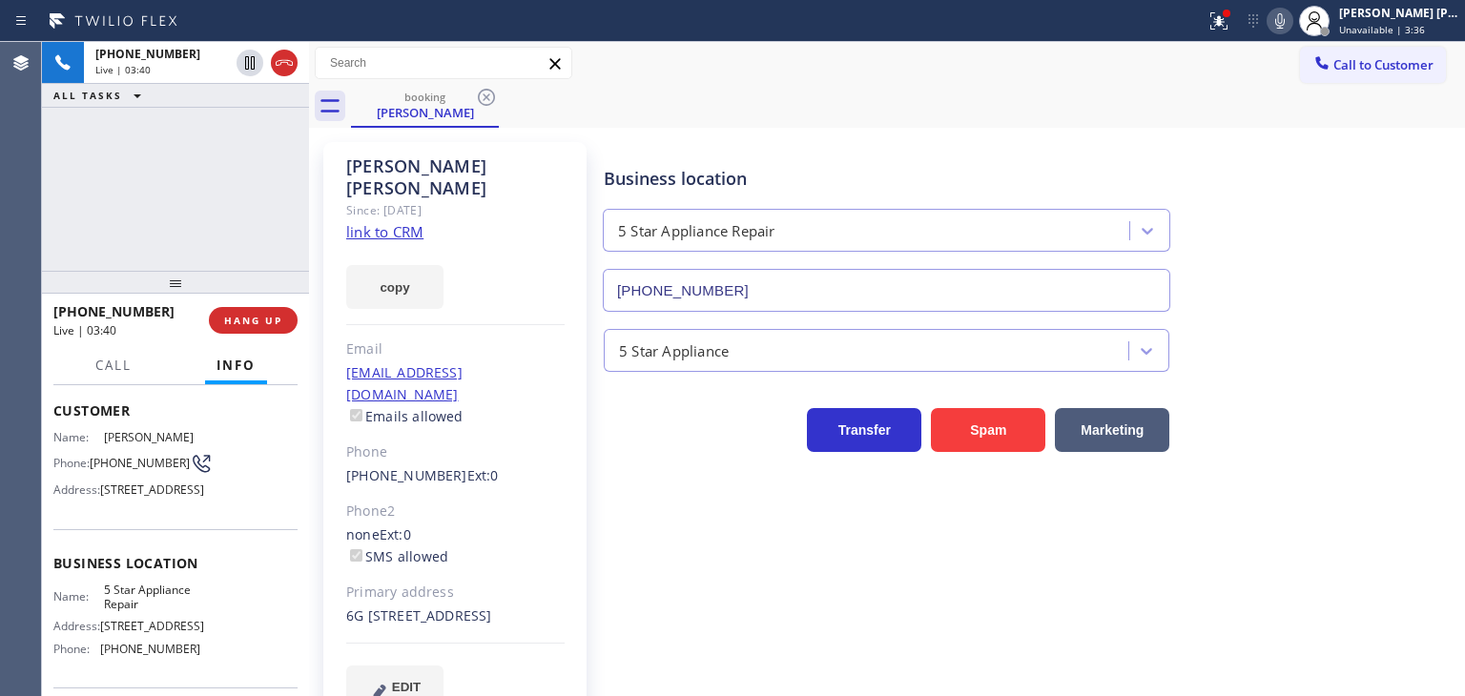
click at [1291, 20] on icon at bounding box center [1279, 21] width 23 height 23
click at [1284, 24] on icon at bounding box center [1280, 20] width 10 height 15
click at [114, 371] on span "Call" at bounding box center [113, 365] width 36 height 17
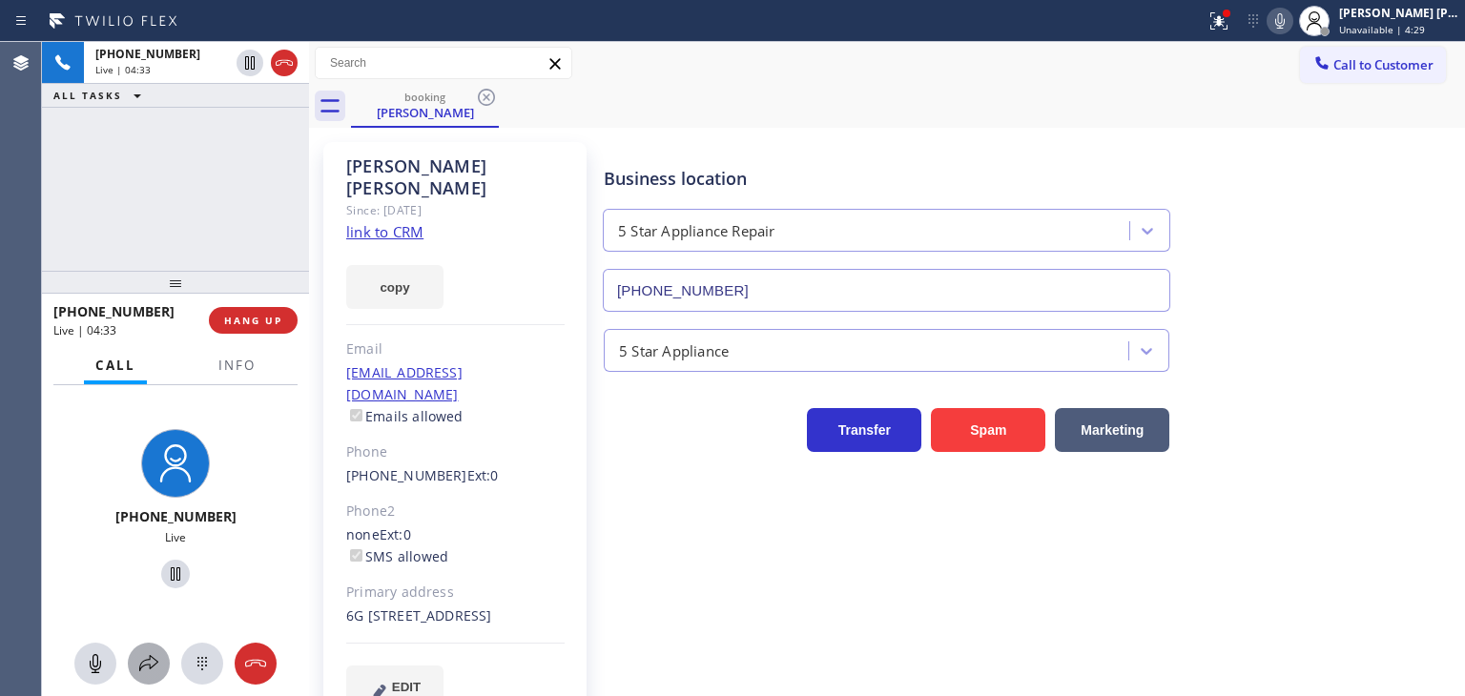
click at [153, 674] on icon at bounding box center [148, 663] width 23 height 23
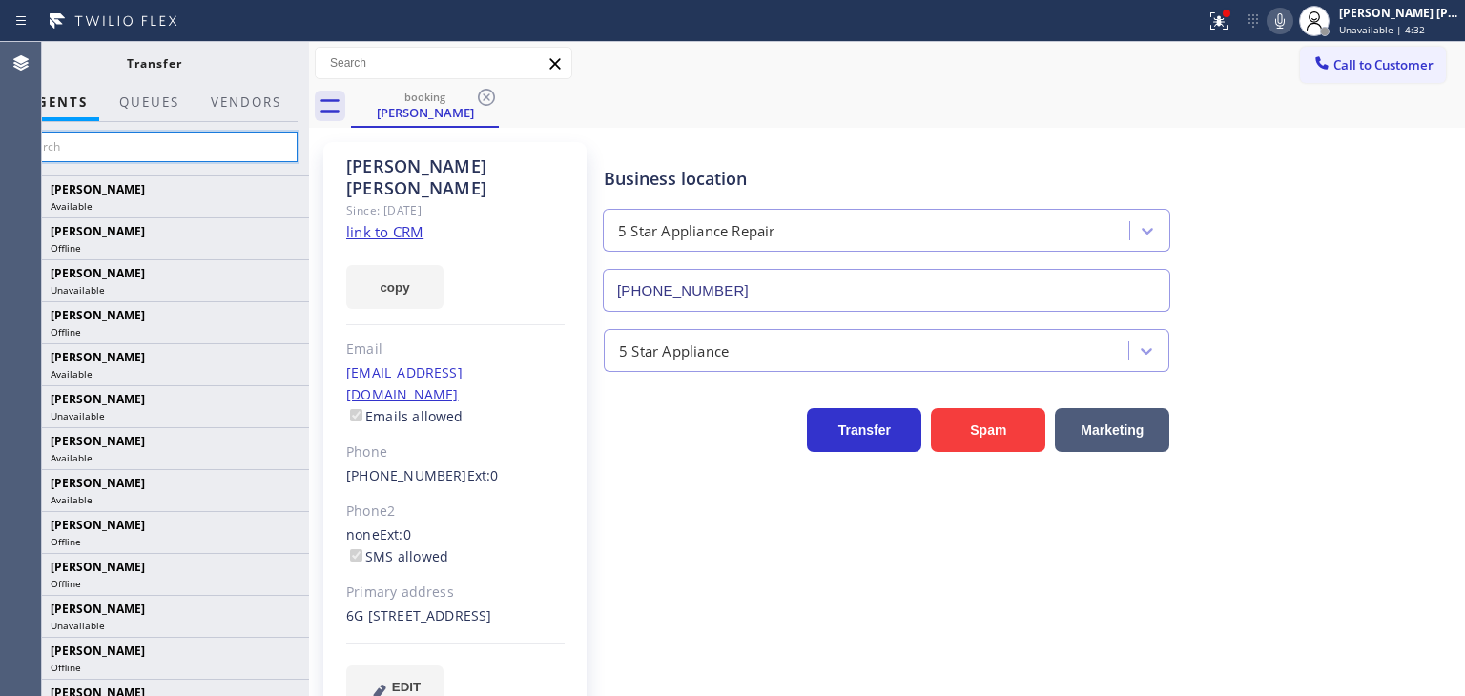
click at [257, 145] on input "text" at bounding box center [153, 147] width 287 height 31
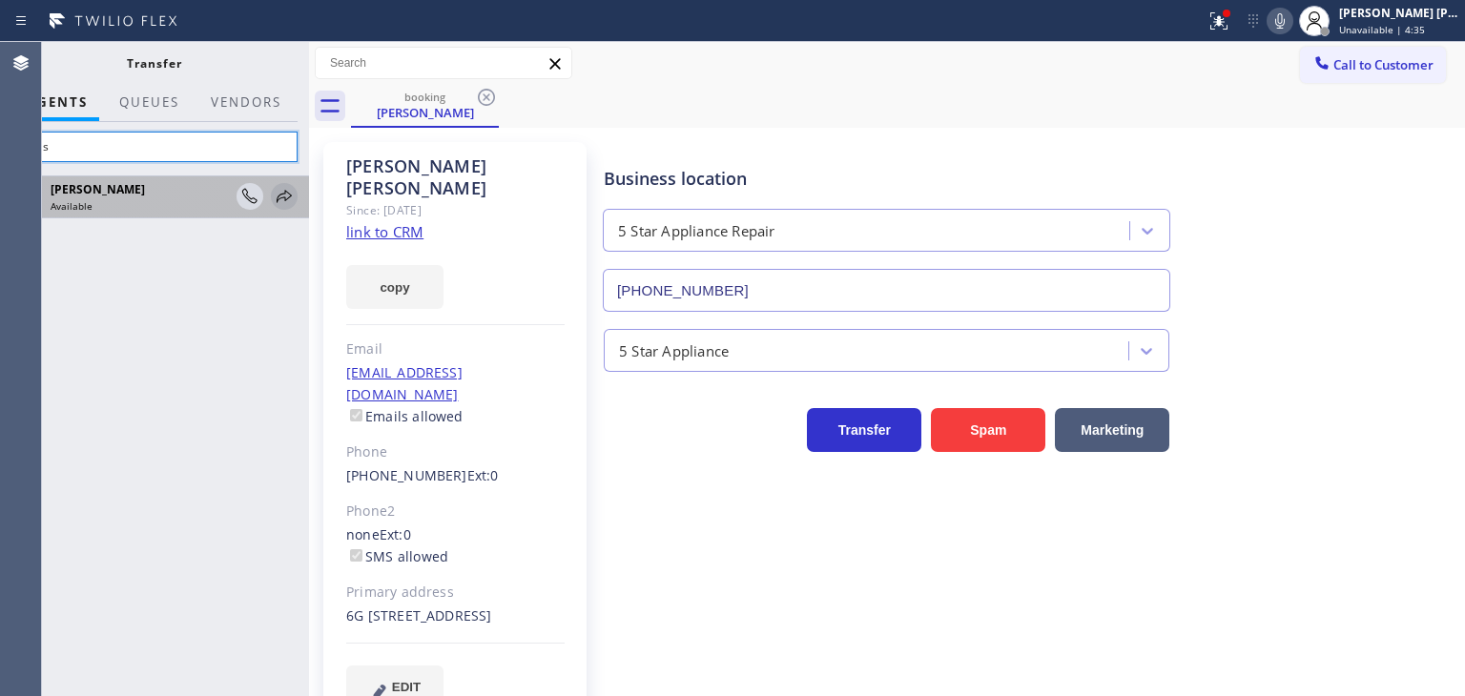
type input "anas"
click at [289, 193] on icon at bounding box center [284, 196] width 15 height 12
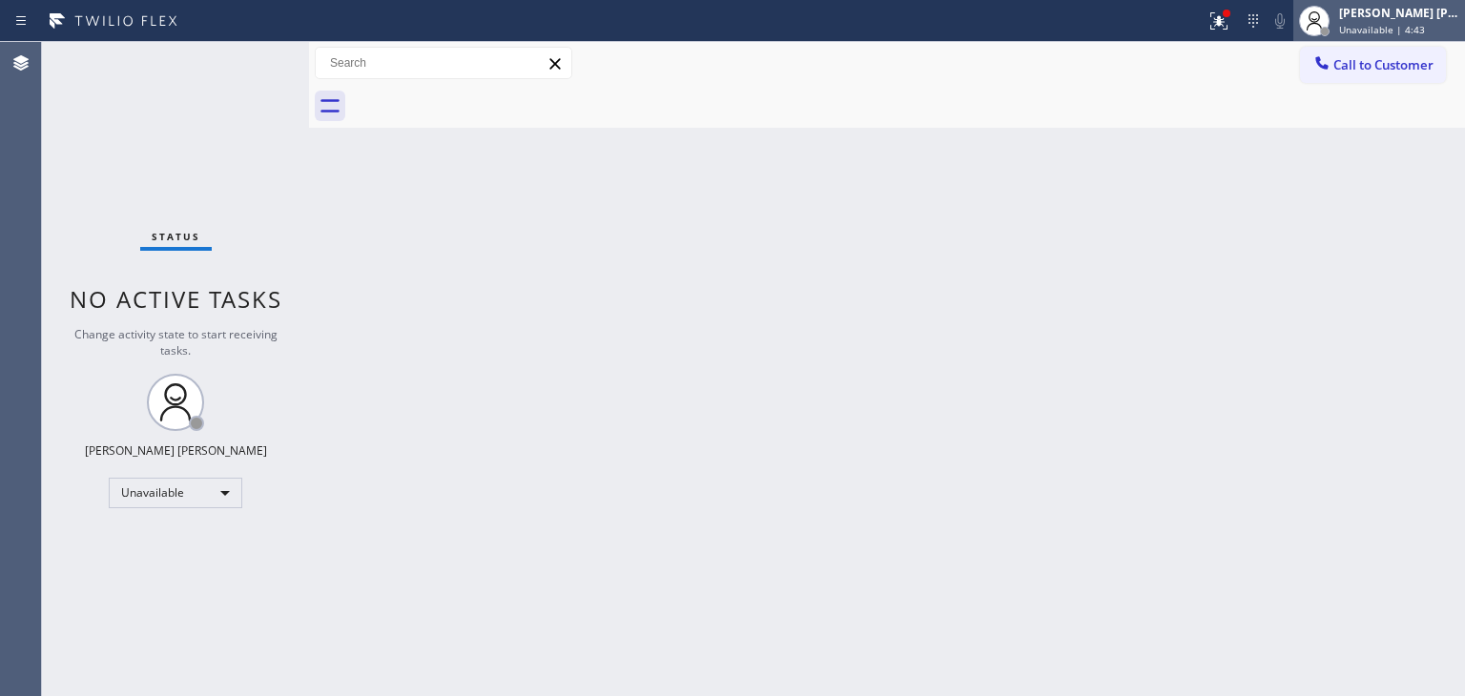
click at [1415, 14] on div "[PERSON_NAME] [PERSON_NAME]" at bounding box center [1399, 13] width 120 height 16
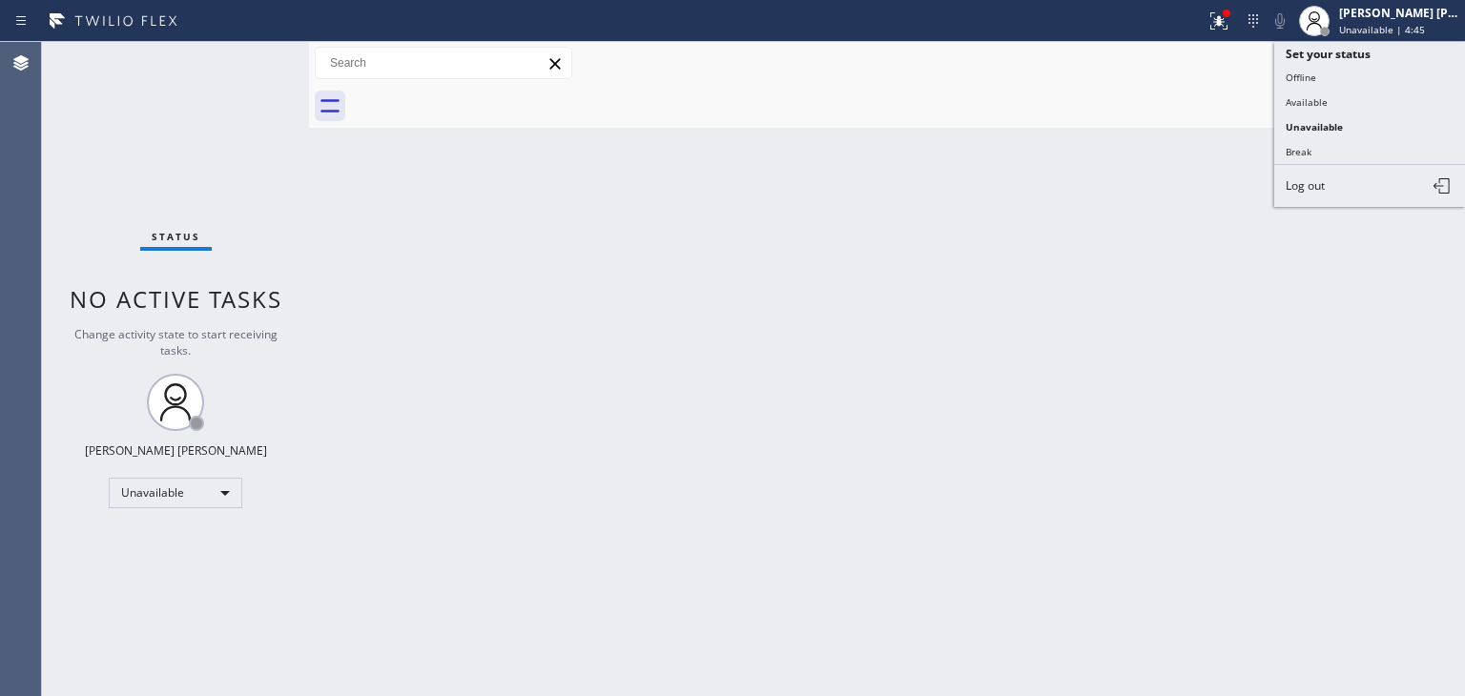
drag, startPoint x: 1321, startPoint y: 100, endPoint x: 896, endPoint y: 96, distance: 424.4
click at [1320, 100] on button "Available" at bounding box center [1369, 102] width 191 height 25
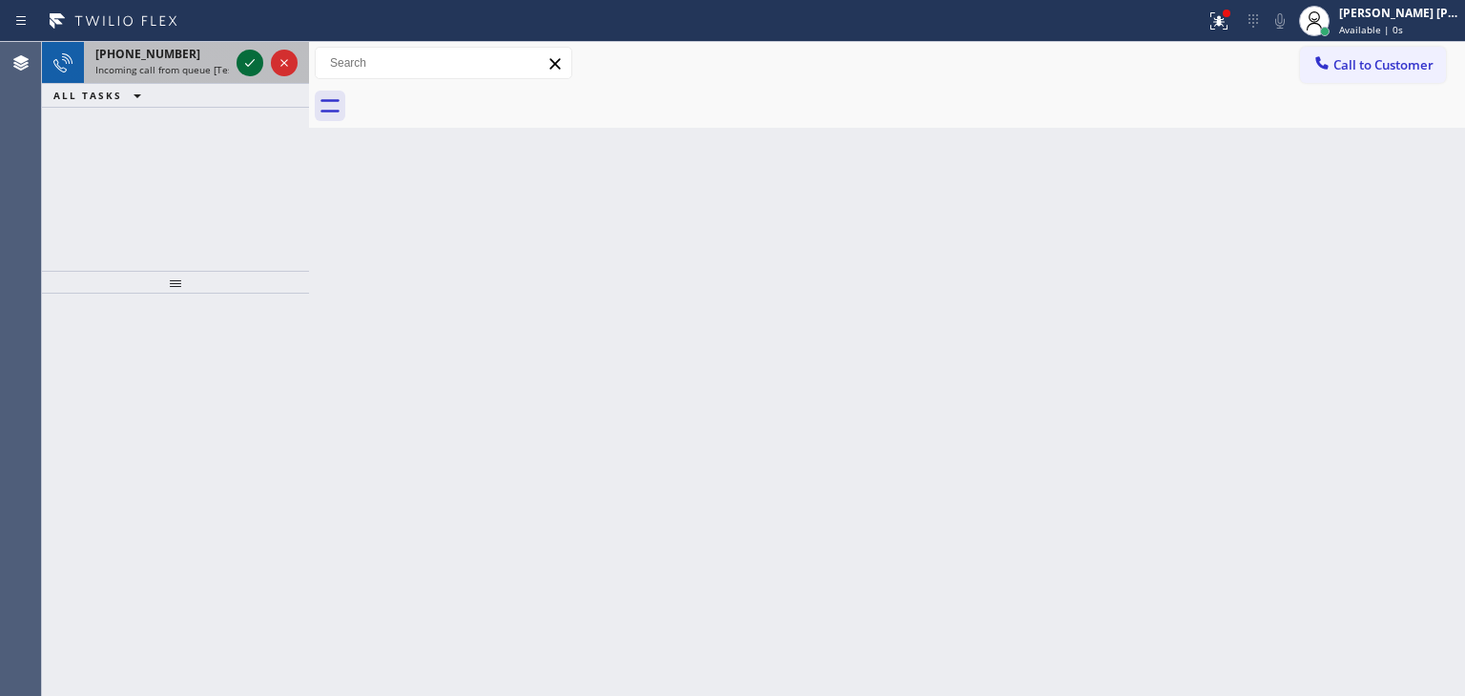
click at [243, 54] on icon at bounding box center [249, 62] width 23 height 23
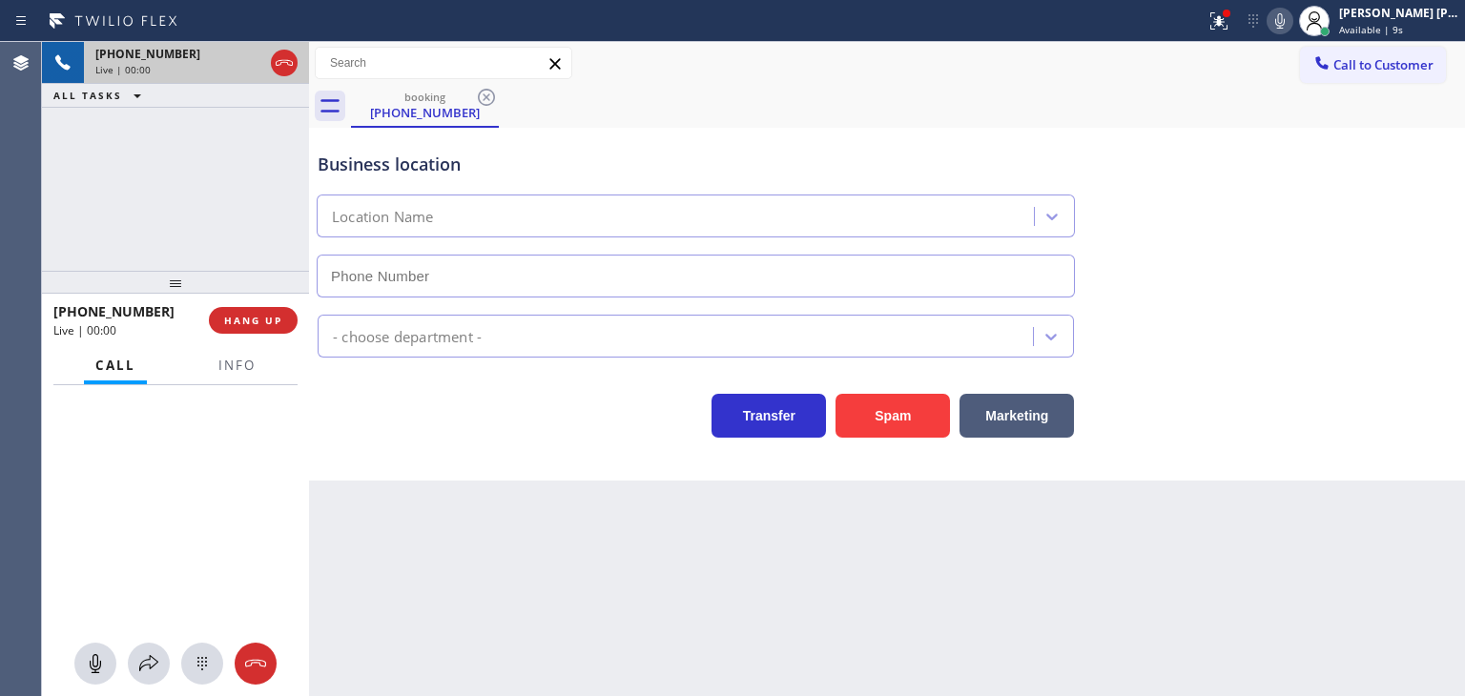
type input "[PHONE_NUMBER]"
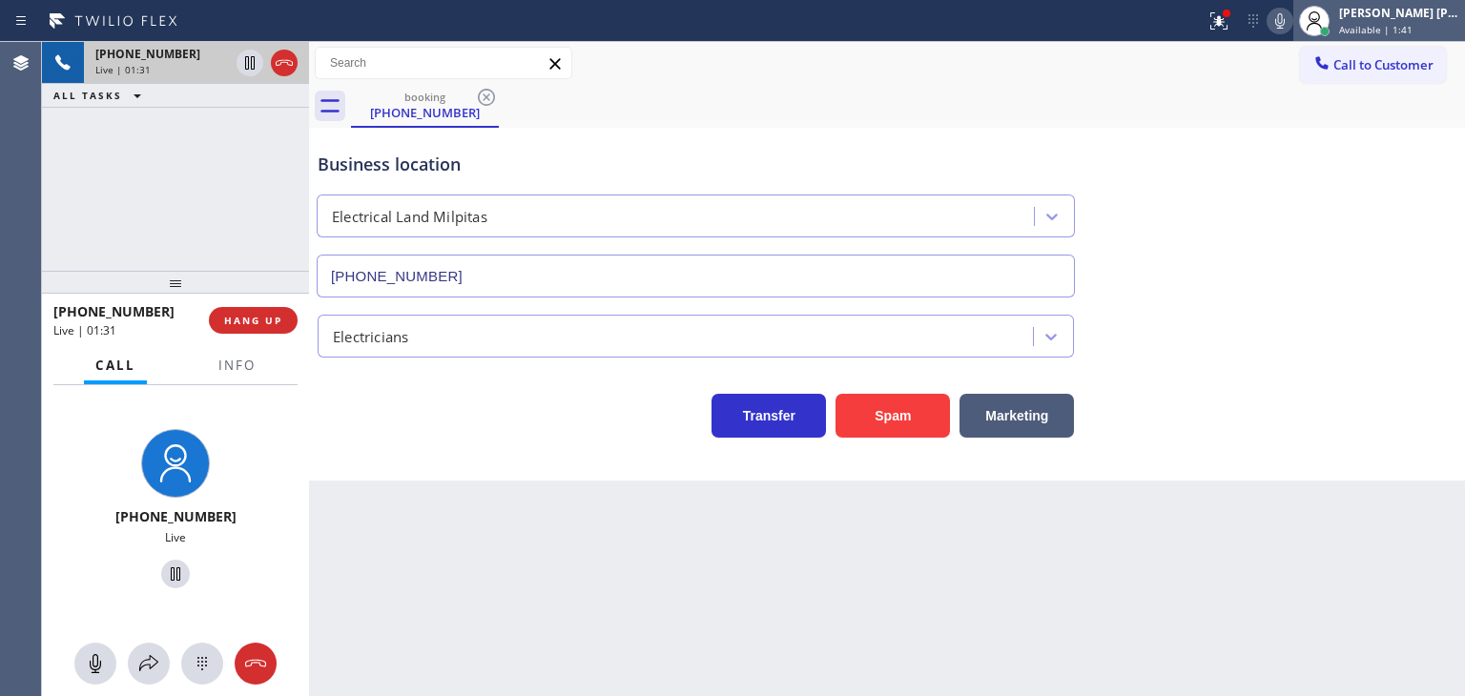
click at [1442, 33] on div "Available | 1:41" at bounding box center [1399, 29] width 120 height 13
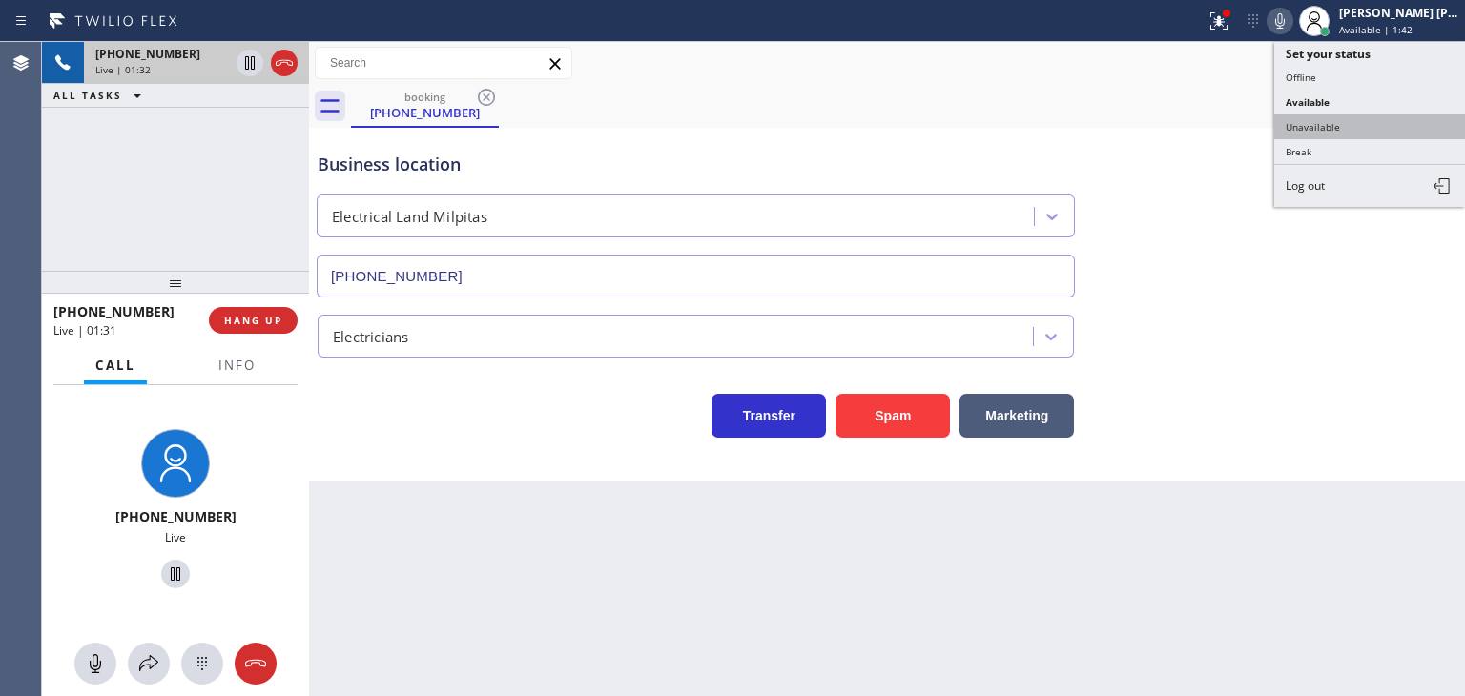
click at [1342, 131] on button "Unavailable" at bounding box center [1369, 126] width 191 height 25
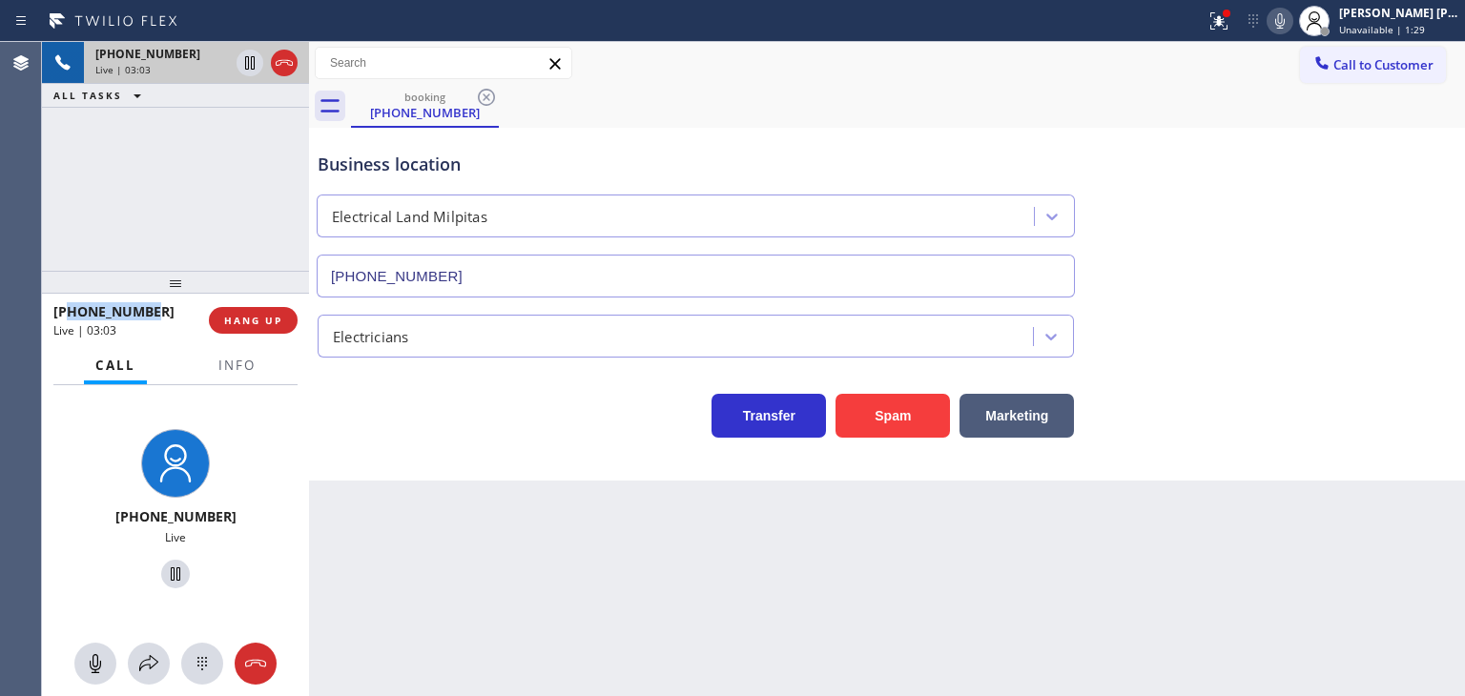
drag, startPoint x: 162, startPoint y: 307, endPoint x: 68, endPoint y: 310, distance: 94.4
click at [68, 310] on div "[PHONE_NUMBER]" at bounding box center [124, 311] width 142 height 18
click at [248, 374] on button "Info" at bounding box center [237, 365] width 60 height 37
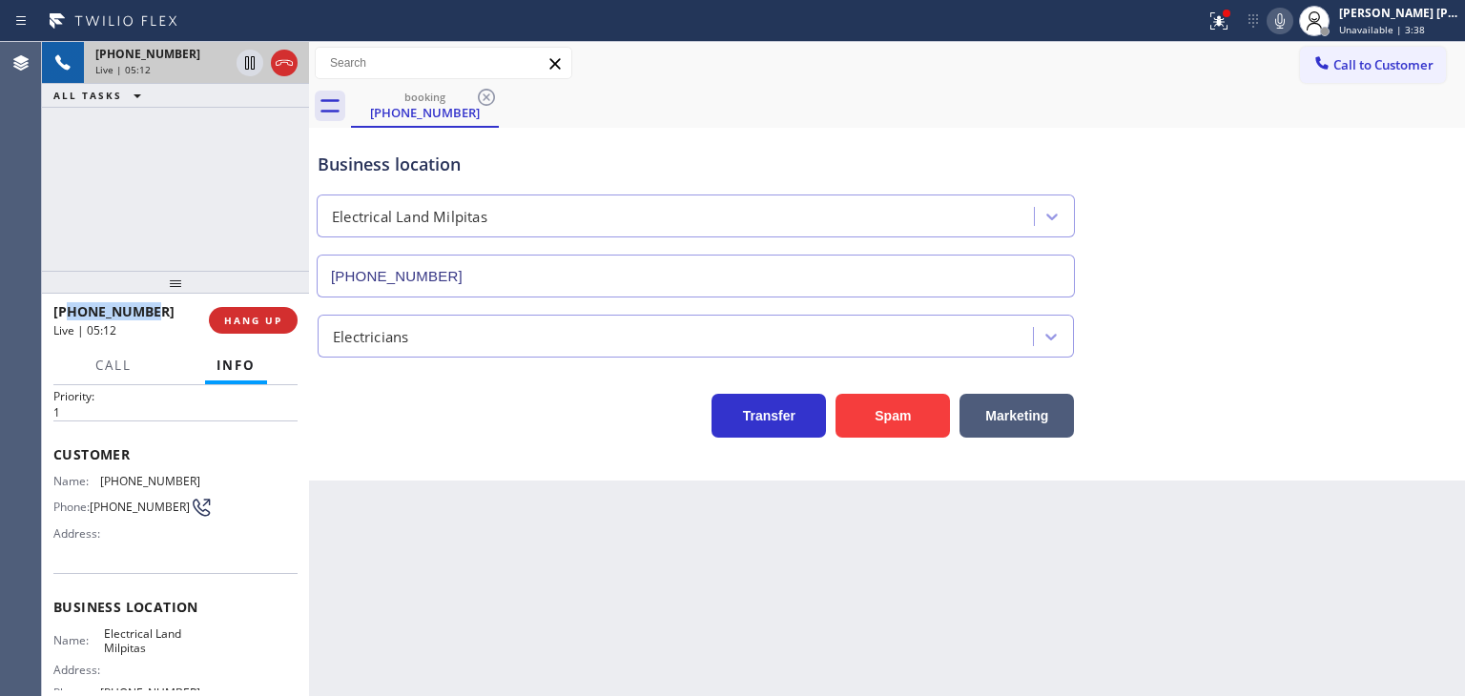
scroll to position [95, 0]
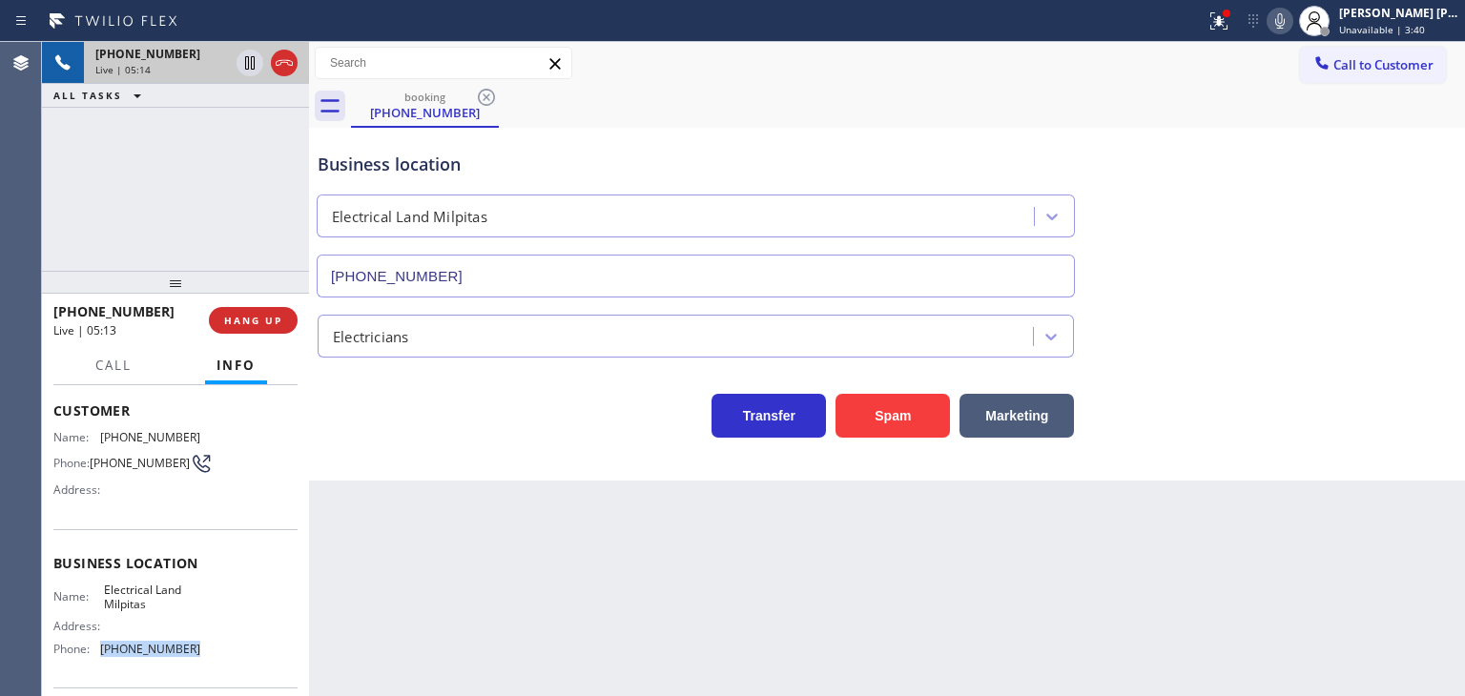
drag, startPoint x: 191, startPoint y: 653, endPoint x: 100, endPoint y: 646, distance: 90.9
click at [100, 646] on span "[PHONE_NUMBER]" at bounding box center [150, 649] width 100 height 14
click at [1291, 16] on icon at bounding box center [1279, 21] width 23 height 23
click at [1291, 18] on icon at bounding box center [1279, 21] width 23 height 23
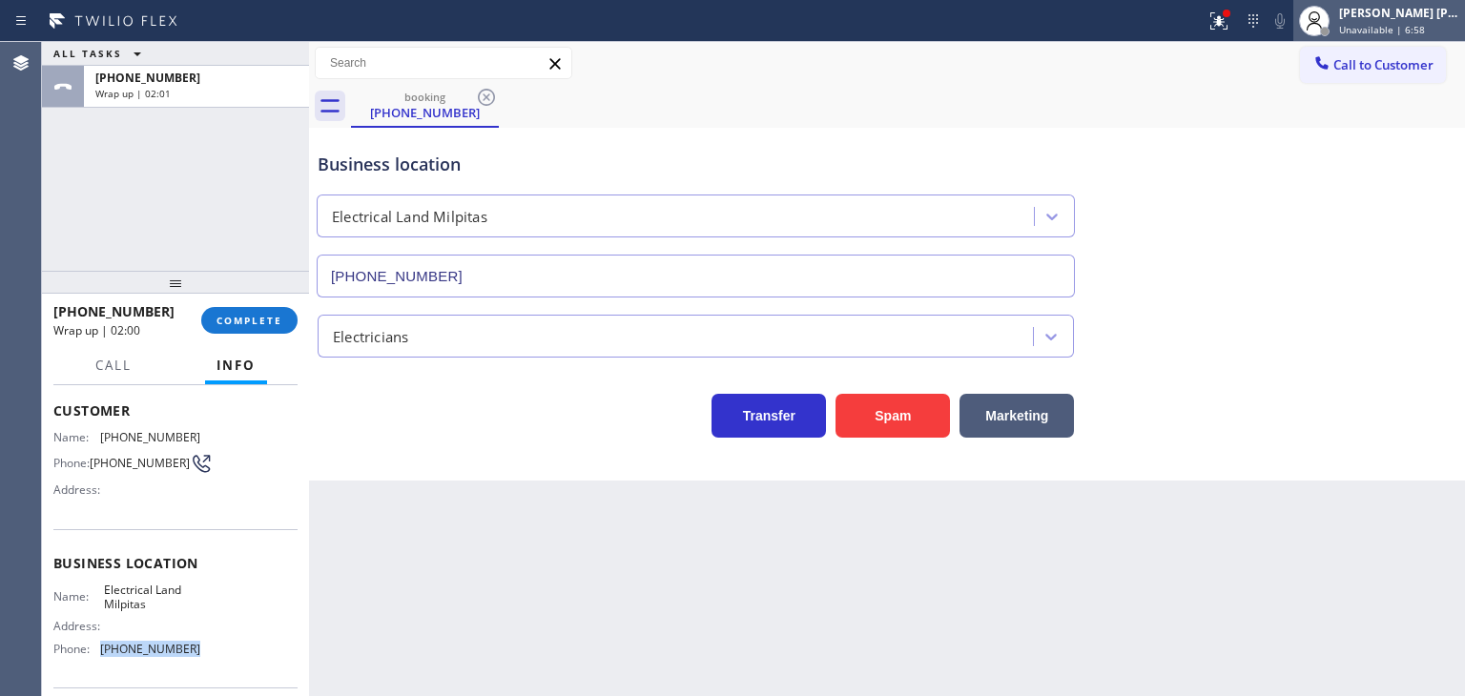
click at [1401, 31] on span "Unavailable | 6:58" at bounding box center [1382, 29] width 86 height 13
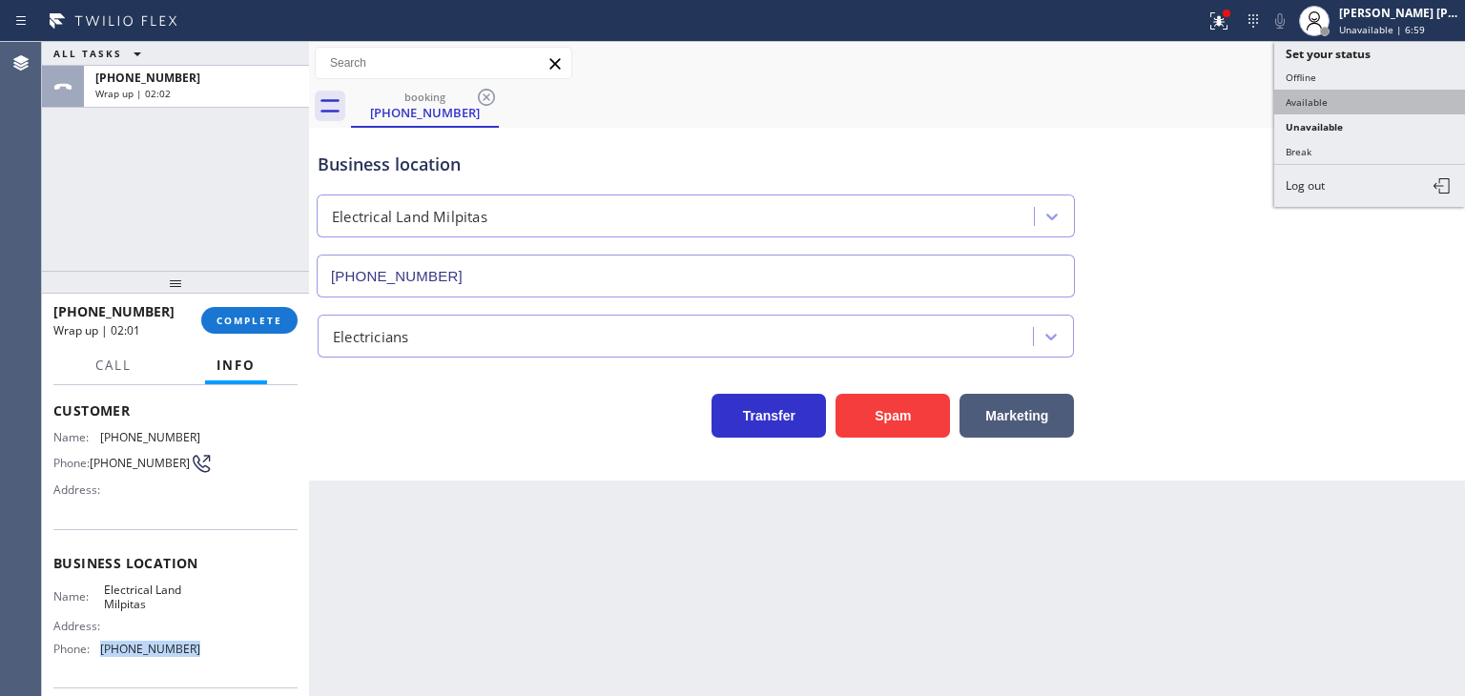
click at [1365, 102] on button "Available" at bounding box center [1369, 102] width 191 height 25
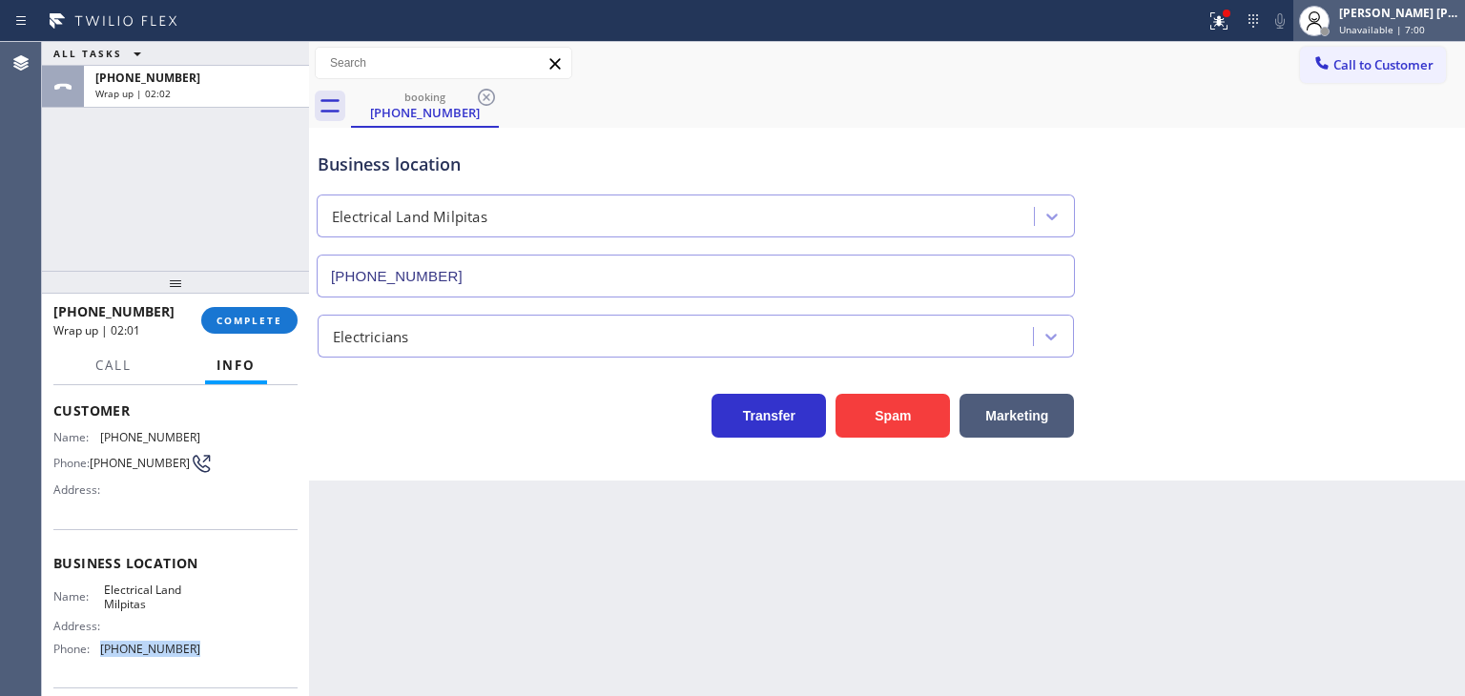
click at [1410, 19] on div "[PERSON_NAME] [PERSON_NAME]" at bounding box center [1399, 13] width 120 height 16
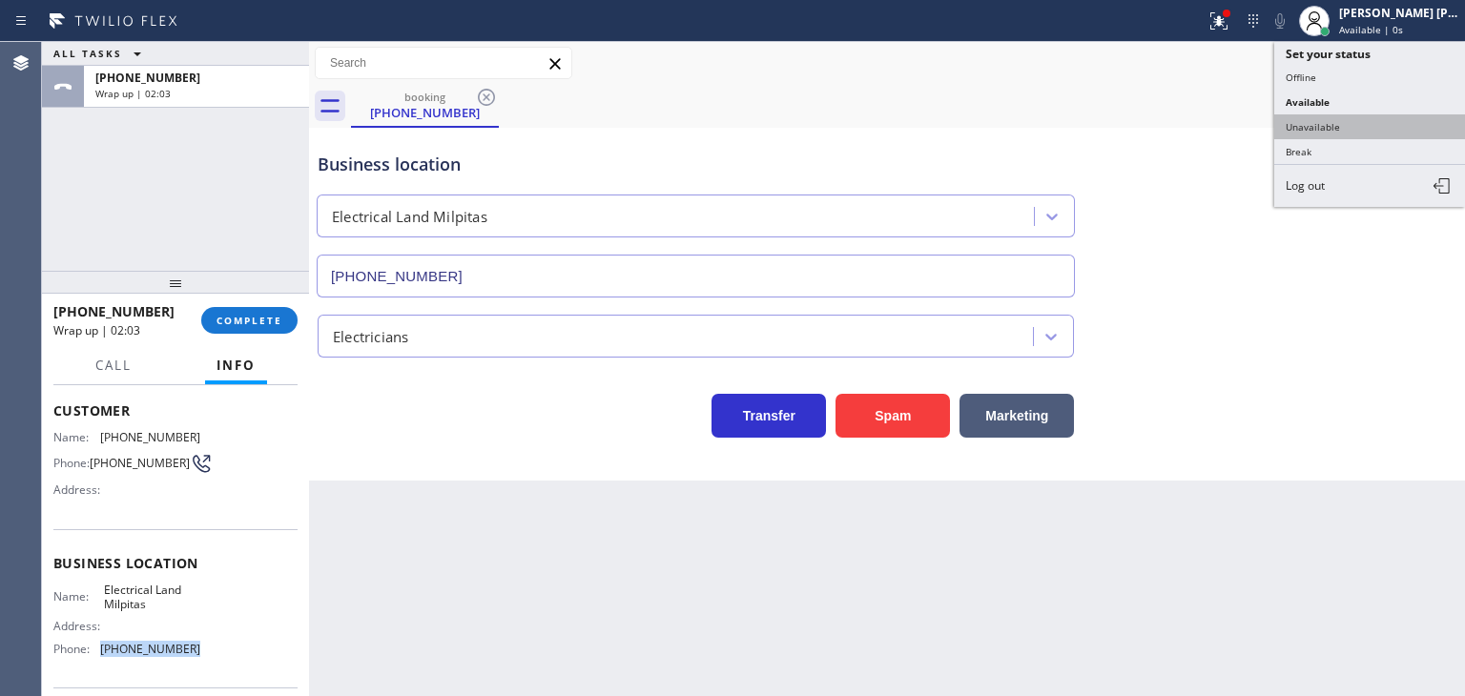
click at [1373, 122] on button "Unavailable" at bounding box center [1369, 126] width 191 height 25
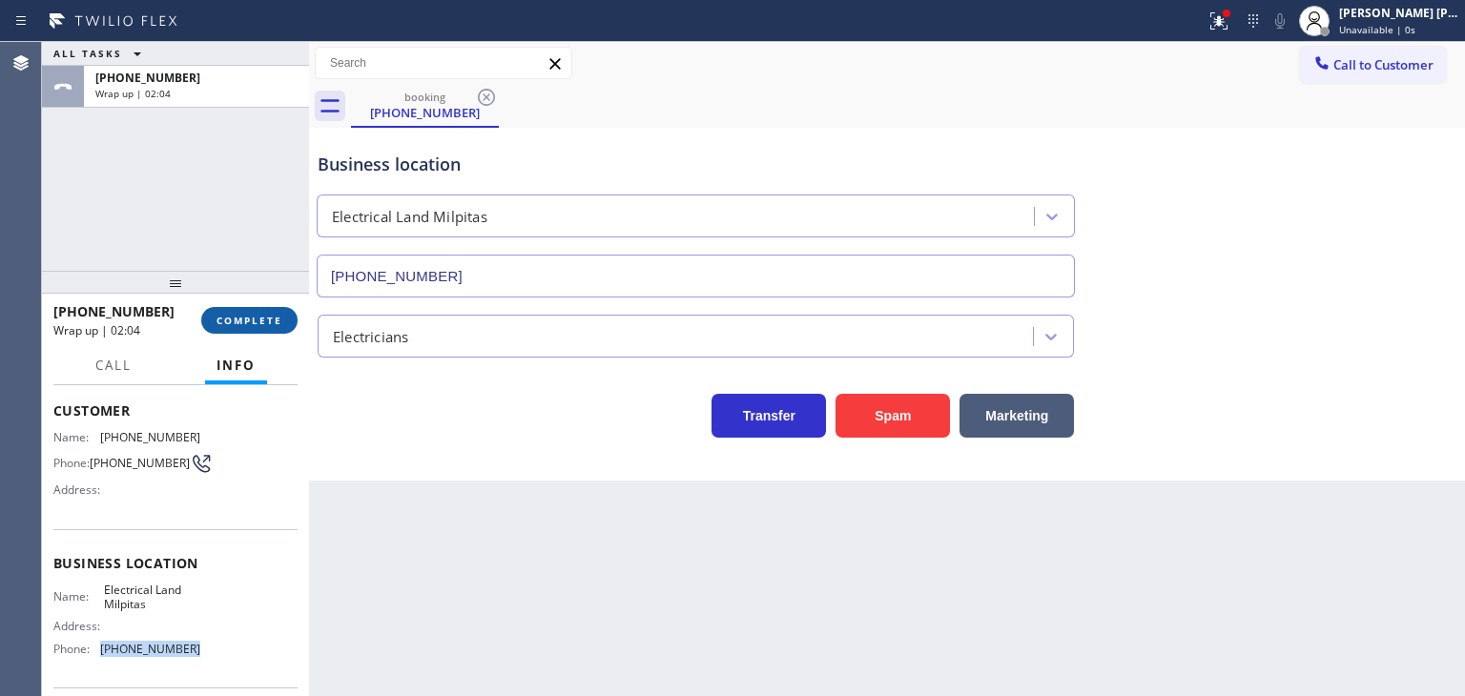
click at [240, 321] on span "COMPLETE" at bounding box center [249, 320] width 66 height 13
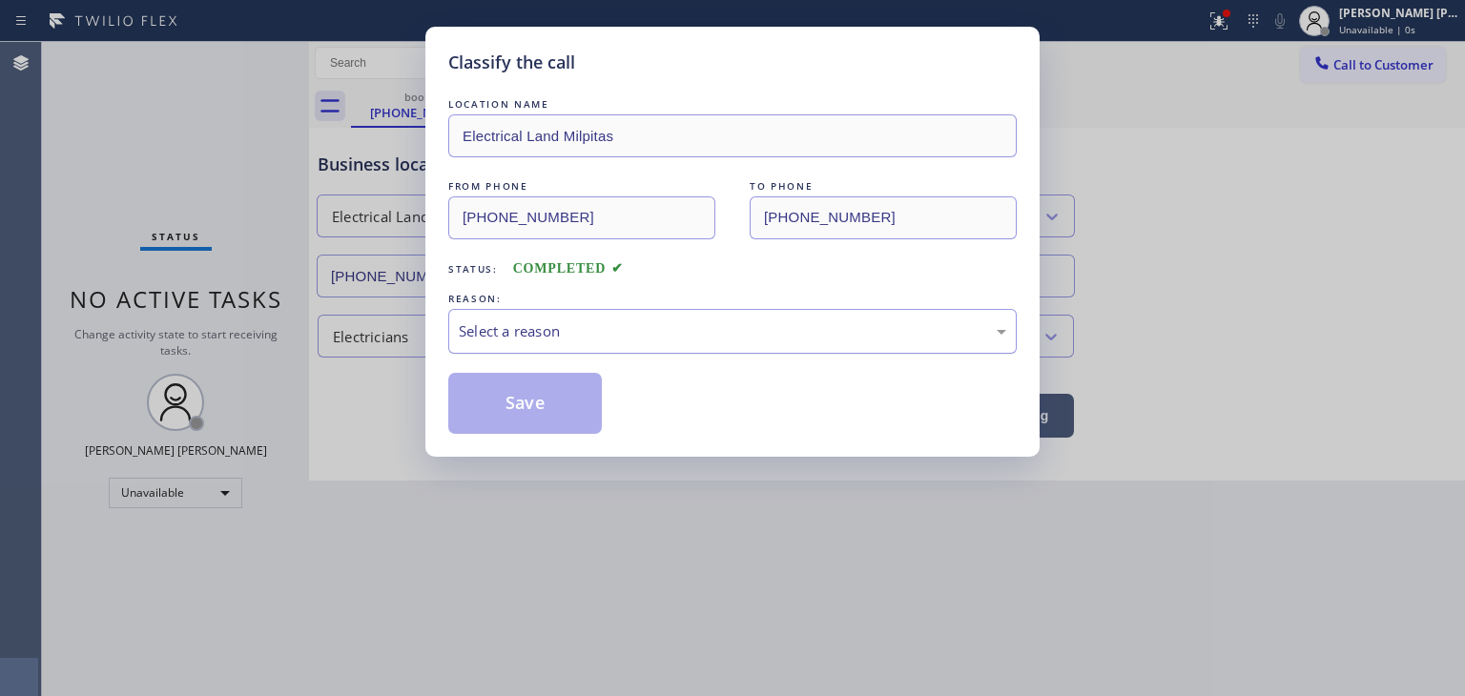
click at [503, 321] on div "Select a reason" at bounding box center [732, 331] width 547 height 22
click at [554, 410] on button "Save" at bounding box center [525, 403] width 154 height 61
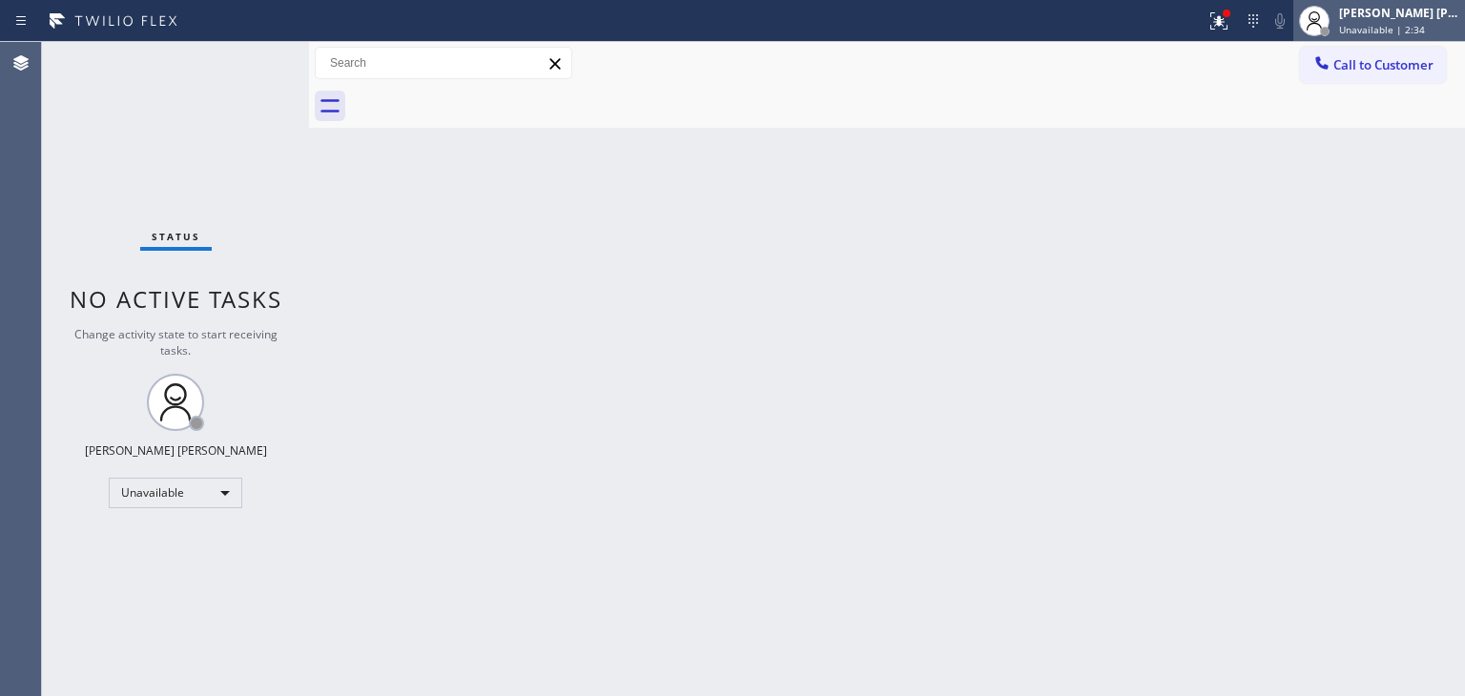
click at [1412, 32] on span "Unavailable | 2:34" at bounding box center [1382, 29] width 86 height 13
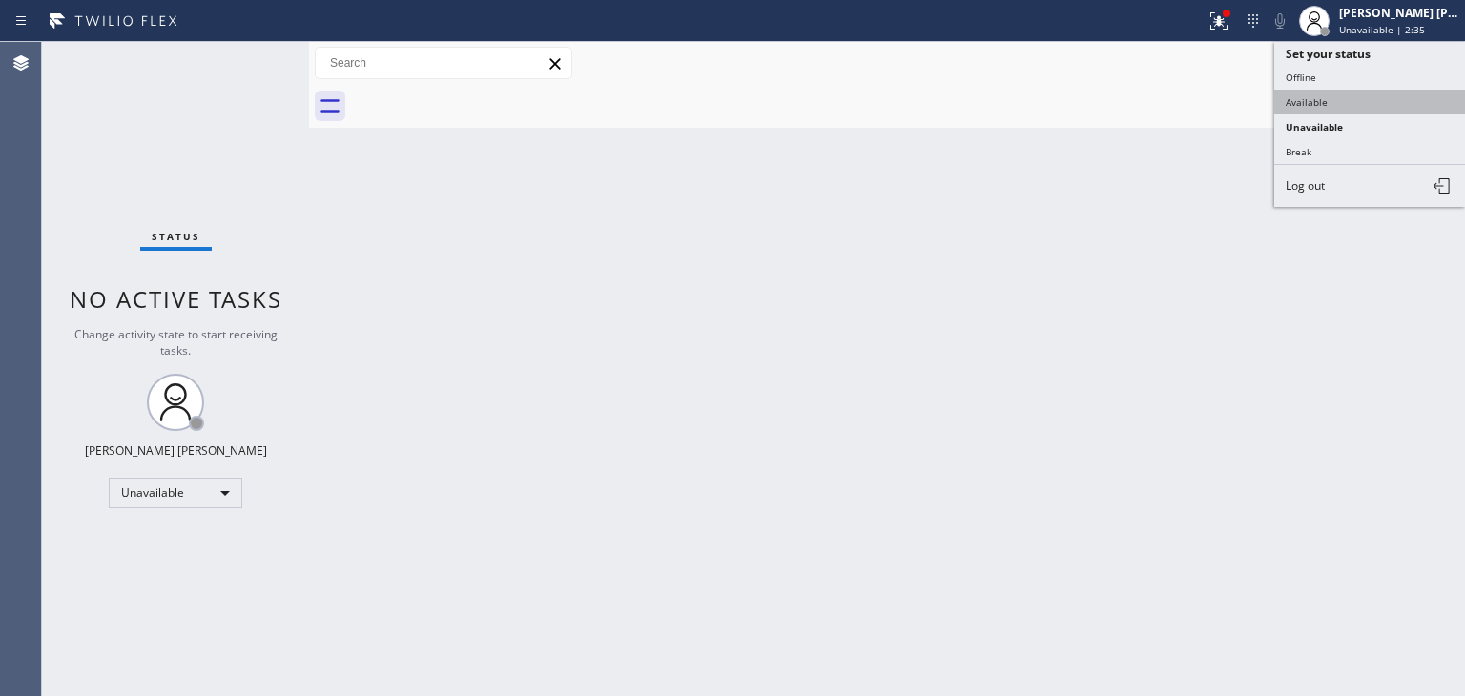
click at [1354, 92] on button "Available" at bounding box center [1369, 102] width 191 height 25
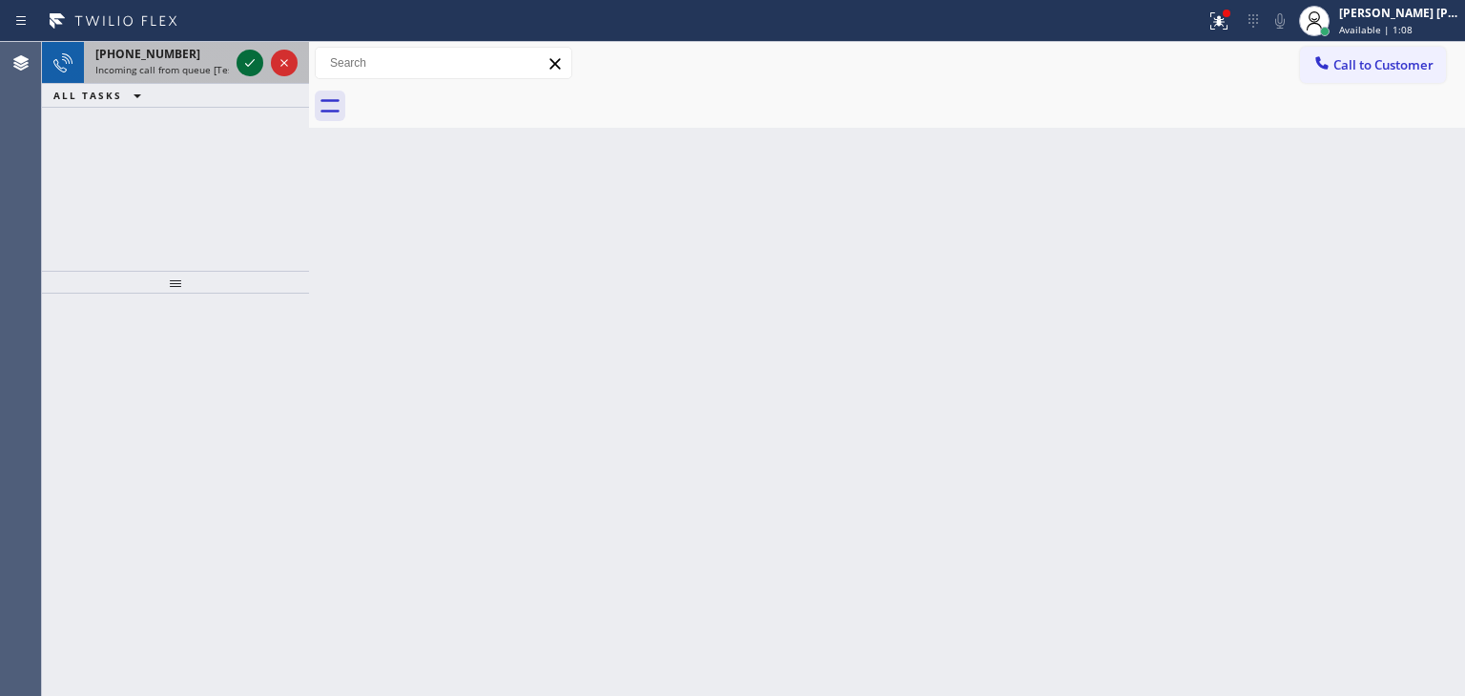
click at [248, 56] on icon at bounding box center [249, 62] width 23 height 23
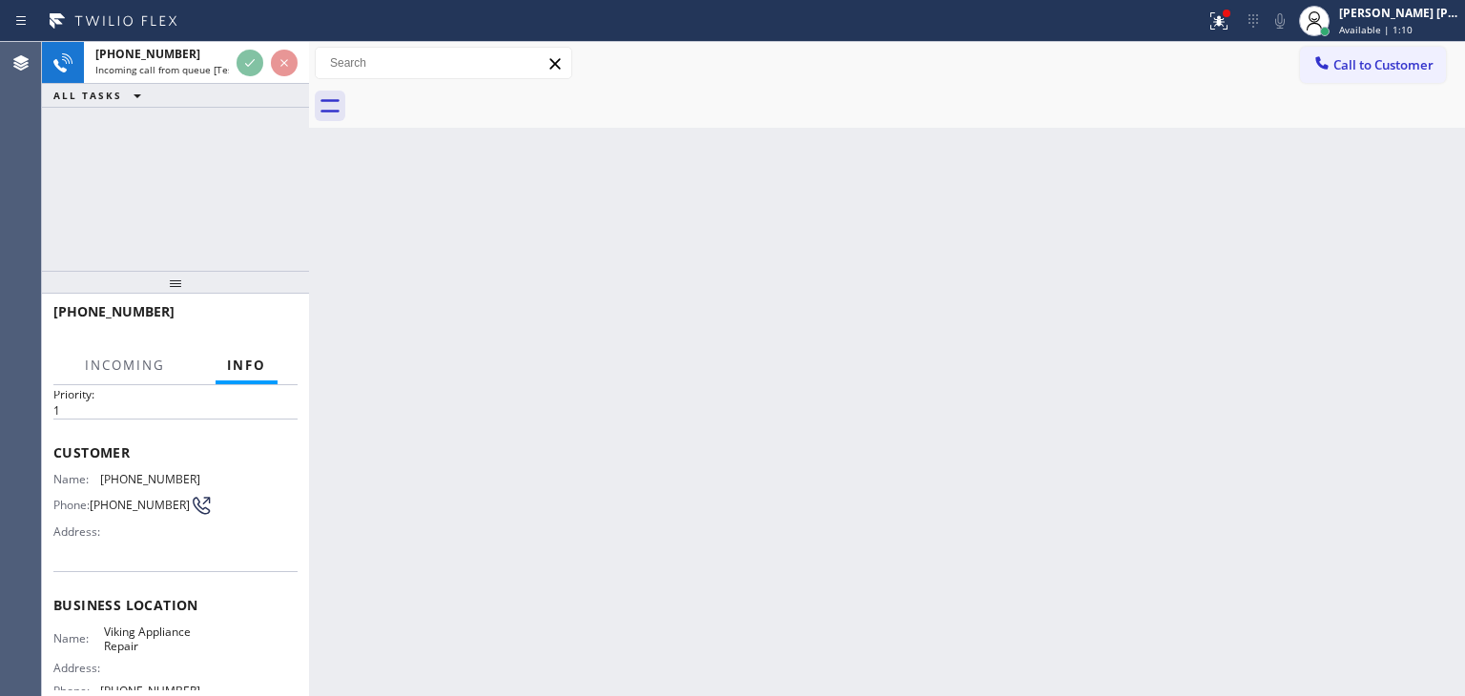
scroll to position [95, 0]
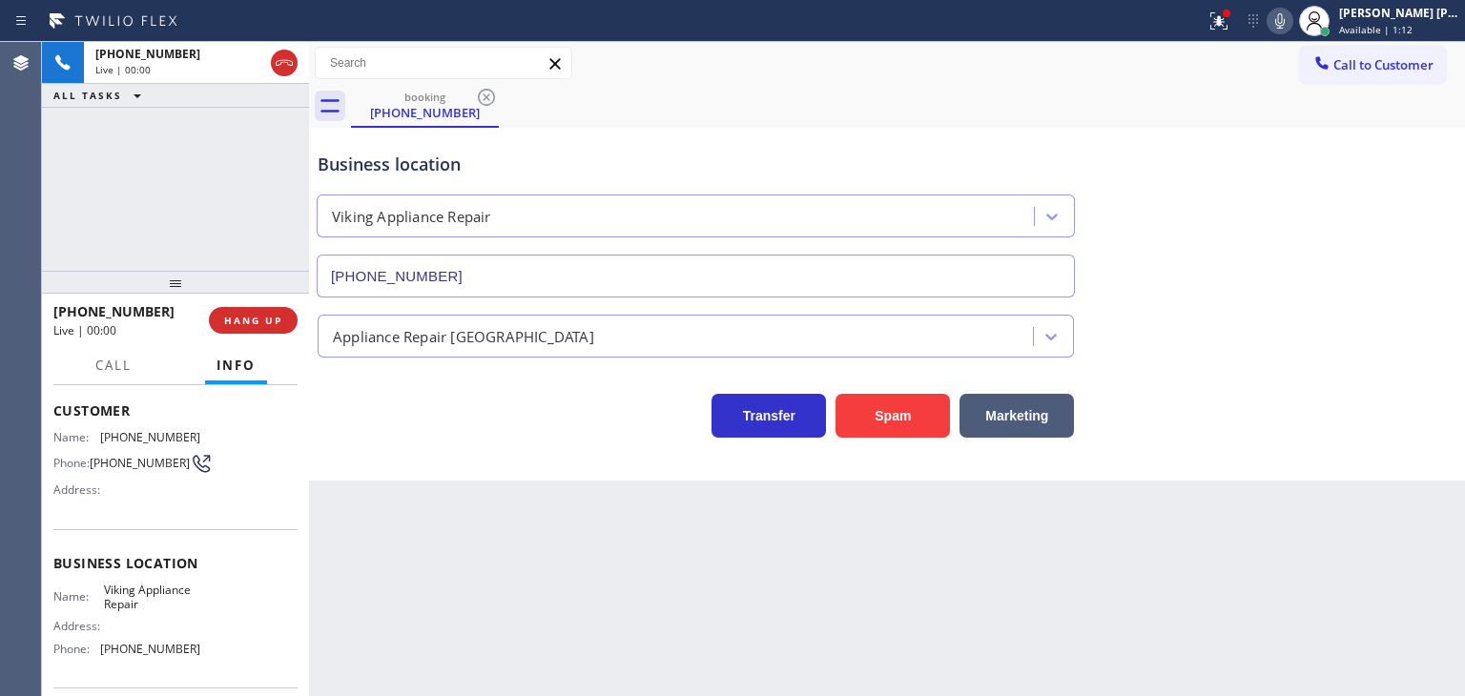
type input "[PHONE_NUMBER]"
click at [1291, 23] on icon at bounding box center [1279, 21] width 23 height 23
click at [1291, 24] on icon at bounding box center [1279, 21] width 23 height 23
click at [1390, 33] on span "Available | 1:24" at bounding box center [1375, 29] width 73 height 13
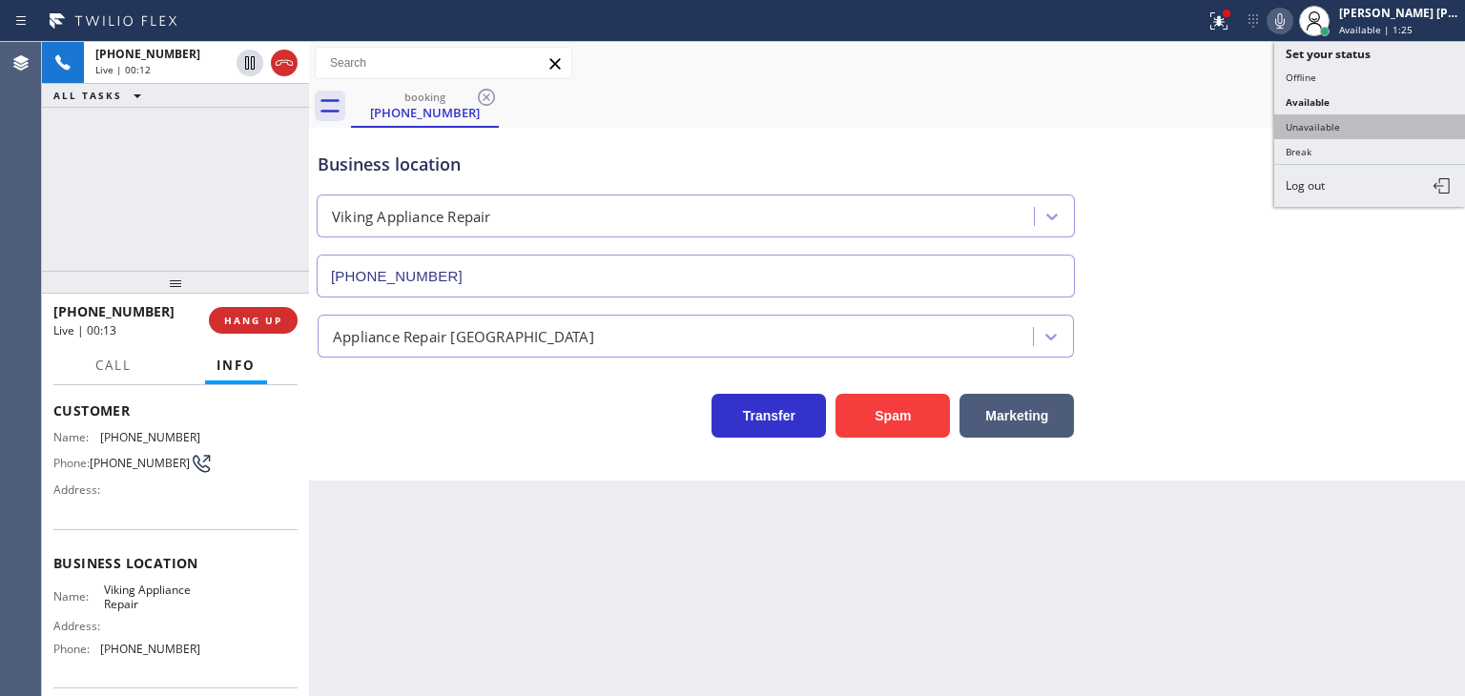
click at [1378, 117] on button "Unavailable" at bounding box center [1369, 126] width 191 height 25
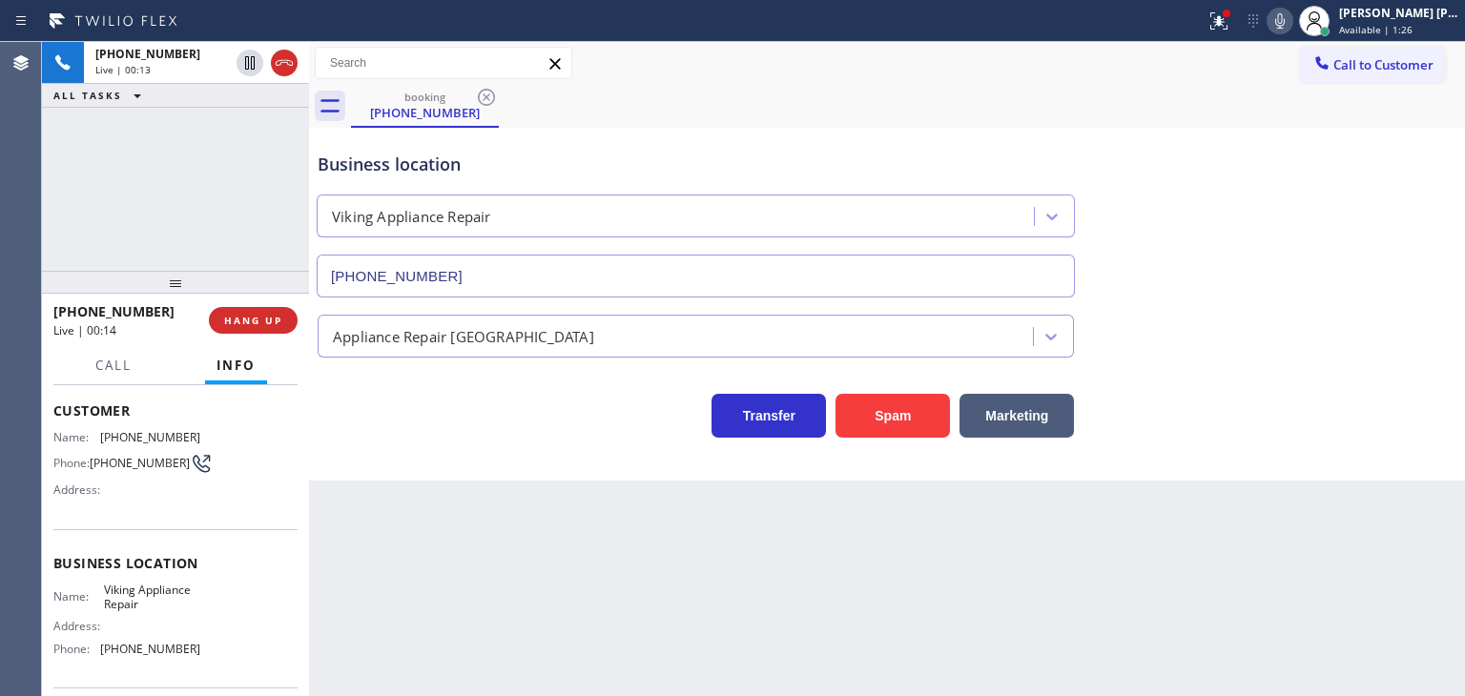
click at [1284, 28] on icon at bounding box center [1280, 20] width 10 height 15
click at [1291, 27] on icon at bounding box center [1279, 21] width 23 height 23
drag, startPoint x: 199, startPoint y: 652, endPoint x: 93, endPoint y: 655, distance: 105.9
click at [93, 655] on div "Name: Viking Appliance Repair Address: Phone: [PHONE_NUMBER]" at bounding box center [175, 624] width 244 height 82
click at [1360, 69] on span "Call to Customer" at bounding box center [1383, 64] width 100 height 17
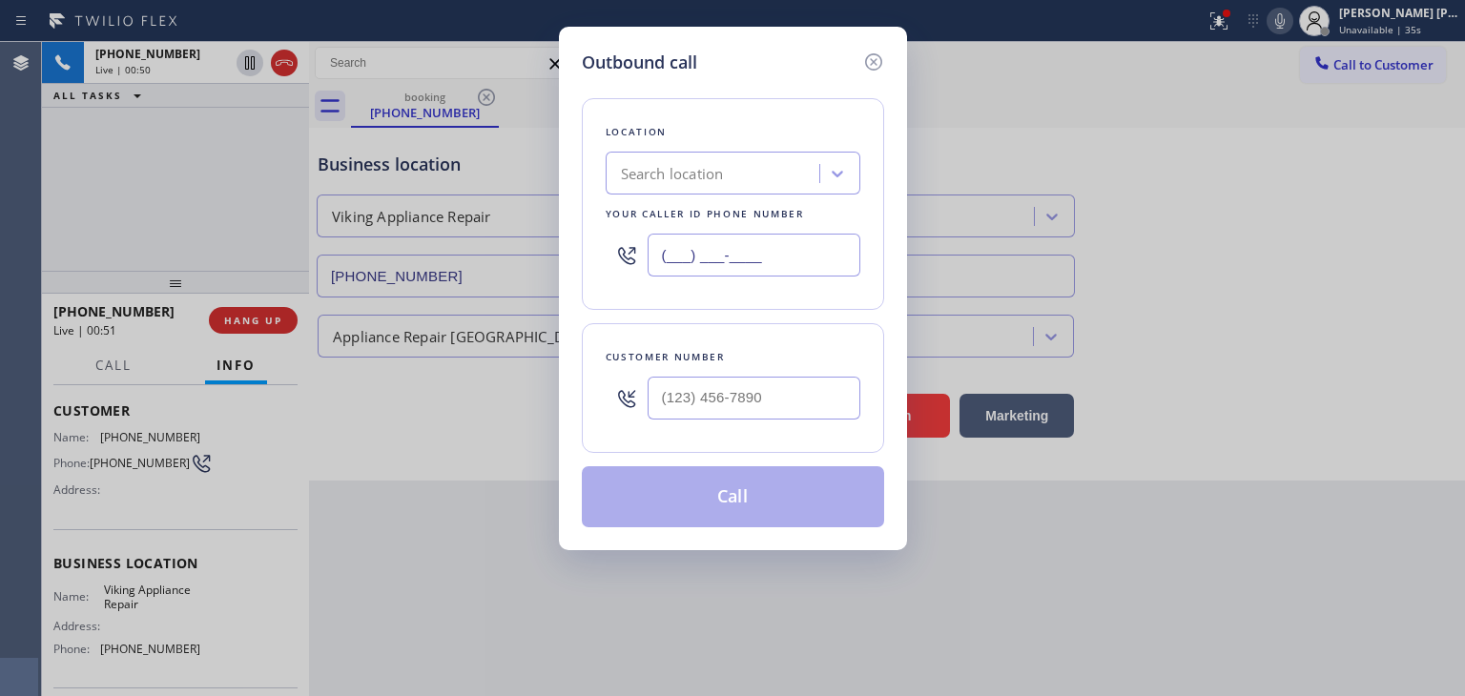
click at [675, 246] on input "(___) ___-____" at bounding box center [753, 255] width 213 height 43
paste input "855) 393-3634"
type input "[PHONE_NUMBER]"
click at [1299, 28] on div "Outbound call Location Viking Appliance Repair Your caller id phone number [PHO…" at bounding box center [732, 348] width 1465 height 696
click at [870, 66] on icon at bounding box center [873, 62] width 23 height 23
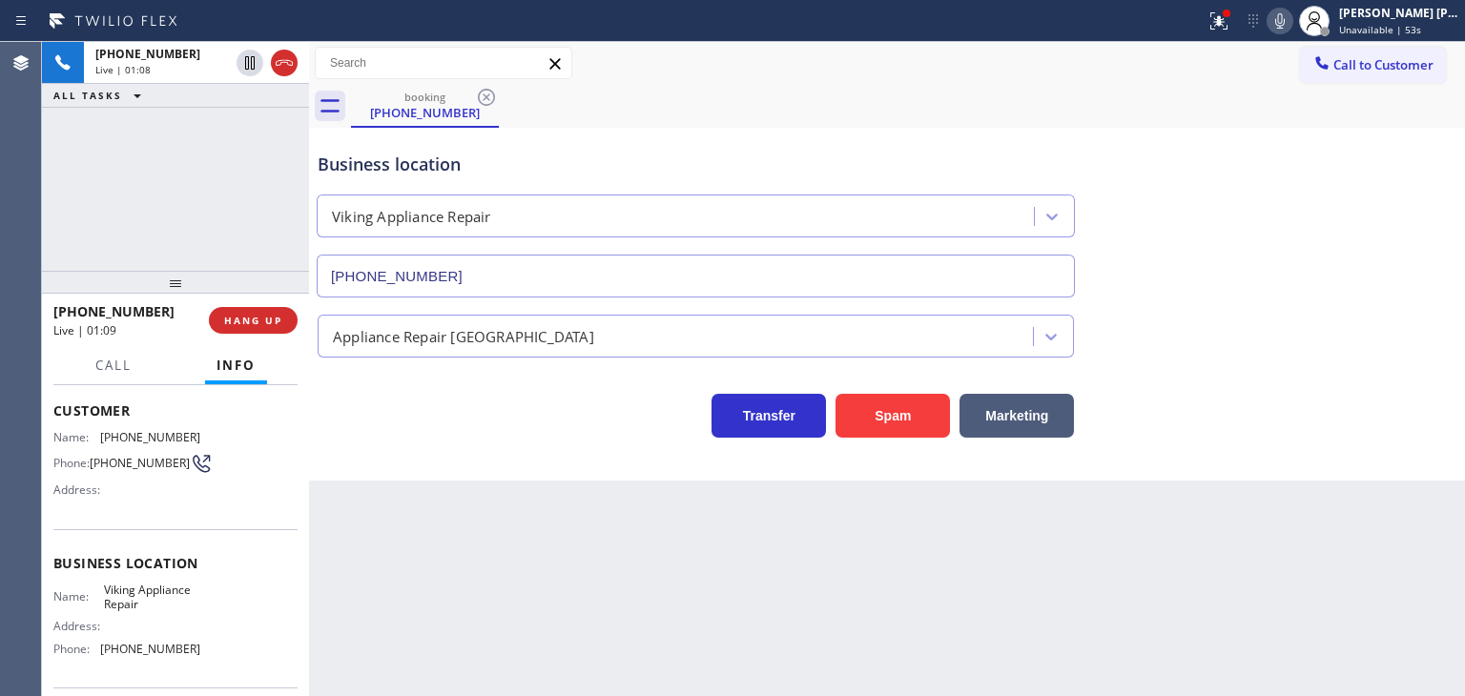
click at [1291, 16] on icon at bounding box center [1279, 21] width 23 height 23
click at [1291, 18] on icon at bounding box center [1279, 21] width 23 height 23
click at [1291, 28] on icon at bounding box center [1279, 21] width 23 height 23
click at [1291, 23] on icon at bounding box center [1279, 21] width 23 height 23
click at [1291, 22] on icon at bounding box center [1279, 21] width 23 height 23
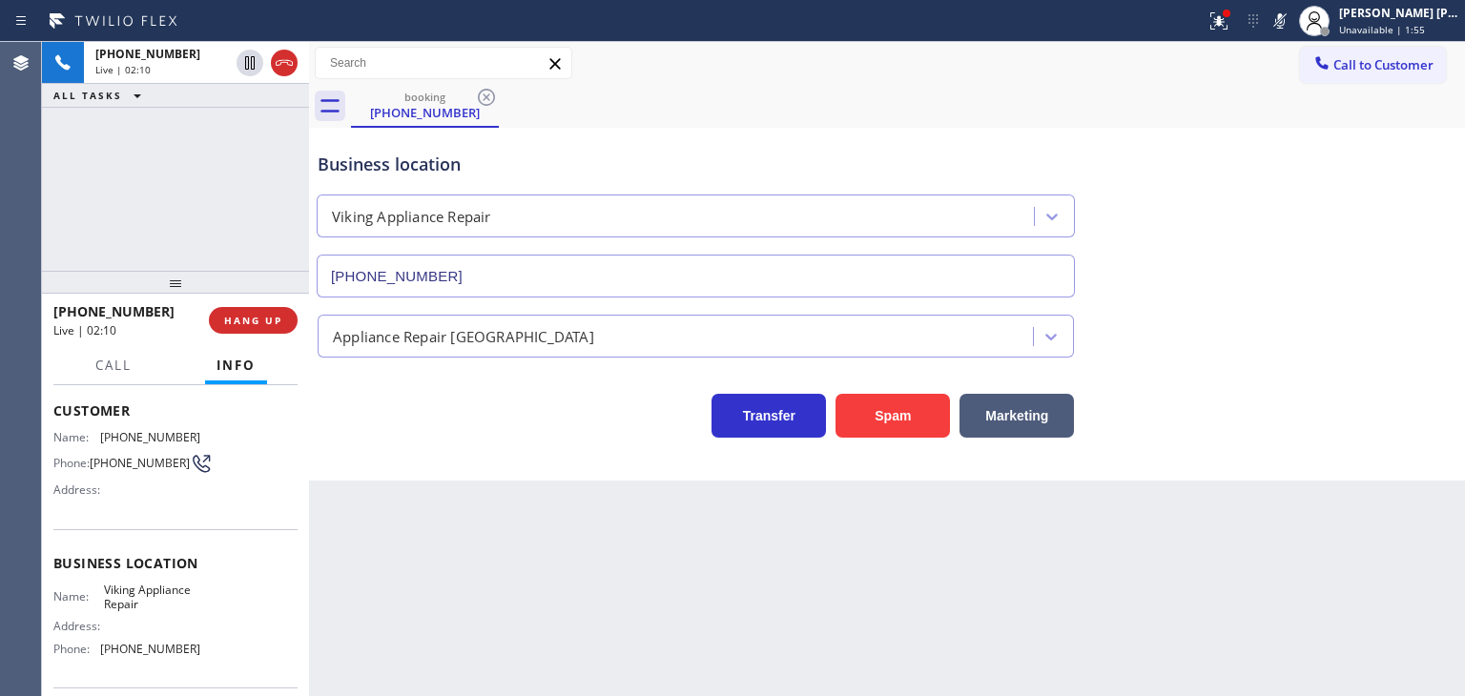
drag, startPoint x: 1309, startPoint y: 20, endPoint x: 1181, endPoint y: 29, distance: 129.0
click at [1286, 21] on rect at bounding box center [1279, 18] width 13 height 13
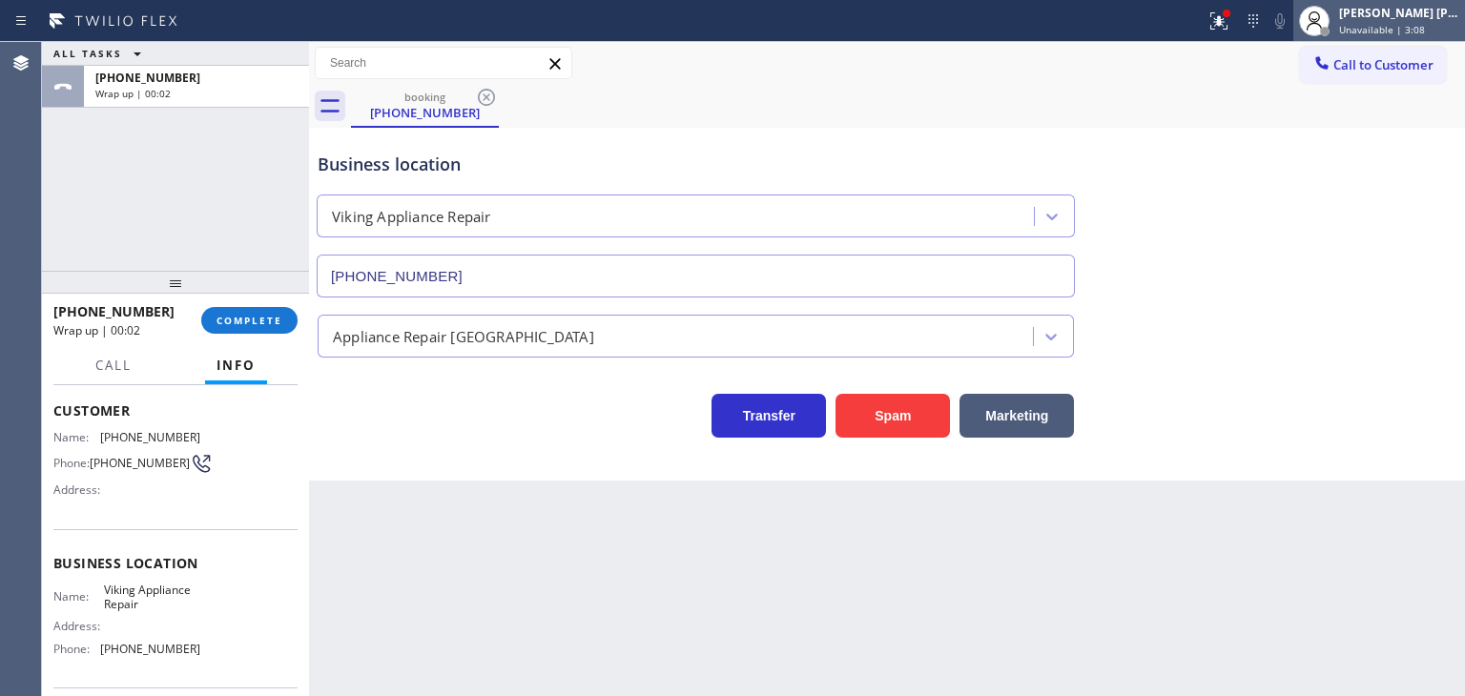
click at [1418, 20] on div "[PERSON_NAME] [PERSON_NAME]" at bounding box center [1399, 13] width 120 height 16
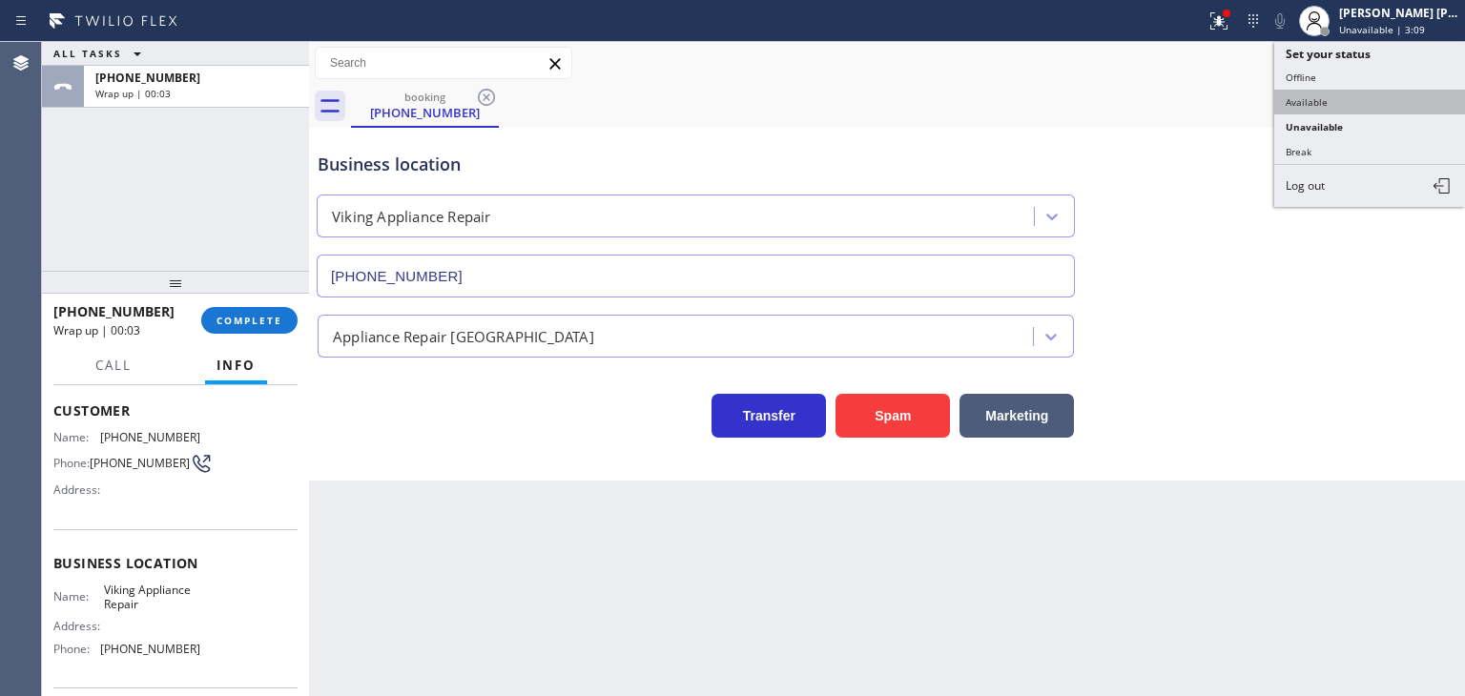
click at [1396, 92] on button "Available" at bounding box center [1369, 102] width 191 height 25
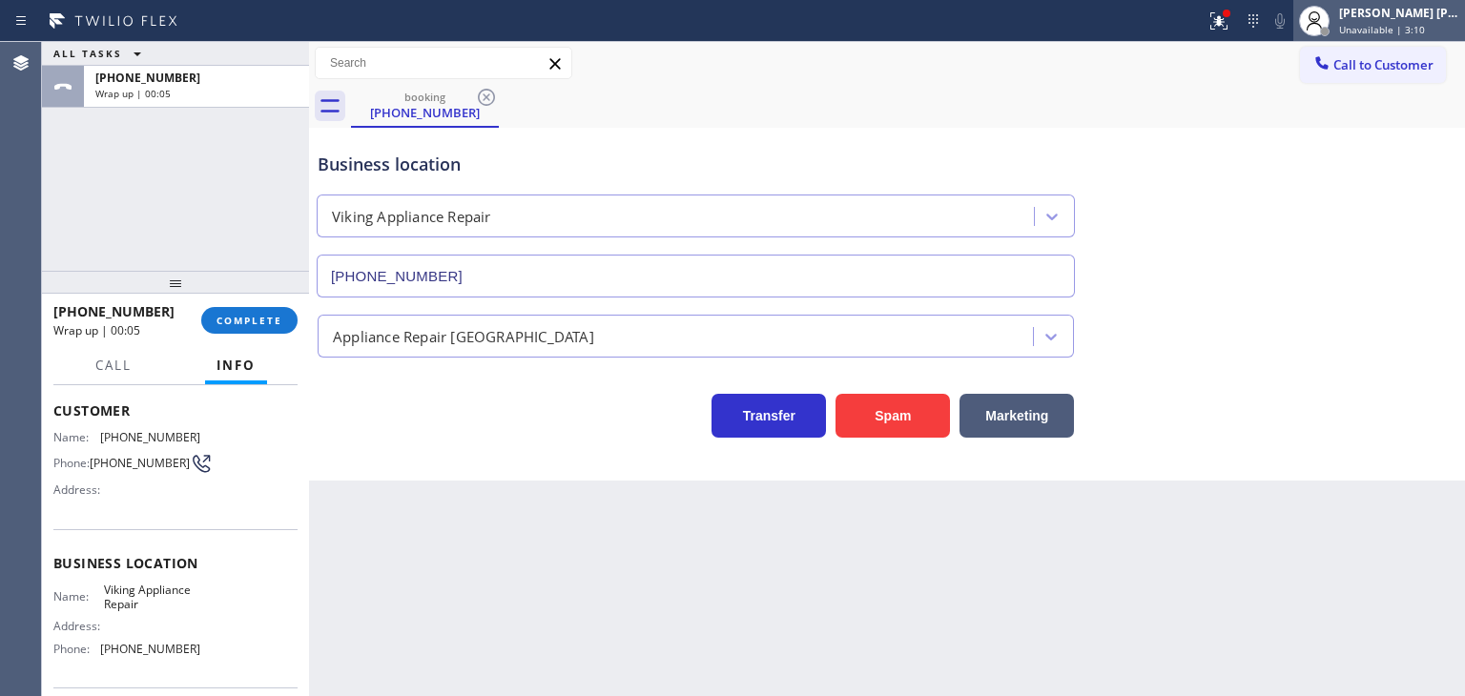
click at [1390, 1] on div "[PERSON_NAME] [PERSON_NAME] Unavailable | 3:10" at bounding box center [1379, 21] width 172 height 42
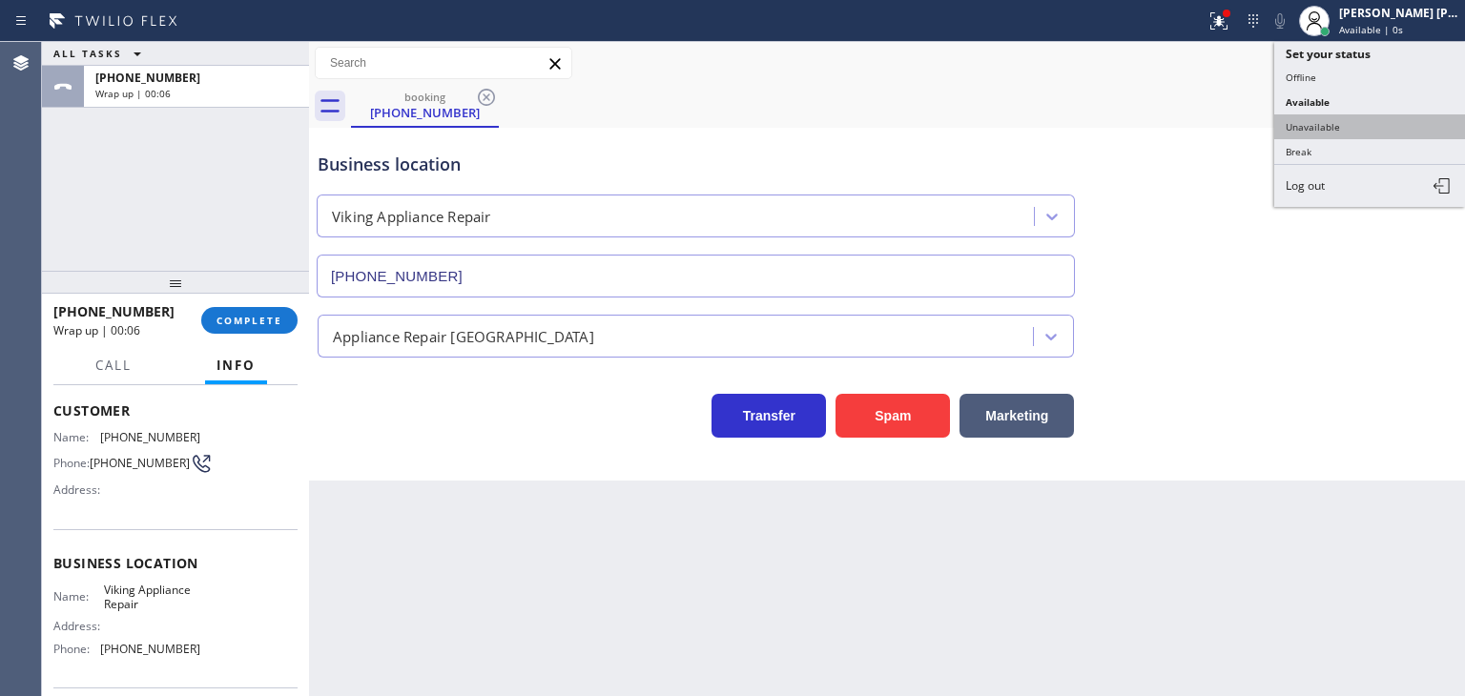
click at [1365, 131] on button "Unavailable" at bounding box center [1369, 126] width 191 height 25
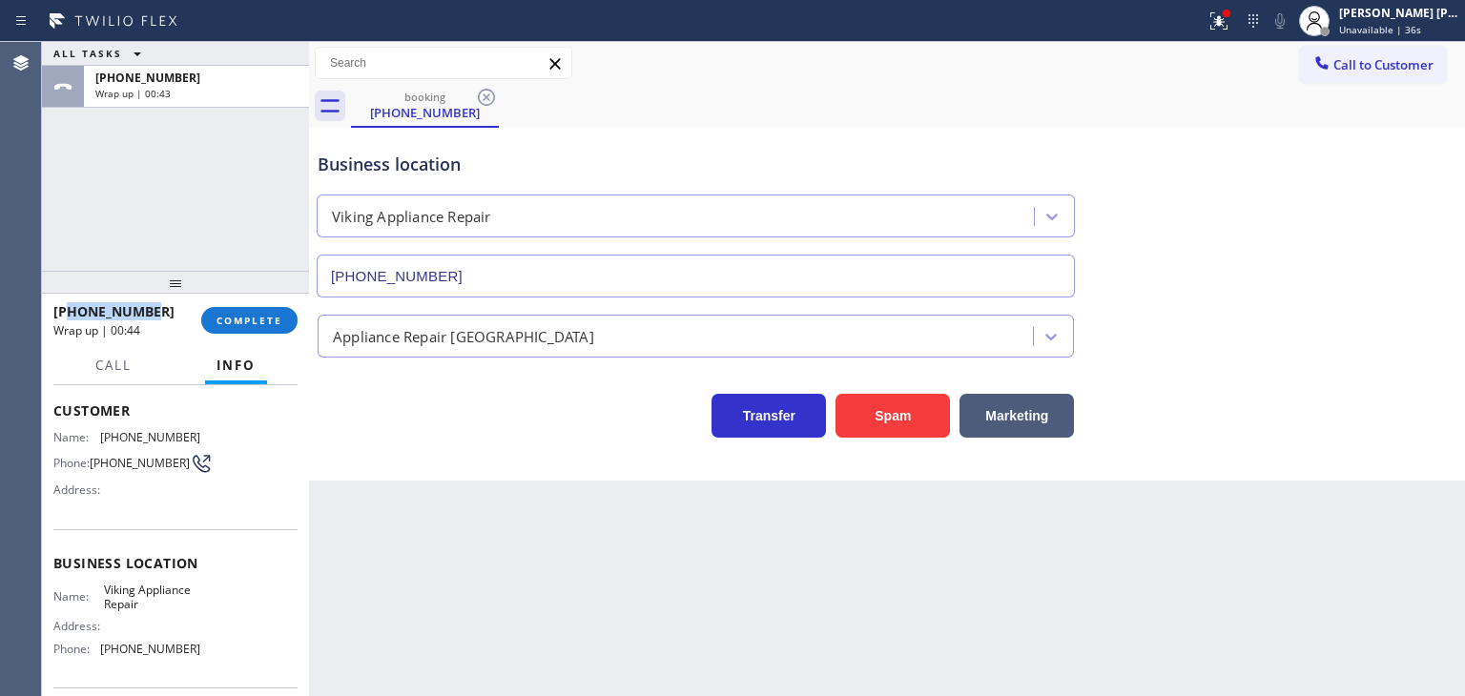
drag, startPoint x: 171, startPoint y: 314, endPoint x: 69, endPoint y: 305, distance: 102.4
click at [69, 305] on div "[PHONE_NUMBER]" at bounding box center [120, 311] width 134 height 18
click at [1400, 23] on span "Unavailable | 2:02" at bounding box center [1382, 29] width 86 height 13
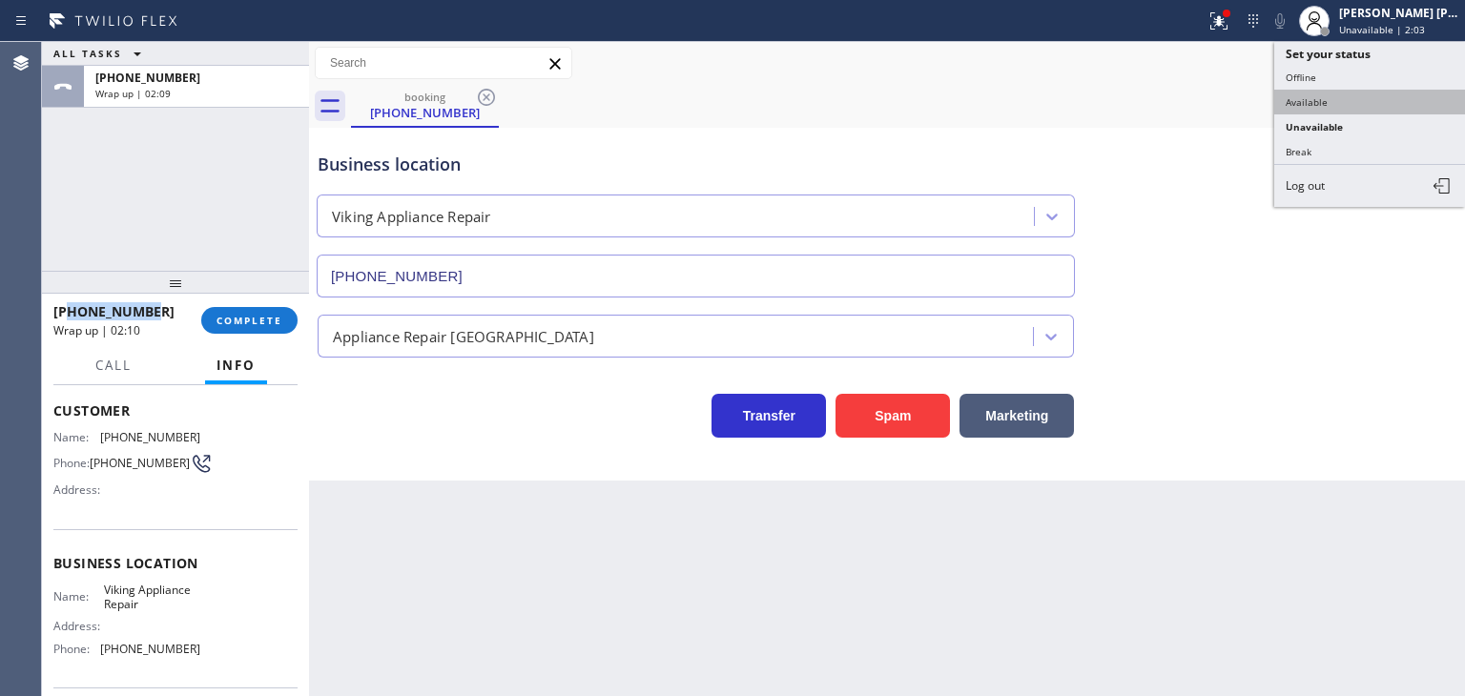
click at [1357, 101] on button "Available" at bounding box center [1369, 102] width 191 height 25
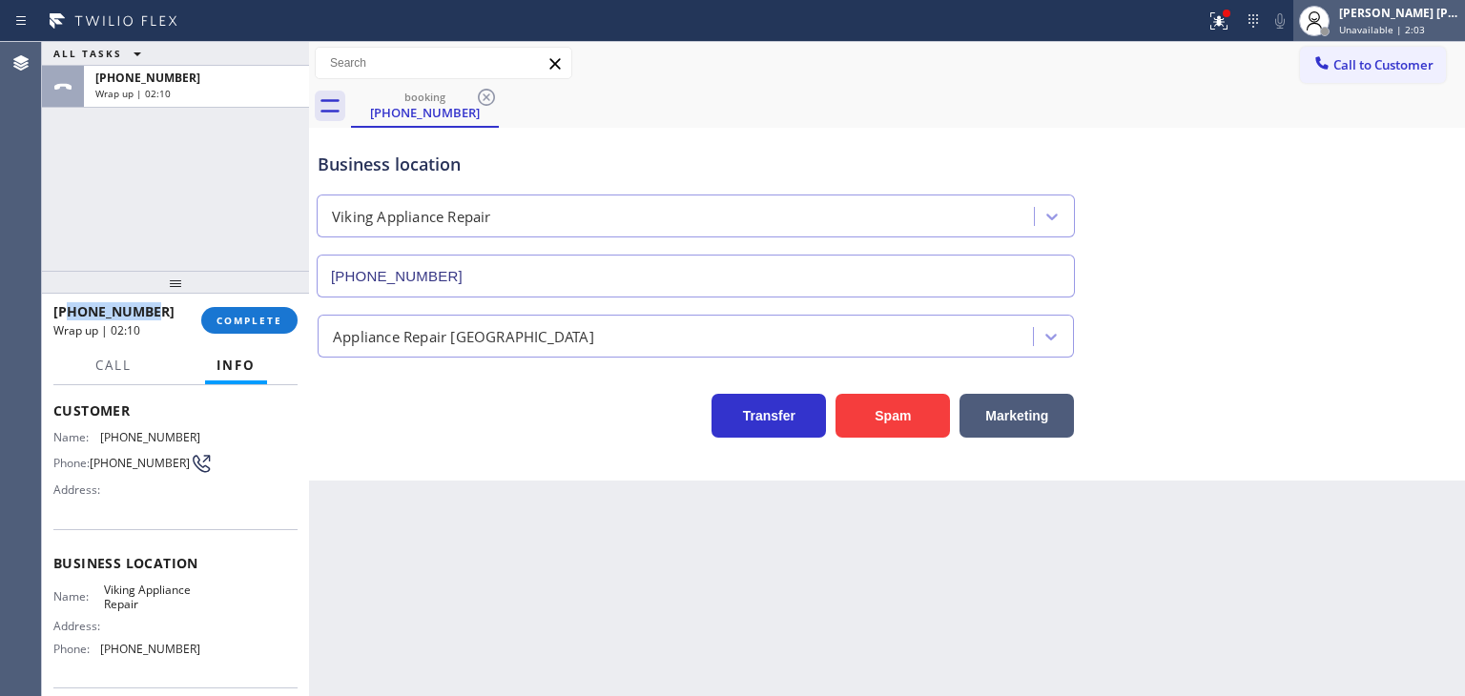
click at [1405, 16] on div "[PERSON_NAME] [PERSON_NAME]" at bounding box center [1399, 13] width 120 height 16
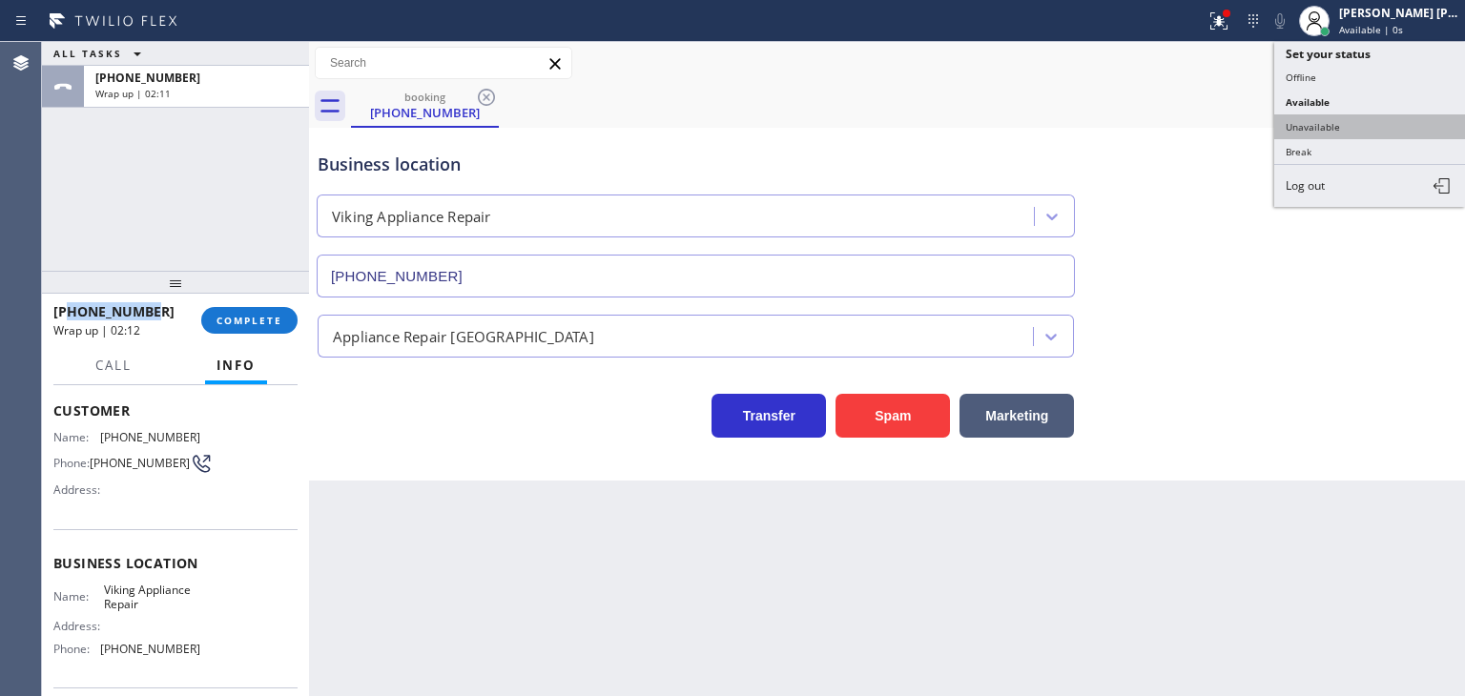
click at [1368, 123] on button "Unavailable" at bounding box center [1369, 126] width 191 height 25
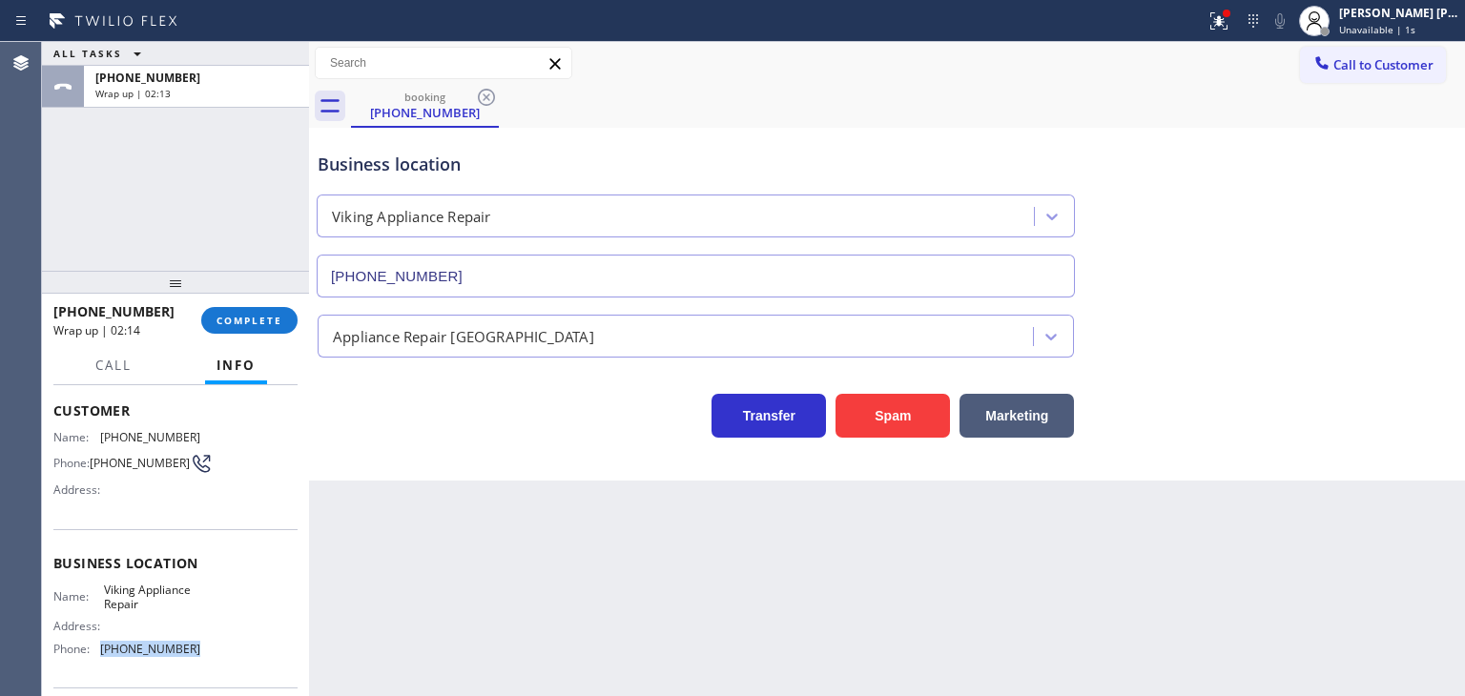
drag, startPoint x: 221, startPoint y: 652, endPoint x: 96, endPoint y: 645, distance: 125.2
click at [96, 645] on div "Name: Viking Appliance Repair Address: Phone: [PHONE_NUMBER]" at bounding box center [175, 624] width 244 height 82
click at [233, 314] on span "COMPLETE" at bounding box center [249, 320] width 66 height 13
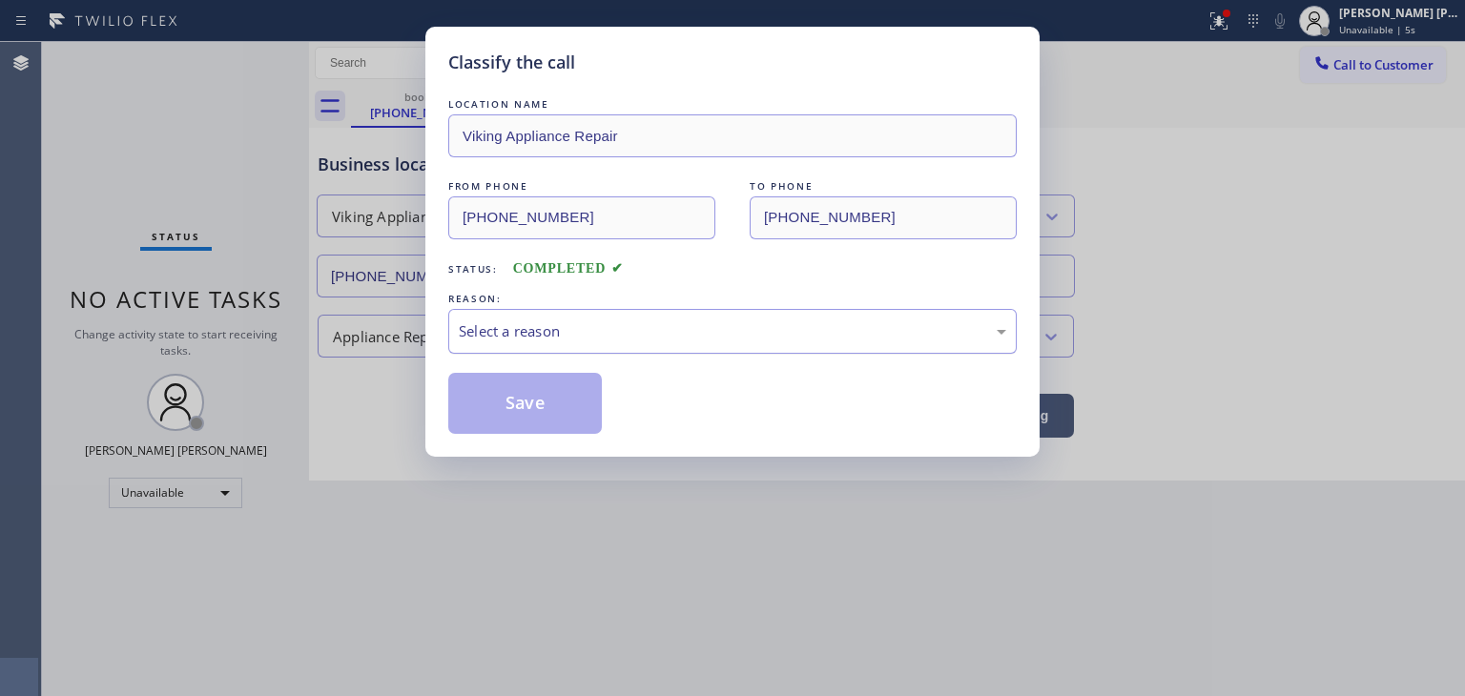
click at [497, 339] on div "Select a reason" at bounding box center [732, 331] width 547 height 22
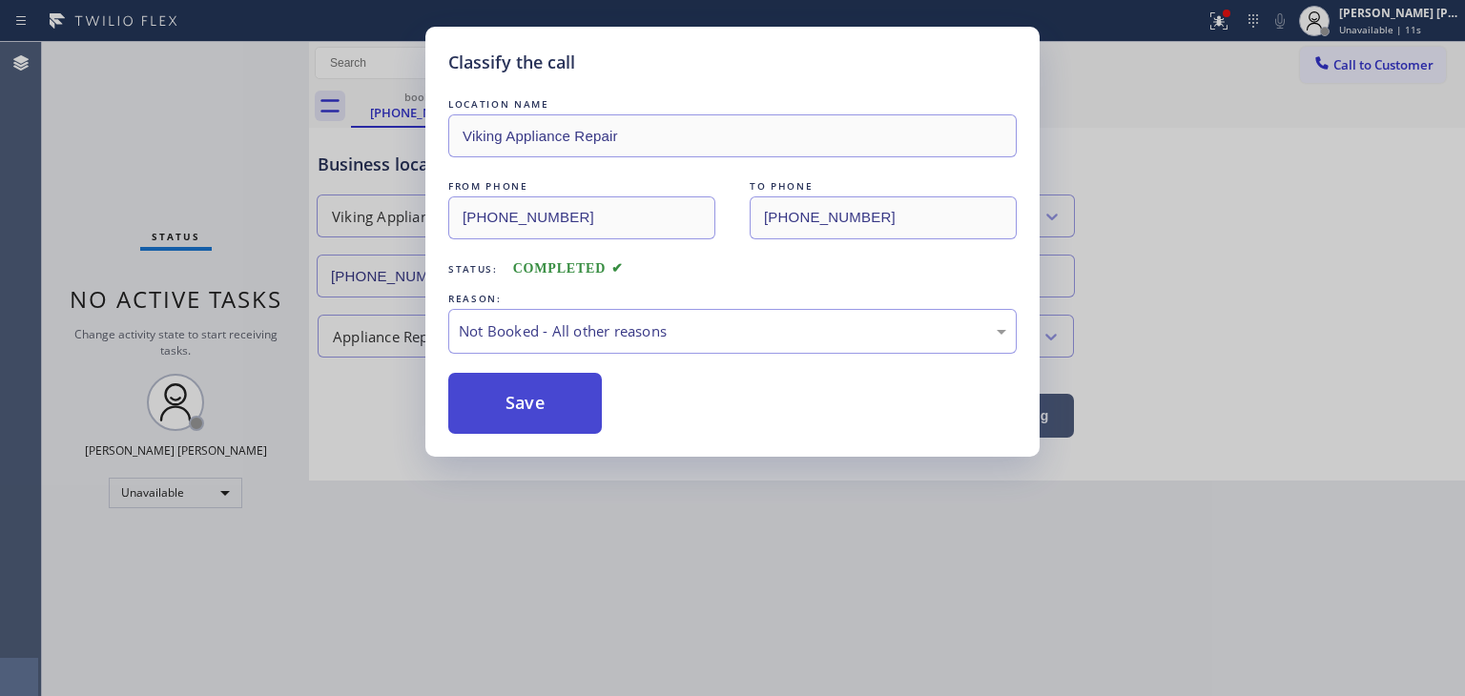
click at [545, 415] on button "Save" at bounding box center [525, 403] width 154 height 61
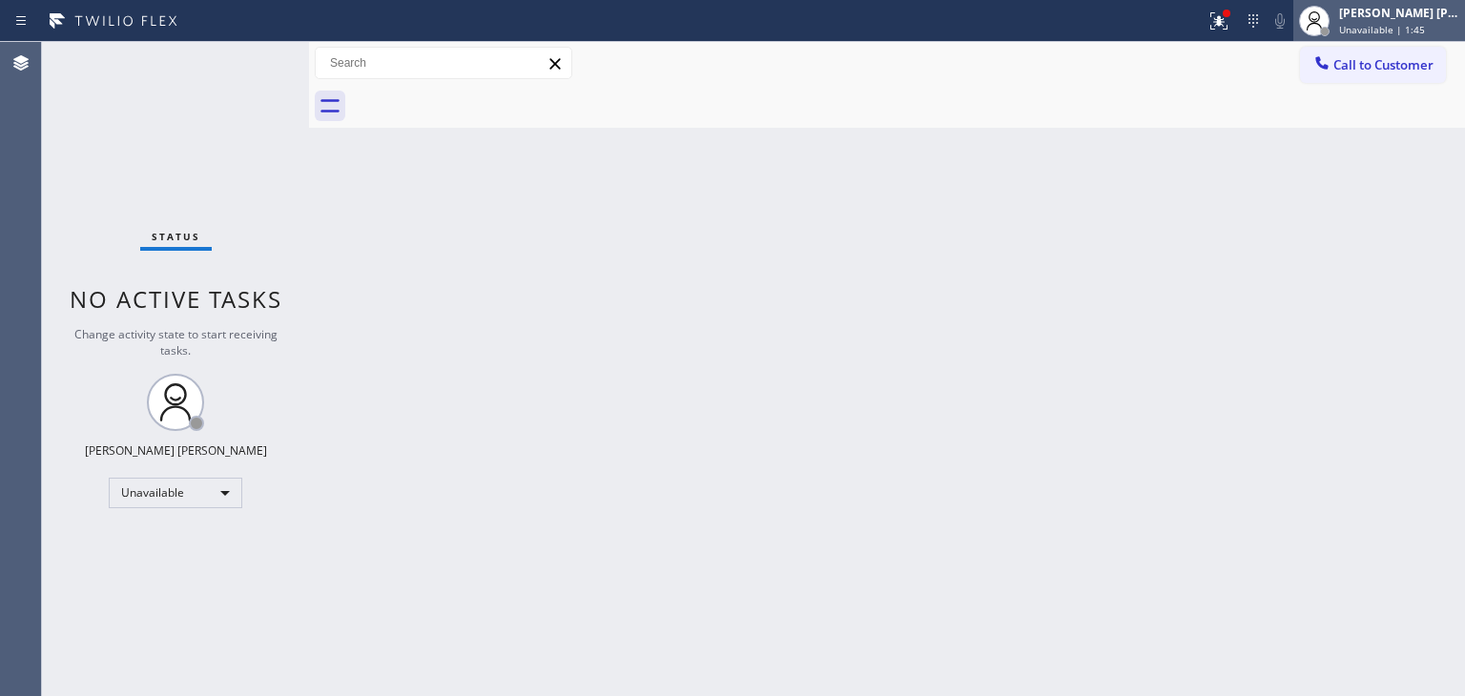
click at [1416, 16] on div "[PERSON_NAME] [PERSON_NAME]" at bounding box center [1399, 13] width 120 height 16
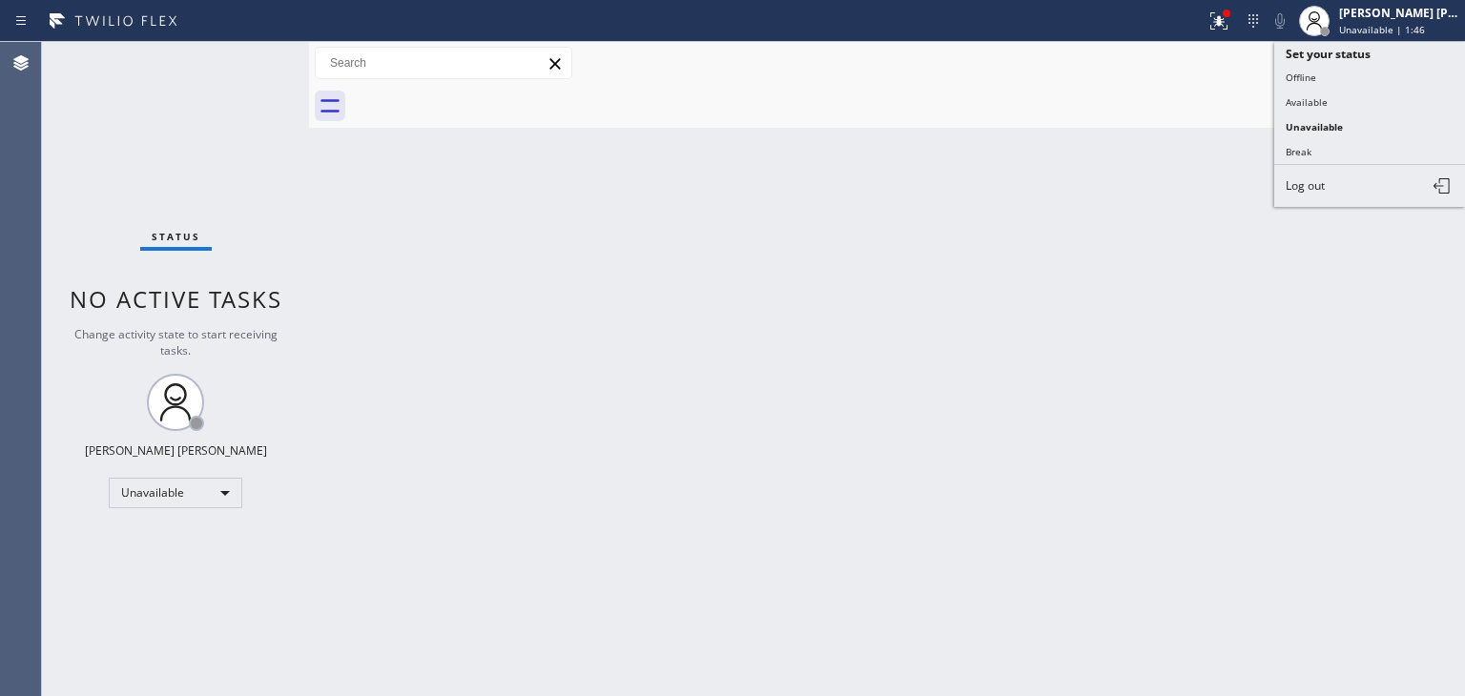
drag, startPoint x: 1335, startPoint y: 95, endPoint x: 763, endPoint y: 77, distance: 572.4
click at [1333, 95] on button "Available" at bounding box center [1369, 102] width 191 height 25
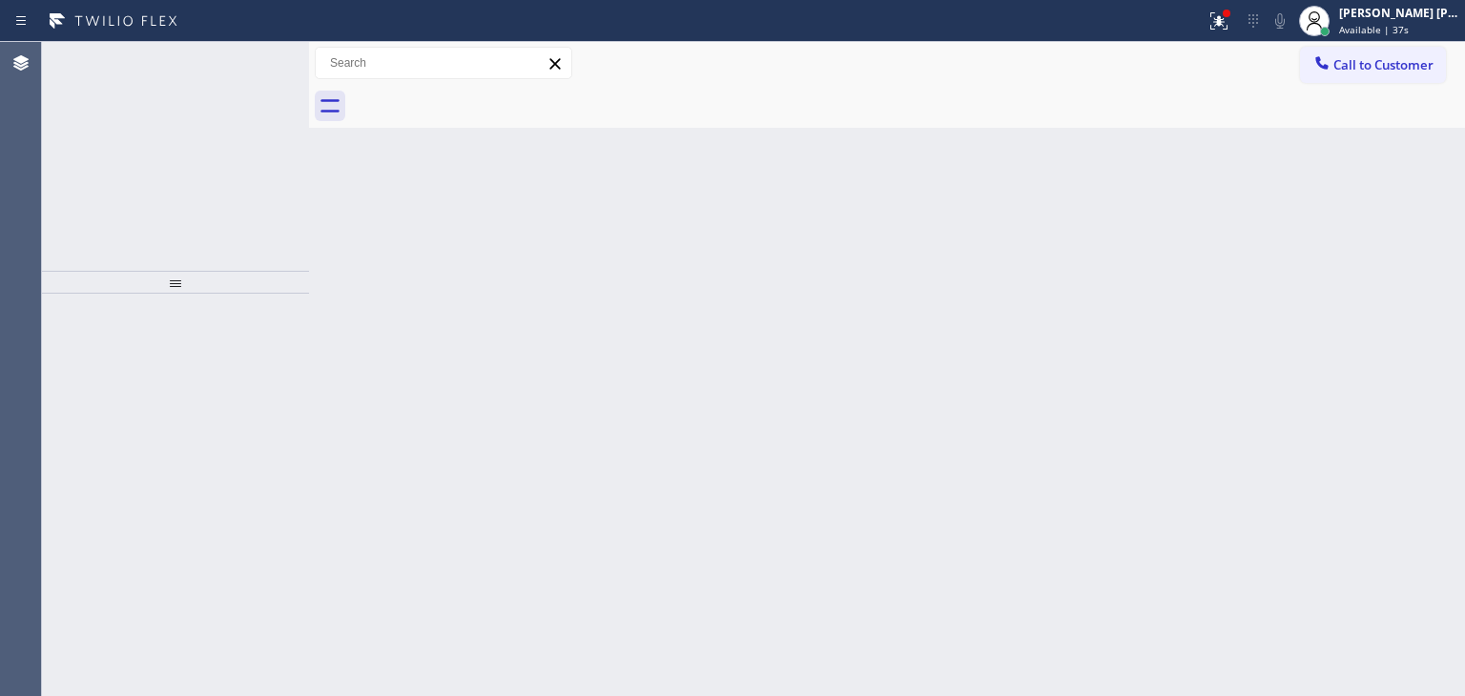
click at [223, 69] on span "Incoming call from queue [Test] All" at bounding box center [174, 69] width 158 height 13
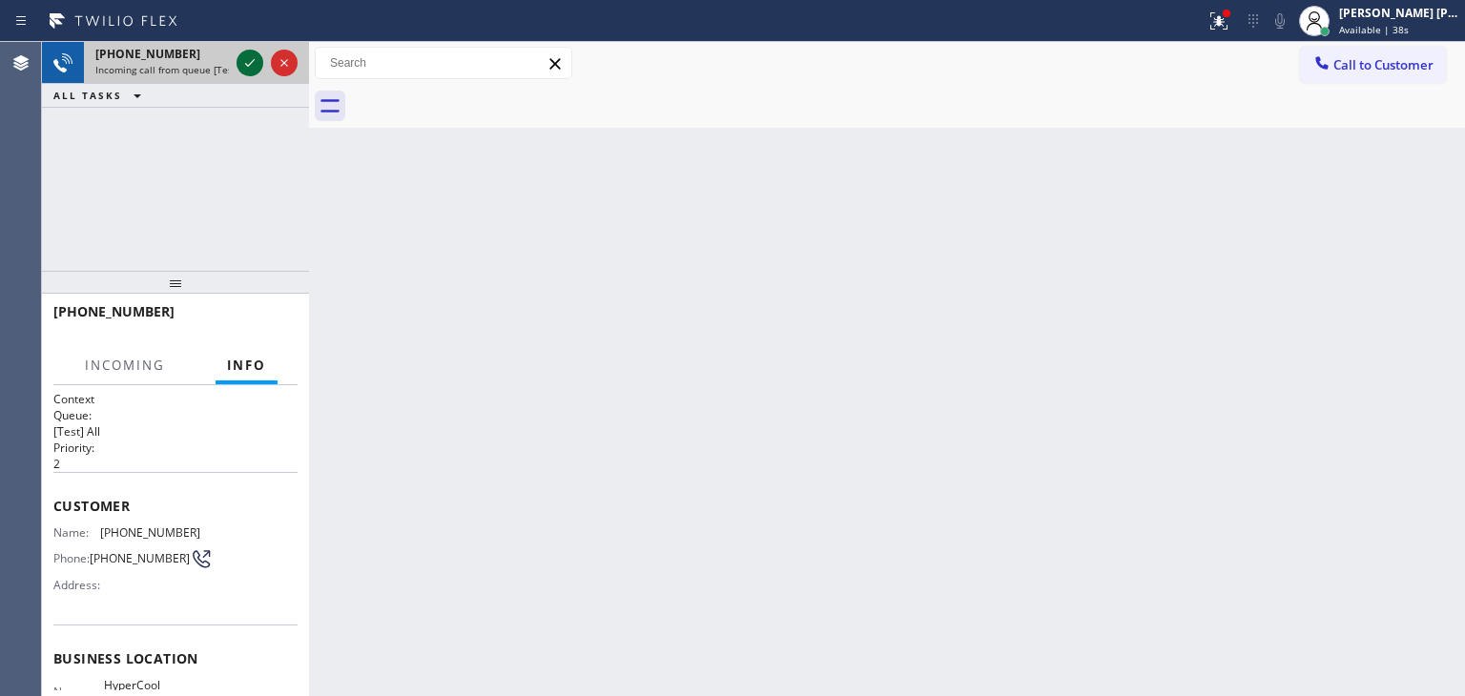
click at [243, 56] on icon at bounding box center [249, 62] width 23 height 23
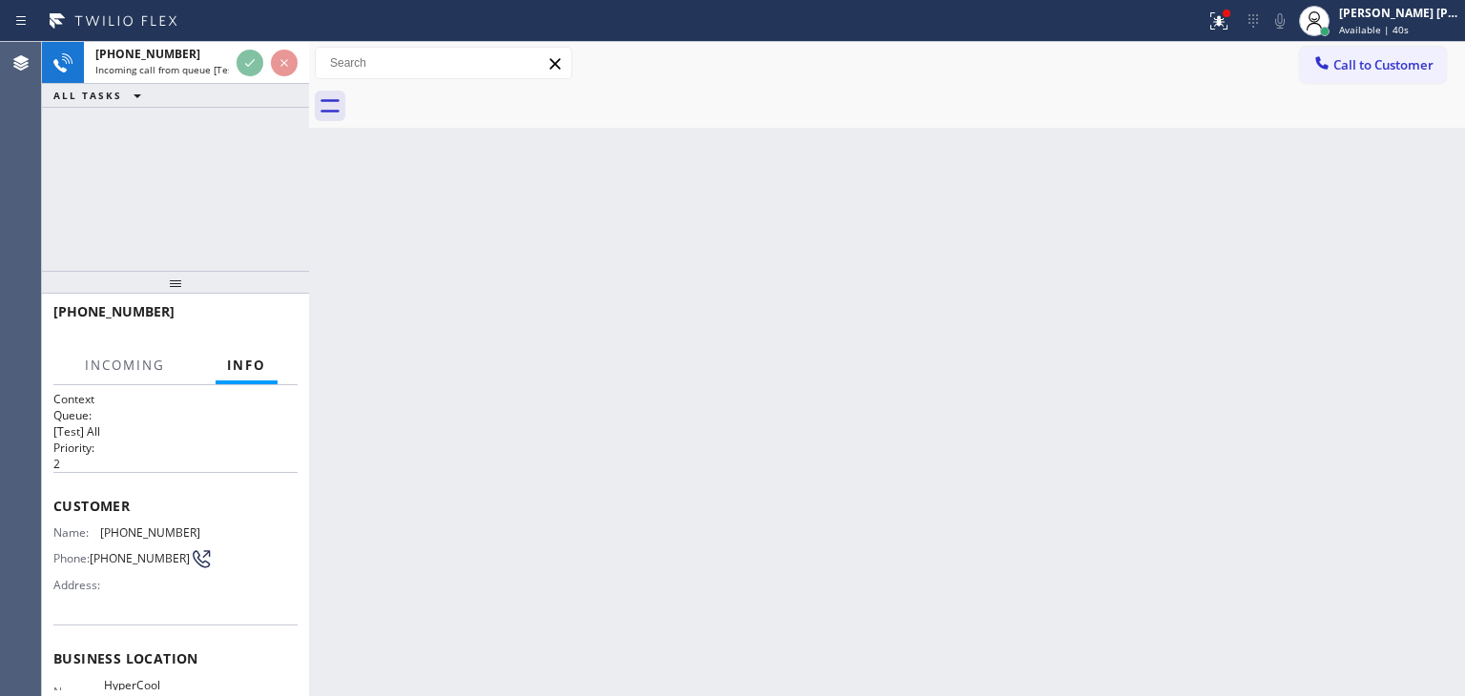
scroll to position [95, 0]
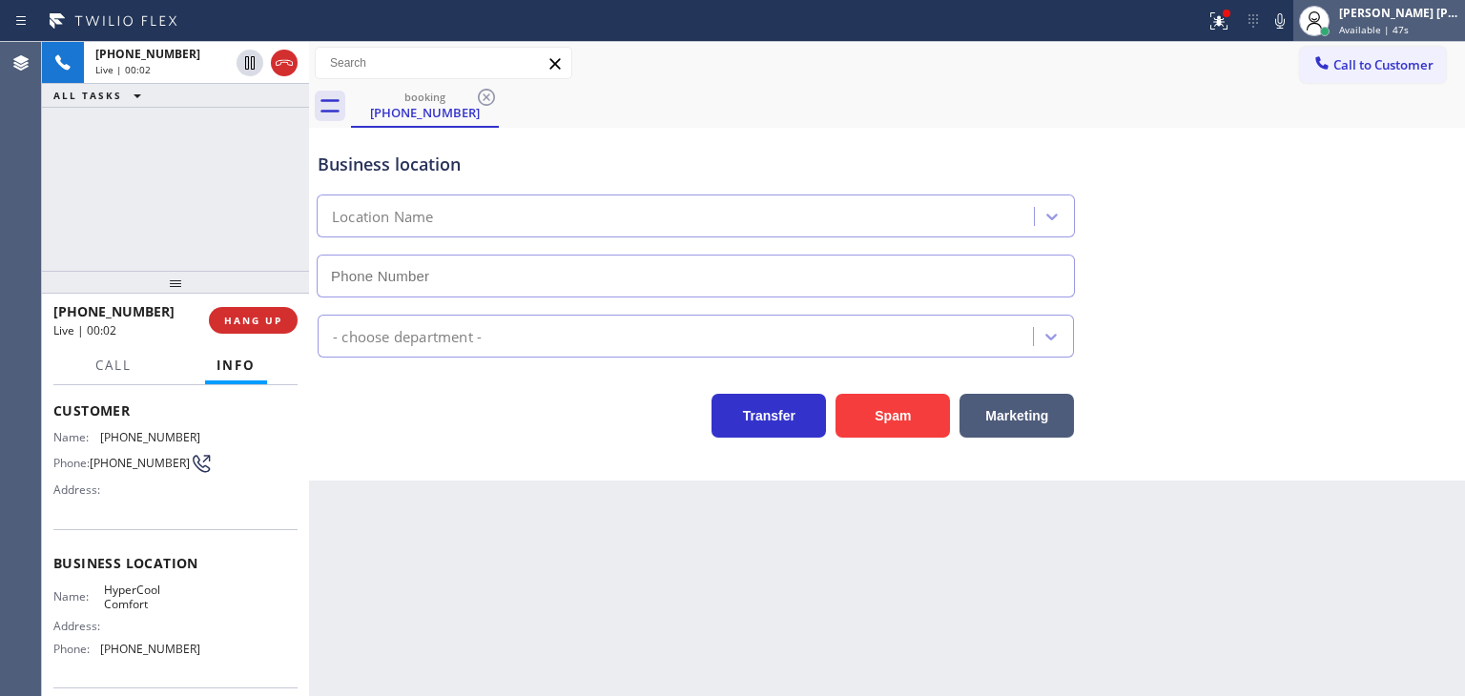
type input "[PHONE_NUMBER]"
click at [1284, 19] on icon at bounding box center [1280, 20] width 10 height 15
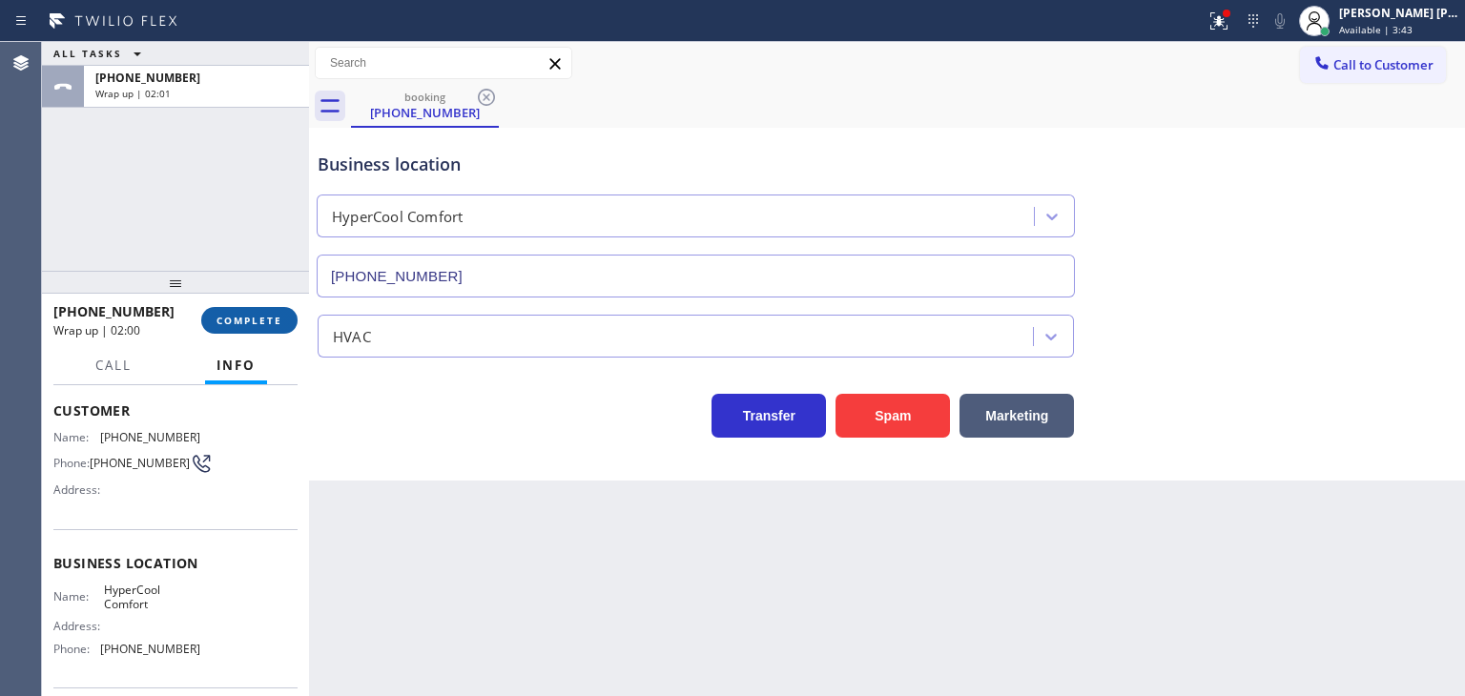
click at [259, 314] on span "COMPLETE" at bounding box center [249, 320] width 66 height 13
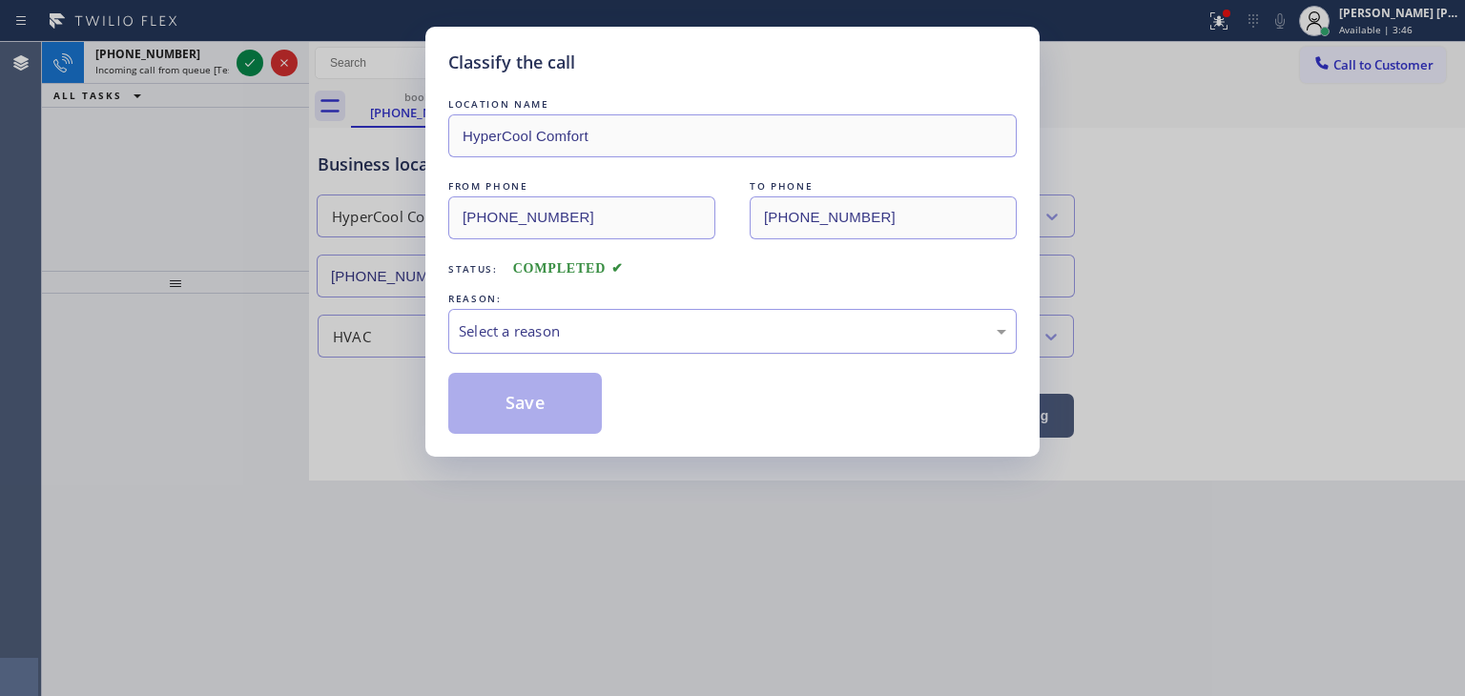
click at [477, 336] on div "Select a reason" at bounding box center [732, 331] width 547 height 22
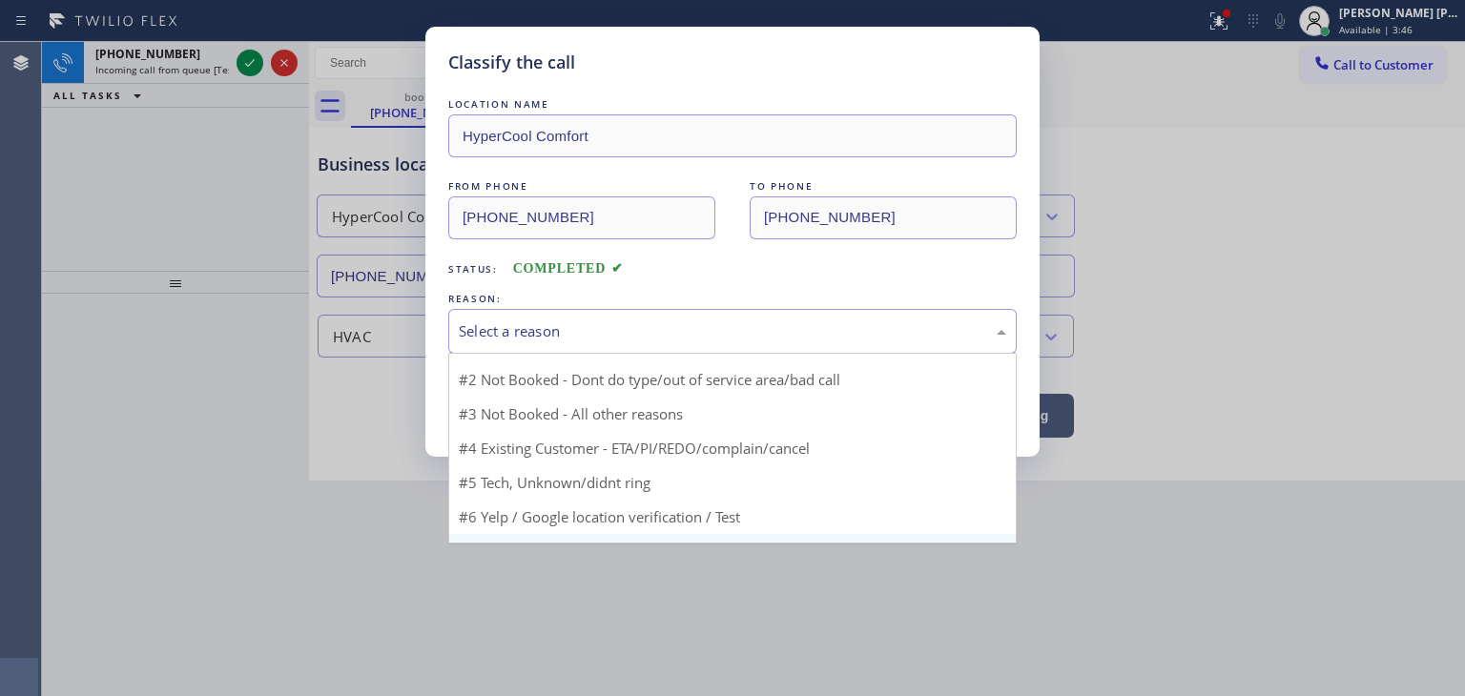
scroll to position [51, 0]
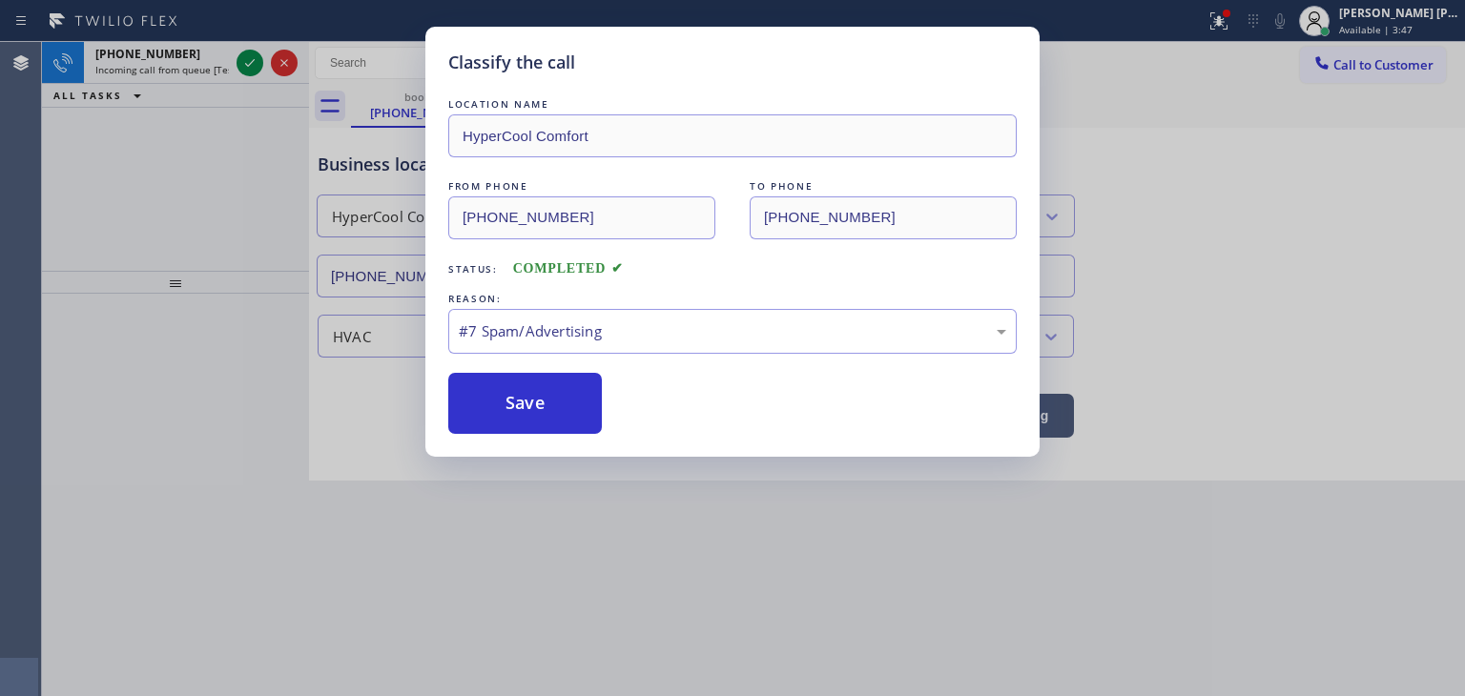
click at [512, 410] on button "Save" at bounding box center [525, 403] width 154 height 61
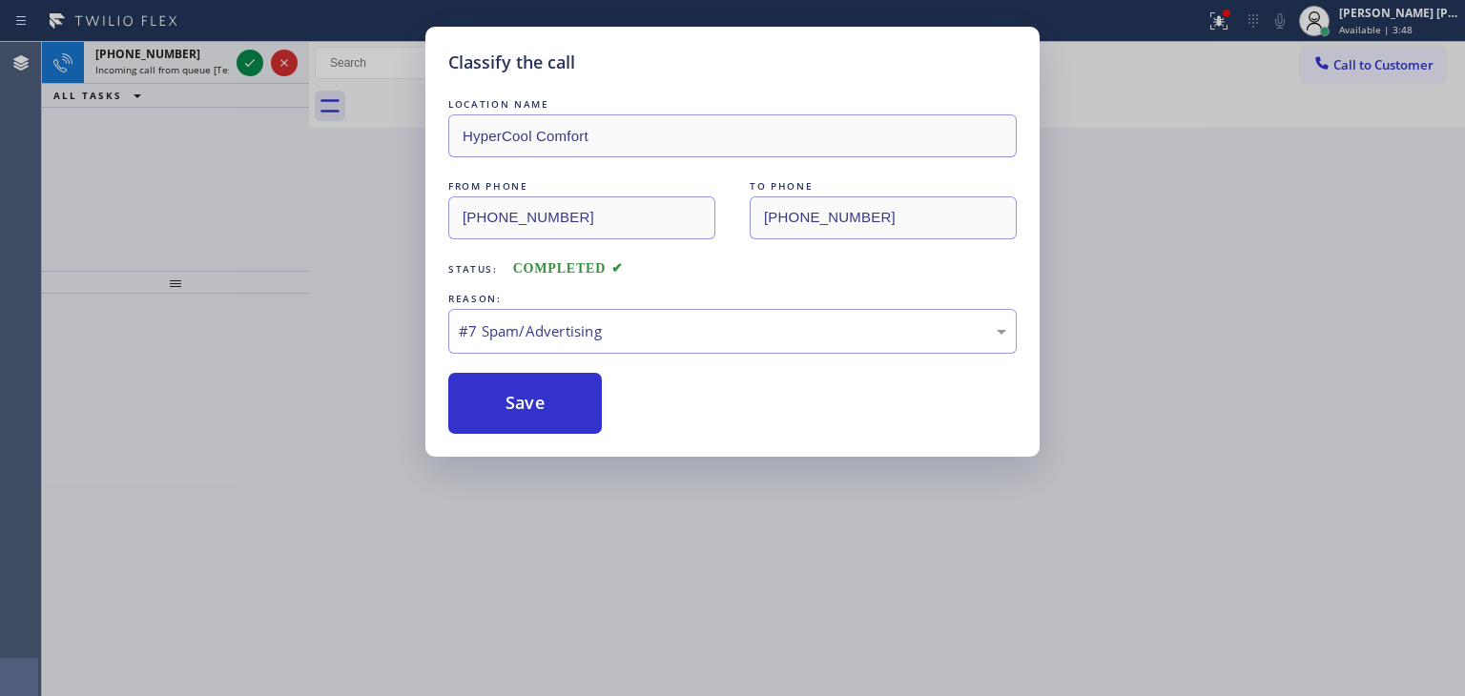
click at [243, 61] on div "Classify the call LOCATION NAME HyperCool Comfort FROM PHONE [PHONE_NUMBER] TO …" at bounding box center [732, 348] width 1465 height 696
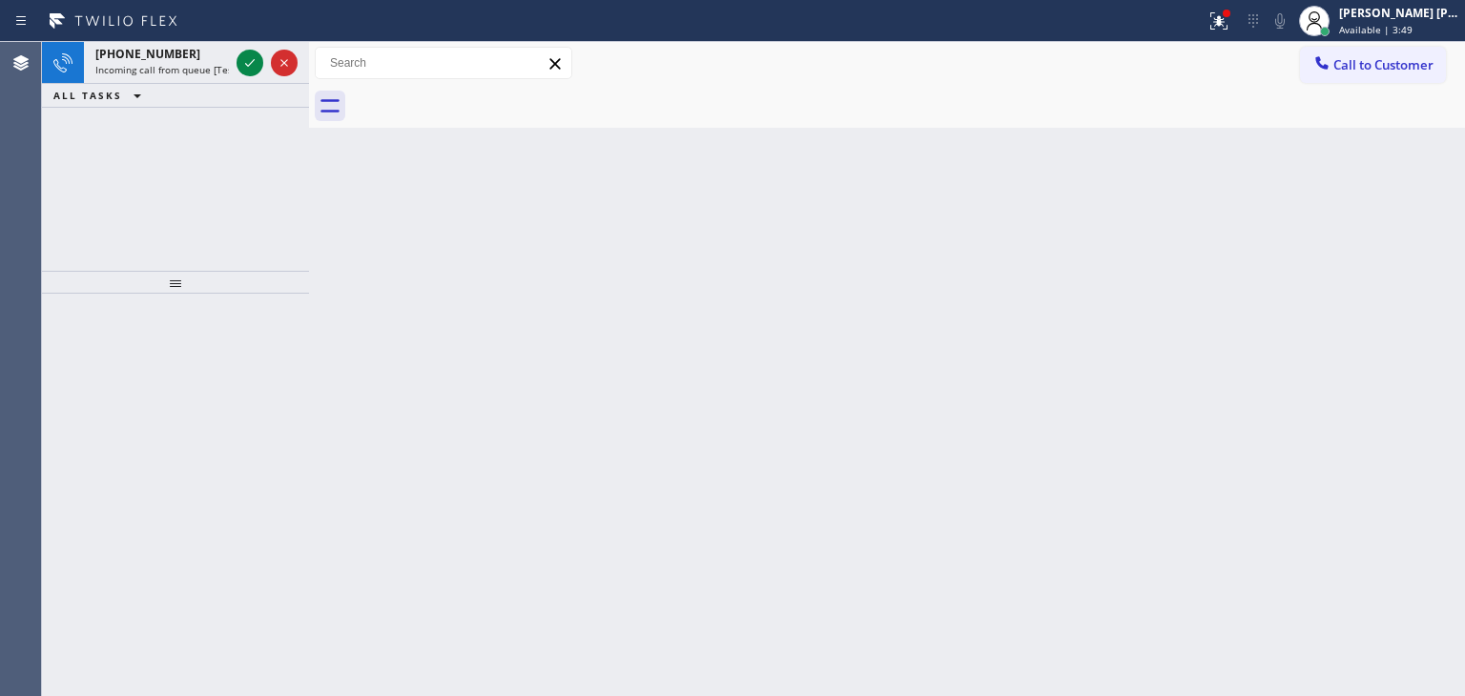
click at [250, 64] on icon at bounding box center [250, 63] width 10 height 8
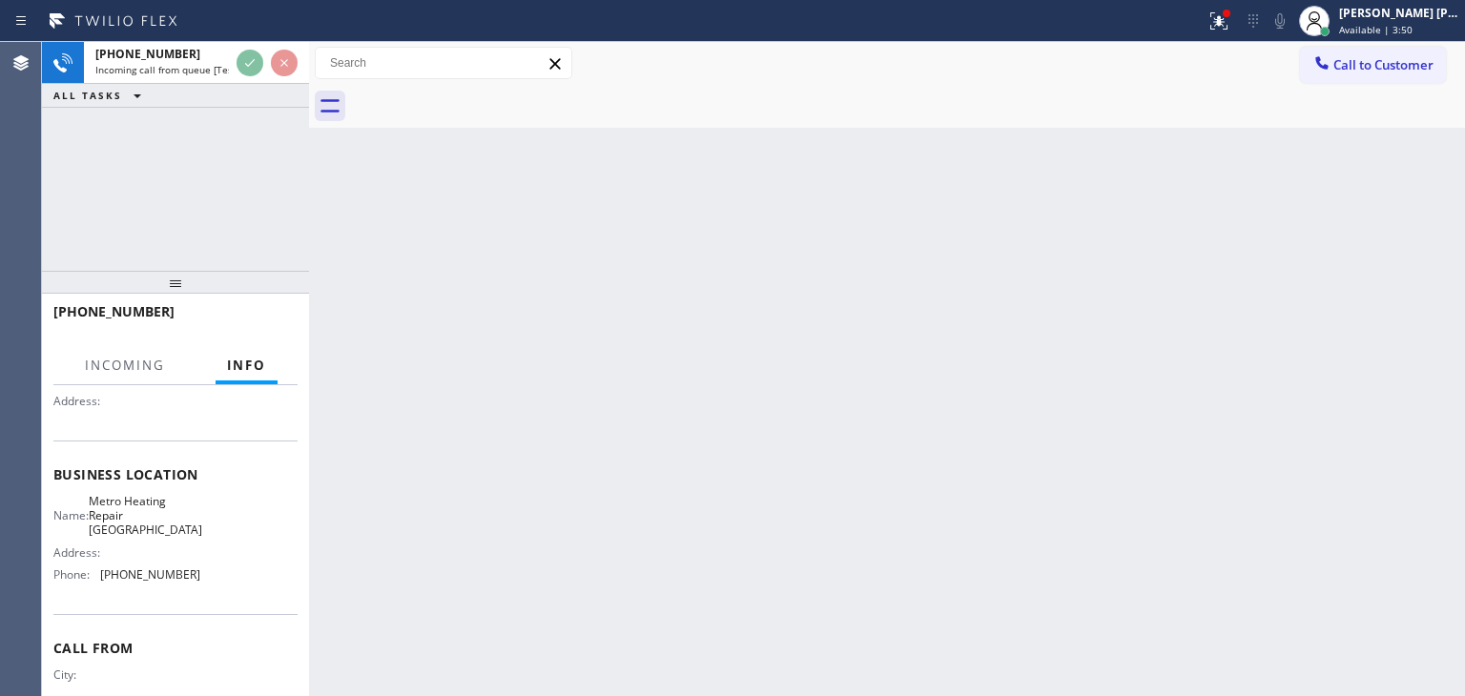
scroll to position [191, 0]
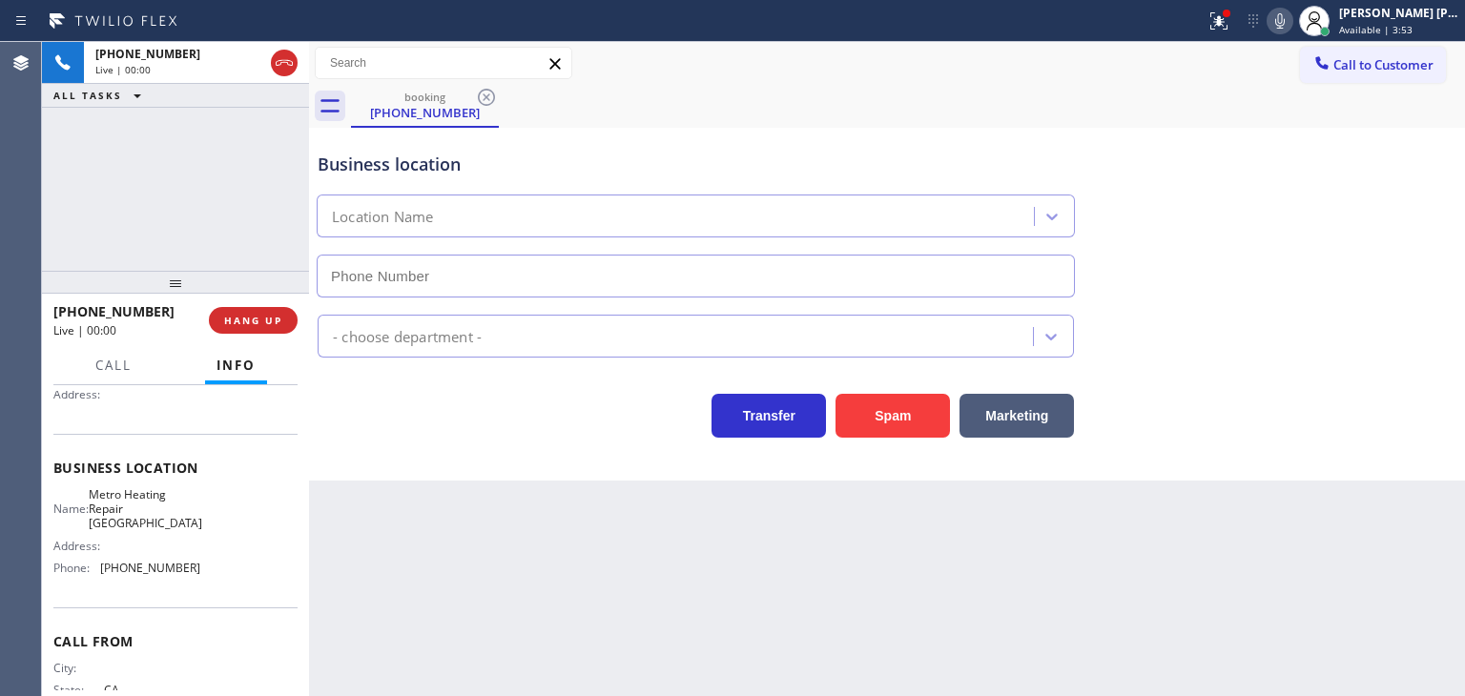
type input "[PHONE_NUMBER]"
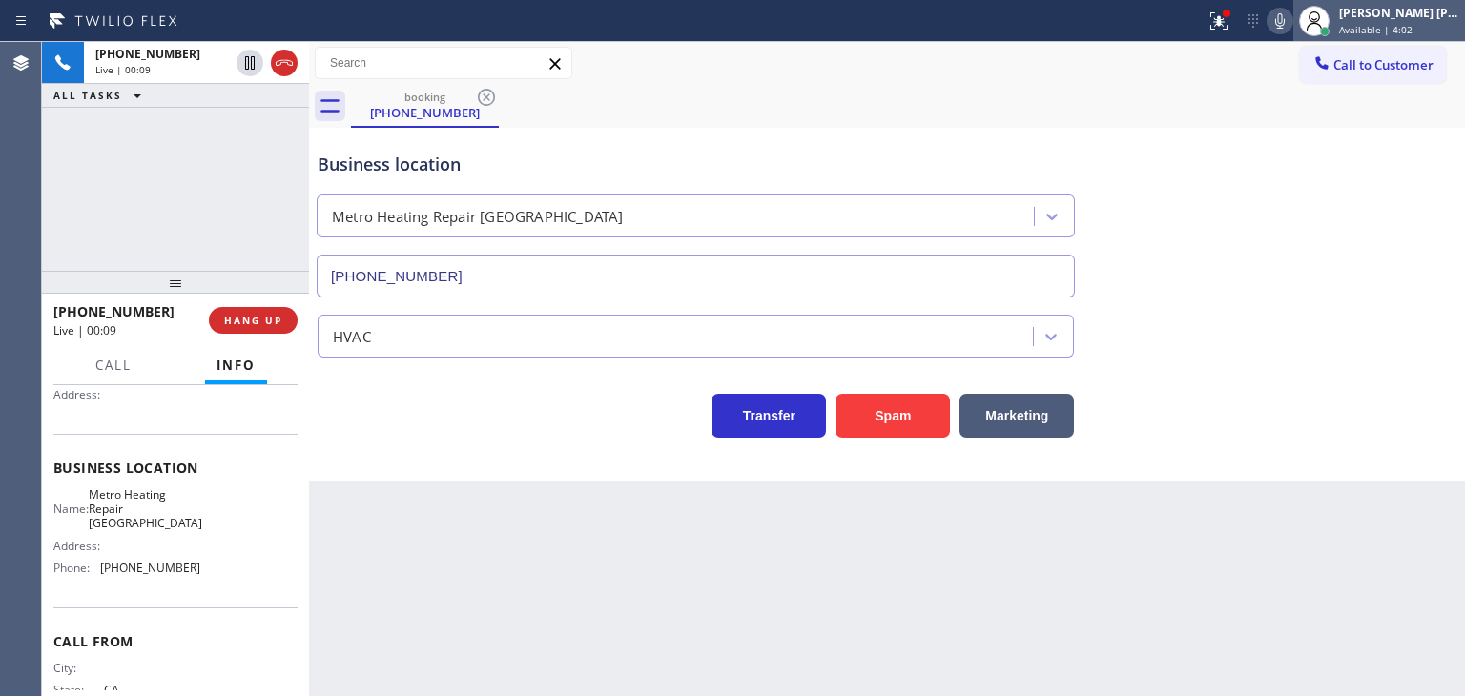
click at [1404, 21] on div "[PERSON_NAME] [PERSON_NAME] Available | 4:02" at bounding box center [1400, 20] width 130 height 33
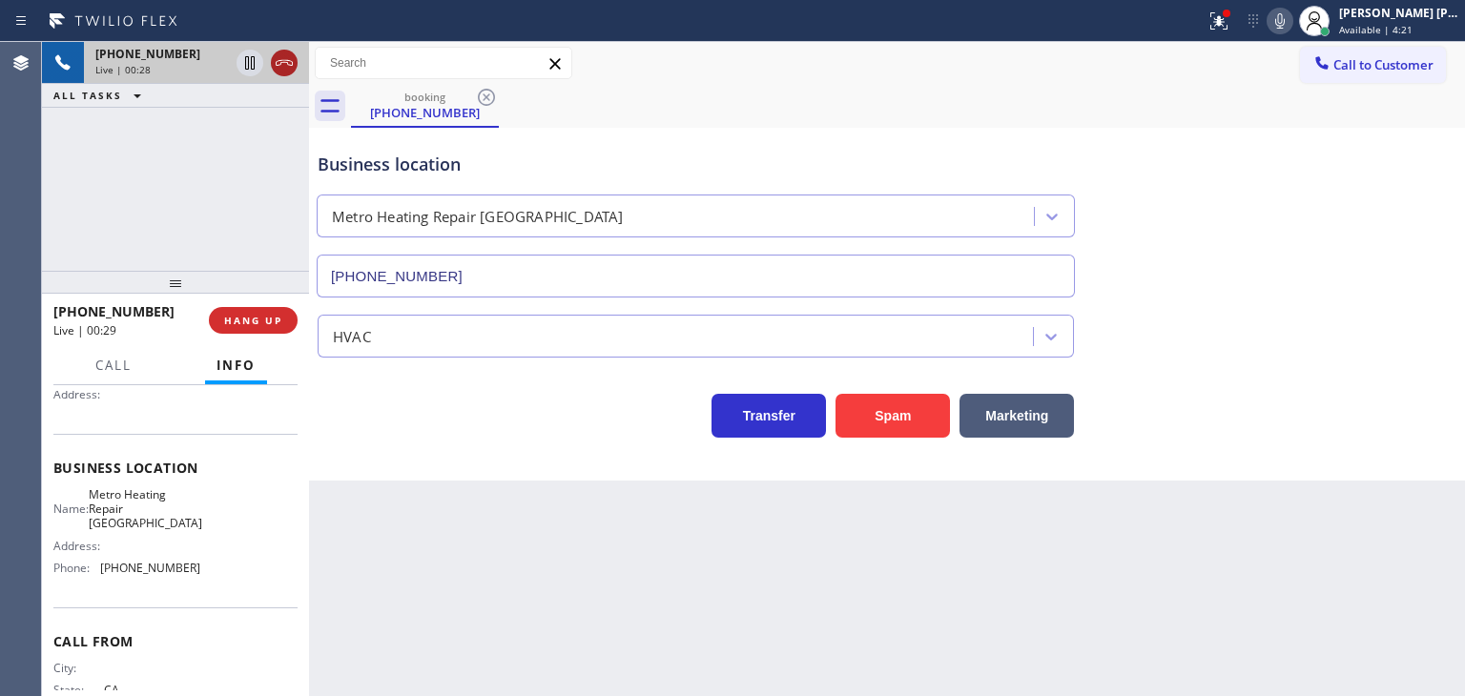
click at [286, 64] on icon at bounding box center [284, 62] width 23 height 23
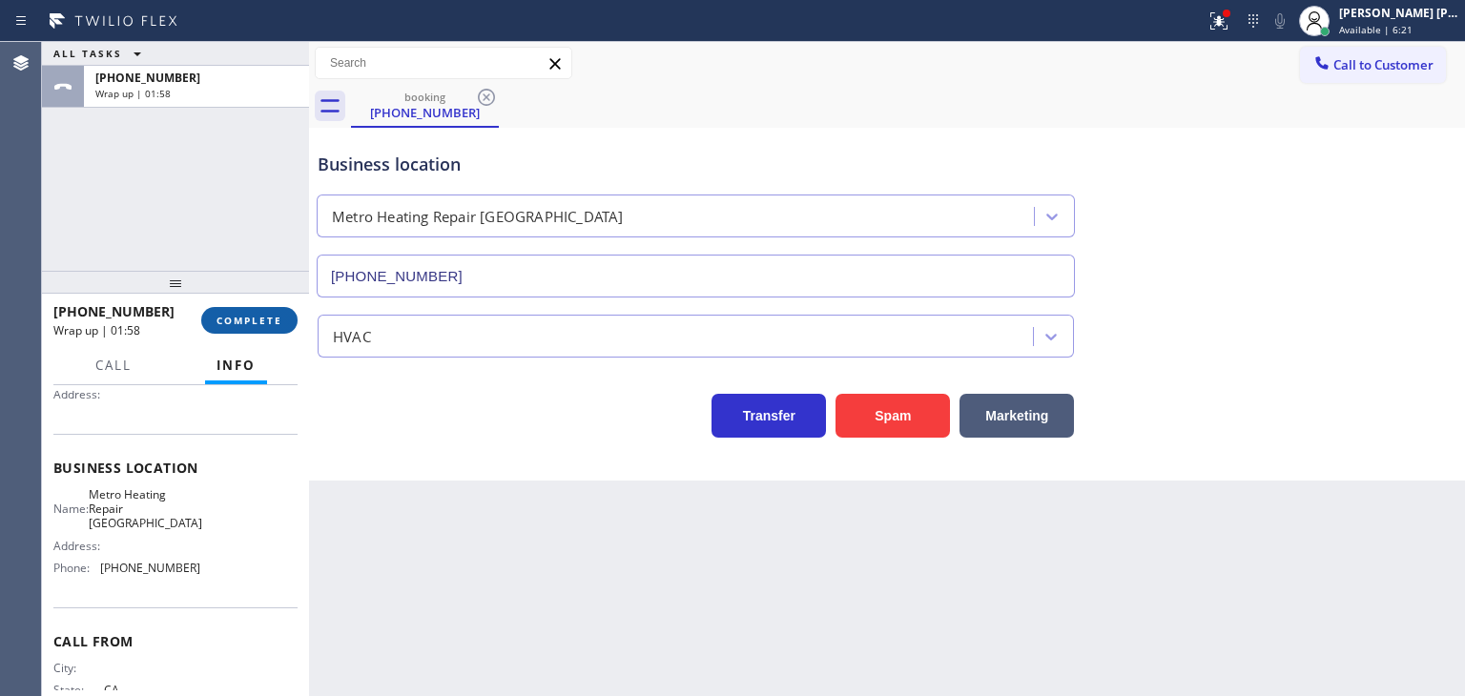
click at [249, 319] on span "COMPLETE" at bounding box center [249, 320] width 66 height 13
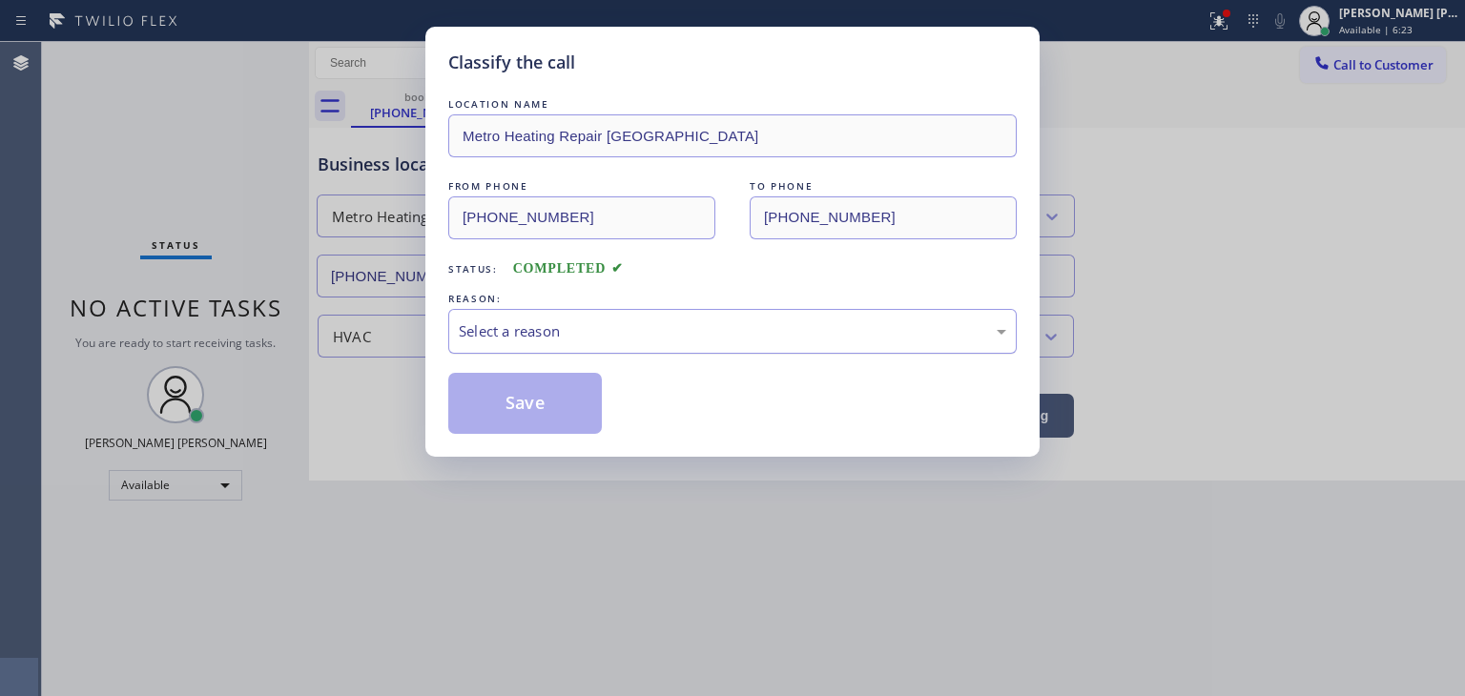
click at [572, 334] on div "Select a reason" at bounding box center [732, 331] width 547 height 22
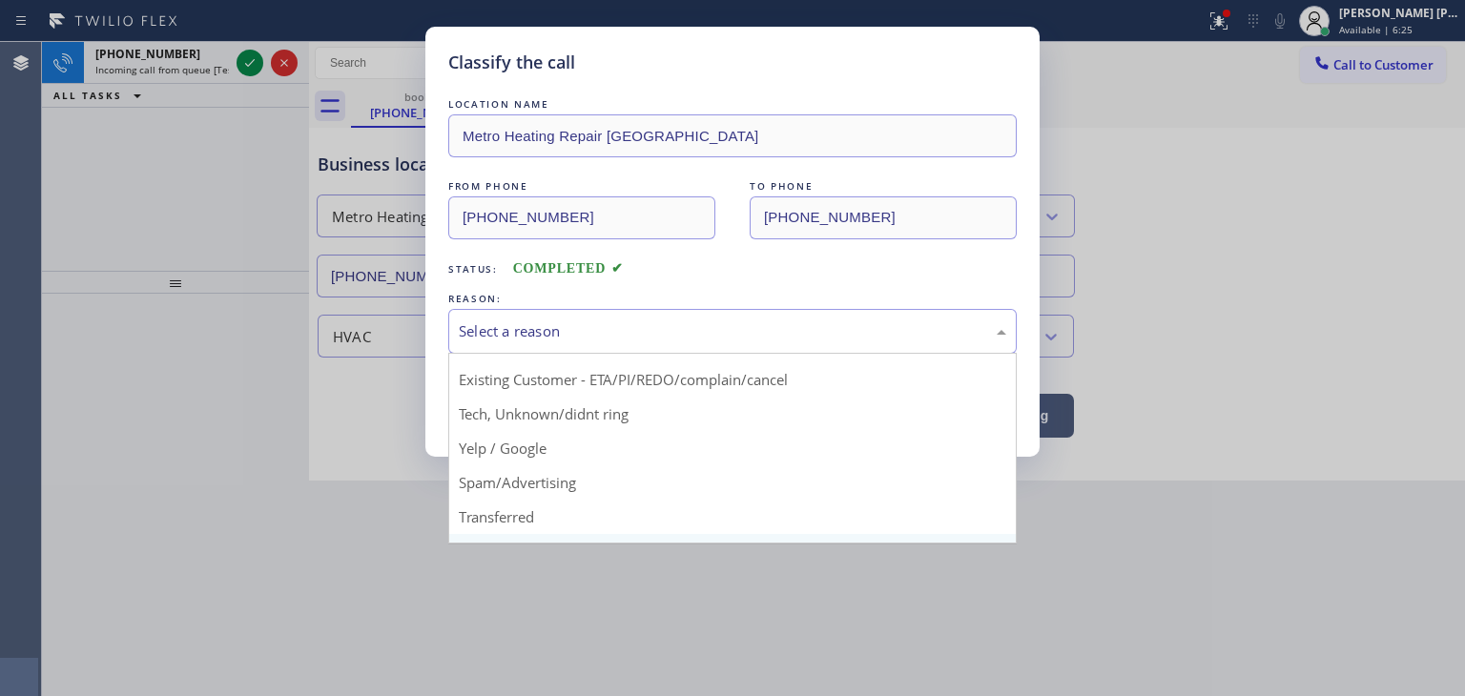
scroll to position [119, 0]
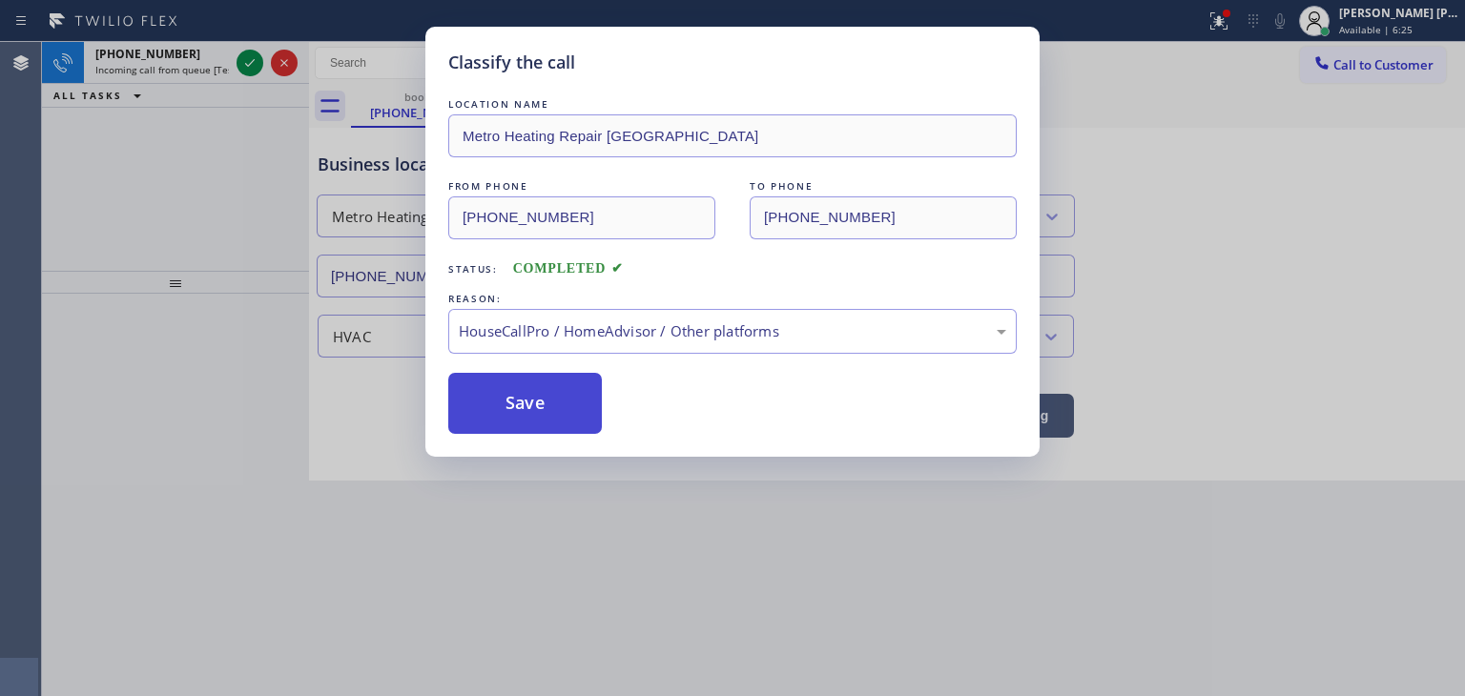
click at [536, 407] on button "Save" at bounding box center [525, 403] width 154 height 61
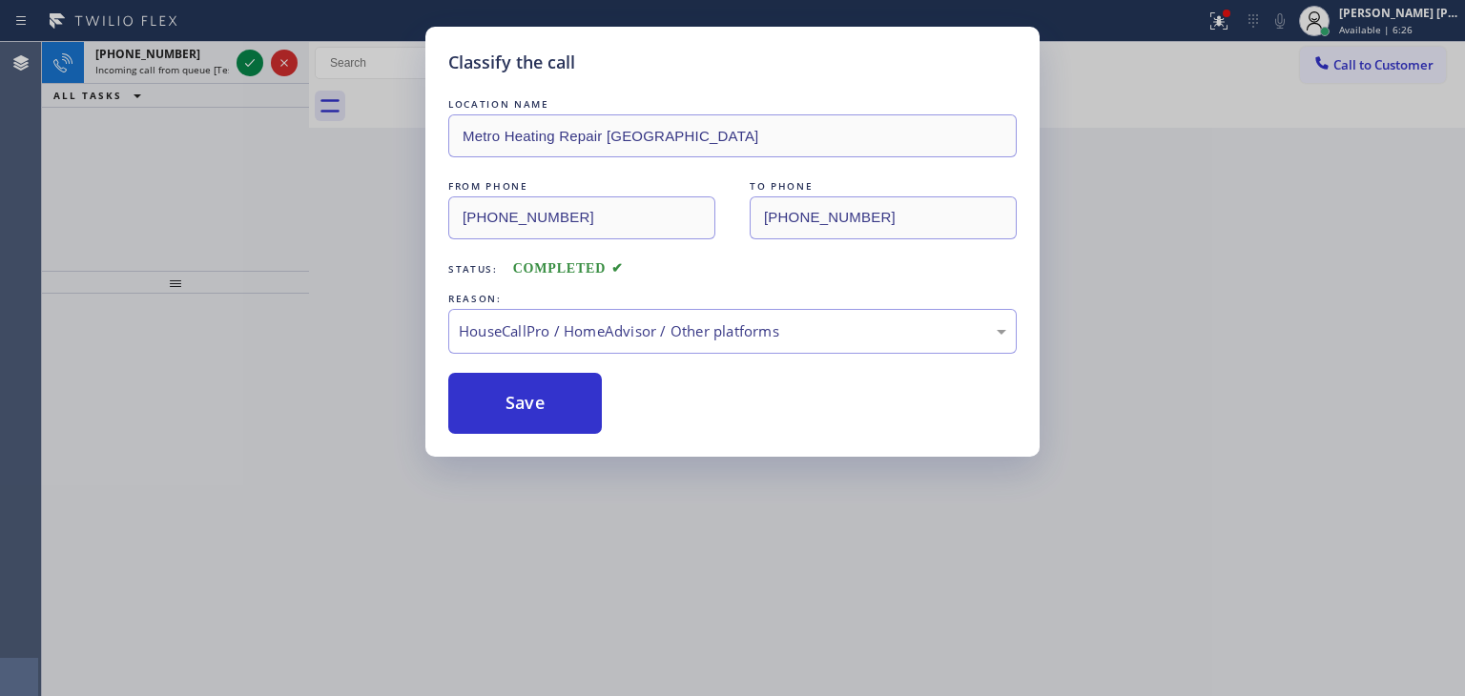
click at [249, 53] on div "Classify the call LOCATION NAME [PERSON_NAME] Electric Co Inc FROM PHONE [PHONE…" at bounding box center [753, 369] width 1423 height 654
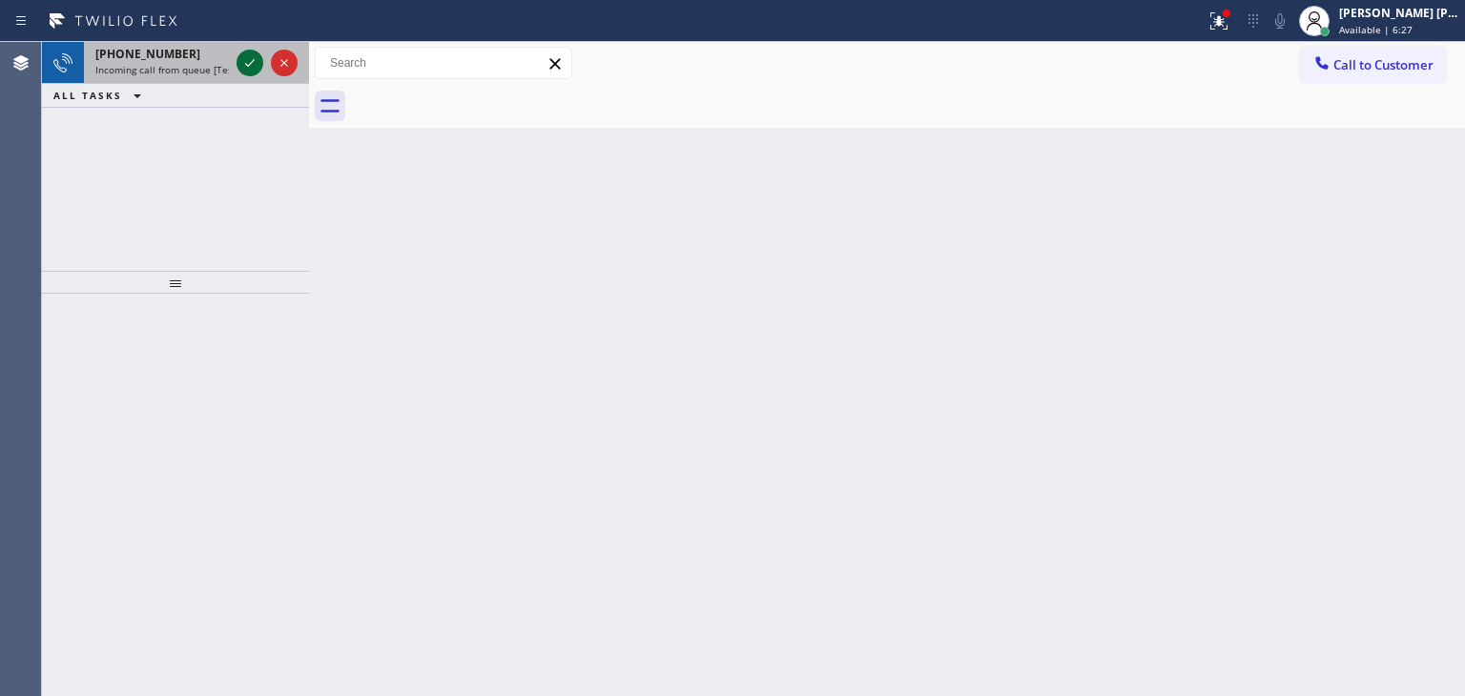
click at [249, 54] on icon at bounding box center [249, 62] width 23 height 23
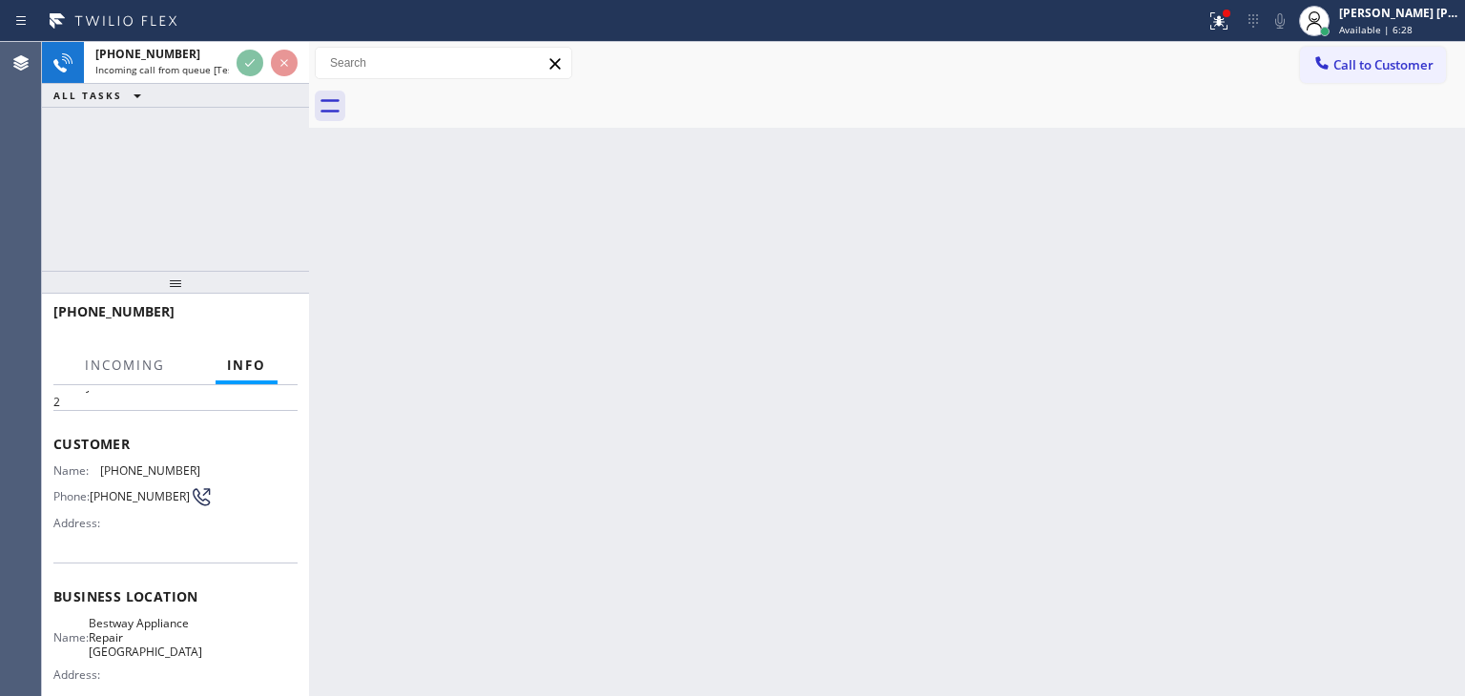
scroll to position [95, 0]
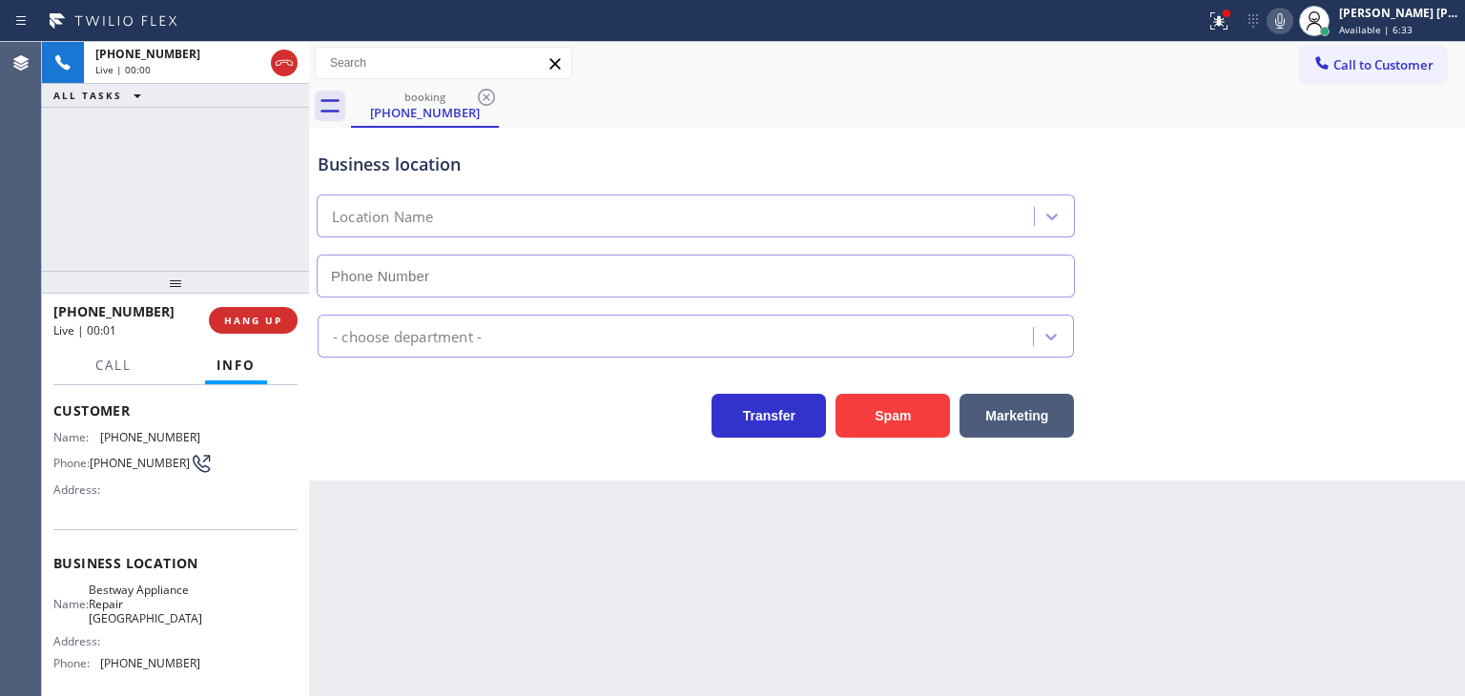
type input "[PHONE_NUMBER]"
click at [1291, 21] on icon at bounding box center [1279, 21] width 23 height 23
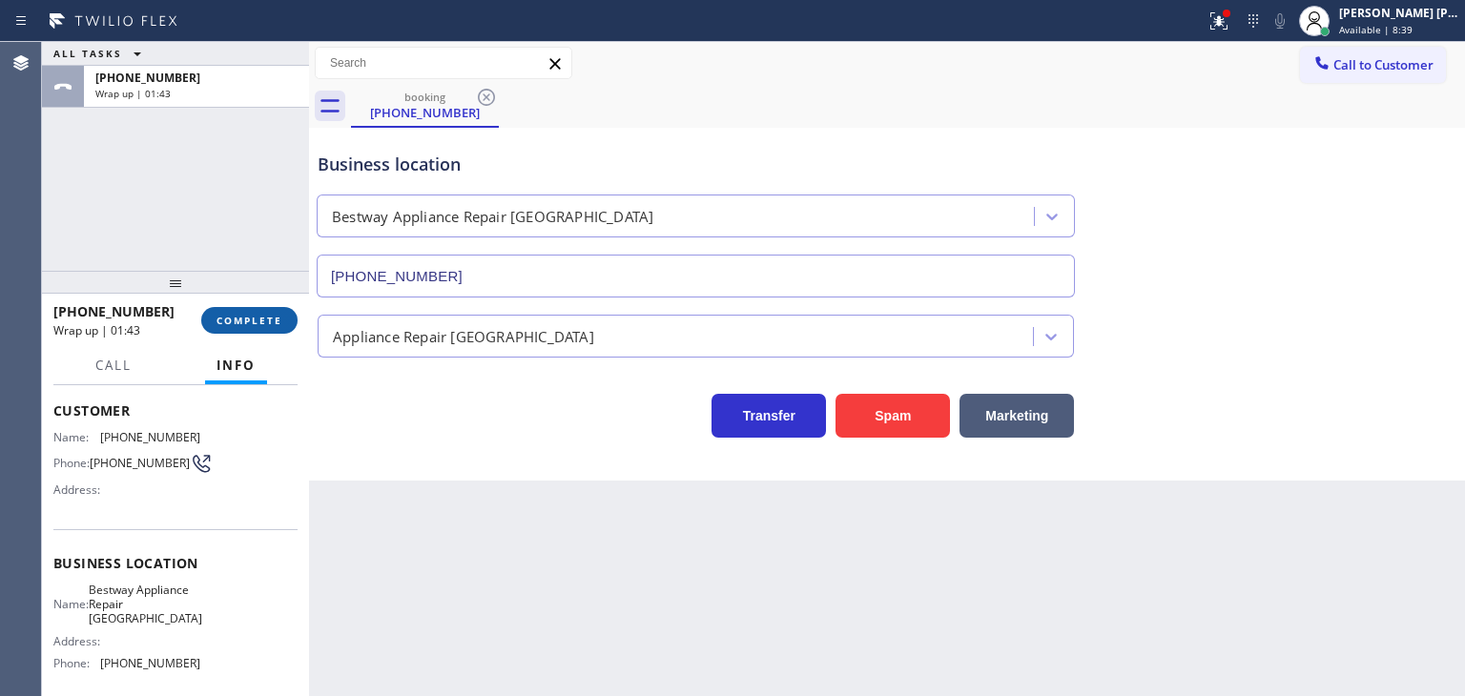
click at [272, 319] on span "COMPLETE" at bounding box center [249, 320] width 66 height 13
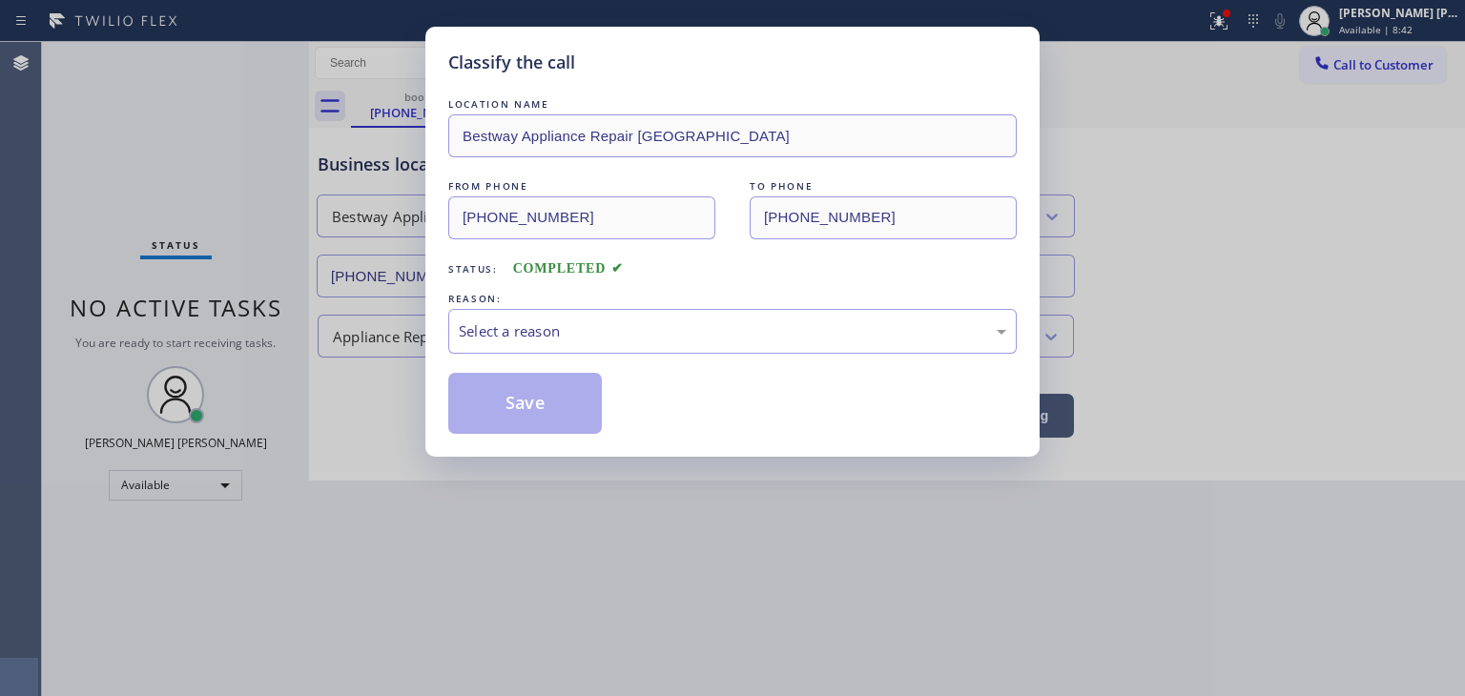
click at [565, 353] on div "LOCATION NAME Bestway Appliance Repair [GEOGRAPHIC_DATA] FROM PHONE [PHONE_NUMB…" at bounding box center [732, 263] width 568 height 339
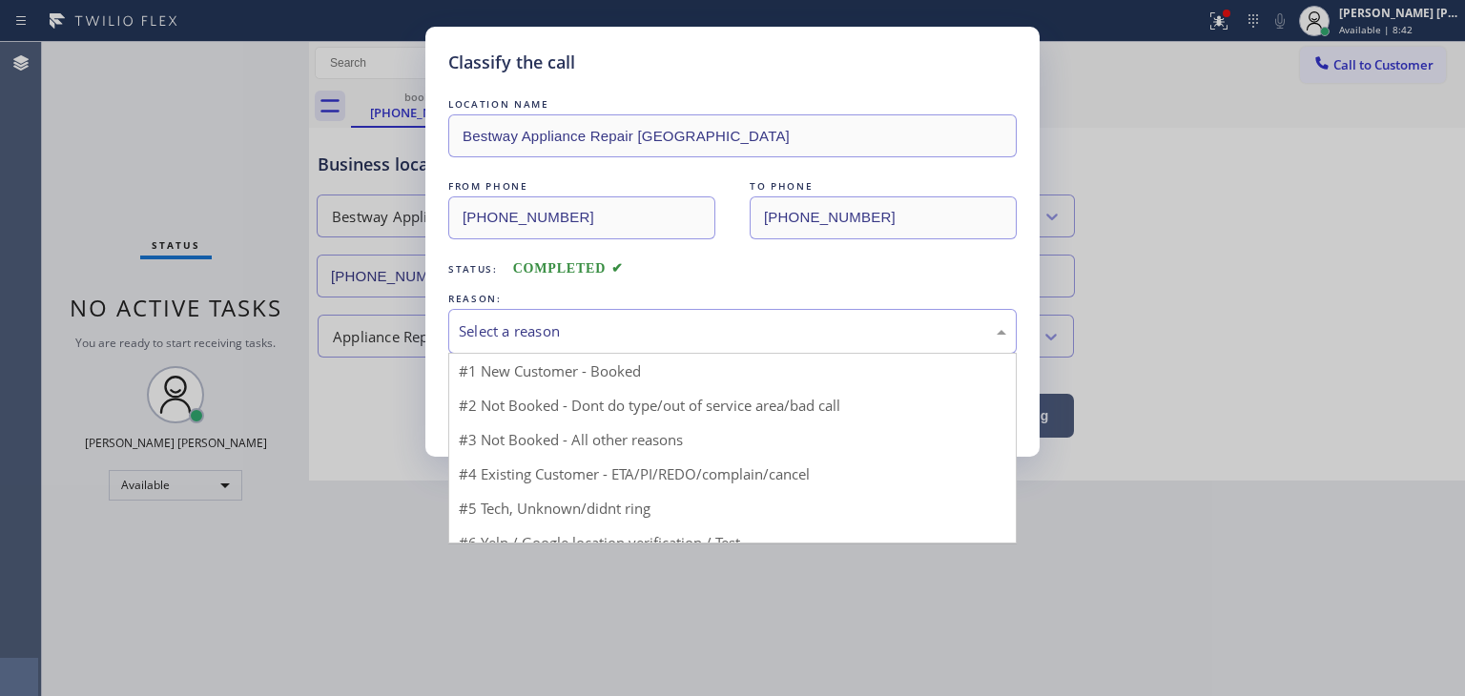
click at [563, 345] on div "Select a reason" at bounding box center [732, 331] width 568 height 45
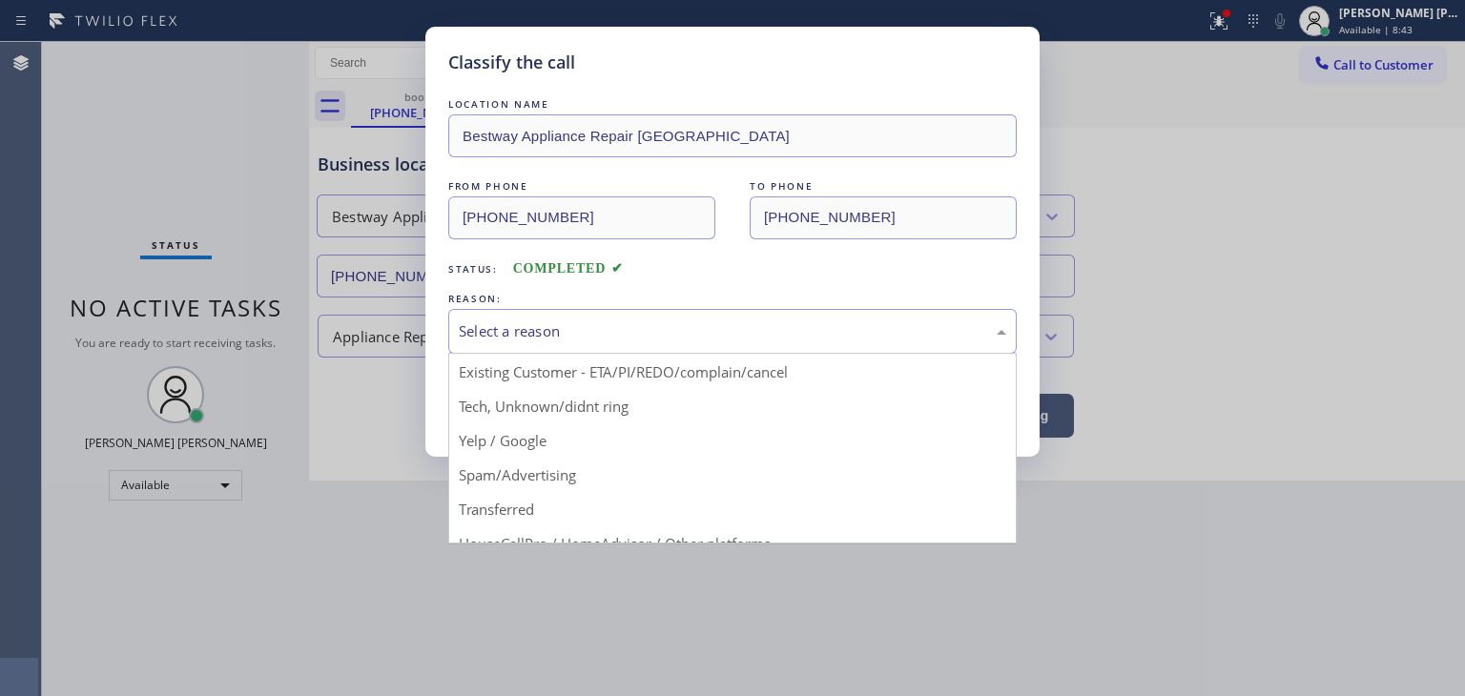
scroll to position [95, 0]
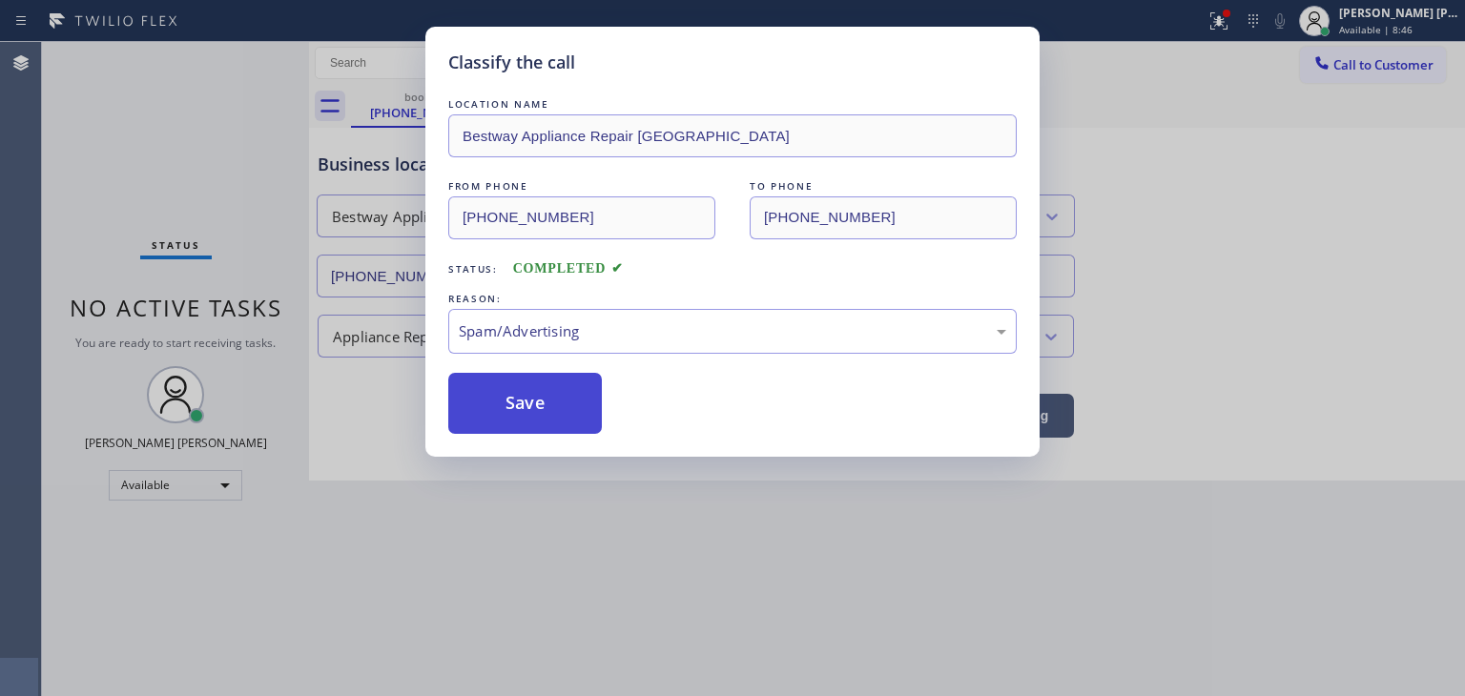
click at [511, 391] on button "Save" at bounding box center [525, 403] width 154 height 61
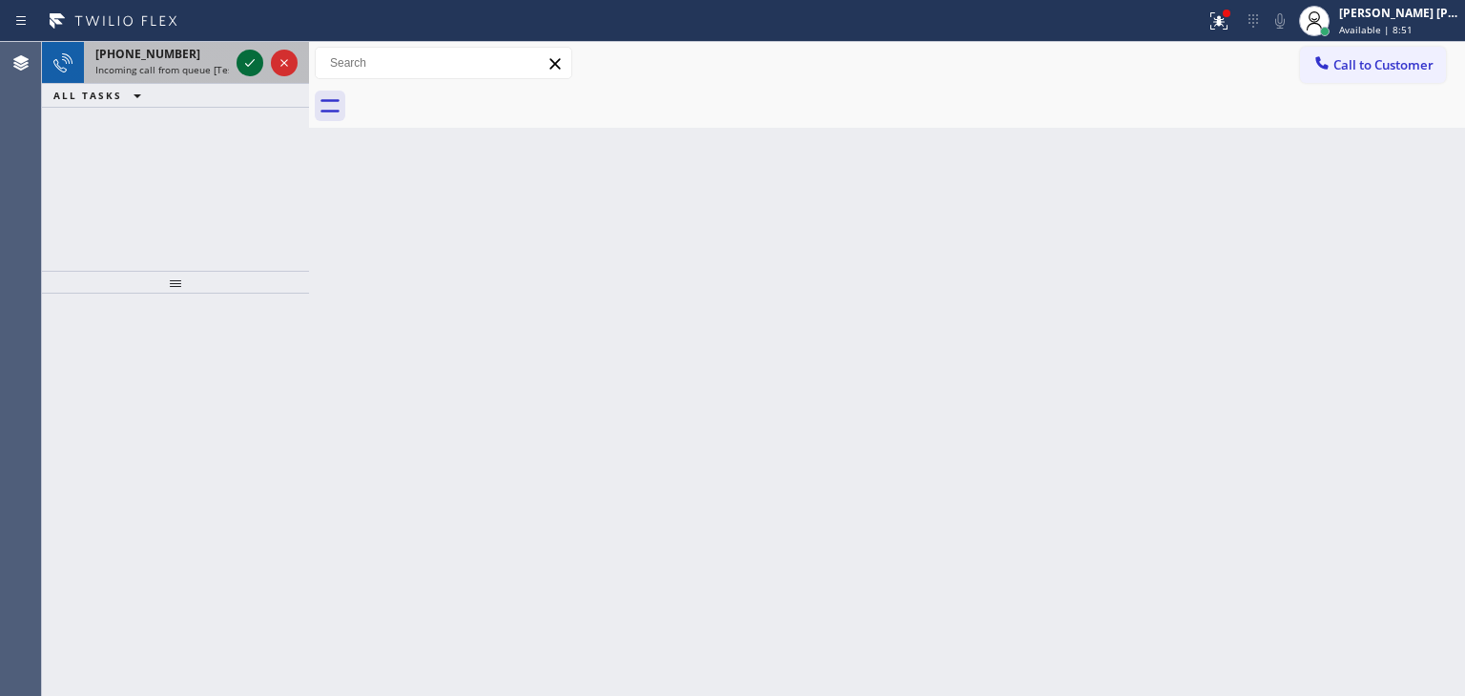
click at [251, 57] on icon at bounding box center [249, 62] width 23 height 23
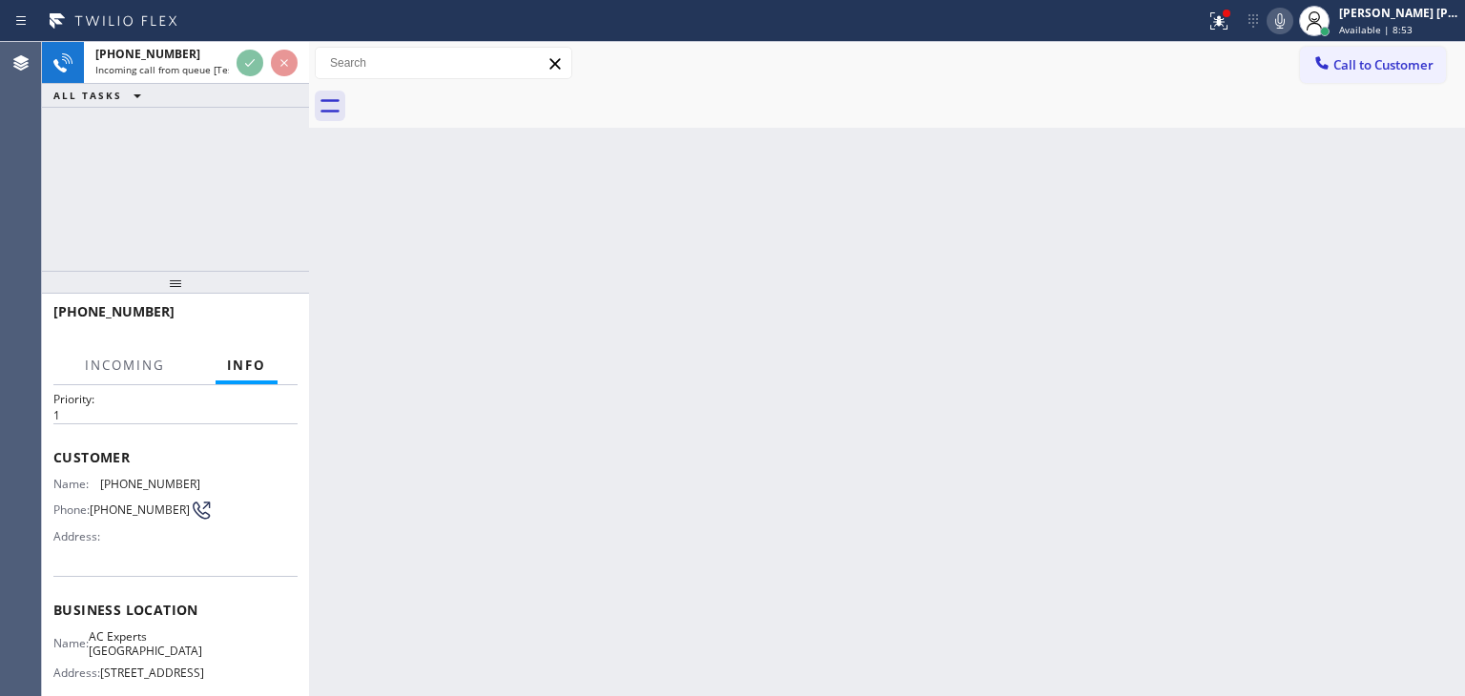
scroll to position [95, 0]
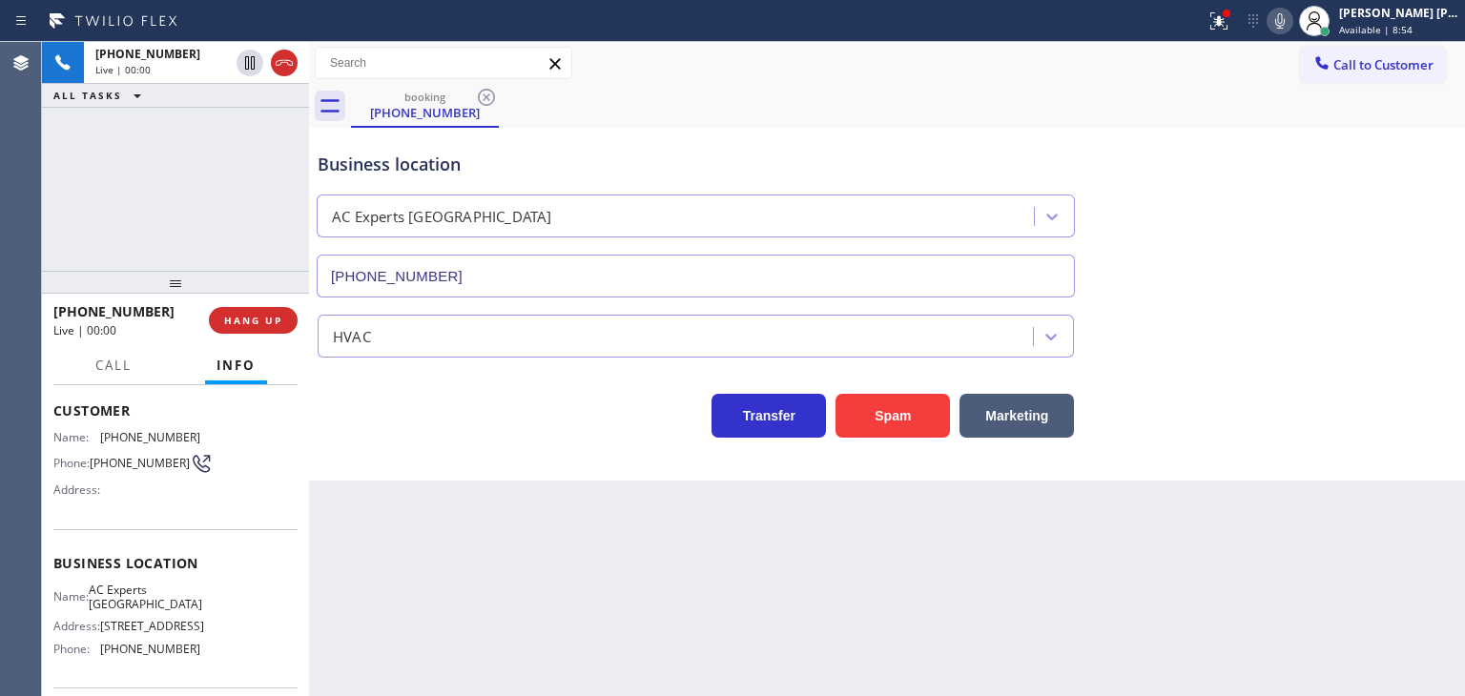
type input "[PHONE_NUMBER]"
click at [1291, 19] on icon at bounding box center [1279, 21] width 23 height 23
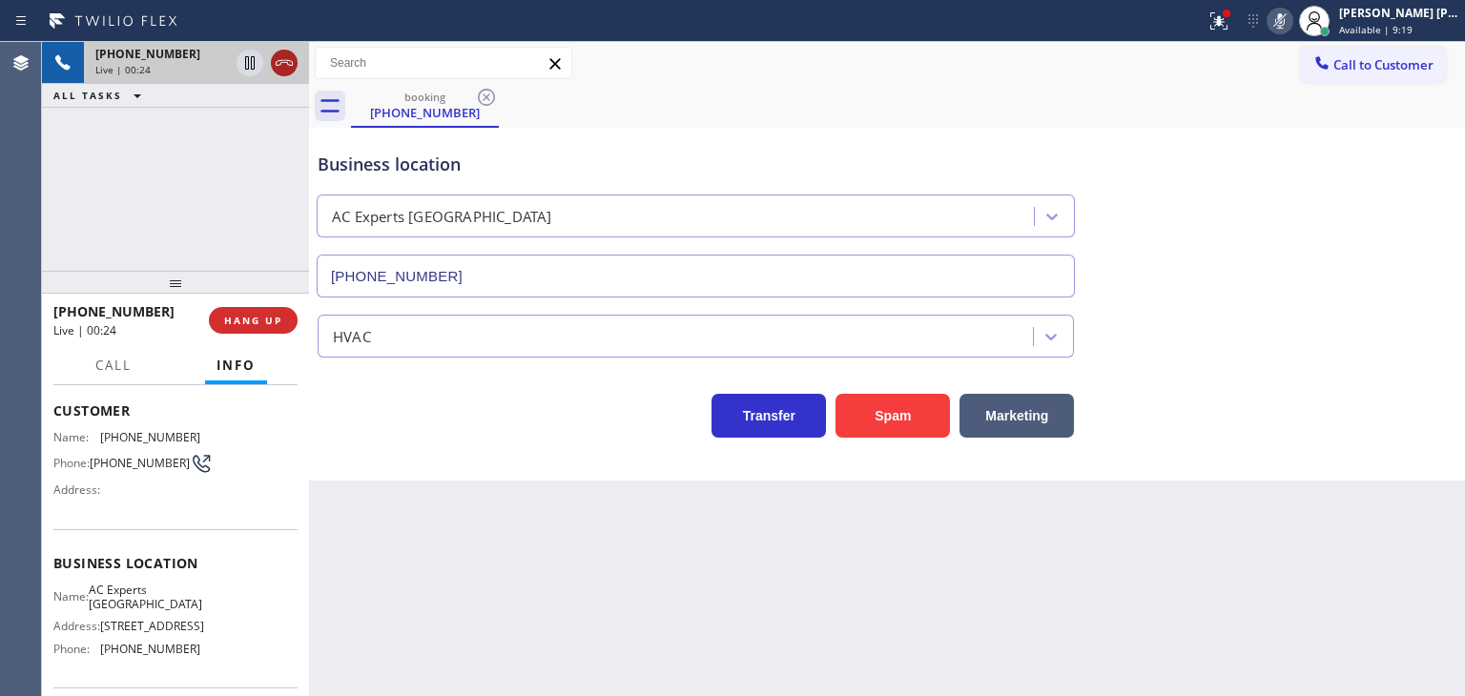
click at [291, 70] on icon at bounding box center [284, 62] width 23 height 23
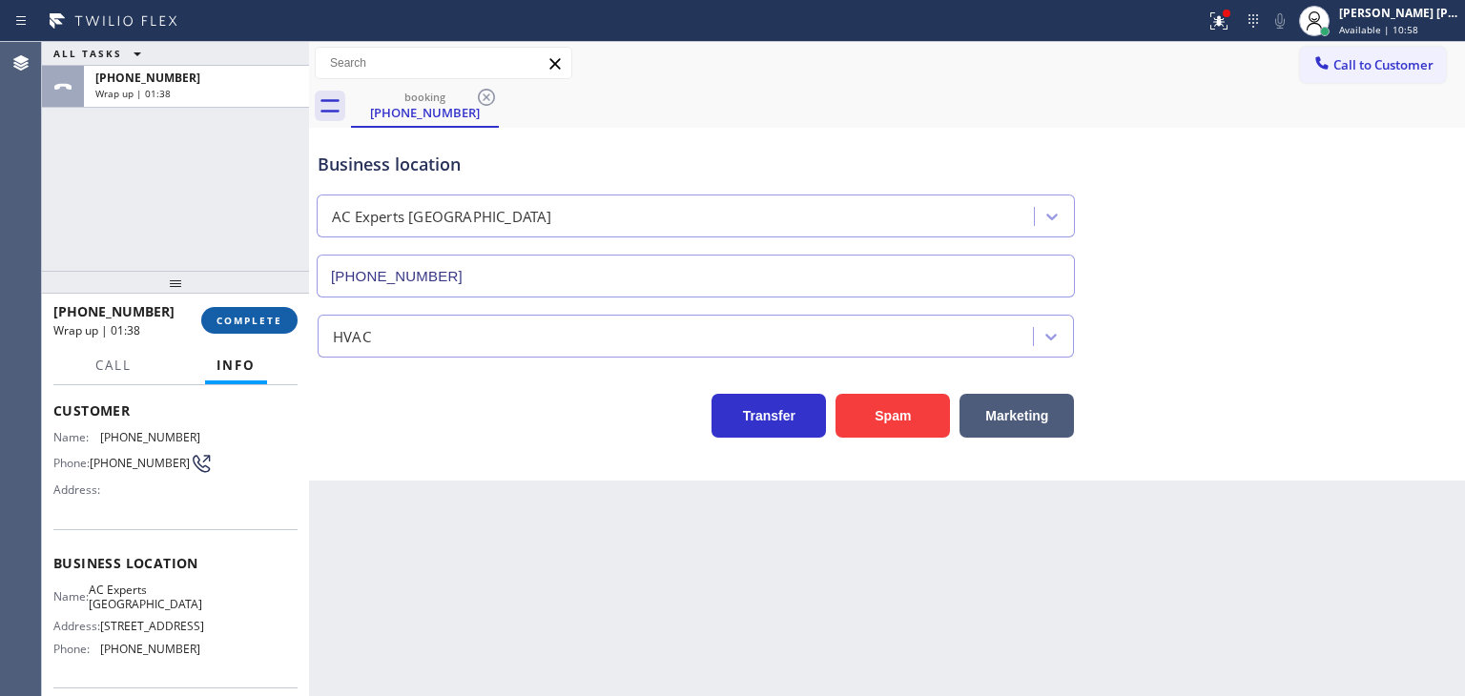
click at [240, 322] on span "COMPLETE" at bounding box center [249, 320] width 66 height 13
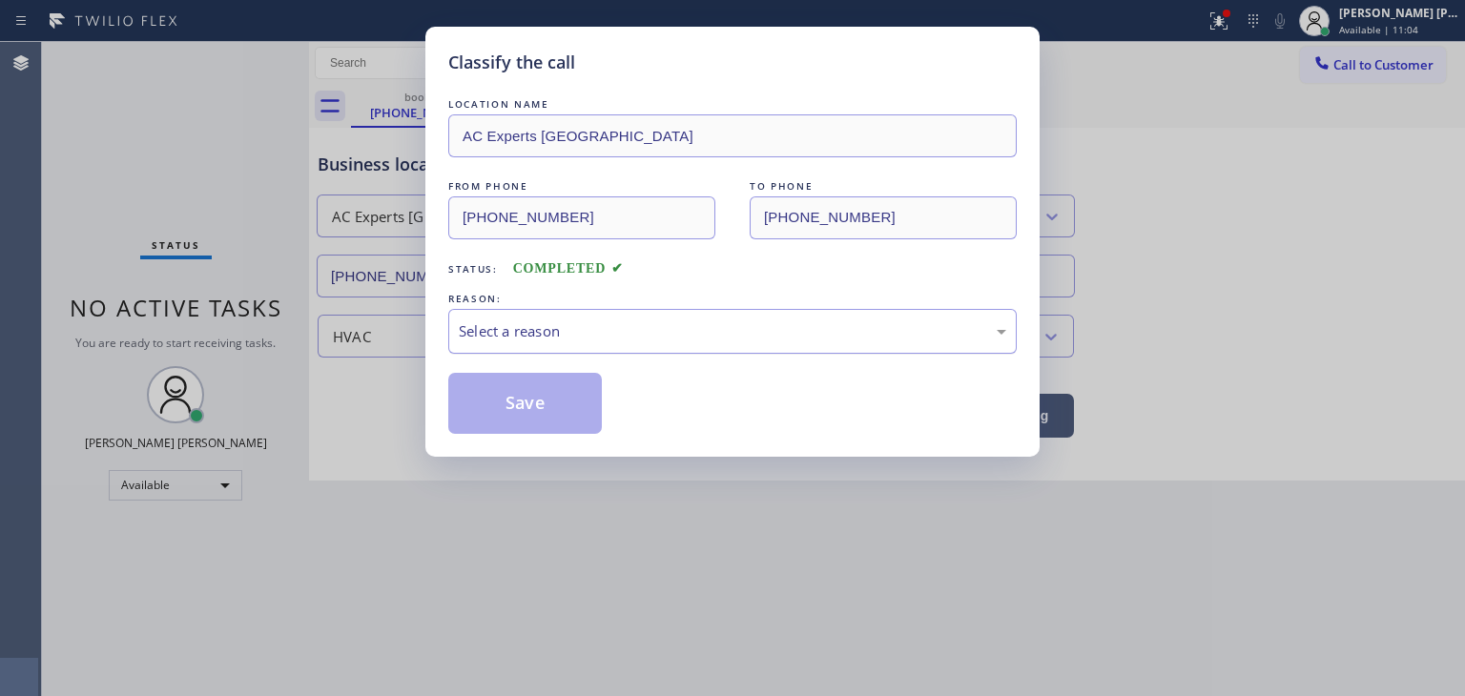
click at [526, 341] on div "Select a reason" at bounding box center [732, 331] width 568 height 45
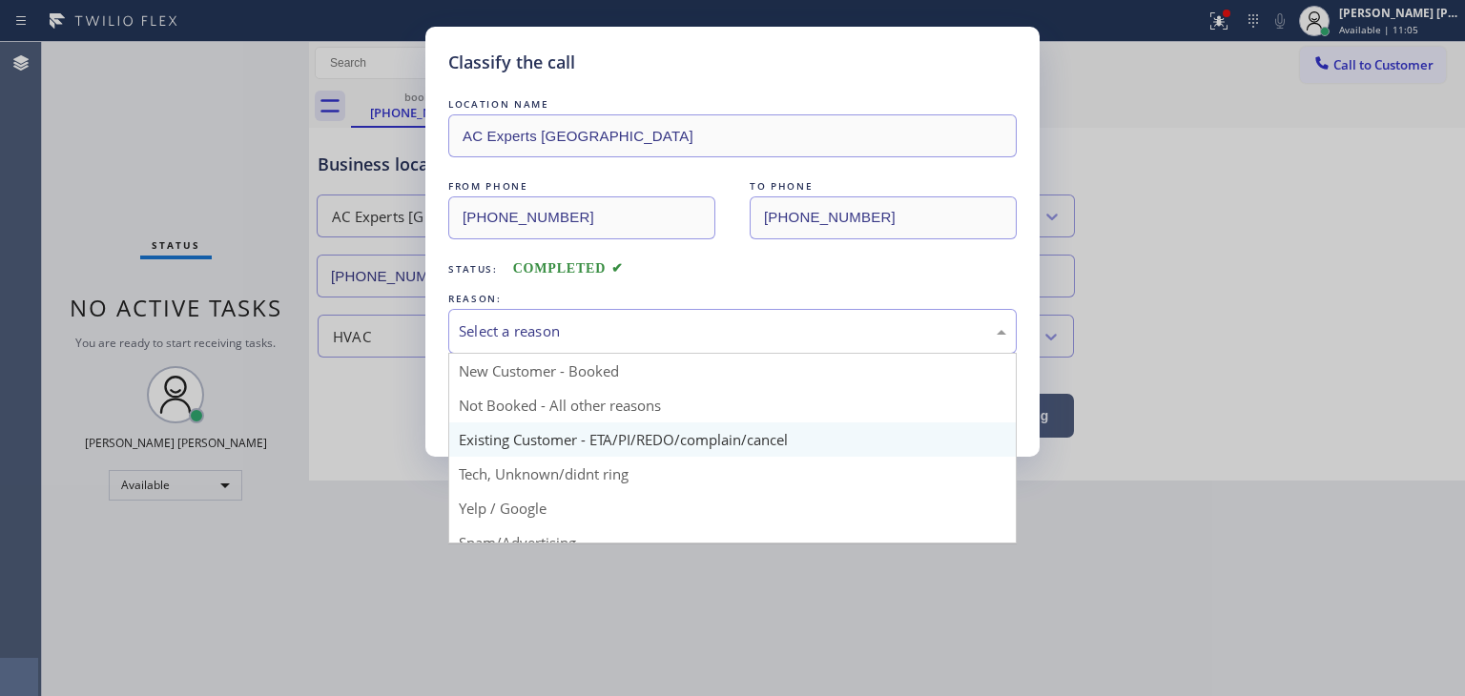
scroll to position [95, 0]
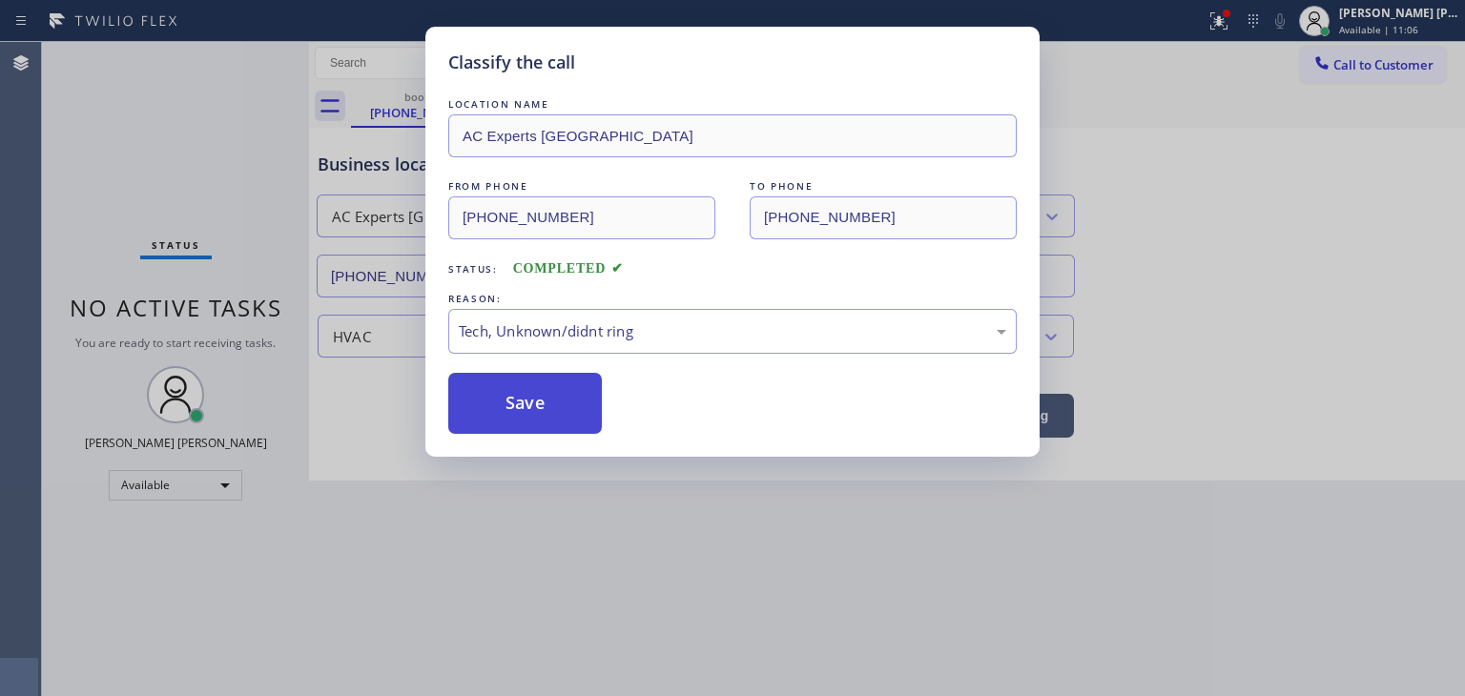
click at [538, 388] on button "Save" at bounding box center [525, 403] width 154 height 61
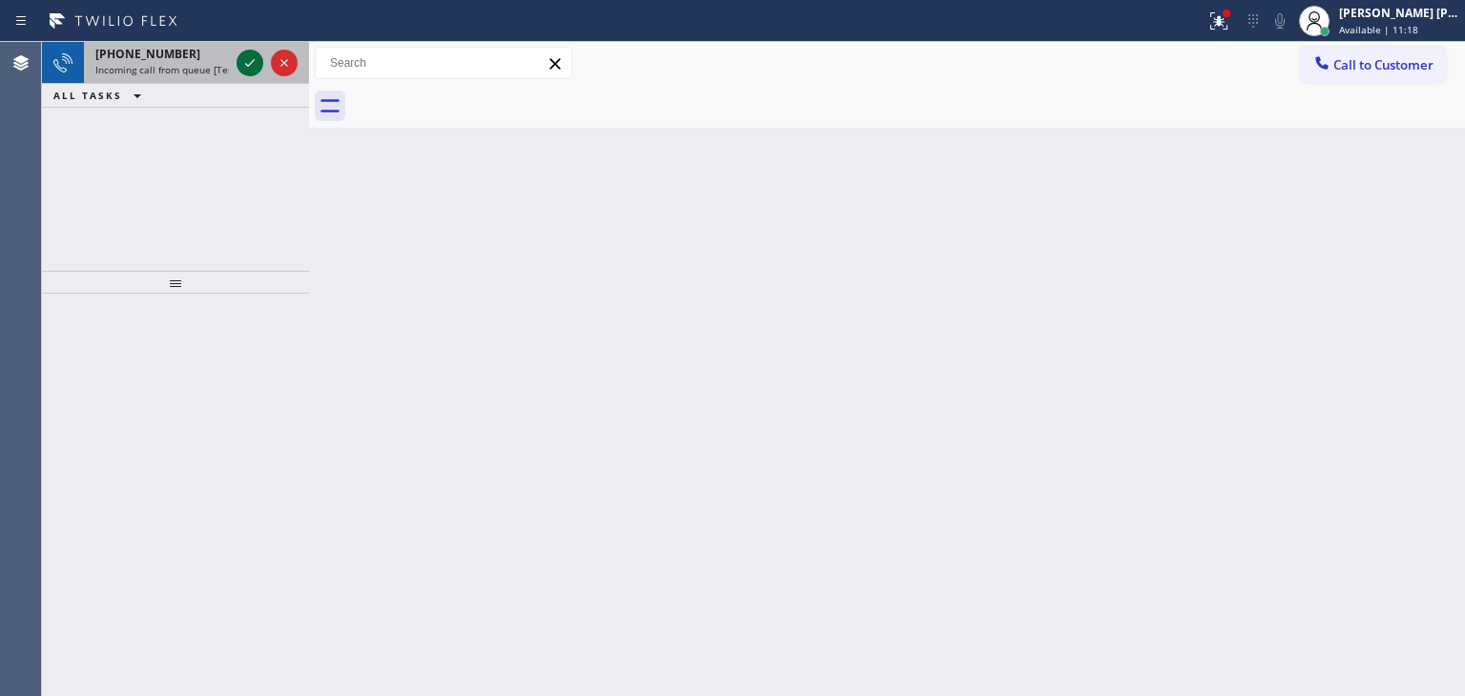
click at [250, 64] on icon at bounding box center [250, 63] width 10 height 8
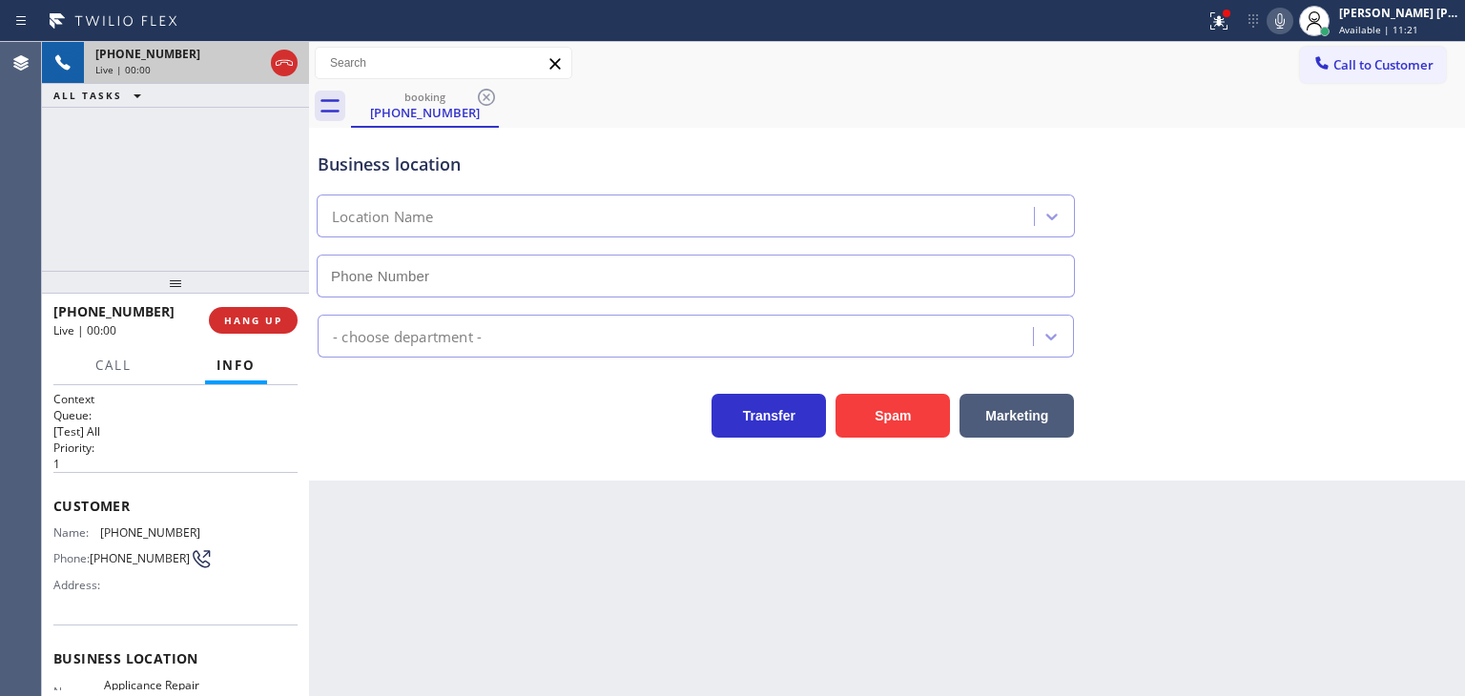
type input "[PHONE_NUMBER]"
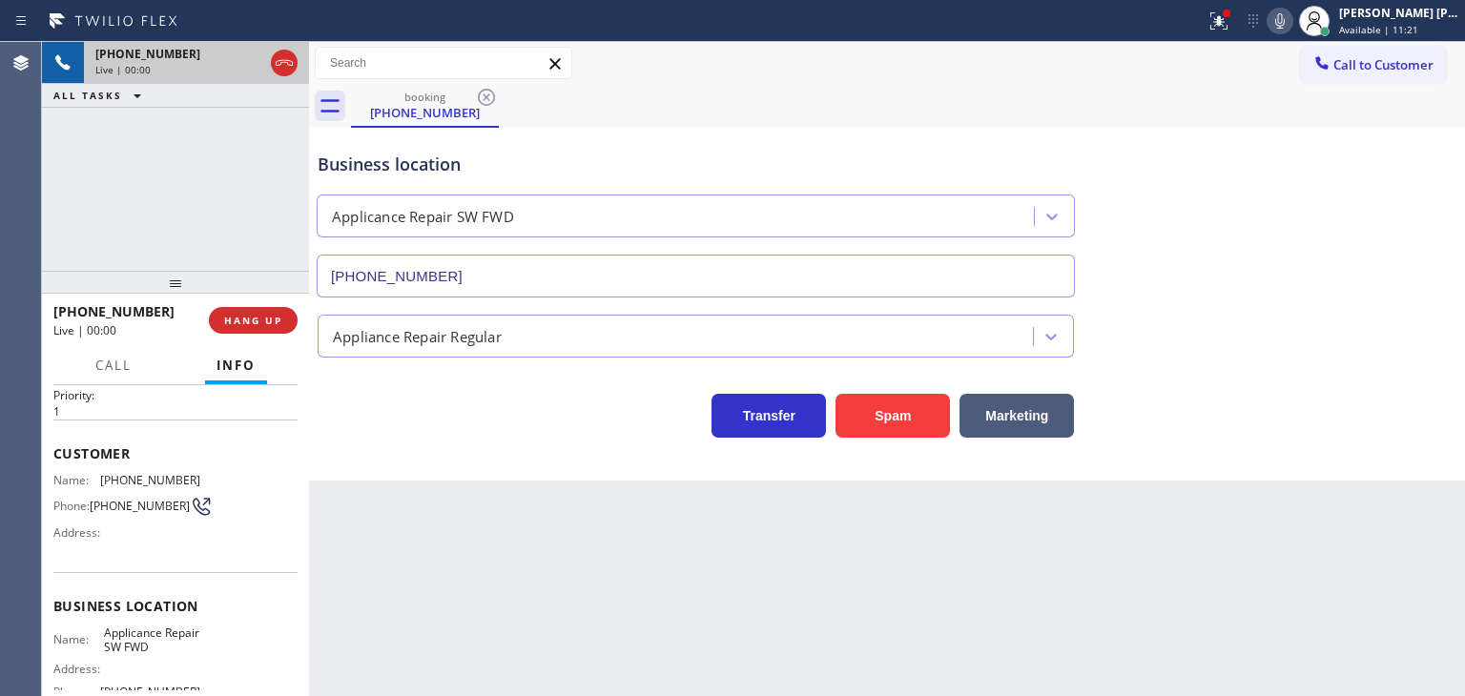
scroll to position [95, 0]
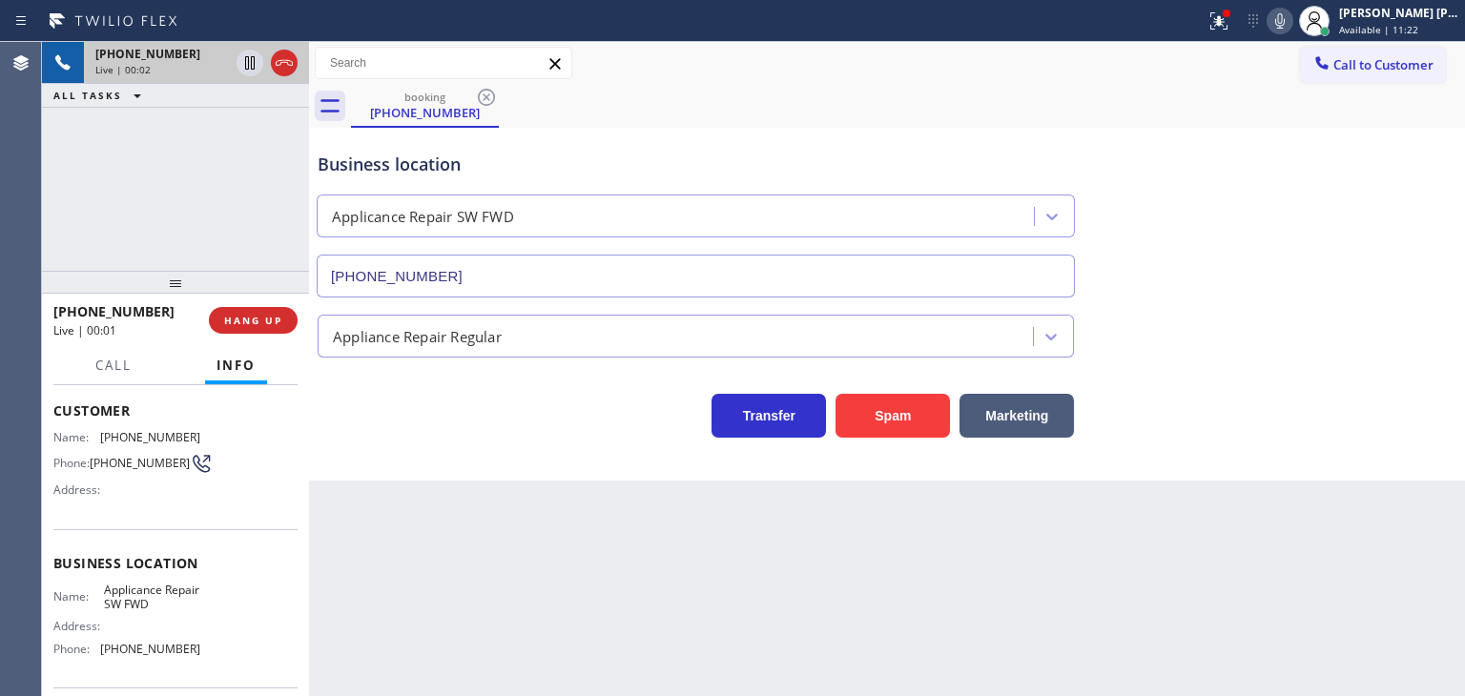
click at [1291, 17] on icon at bounding box center [1279, 21] width 23 height 23
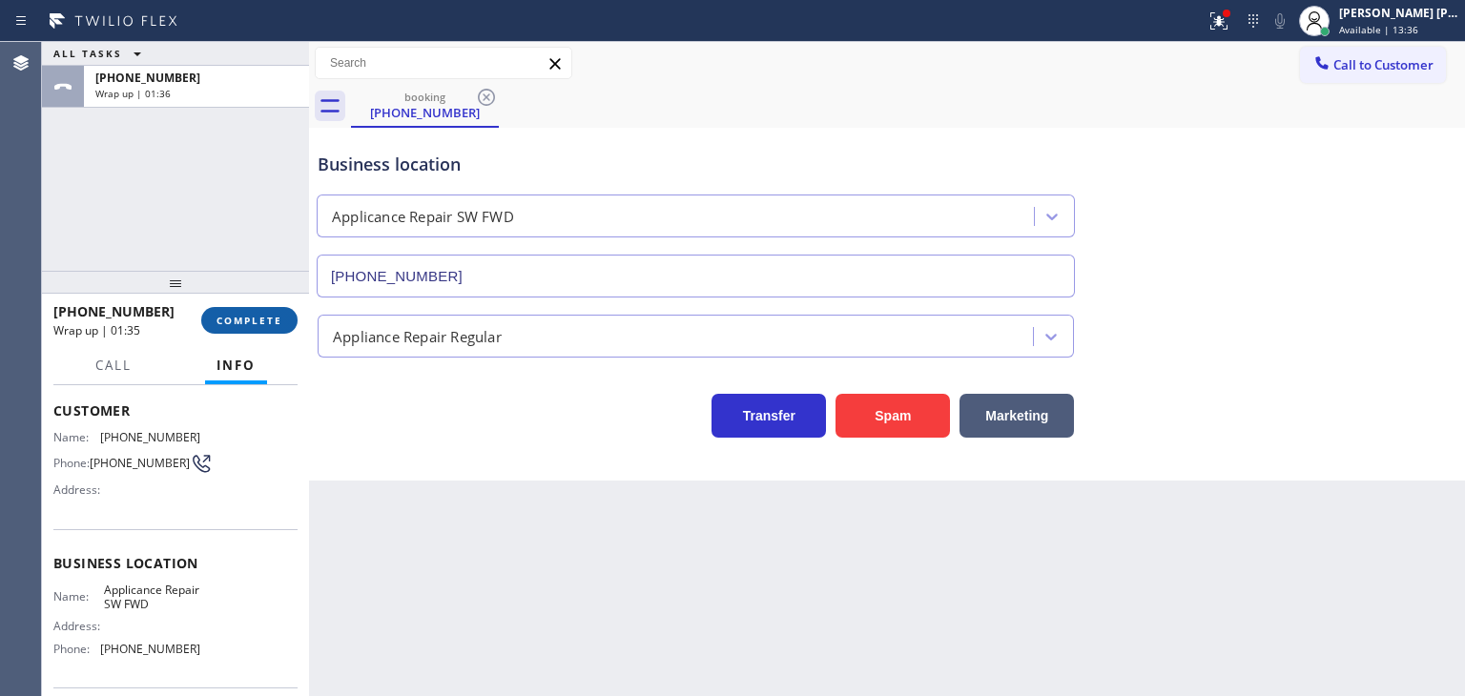
click at [250, 329] on button "COMPLETE" at bounding box center [249, 320] width 96 height 27
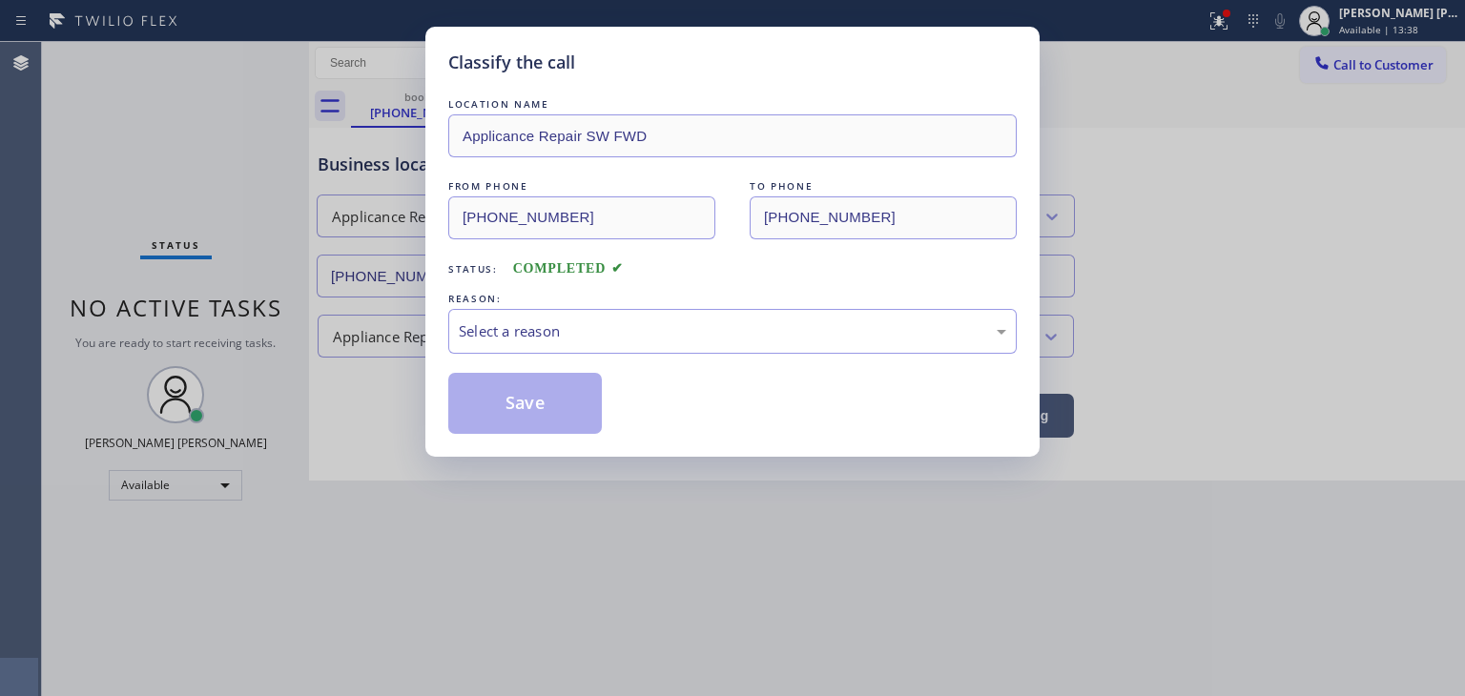
click at [492, 325] on div "Select a reason" at bounding box center [732, 331] width 547 height 22
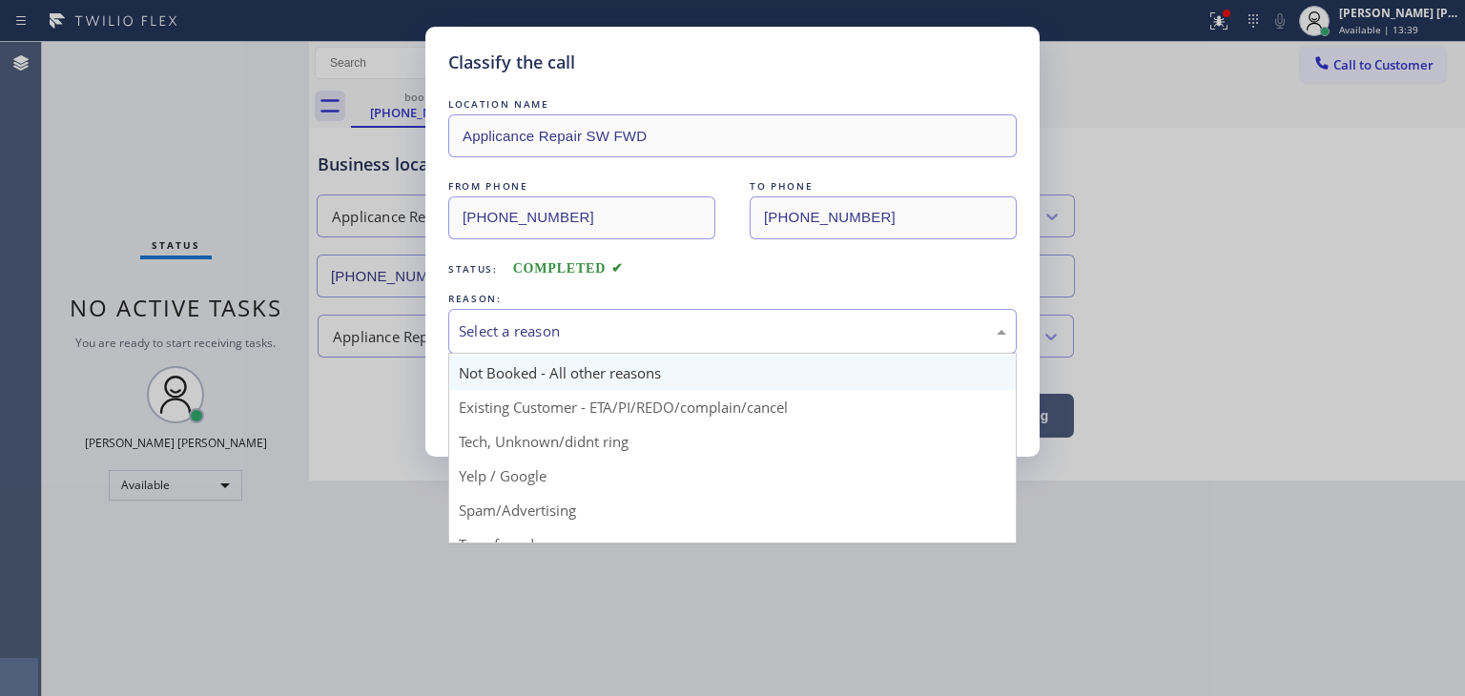
scroll to position [51, 0]
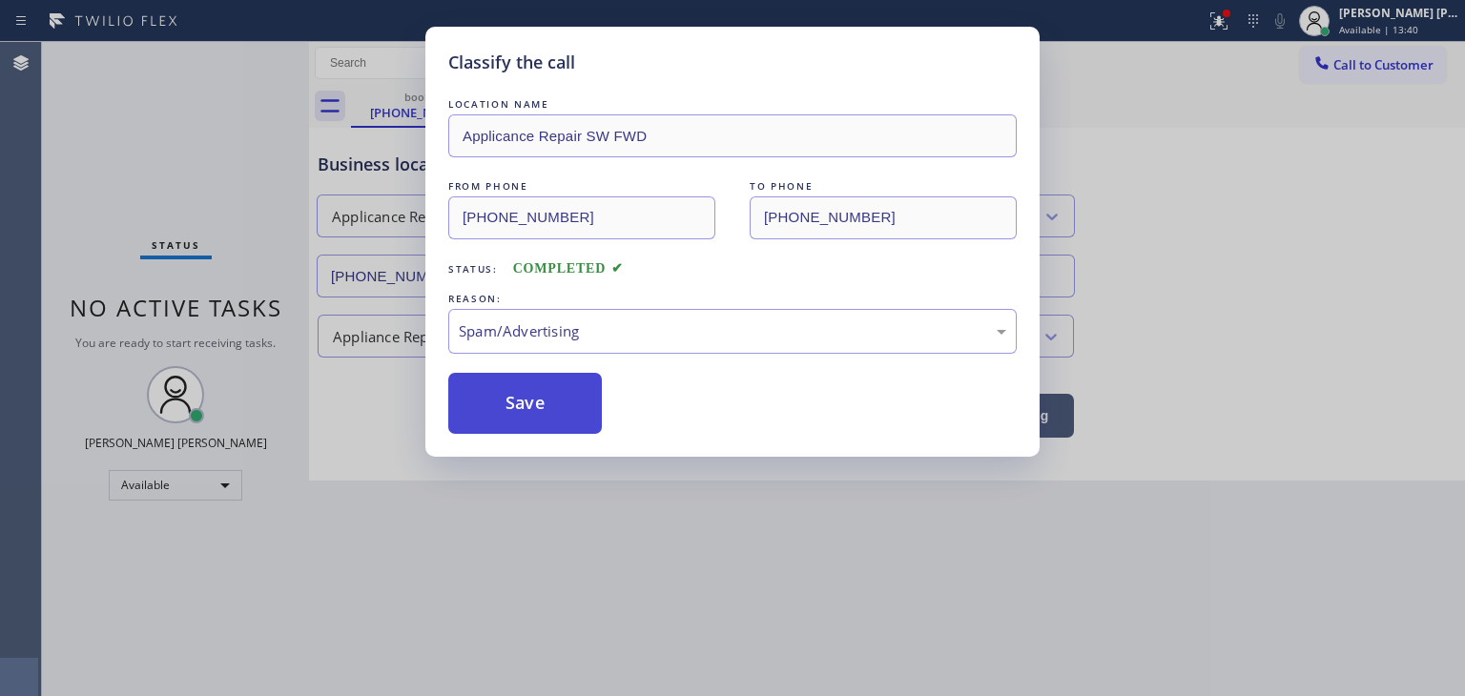
click at [511, 395] on button "Save" at bounding box center [525, 403] width 154 height 61
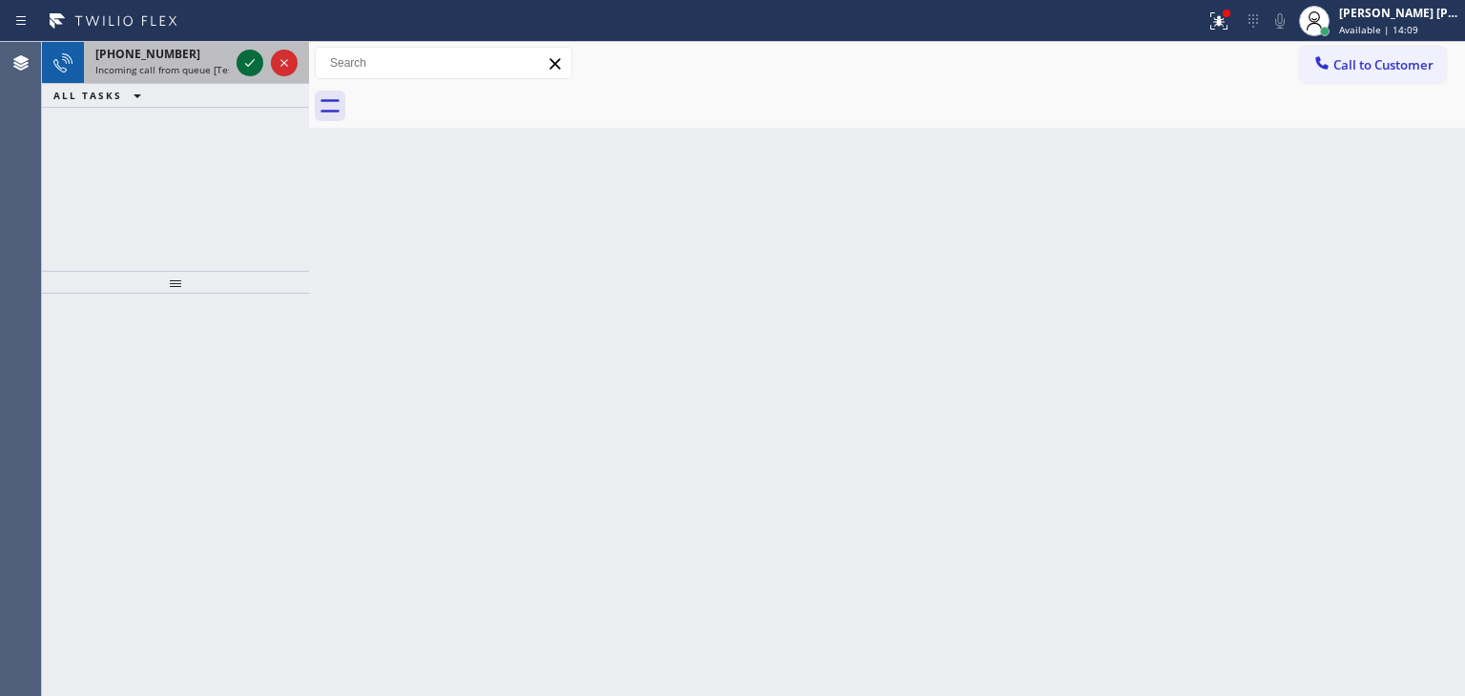
click at [248, 62] on icon at bounding box center [249, 62] width 23 height 23
click at [250, 59] on icon at bounding box center [249, 62] width 23 height 23
click at [251, 58] on icon at bounding box center [249, 62] width 23 height 23
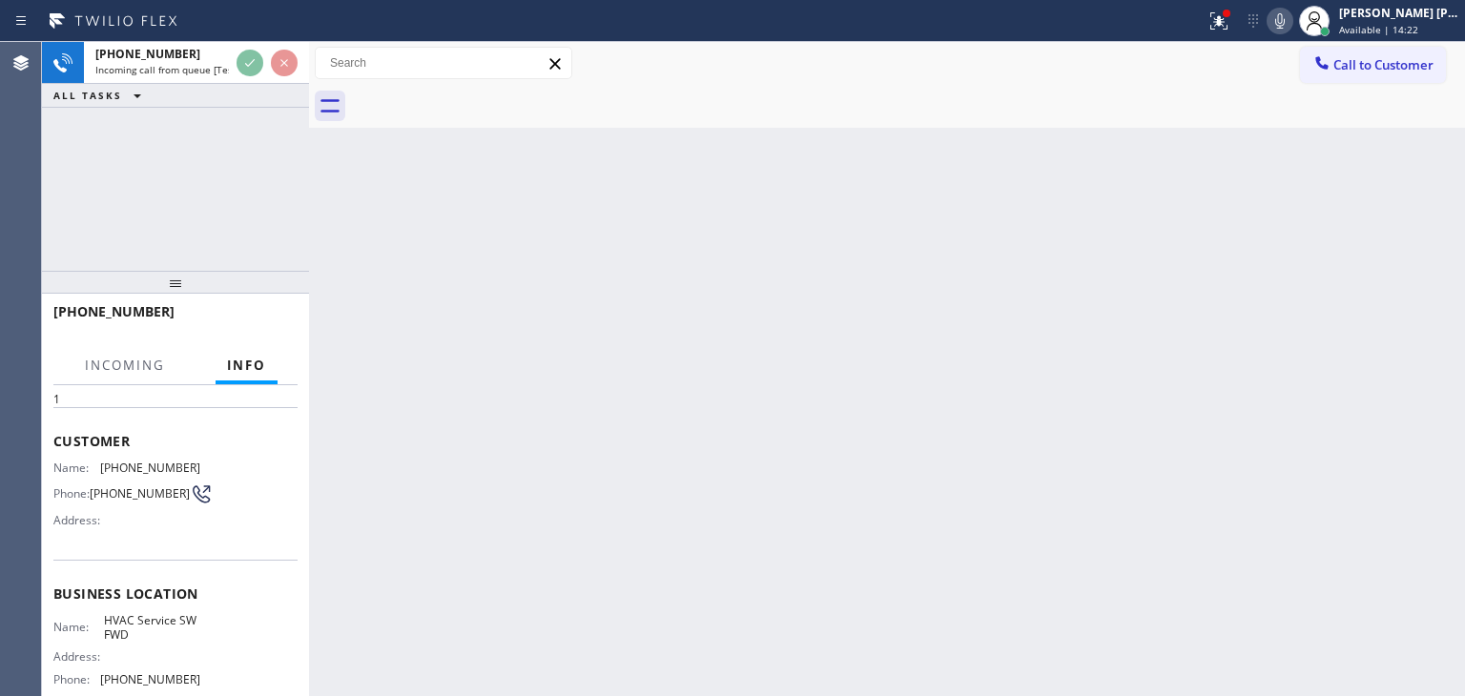
scroll to position [95, 0]
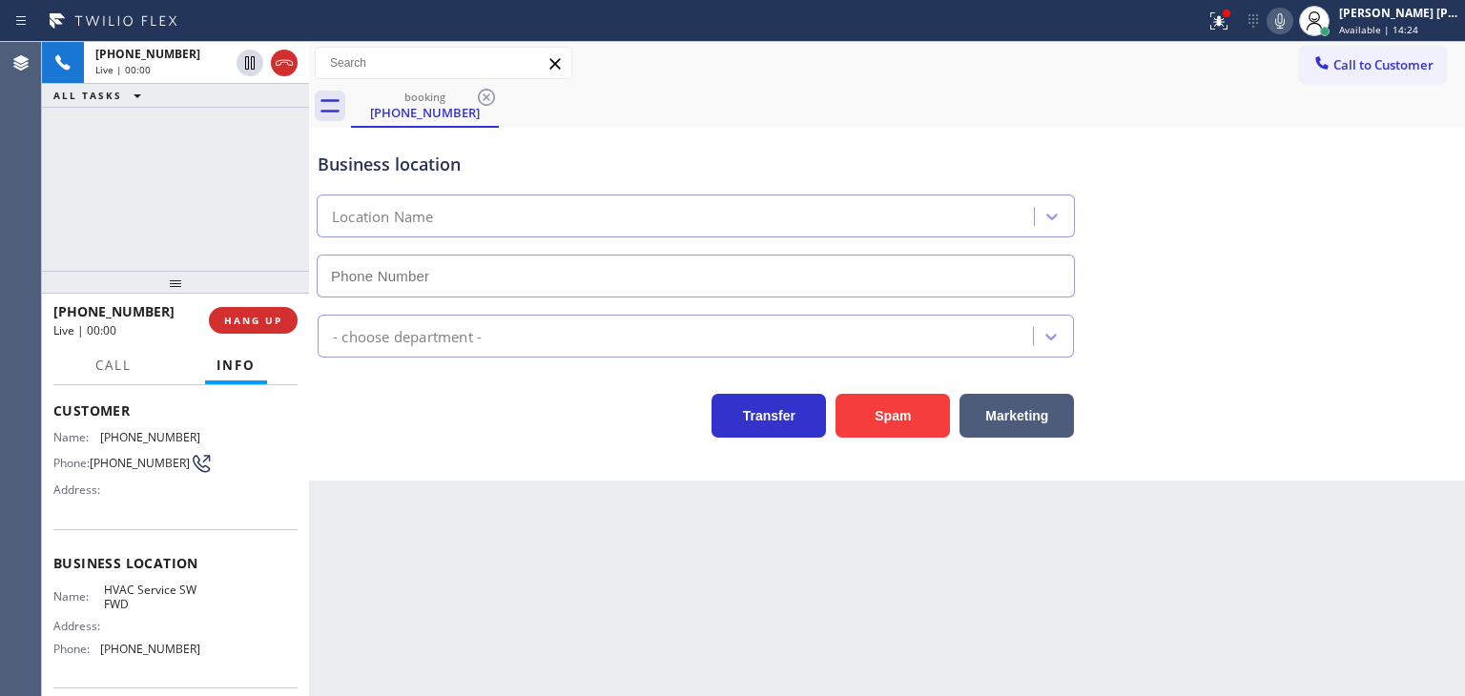
type input "[PHONE_NUMBER]"
drag, startPoint x: 1315, startPoint y: 26, endPoint x: 1293, endPoint y: 44, distance: 28.4
click at [1291, 26] on icon at bounding box center [1279, 21] width 23 height 23
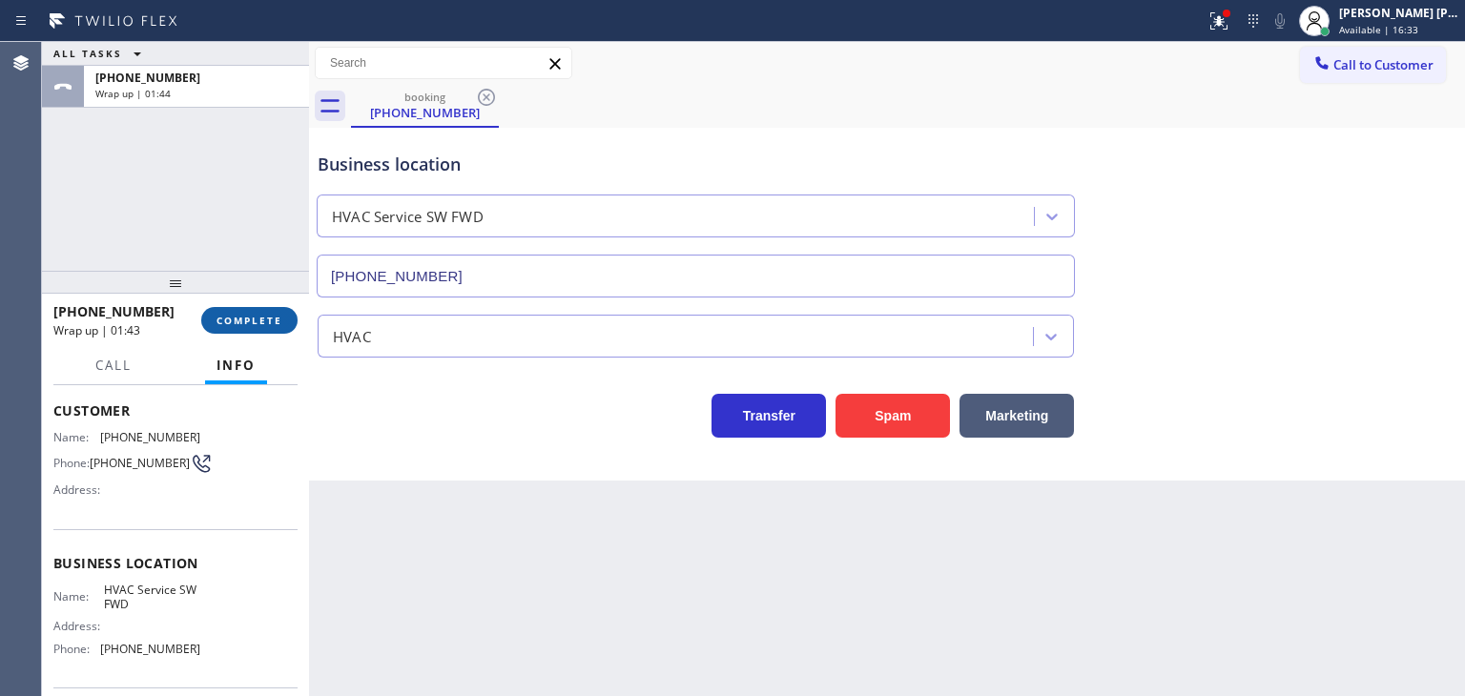
click at [248, 319] on span "COMPLETE" at bounding box center [249, 320] width 66 height 13
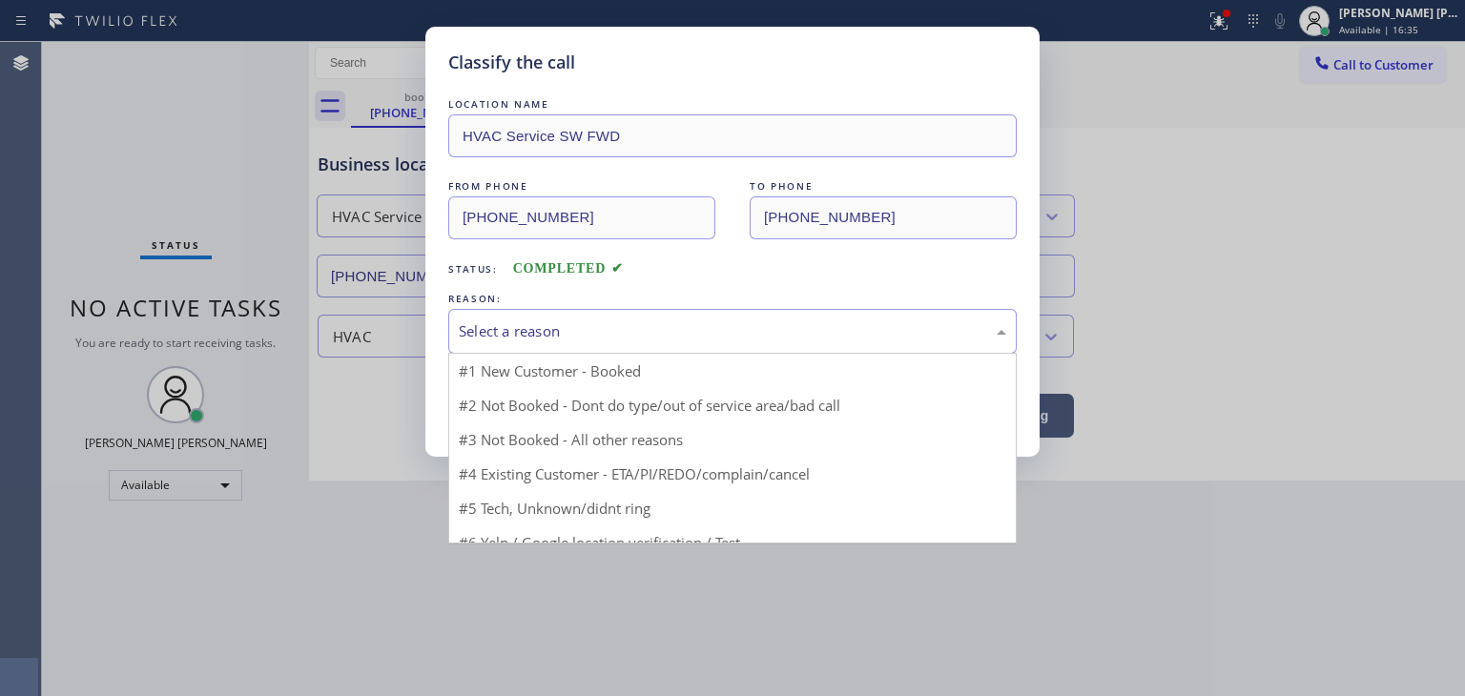
click at [511, 328] on div "Select a reason" at bounding box center [732, 331] width 547 height 22
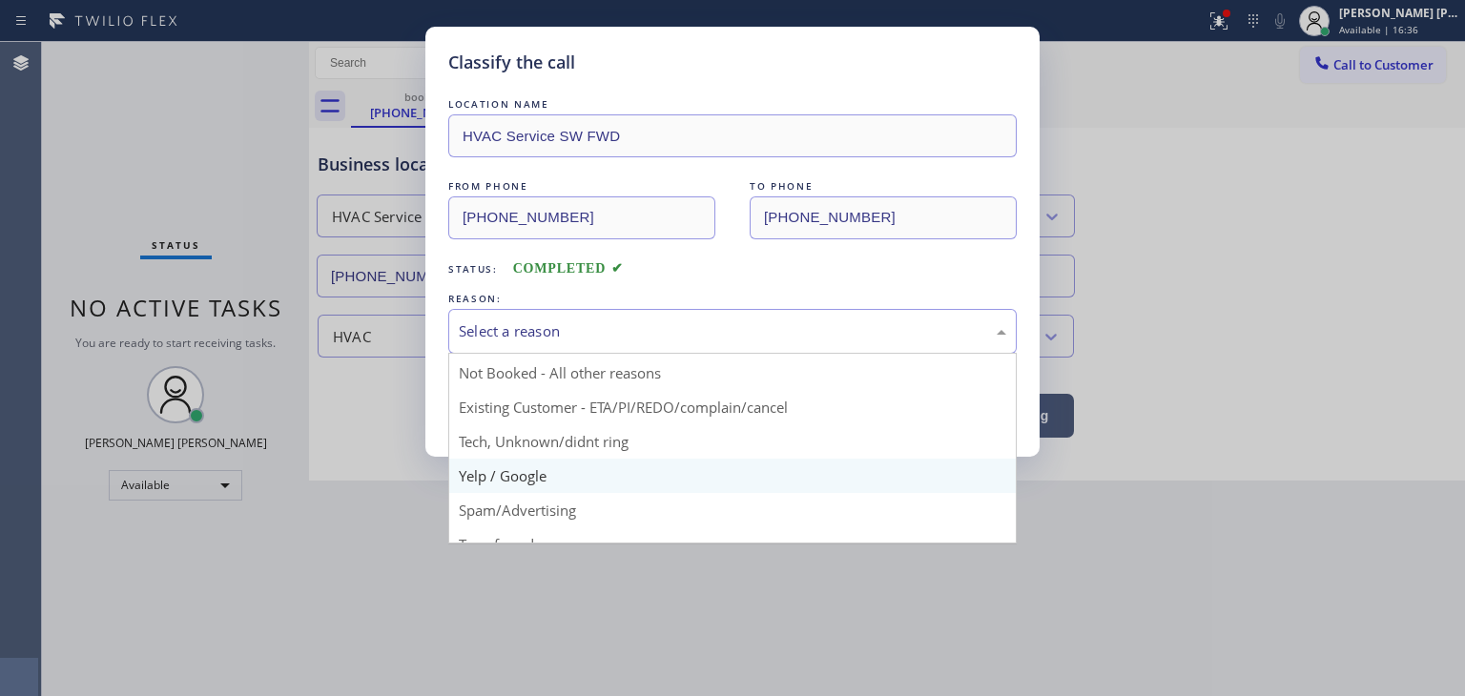
scroll to position [51, 0]
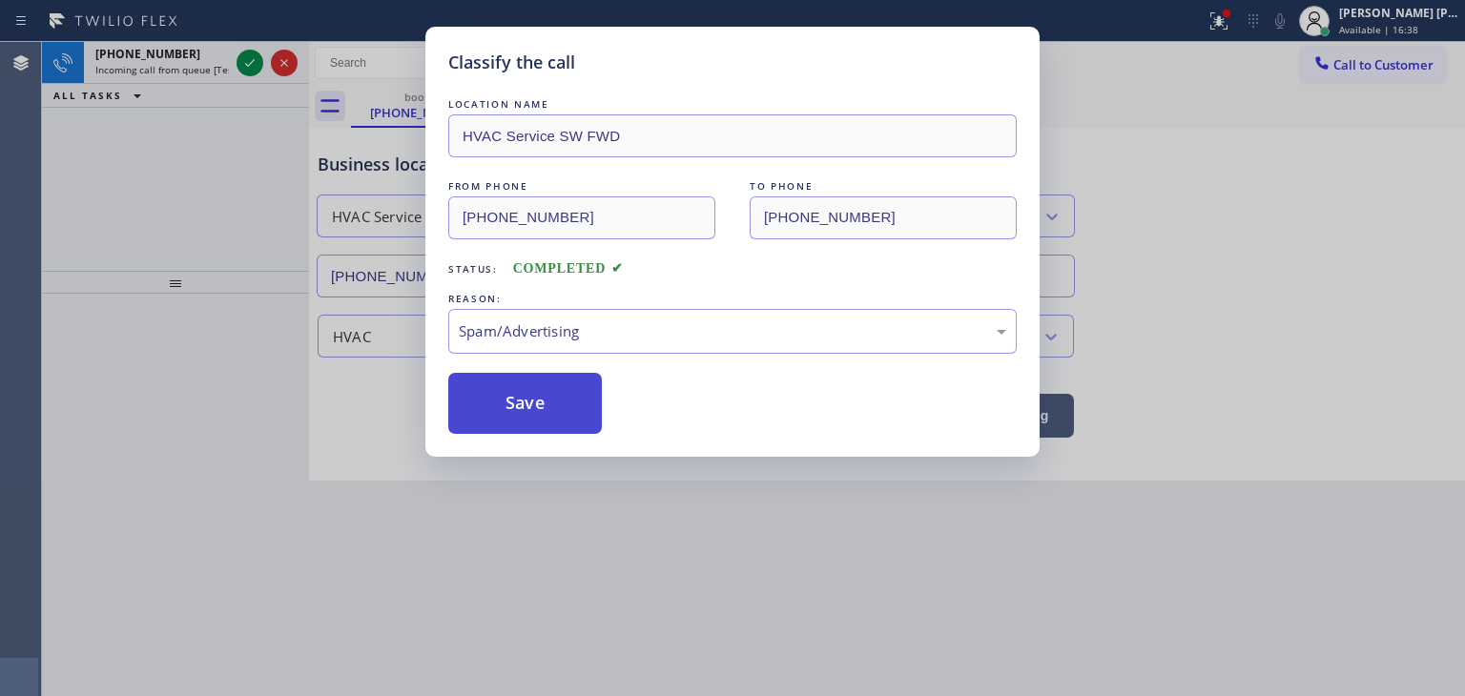
click at [512, 428] on button "Save" at bounding box center [525, 403] width 154 height 61
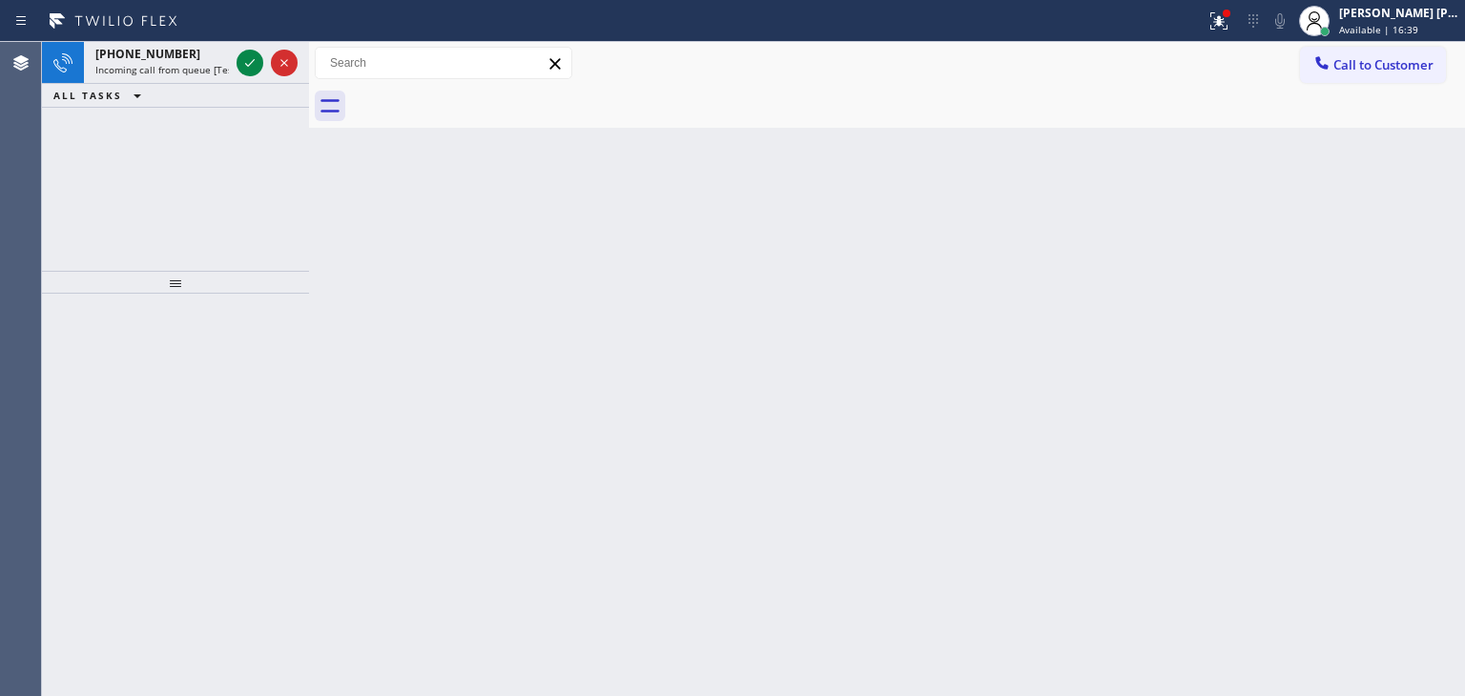
click at [251, 59] on icon at bounding box center [249, 62] width 23 height 23
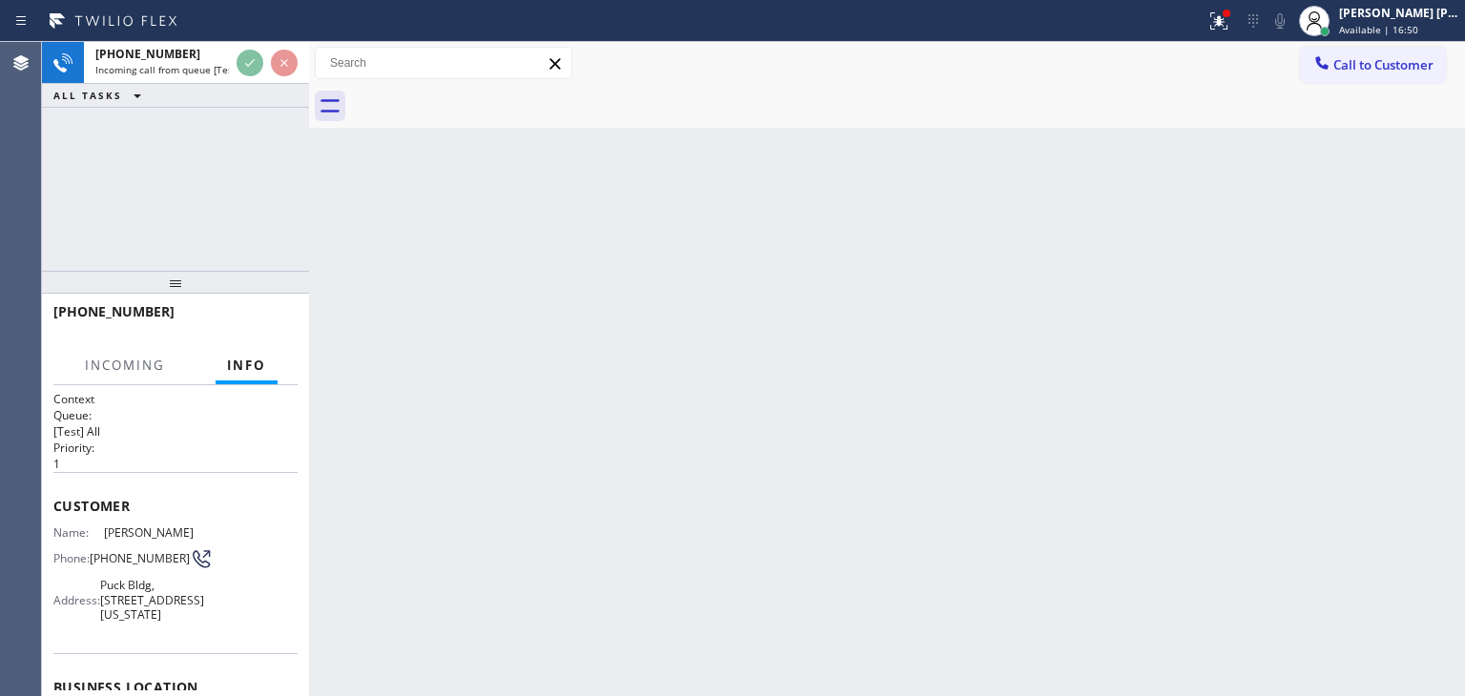
scroll to position [191, 0]
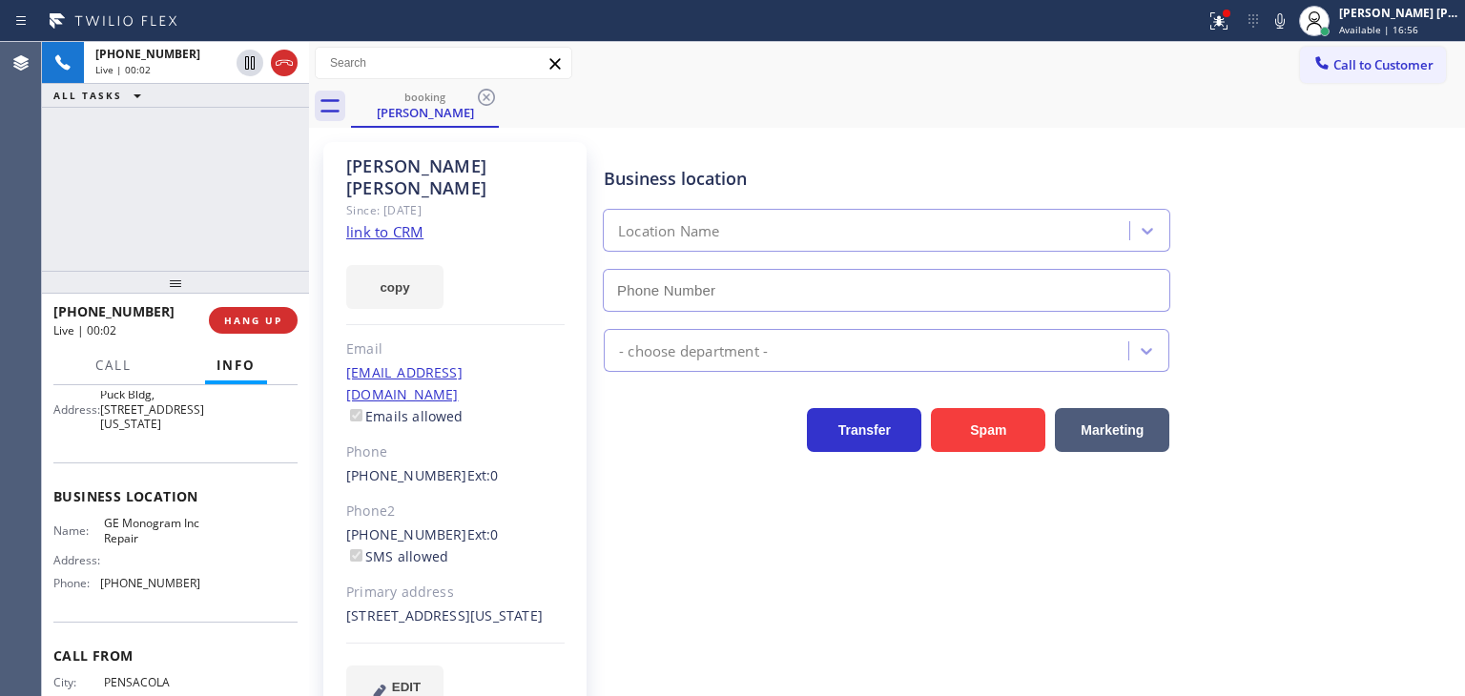
type input "[PHONE_NUMBER]"
click at [374, 222] on link "link to CRM" at bounding box center [384, 231] width 77 height 19
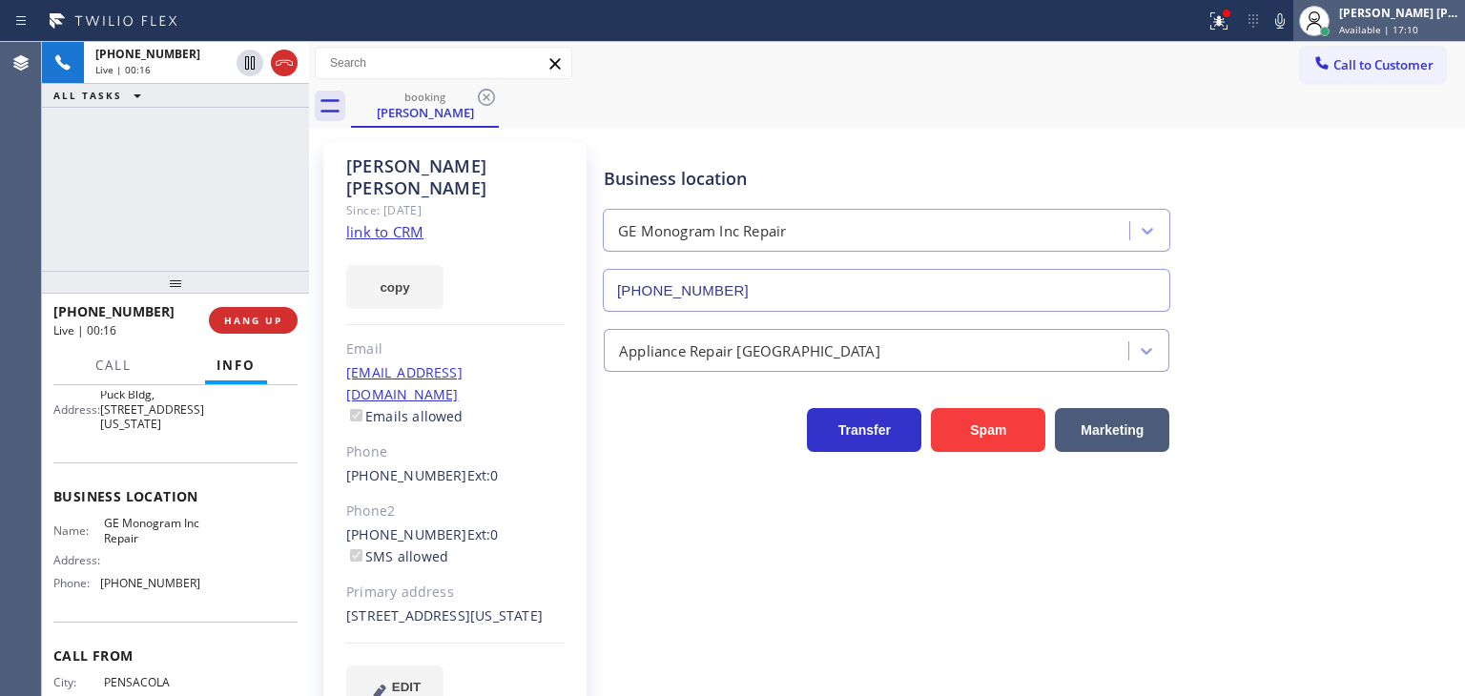
click at [1408, 16] on div "[PERSON_NAME] [PERSON_NAME]" at bounding box center [1399, 13] width 120 height 16
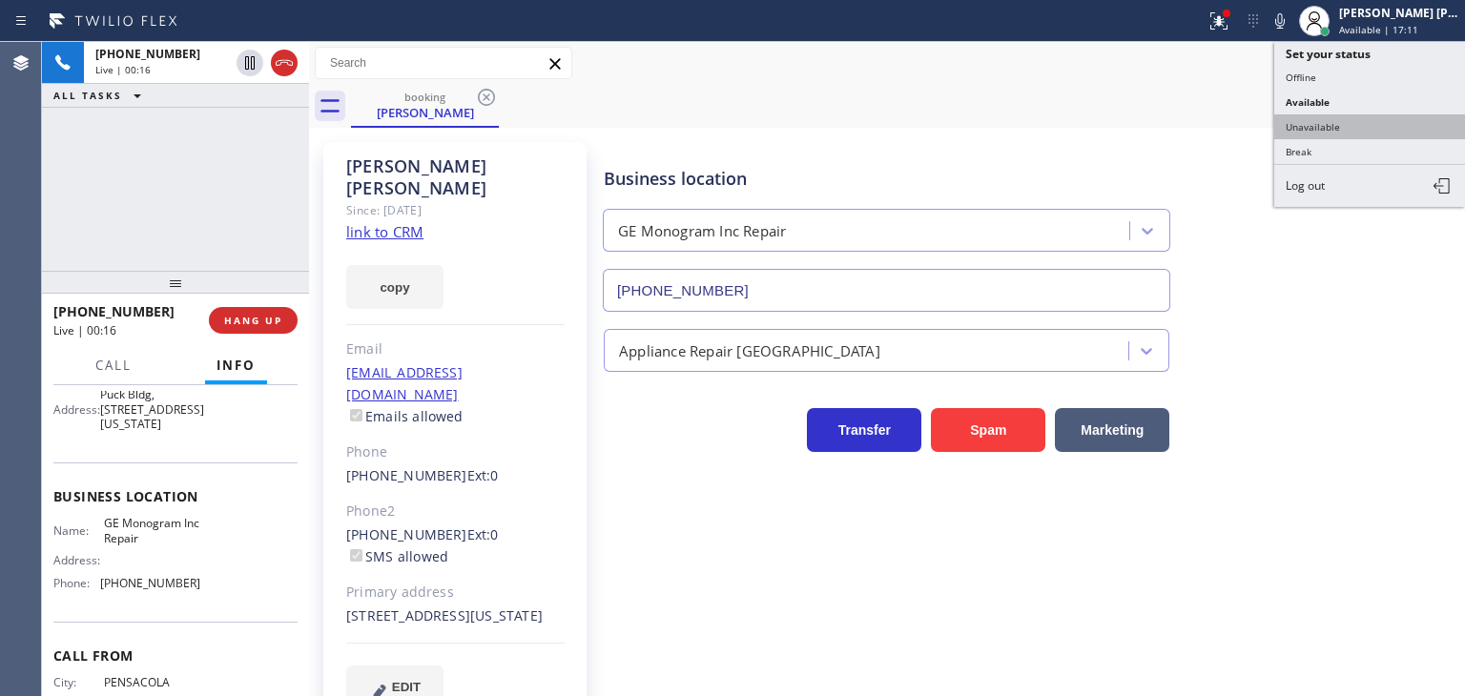
click at [1357, 117] on button "Unavailable" at bounding box center [1369, 126] width 191 height 25
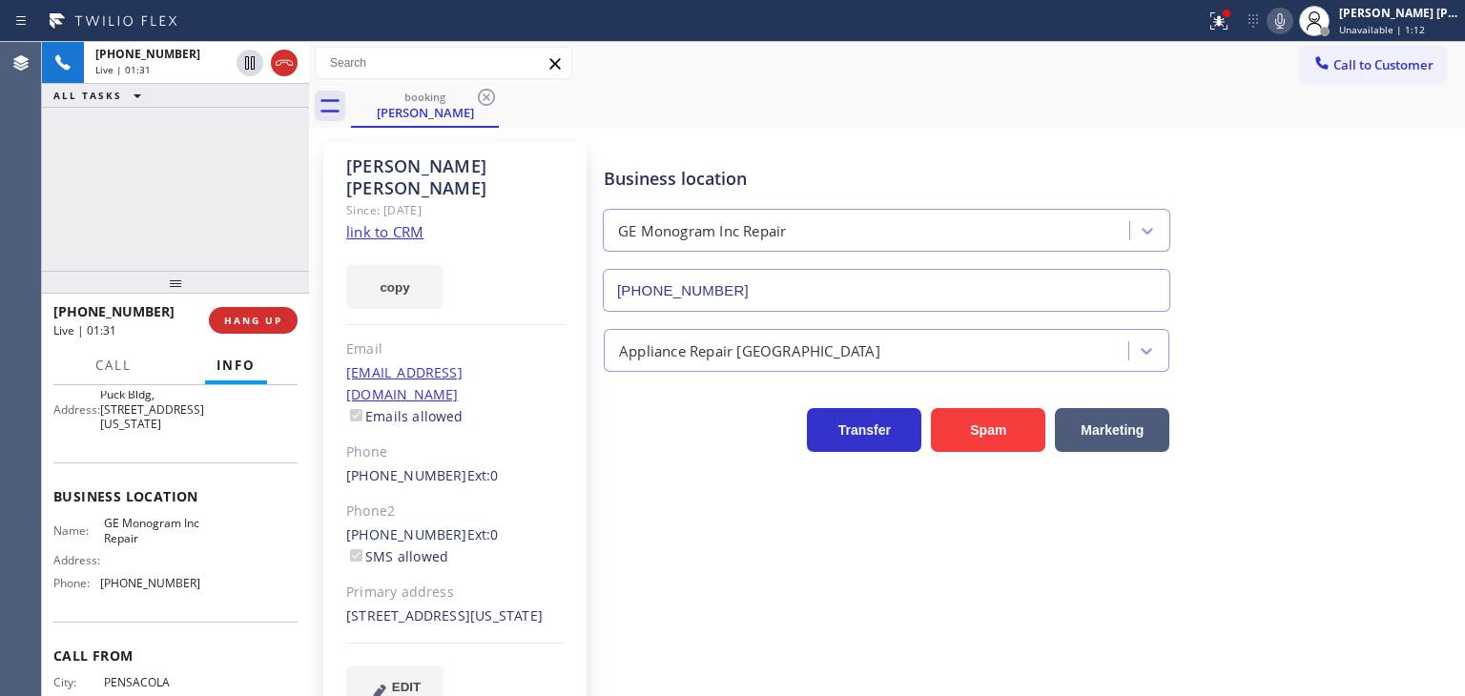
click at [1291, 14] on icon at bounding box center [1279, 21] width 23 height 23
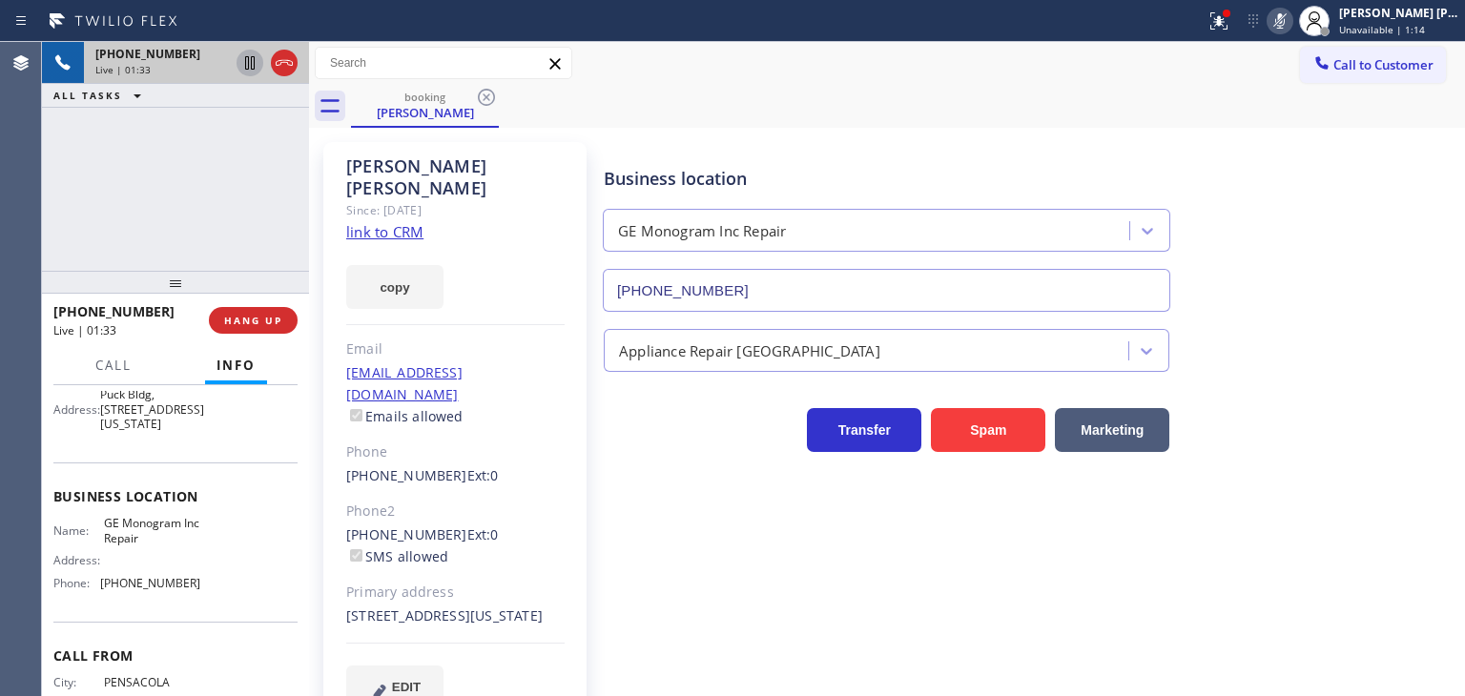
click at [240, 64] on icon at bounding box center [249, 62] width 23 height 23
drag, startPoint x: 1312, startPoint y: 15, endPoint x: 634, endPoint y: 131, distance: 687.8
click at [1284, 14] on icon at bounding box center [1280, 20] width 10 height 15
click at [255, 65] on icon at bounding box center [249, 62] width 23 height 23
click at [1291, 22] on icon at bounding box center [1279, 21] width 23 height 23
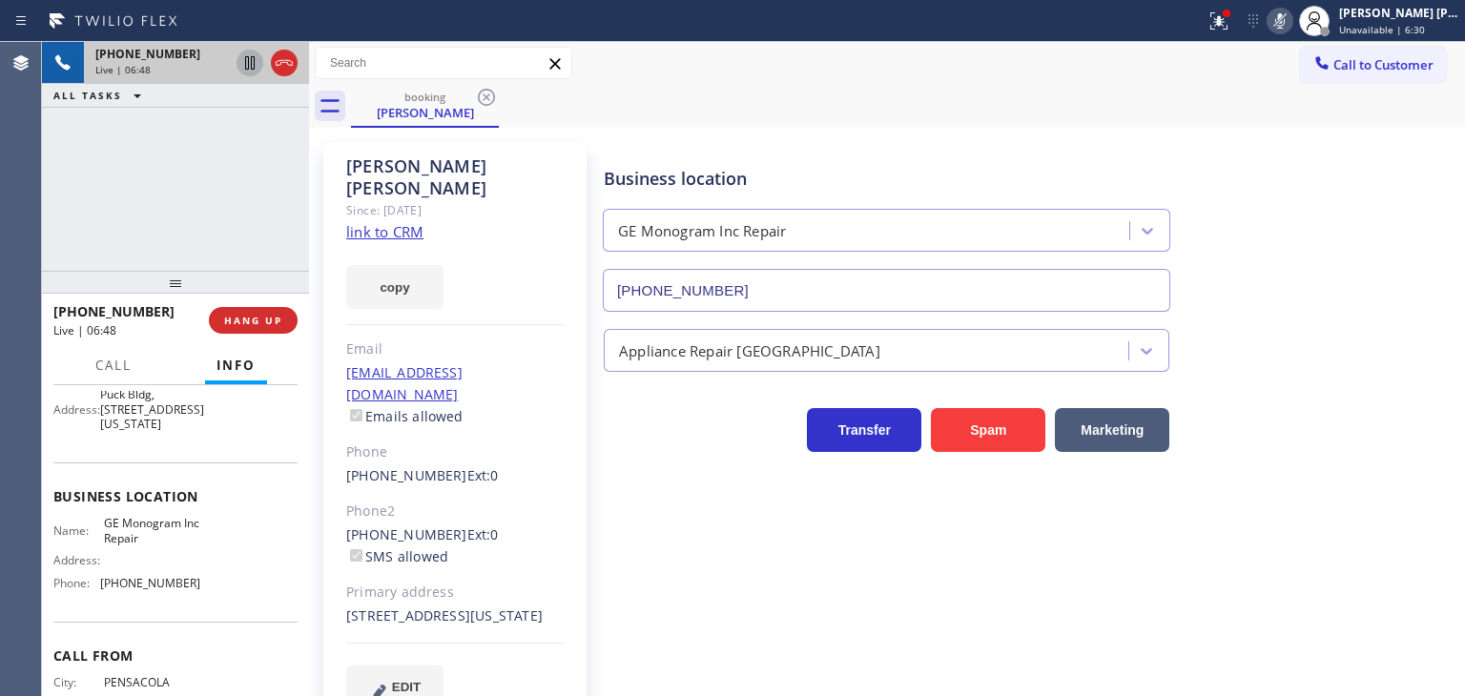
click at [1291, 26] on icon at bounding box center [1279, 21] width 23 height 23
click at [1424, 12] on div "[PERSON_NAME] [PERSON_NAME]" at bounding box center [1399, 13] width 120 height 16
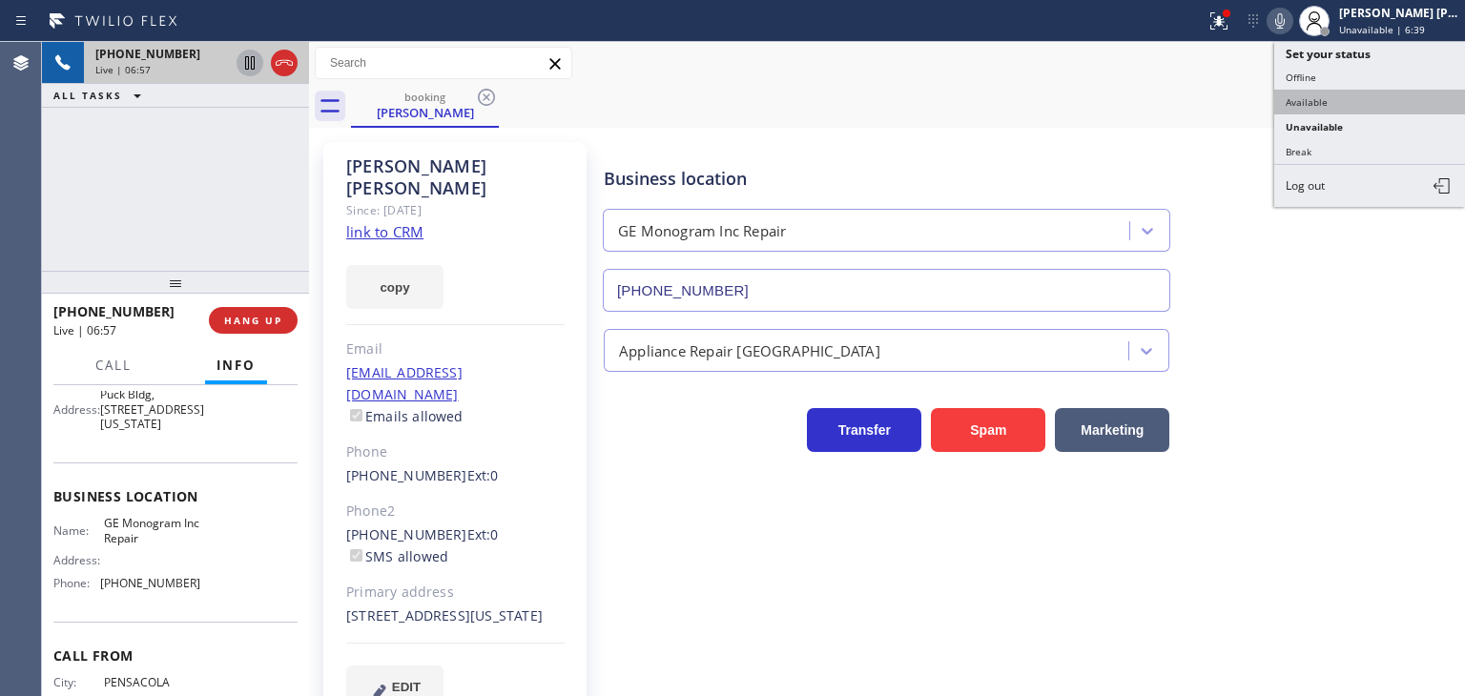
click at [1376, 90] on button "Available" at bounding box center [1369, 102] width 191 height 25
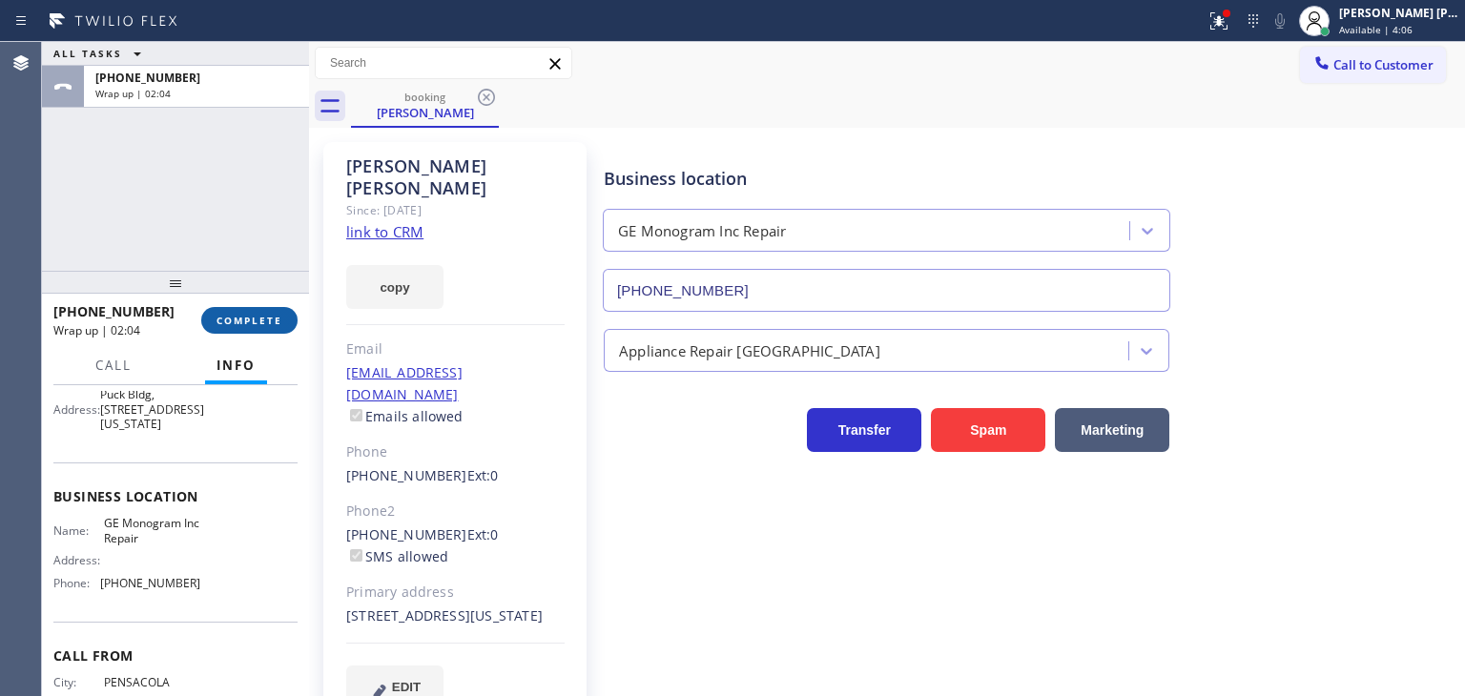
click at [252, 322] on span "COMPLETE" at bounding box center [249, 320] width 66 height 13
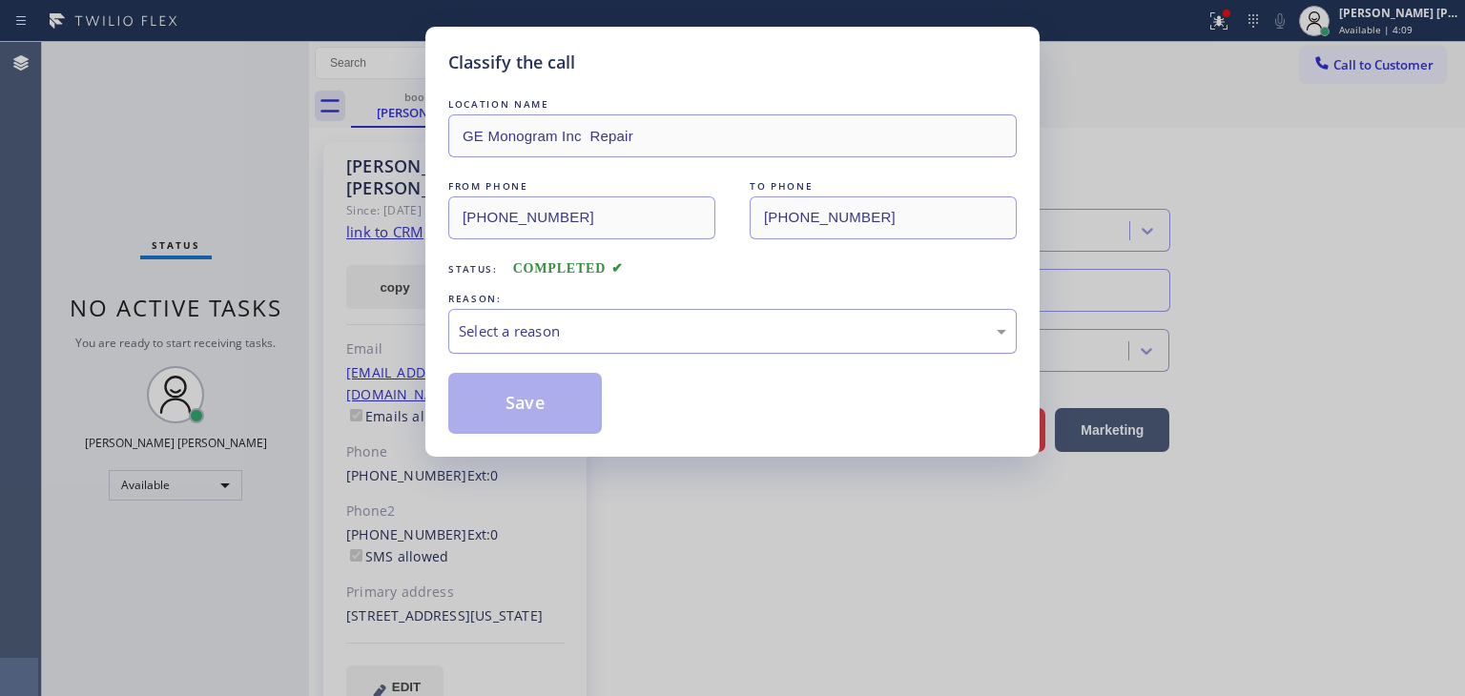
click at [533, 333] on div "Select a reason" at bounding box center [732, 331] width 547 height 22
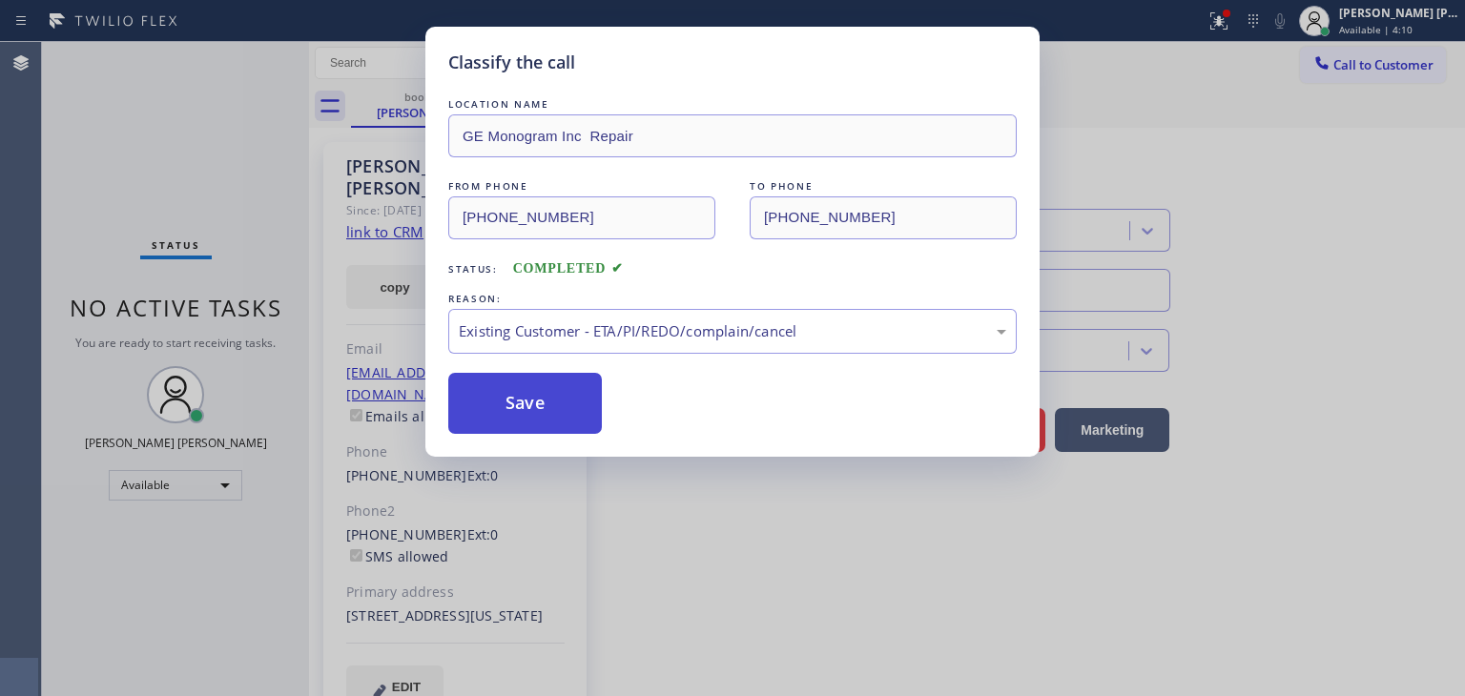
click at [528, 407] on button "Save" at bounding box center [525, 403] width 154 height 61
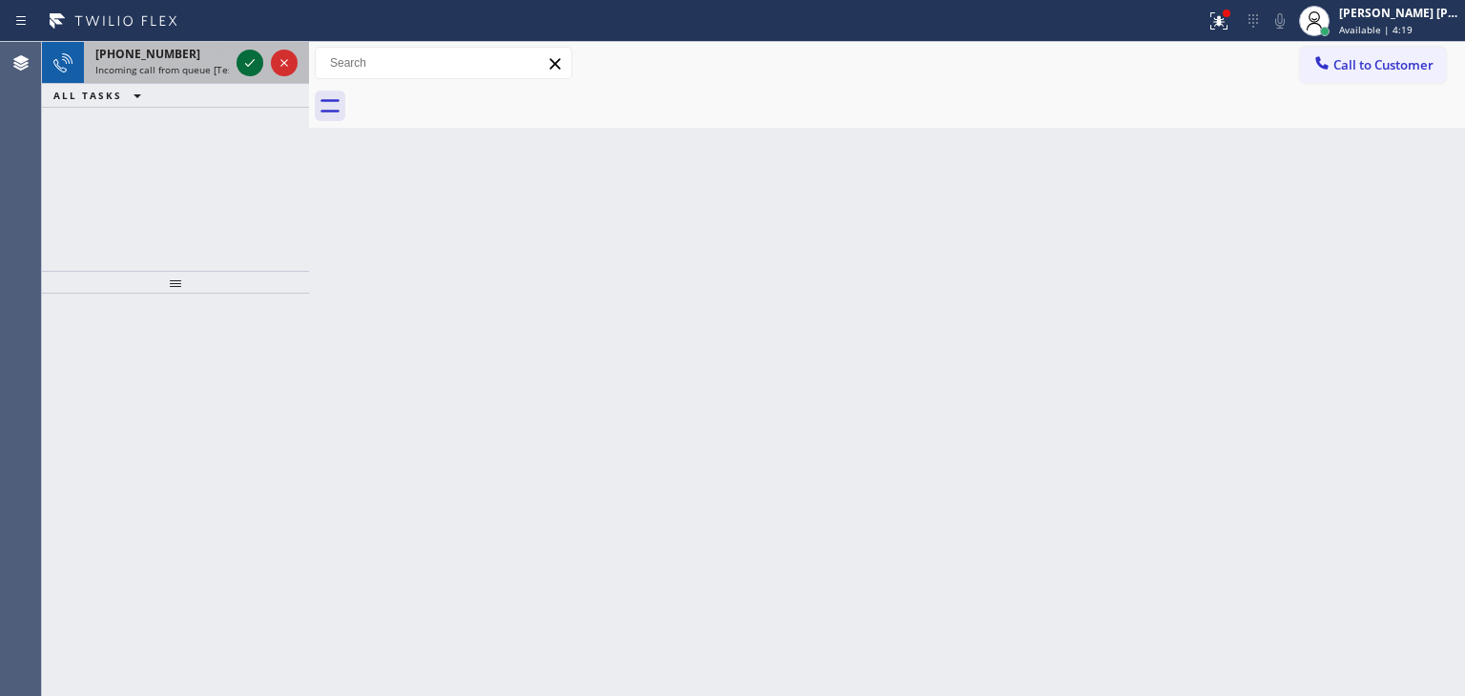
click at [257, 52] on icon at bounding box center [249, 62] width 23 height 23
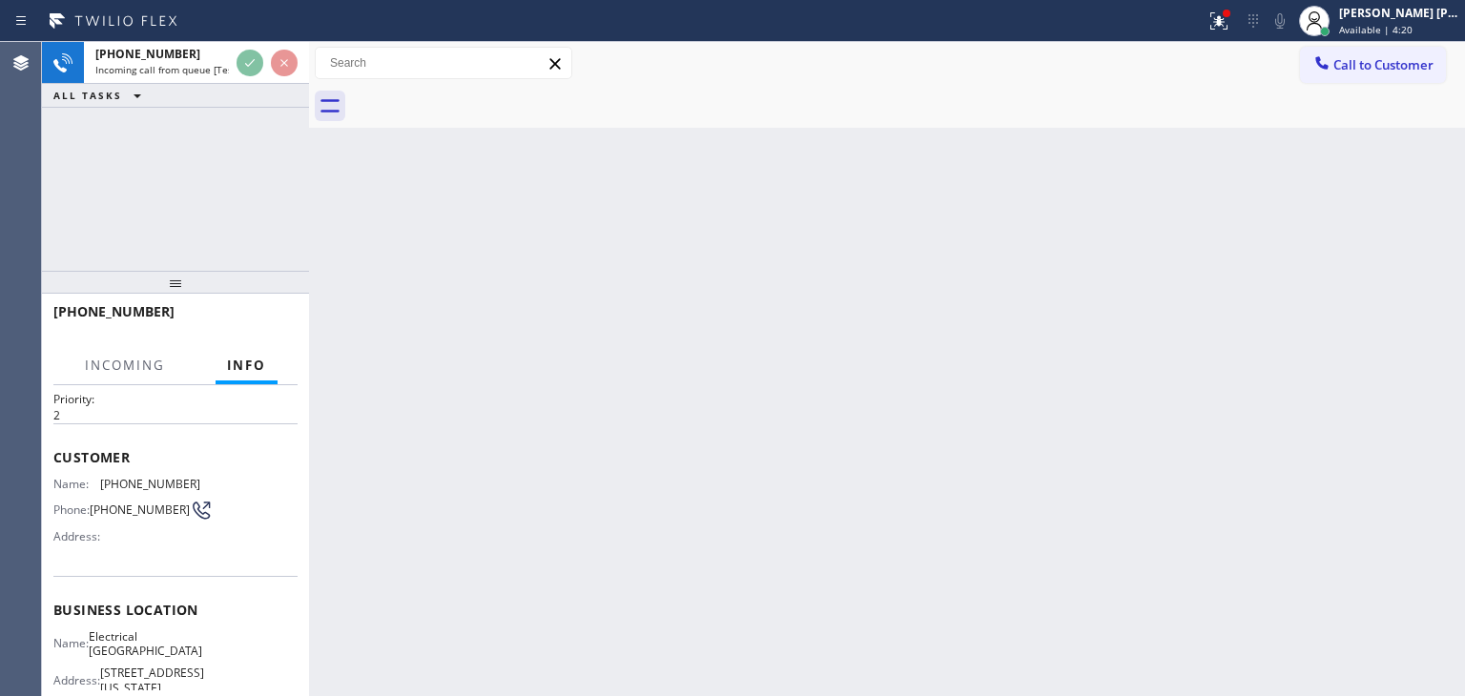
scroll to position [95, 0]
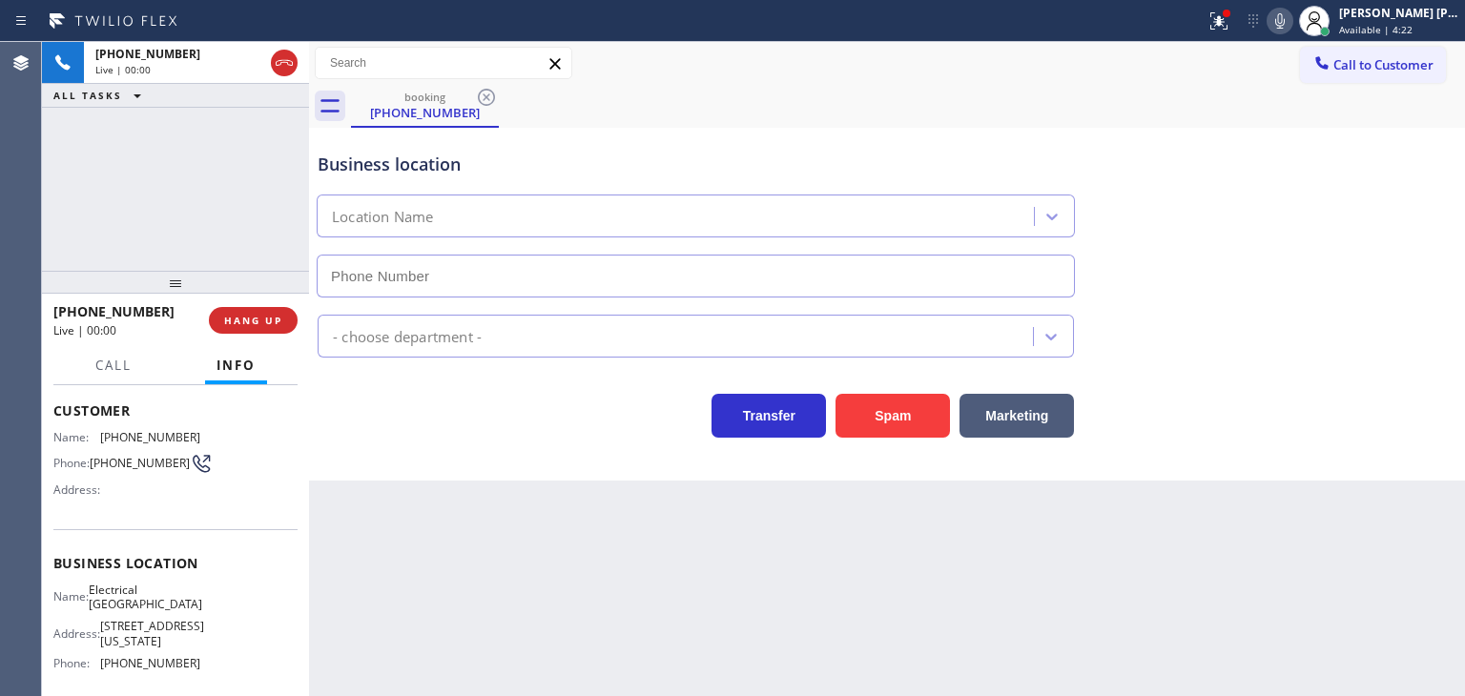
type input "[PHONE_NUMBER]"
click at [1291, 22] on icon at bounding box center [1279, 21] width 23 height 23
click at [1291, 23] on icon at bounding box center [1279, 21] width 23 height 23
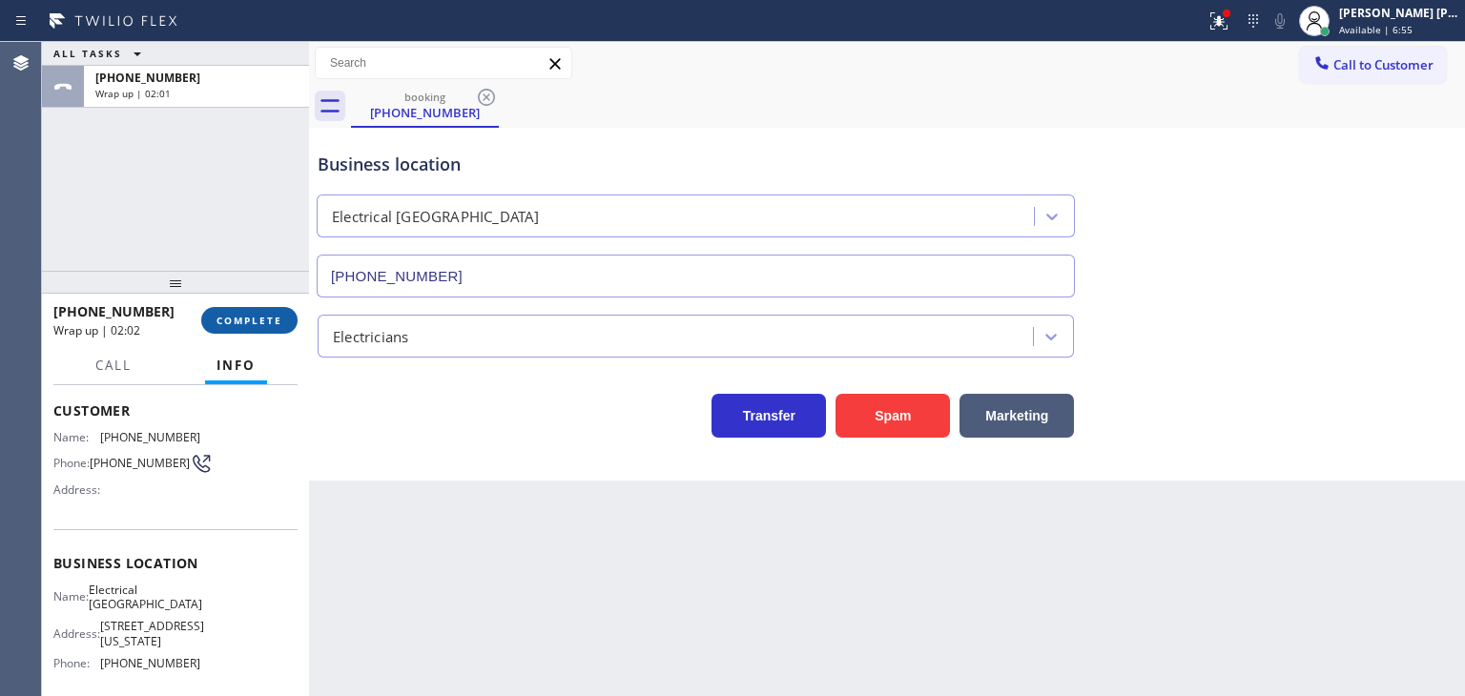
click at [241, 315] on span "COMPLETE" at bounding box center [249, 320] width 66 height 13
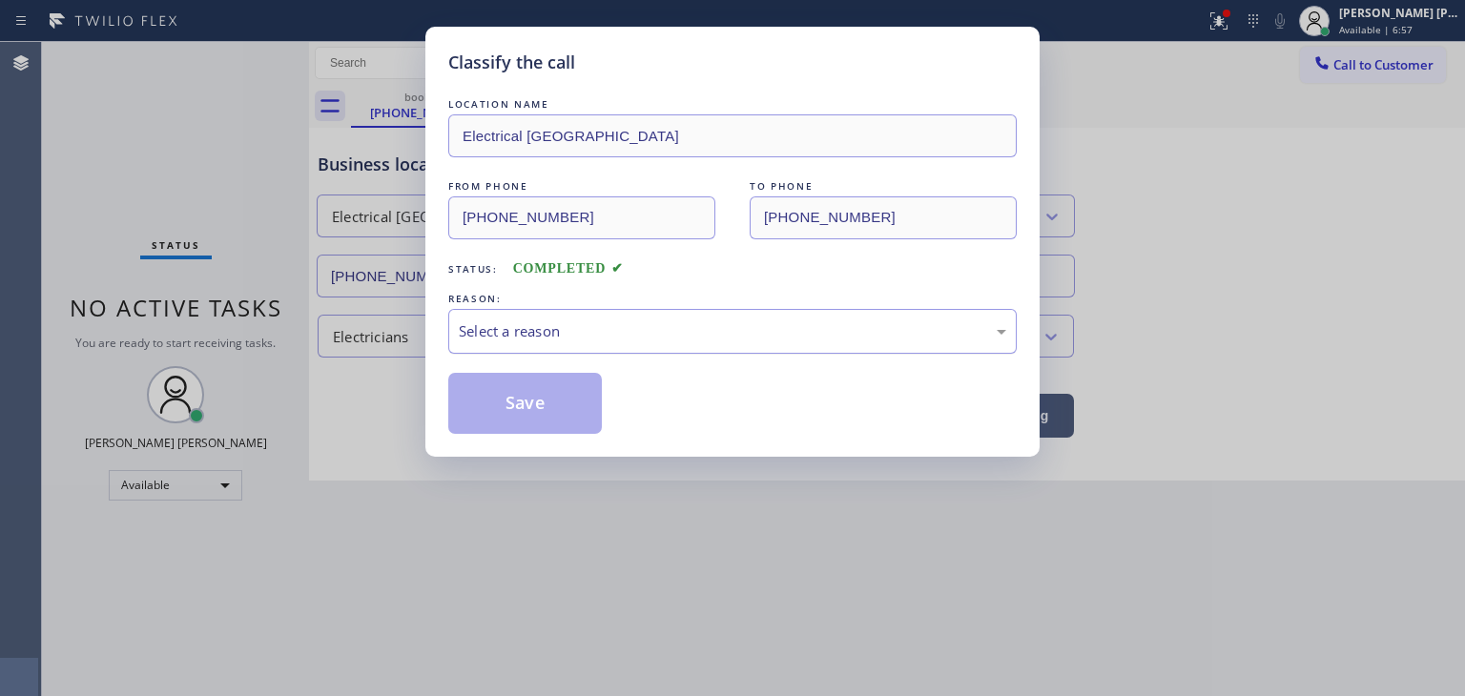
click at [542, 340] on div "Select a reason" at bounding box center [732, 331] width 547 height 22
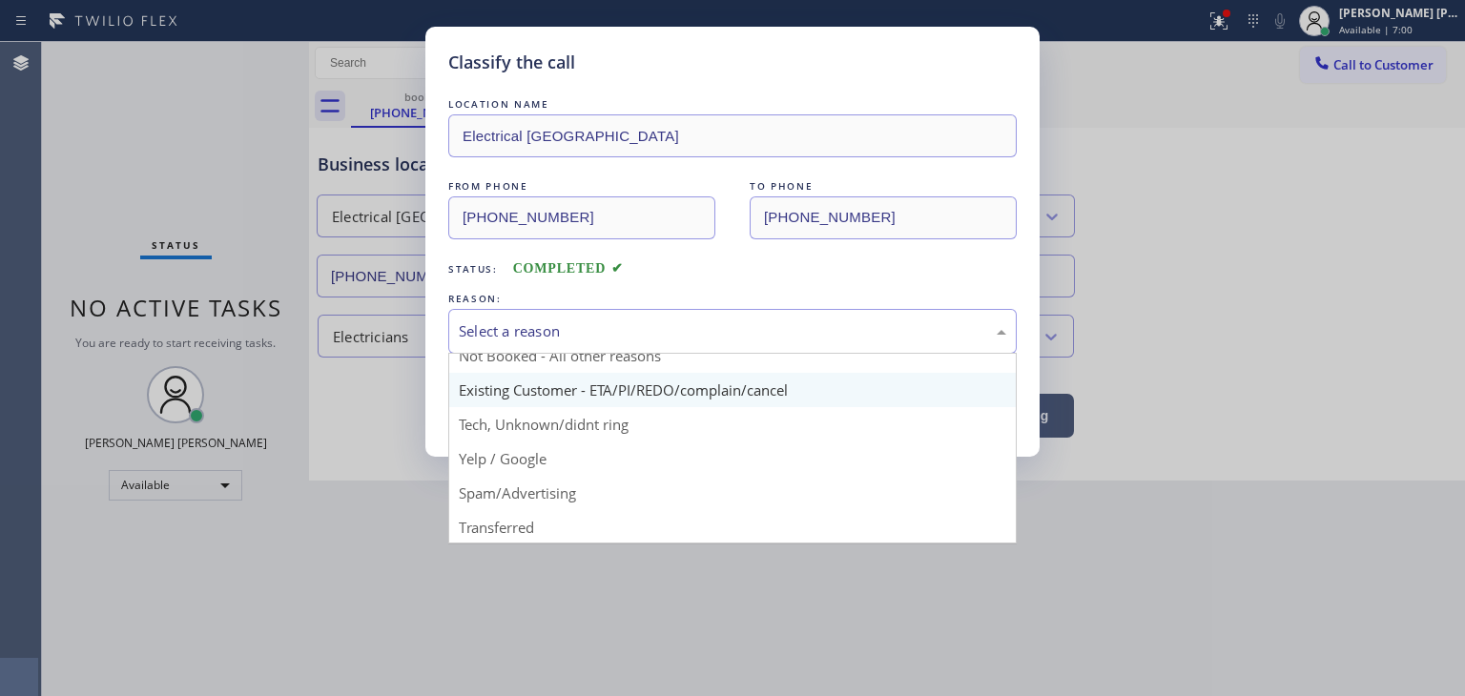
scroll to position [16, 0]
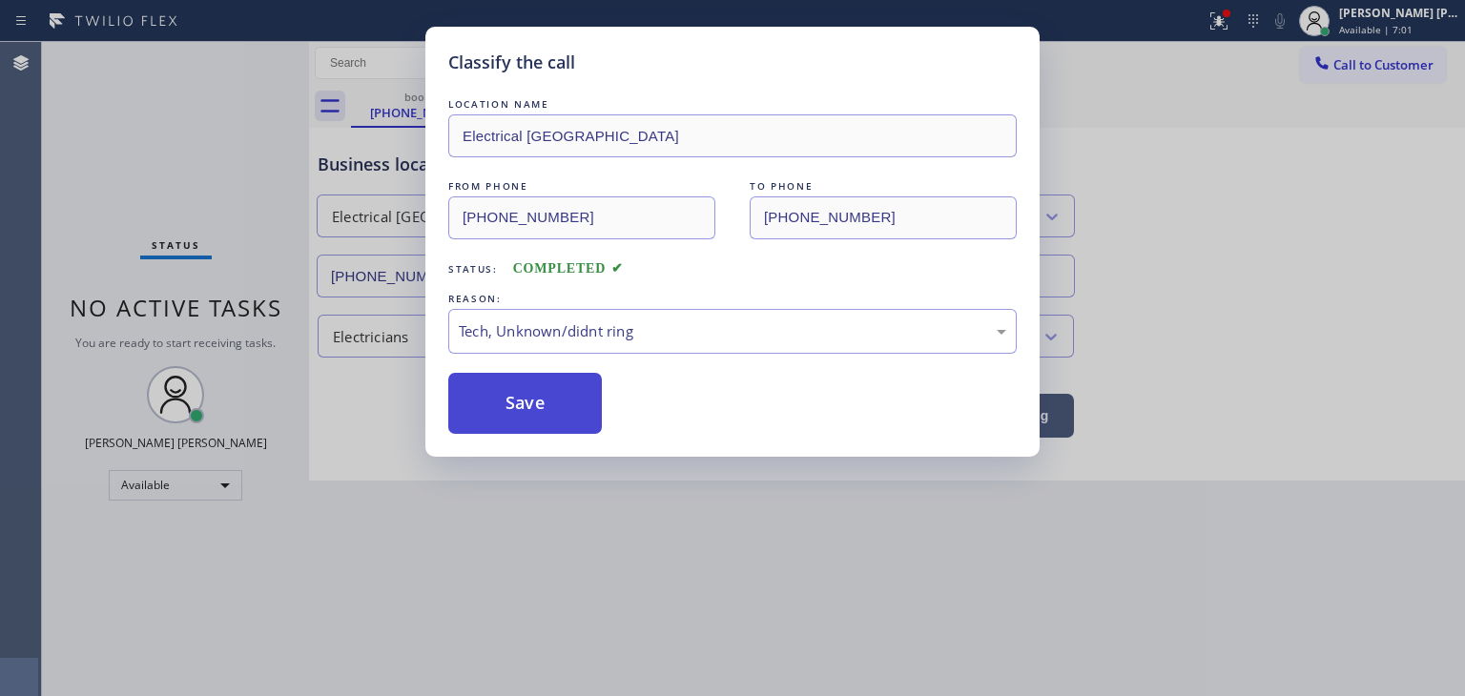
click at [557, 415] on button "Save" at bounding box center [525, 403] width 154 height 61
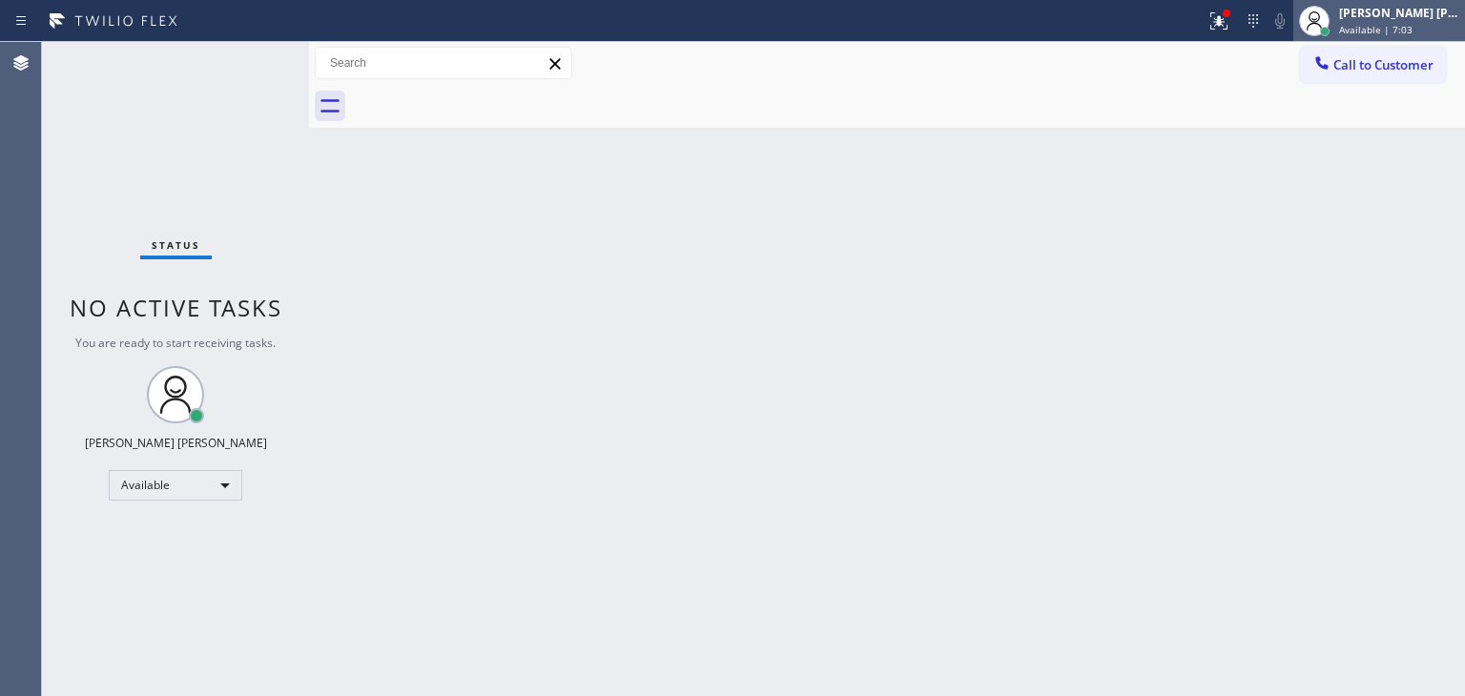
click at [1431, 19] on div "[PERSON_NAME] [PERSON_NAME]" at bounding box center [1399, 13] width 120 height 16
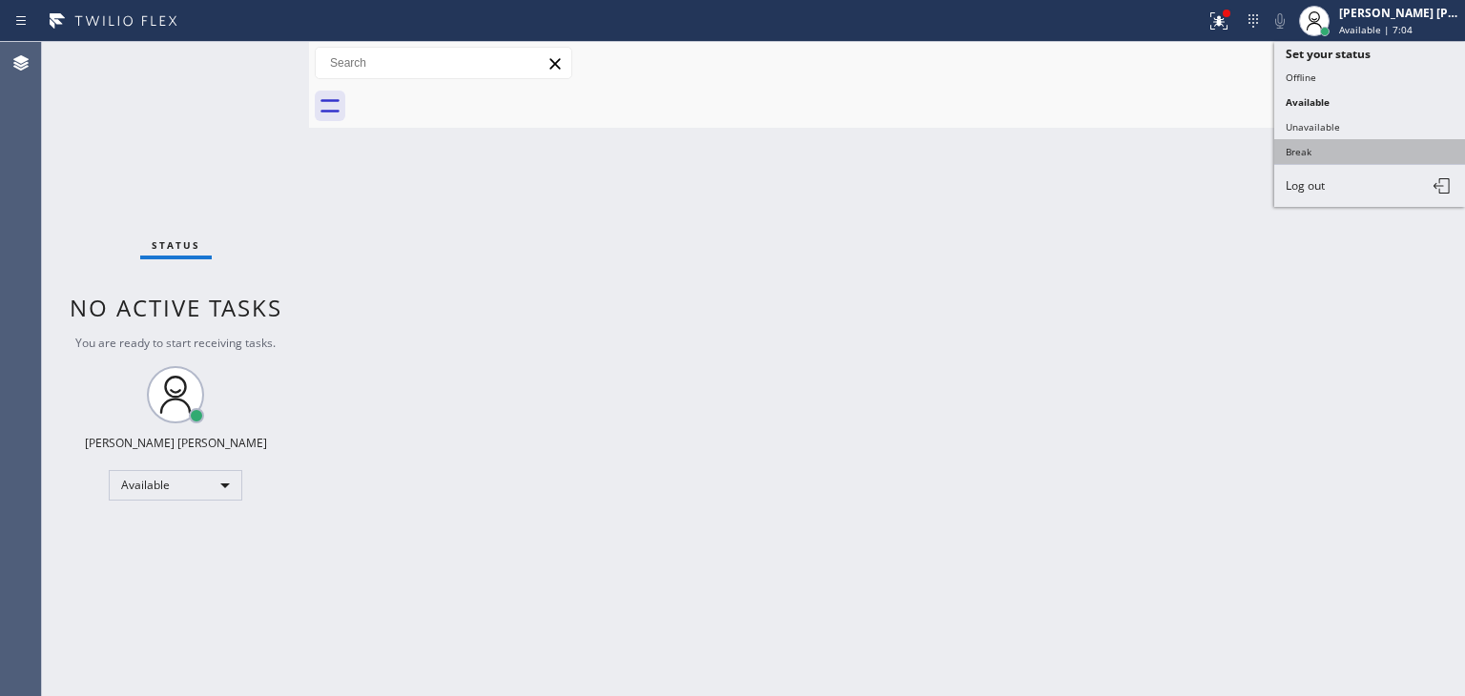
click at [1339, 141] on button "Break" at bounding box center [1369, 151] width 191 height 25
